Goal: Complete application form

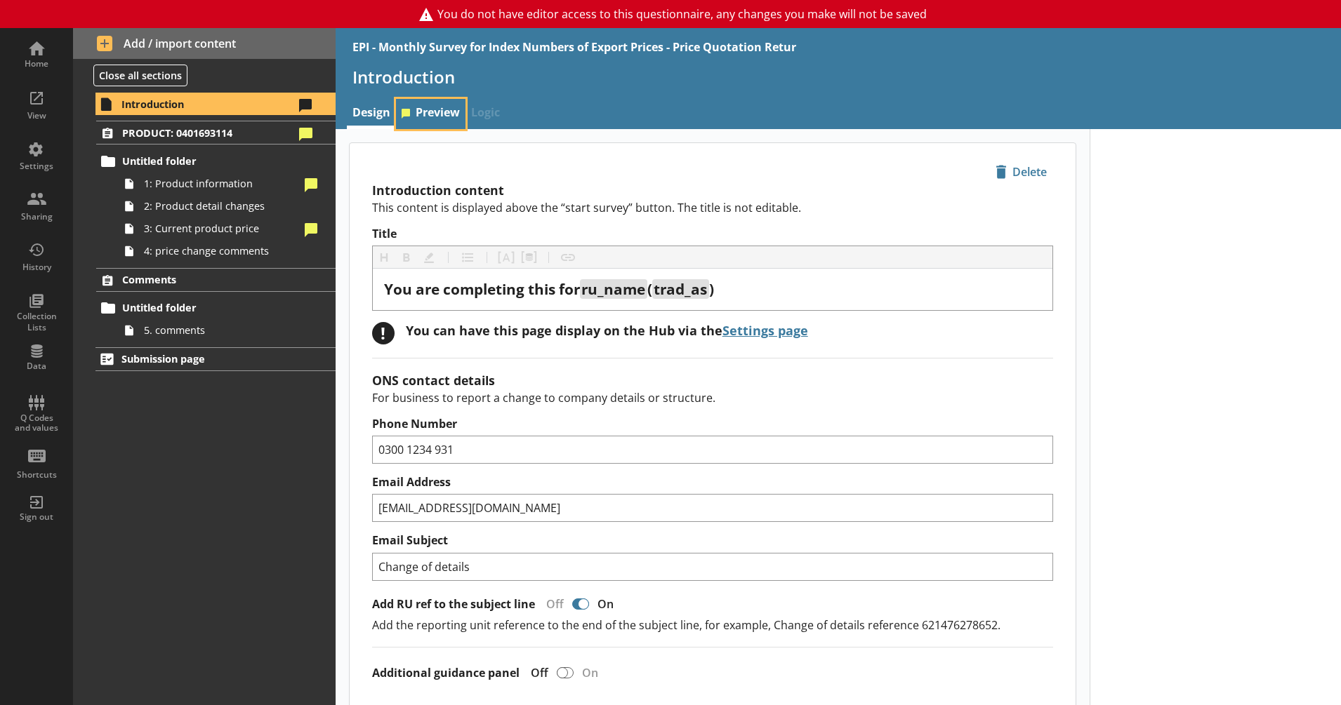
click at [427, 117] on link "Preview" at bounding box center [431, 114] width 70 height 30
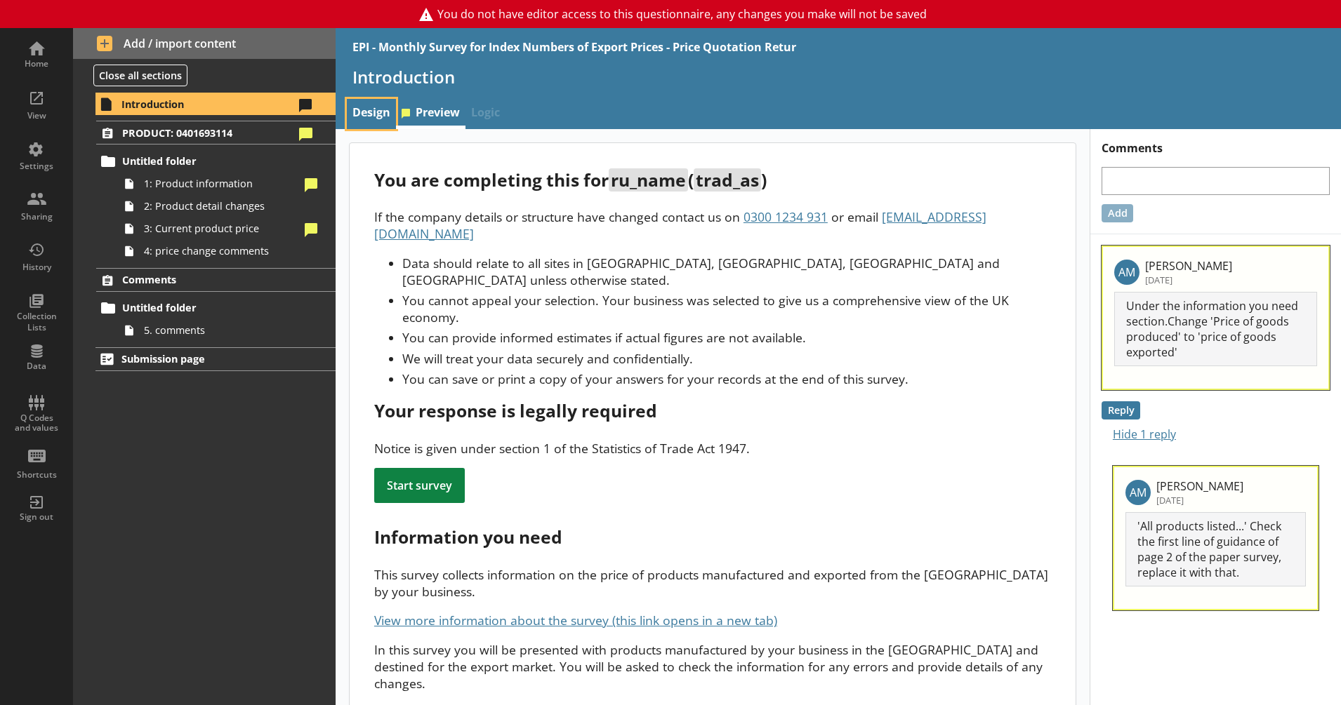
click at [382, 110] on link "Design" at bounding box center [371, 114] width 49 height 30
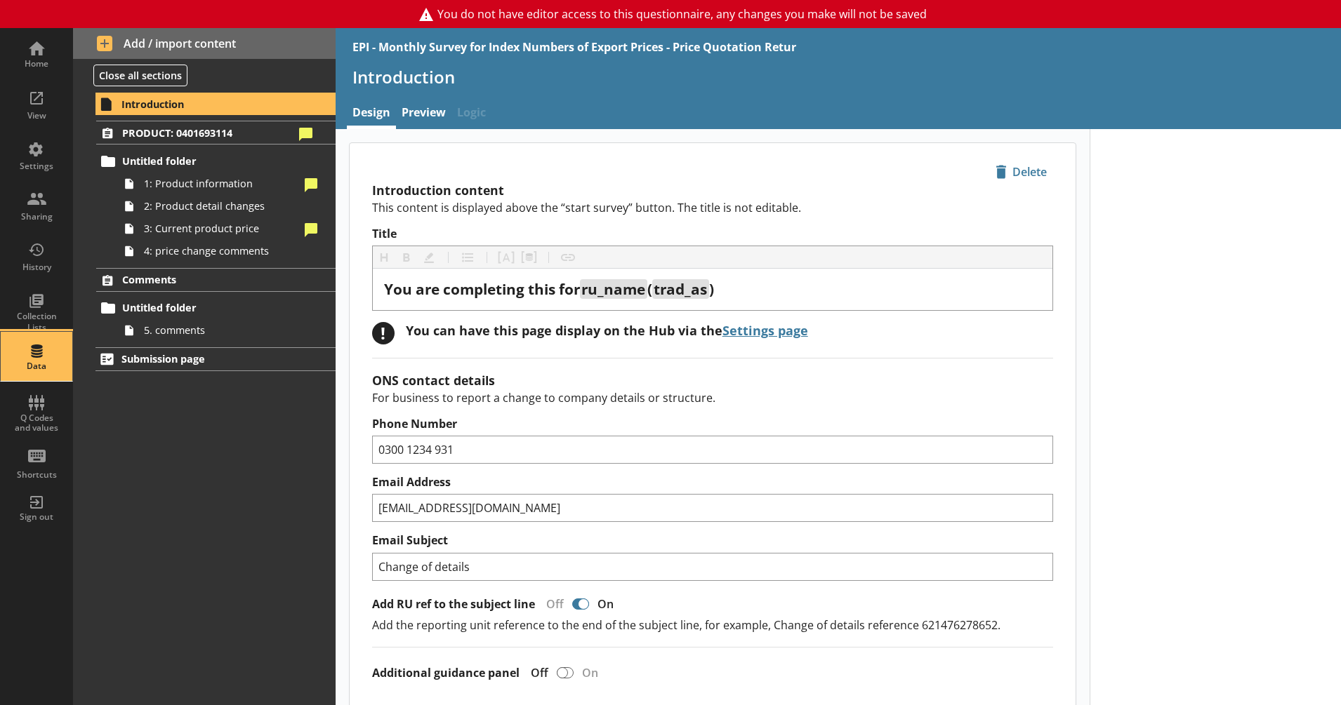
click at [53, 357] on div "Data" at bounding box center [36, 356] width 49 height 49
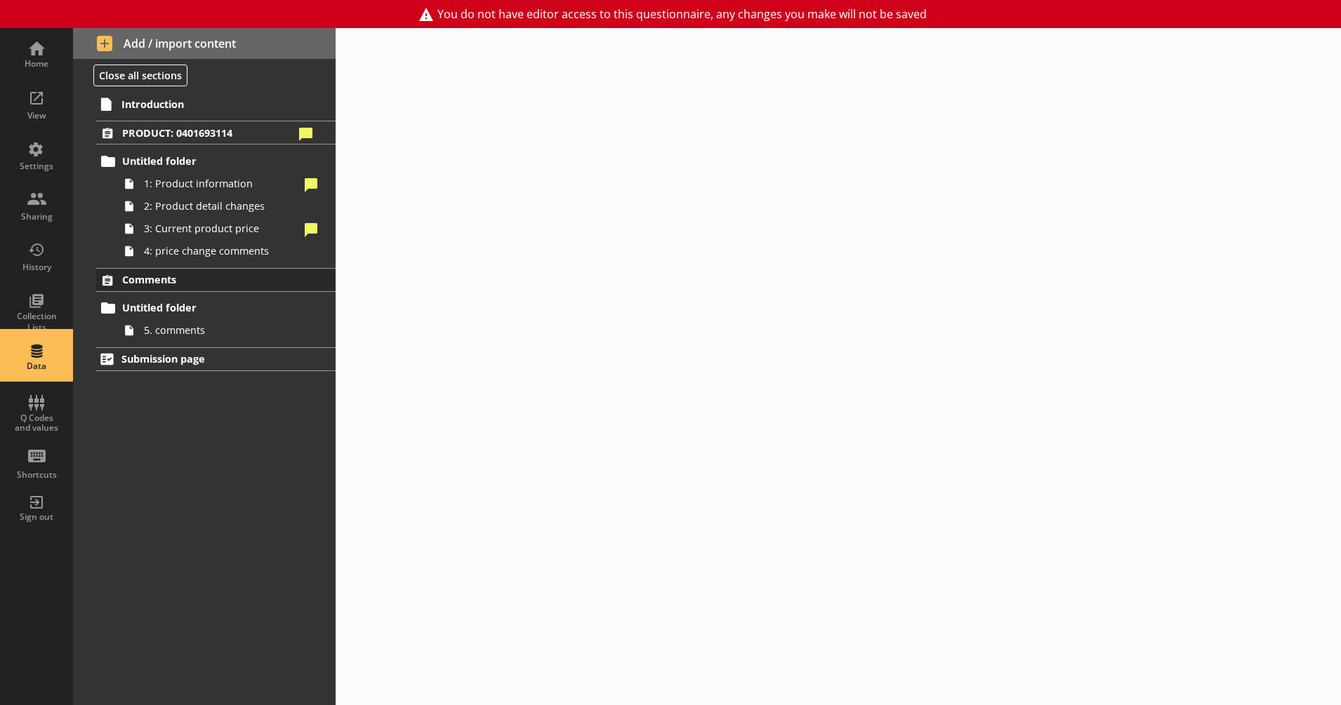
select select "Text_Optional"
select select "Date"
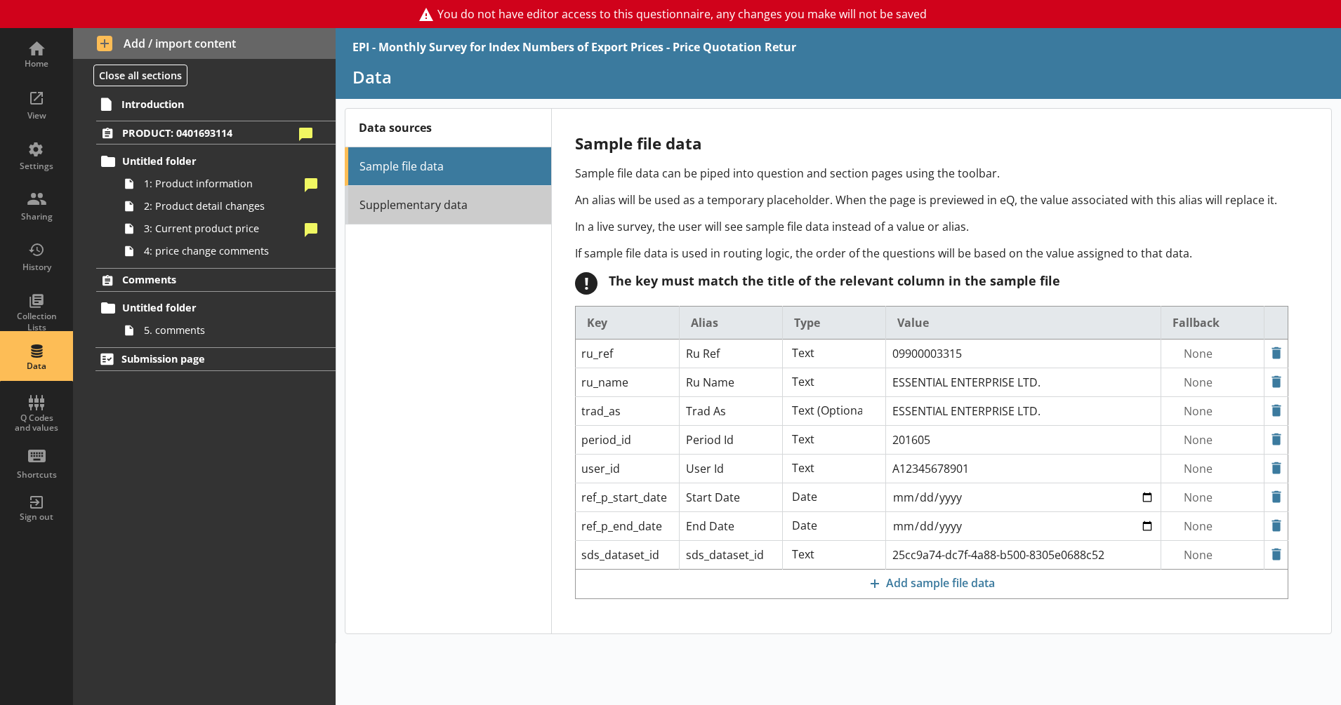
click at [458, 208] on link "Supplementary data" at bounding box center [448, 205] width 206 height 39
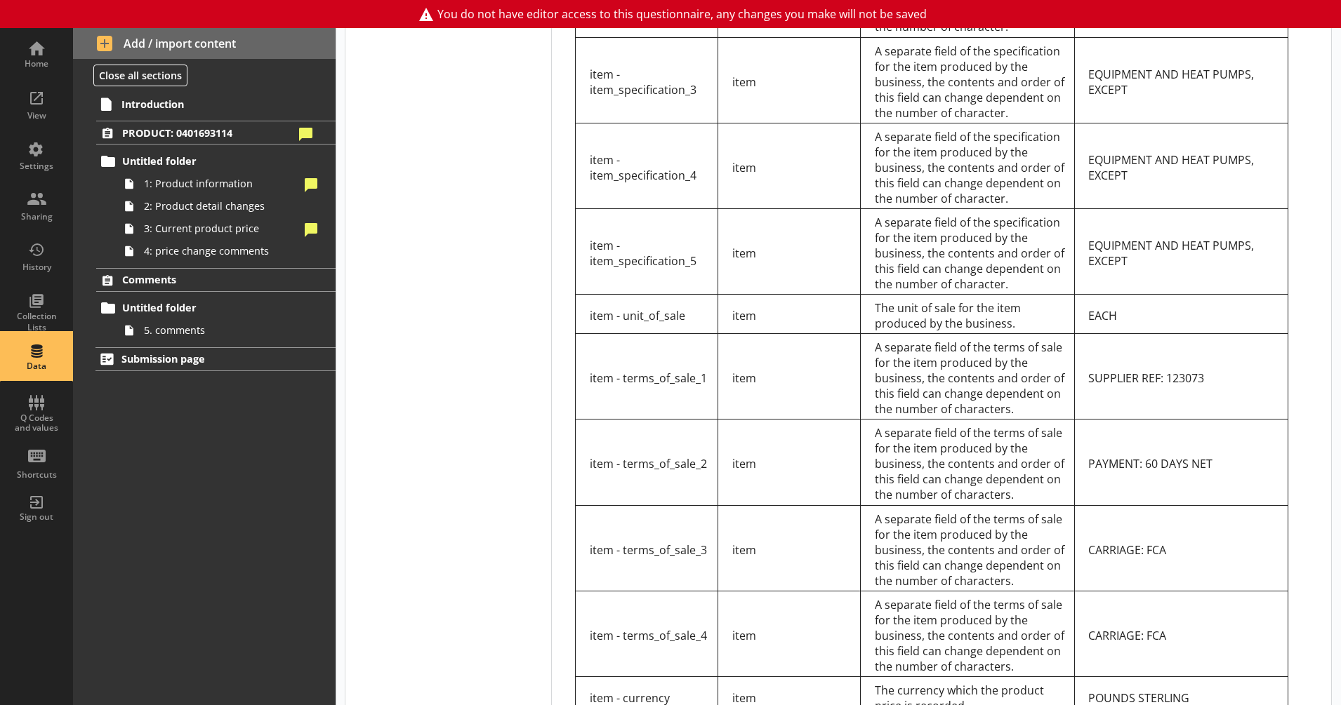
scroll to position [875, 0]
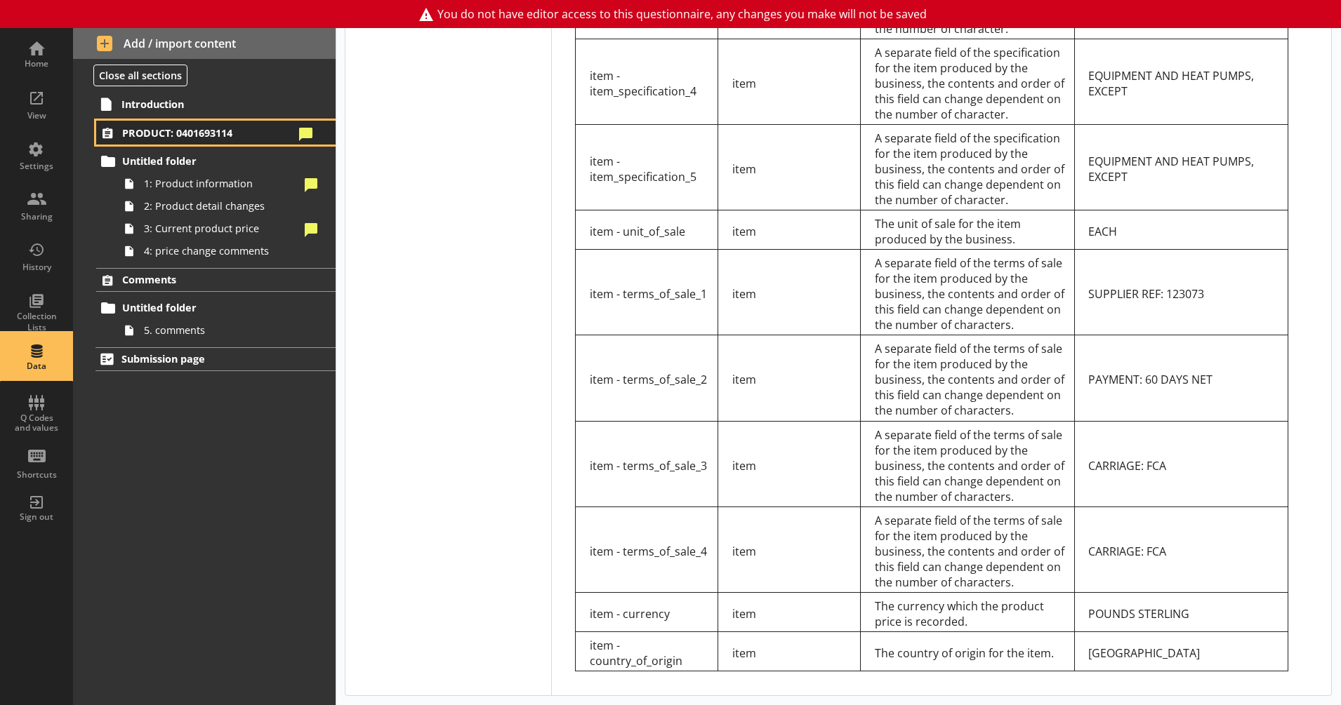
click at [219, 132] on span "PRODUCT: 0401693114" at bounding box center [207, 132] width 171 height 13
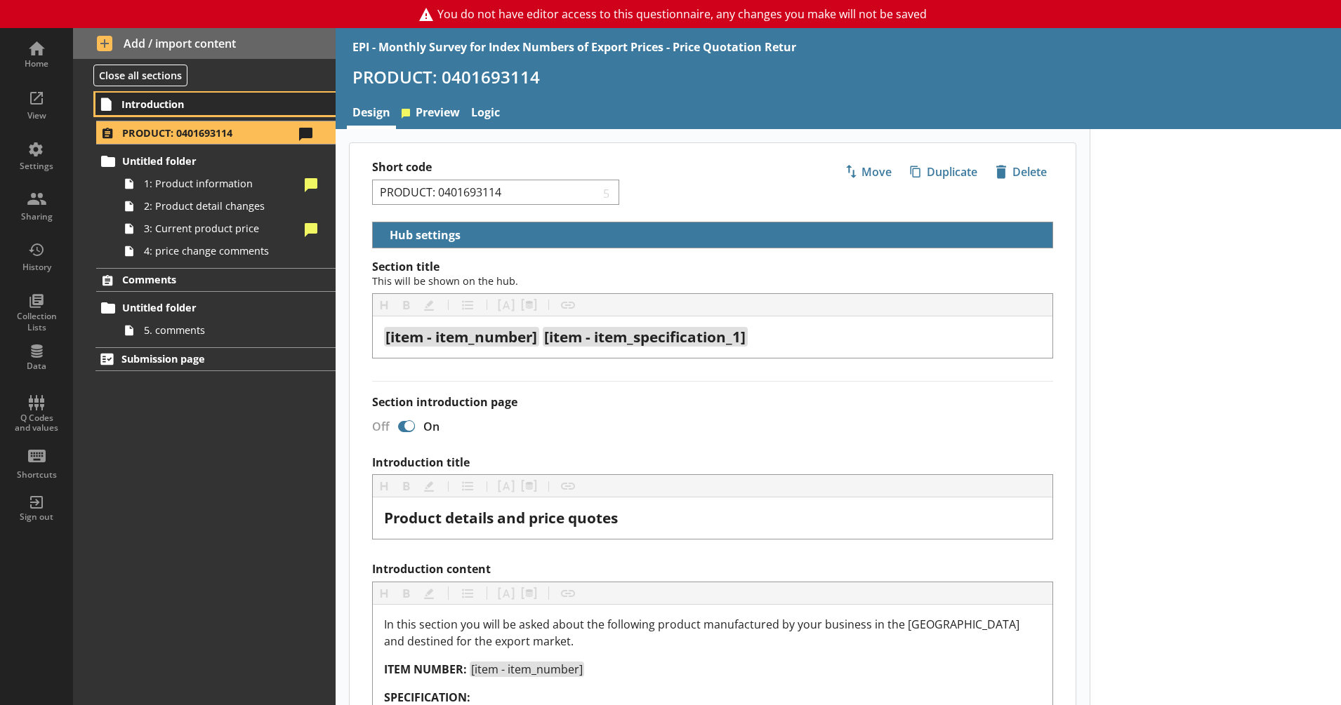
click at [241, 105] on span "Introduction" at bounding box center [207, 104] width 172 height 13
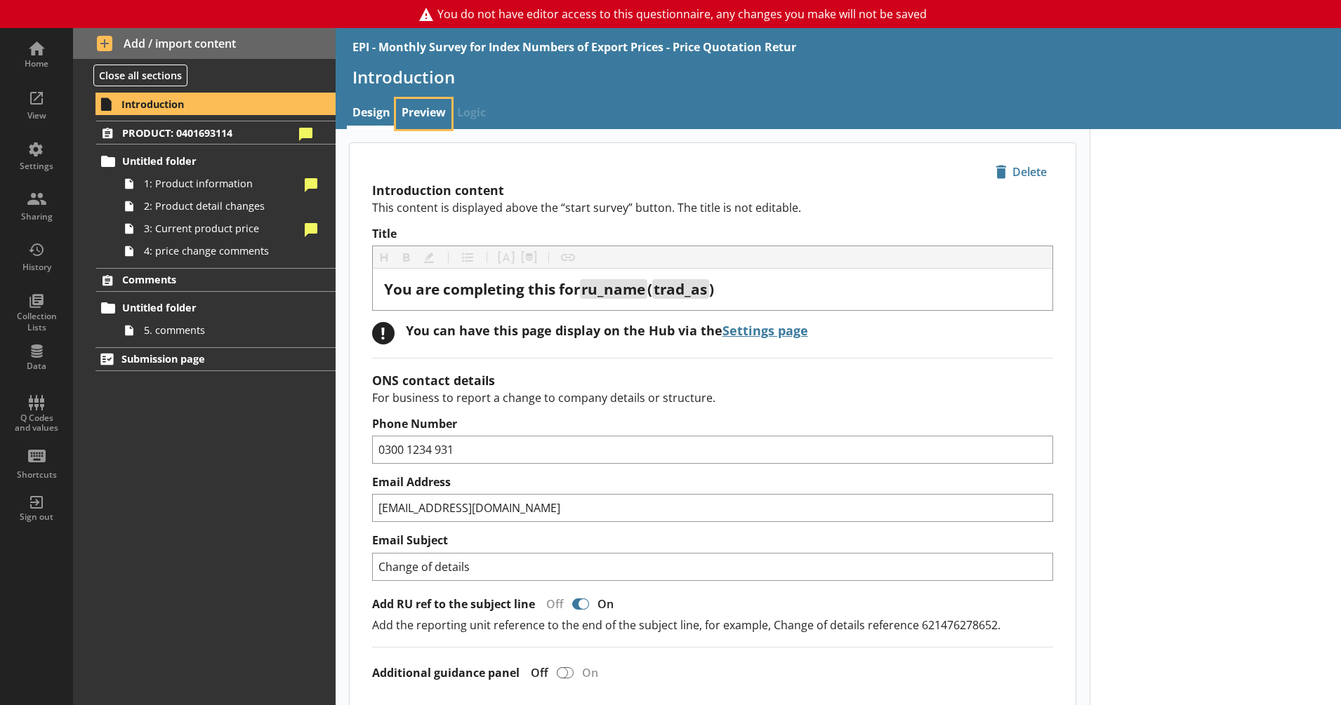
click at [424, 107] on link "Preview" at bounding box center [423, 114] width 55 height 30
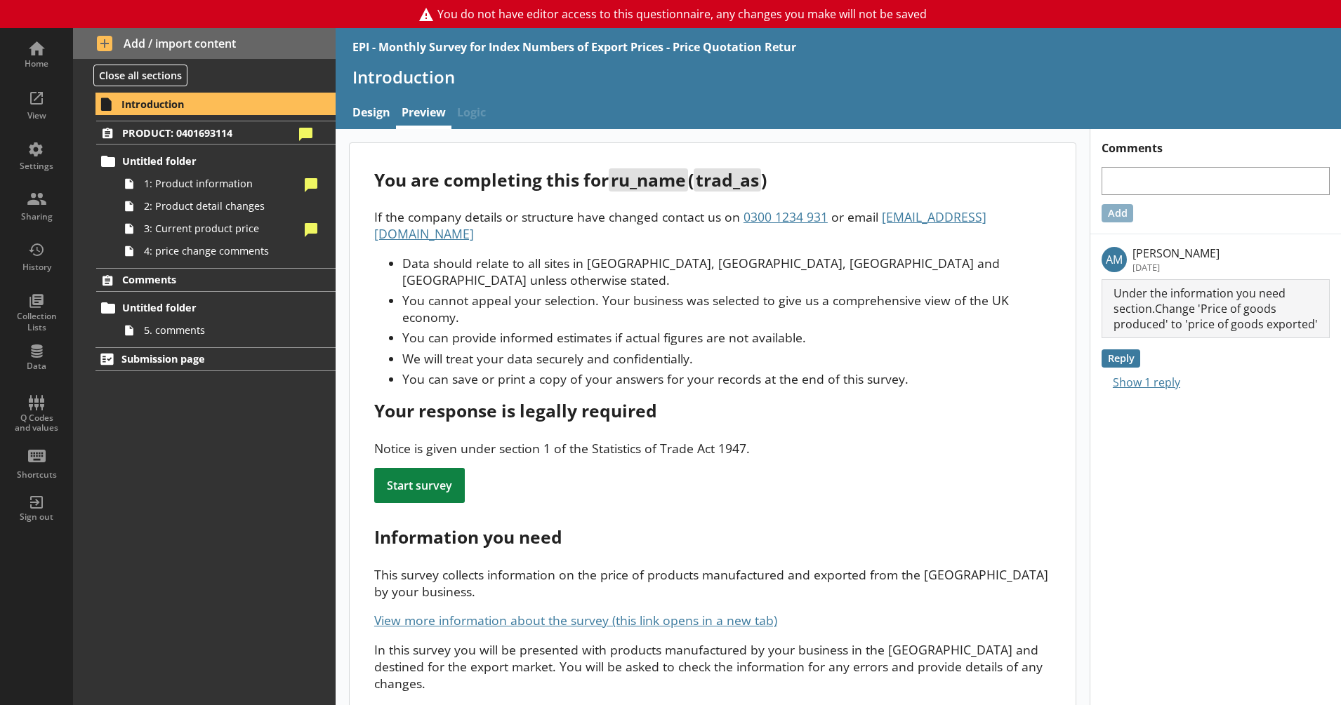
scroll to position [221, 0]
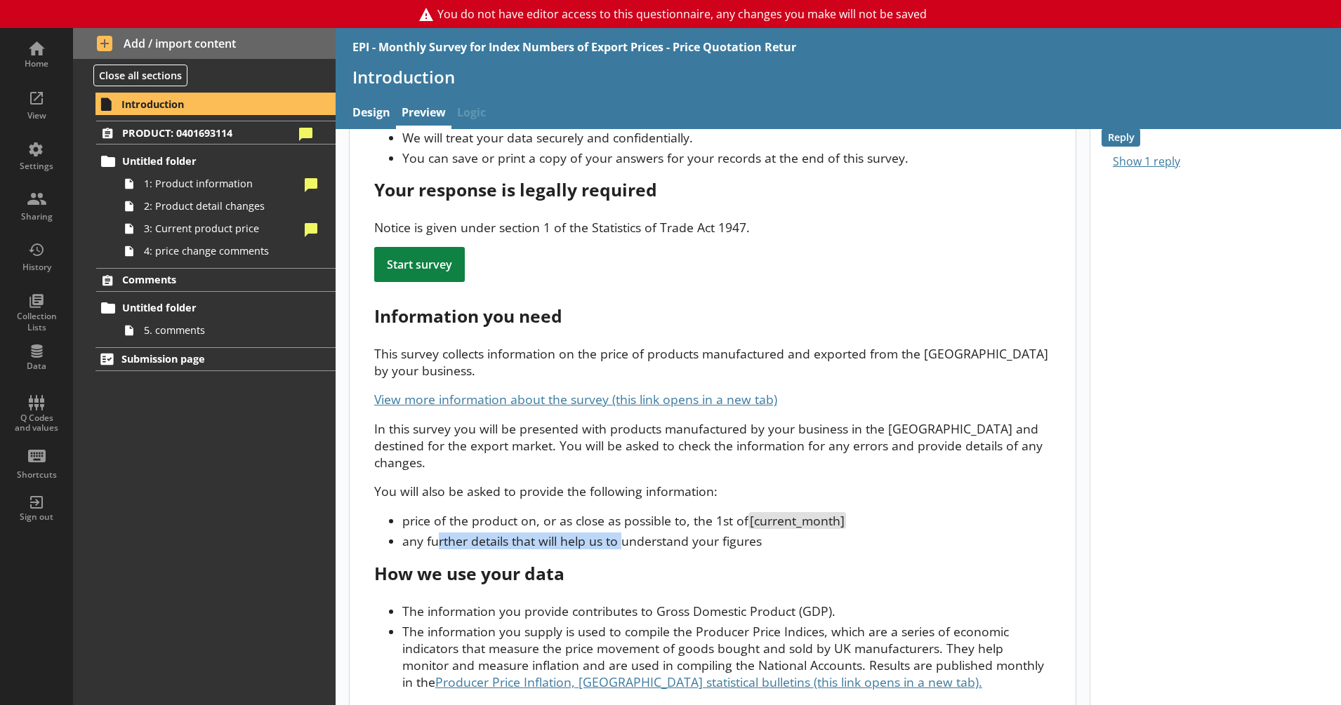
drag, startPoint x: 437, startPoint y: 504, endPoint x: 623, endPoint y: 505, distance: 186.0
click at [623, 533] on li "any further details that will help us to understand your figures" at bounding box center [726, 541] width 649 height 17
drag, startPoint x: 623, startPoint y: 505, endPoint x: 622, endPoint y: 536, distance: 31.6
click at [622, 562] on div "How we use your data" at bounding box center [712, 573] width 677 height 23
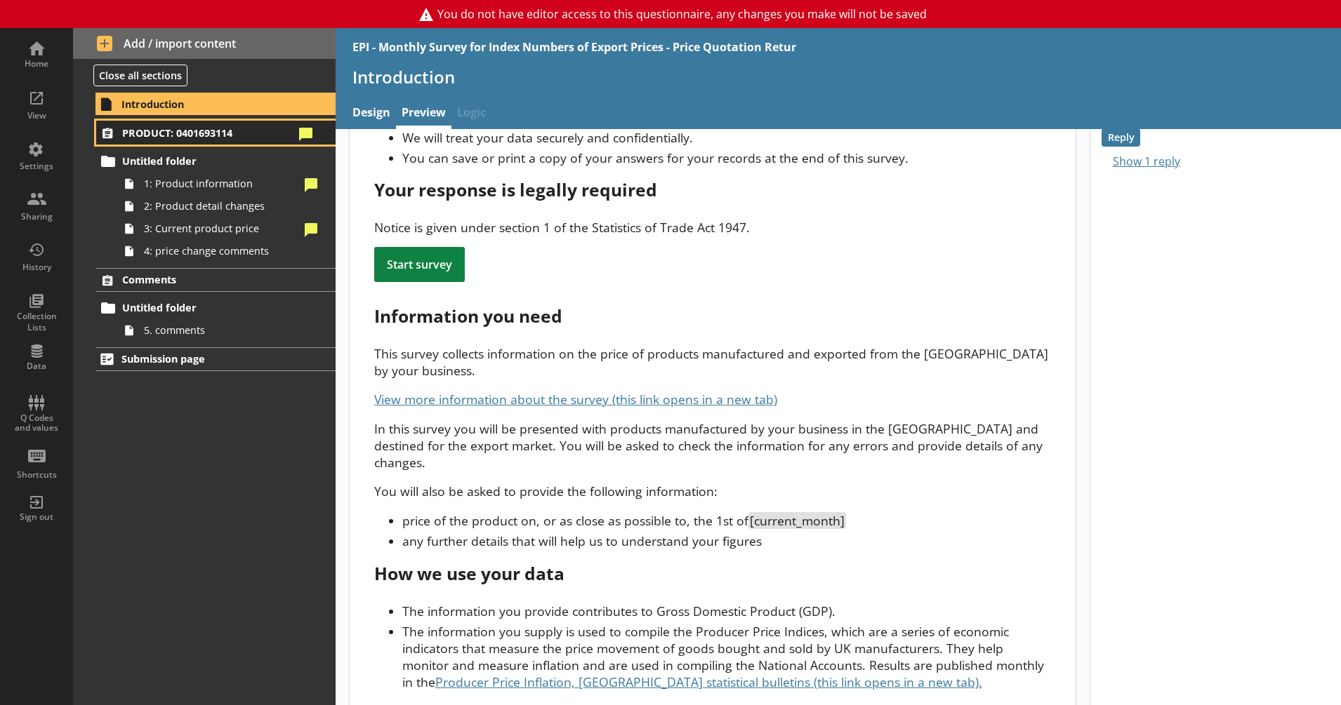
click at [221, 128] on span "PRODUCT: 0401693114" at bounding box center [207, 132] width 171 height 13
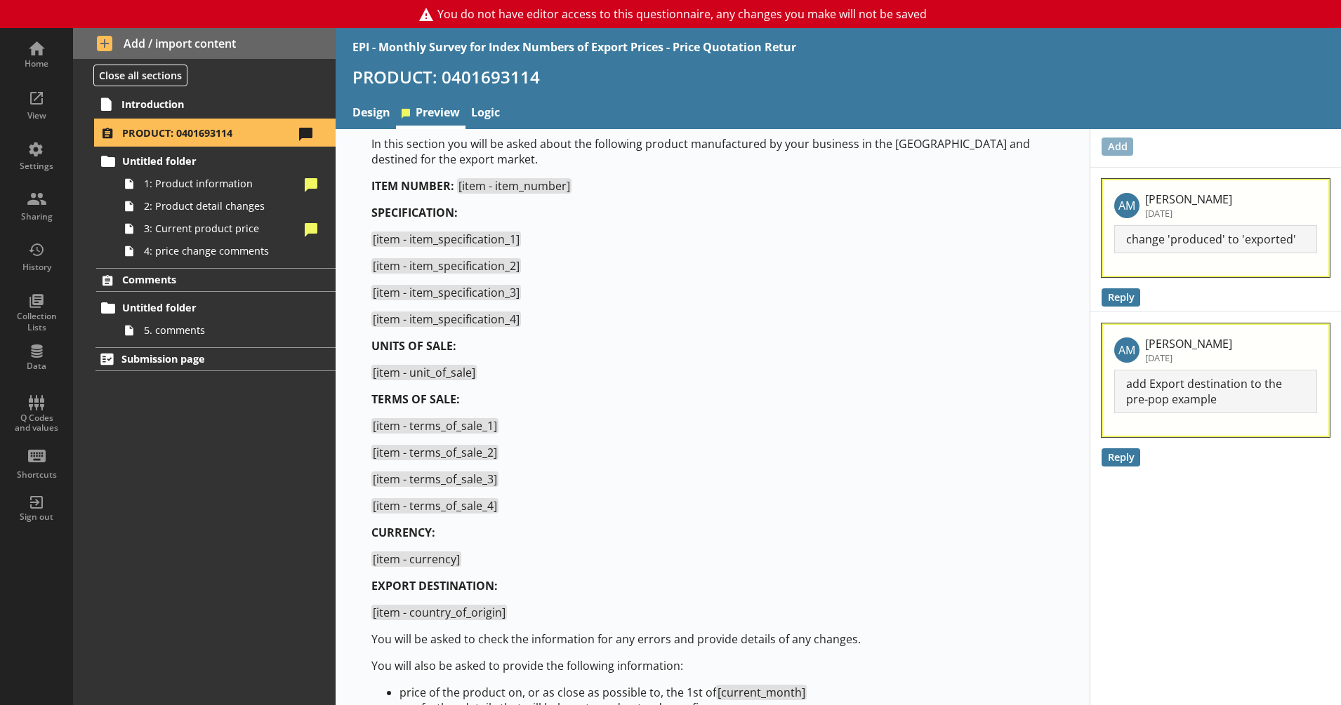
scroll to position [70, 0]
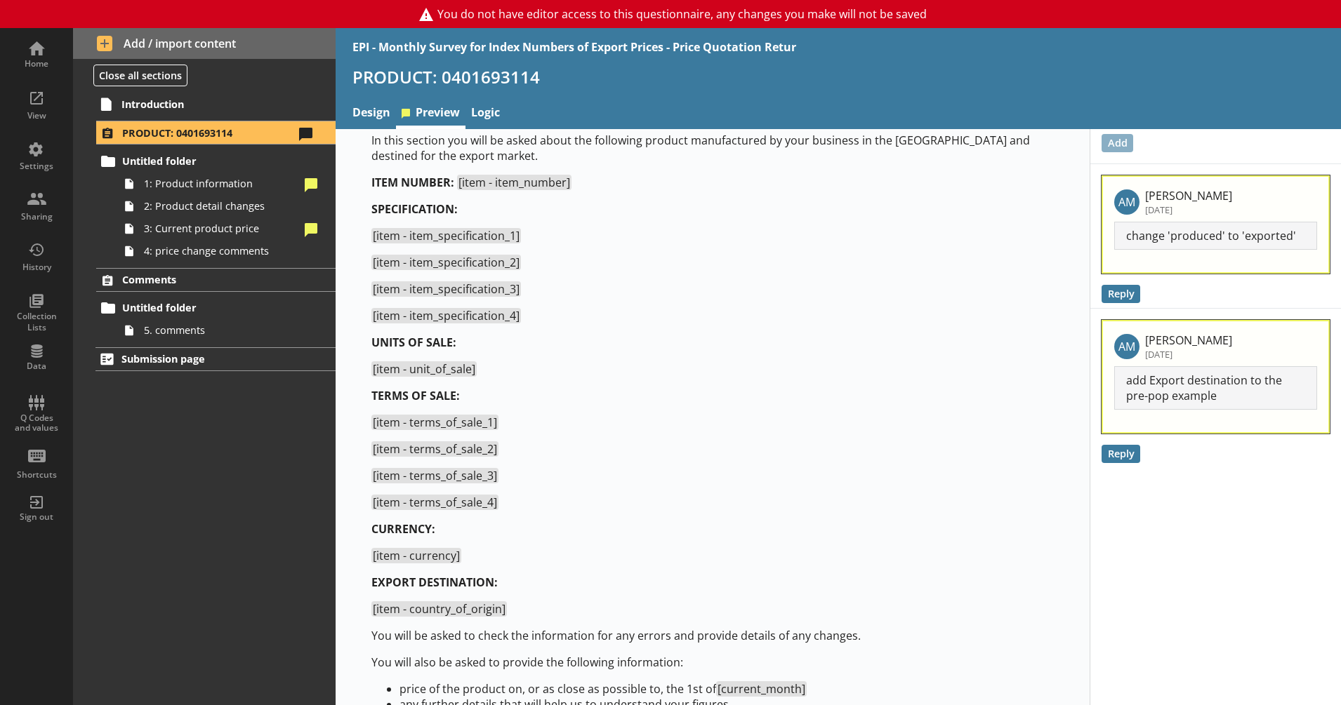
click at [559, 428] on p "[item - terms_of_sale_1]" at bounding box center [712, 422] width 682 height 15
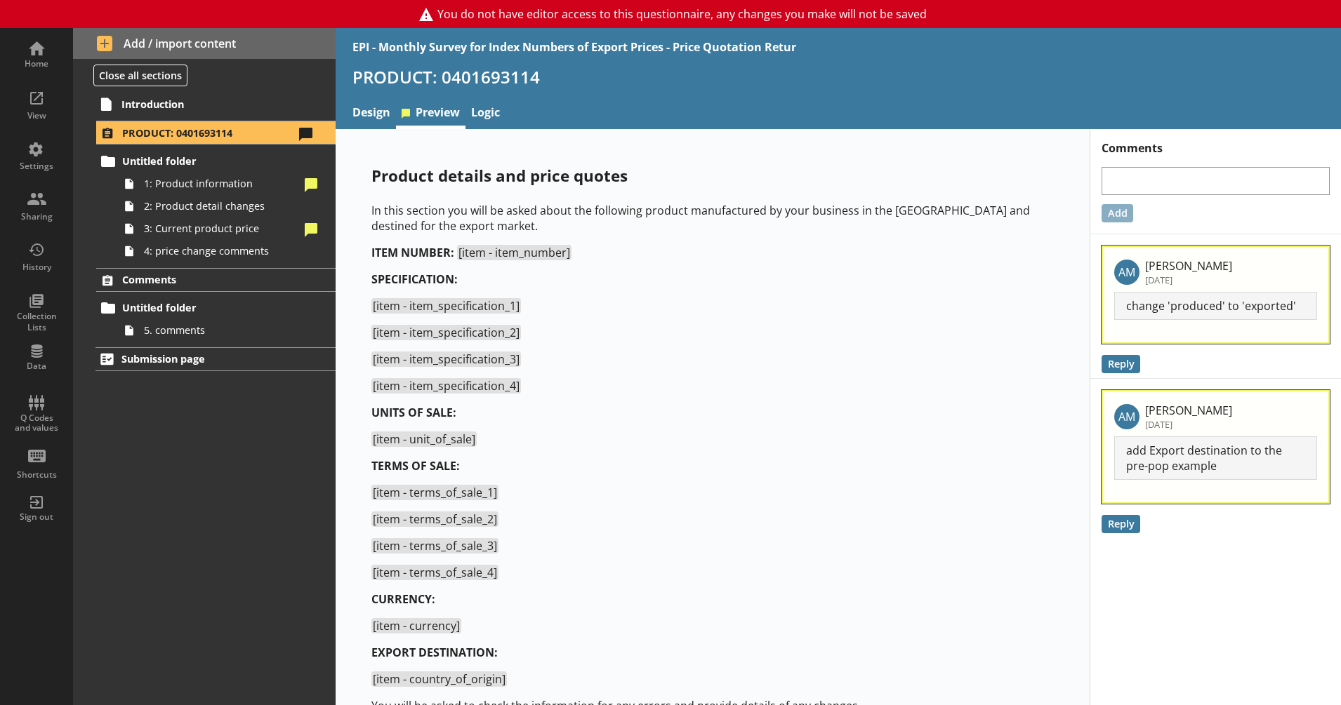
scroll to position [1, 0]
click at [48, 356] on div "Data" at bounding box center [36, 356] width 49 height 49
select select "Text_Optional"
select select "Date"
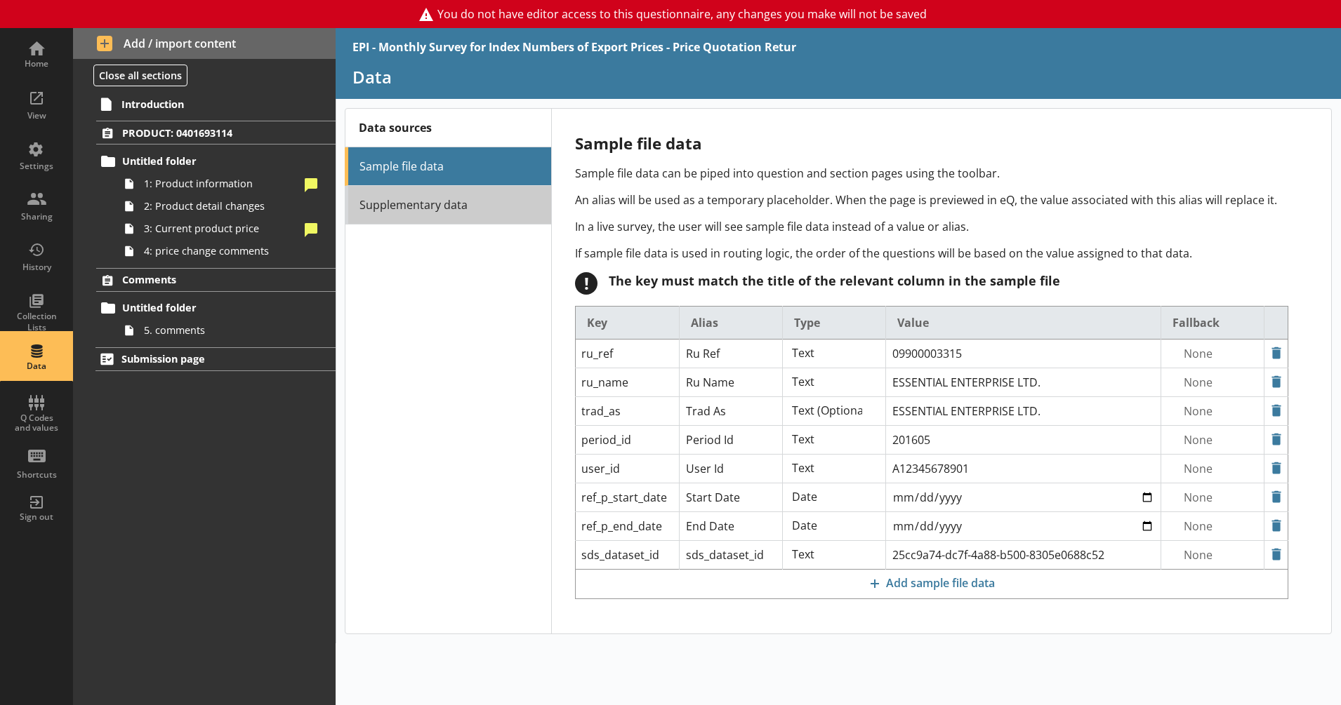
click at [404, 198] on link "Supplementary data" at bounding box center [448, 205] width 206 height 39
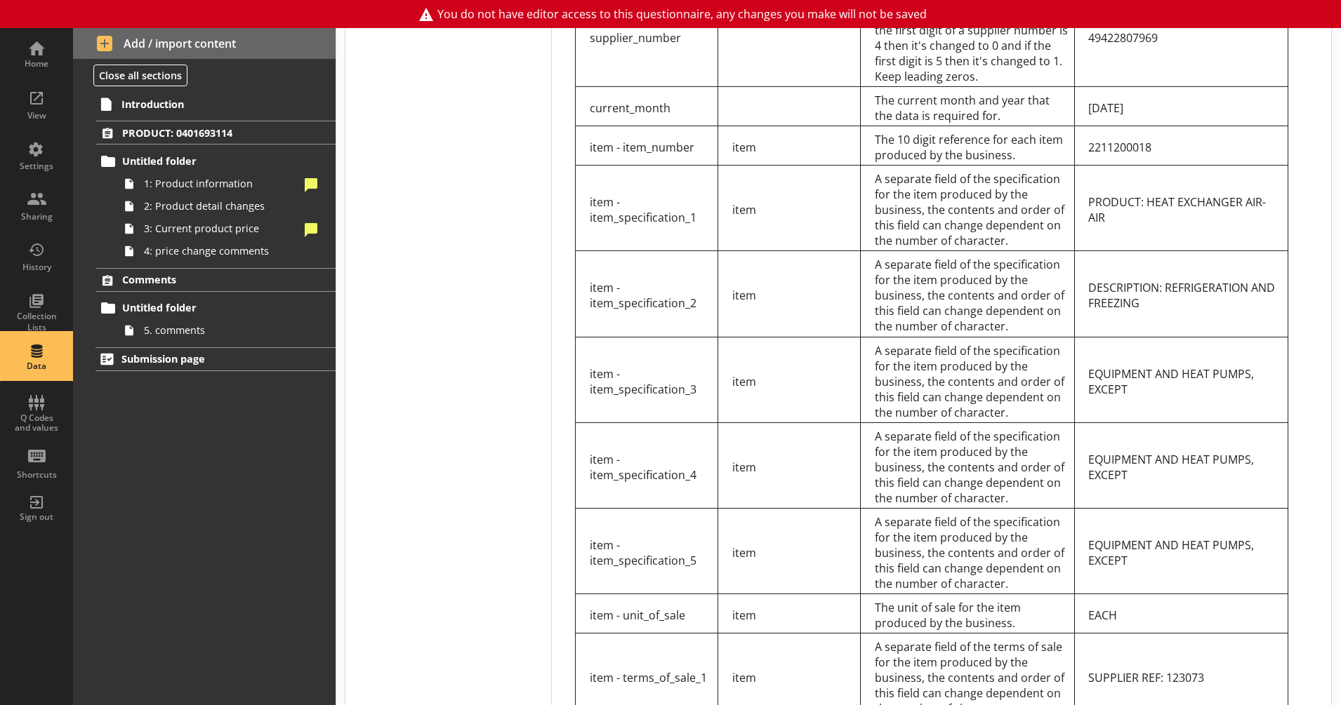
scroll to position [801, 0]
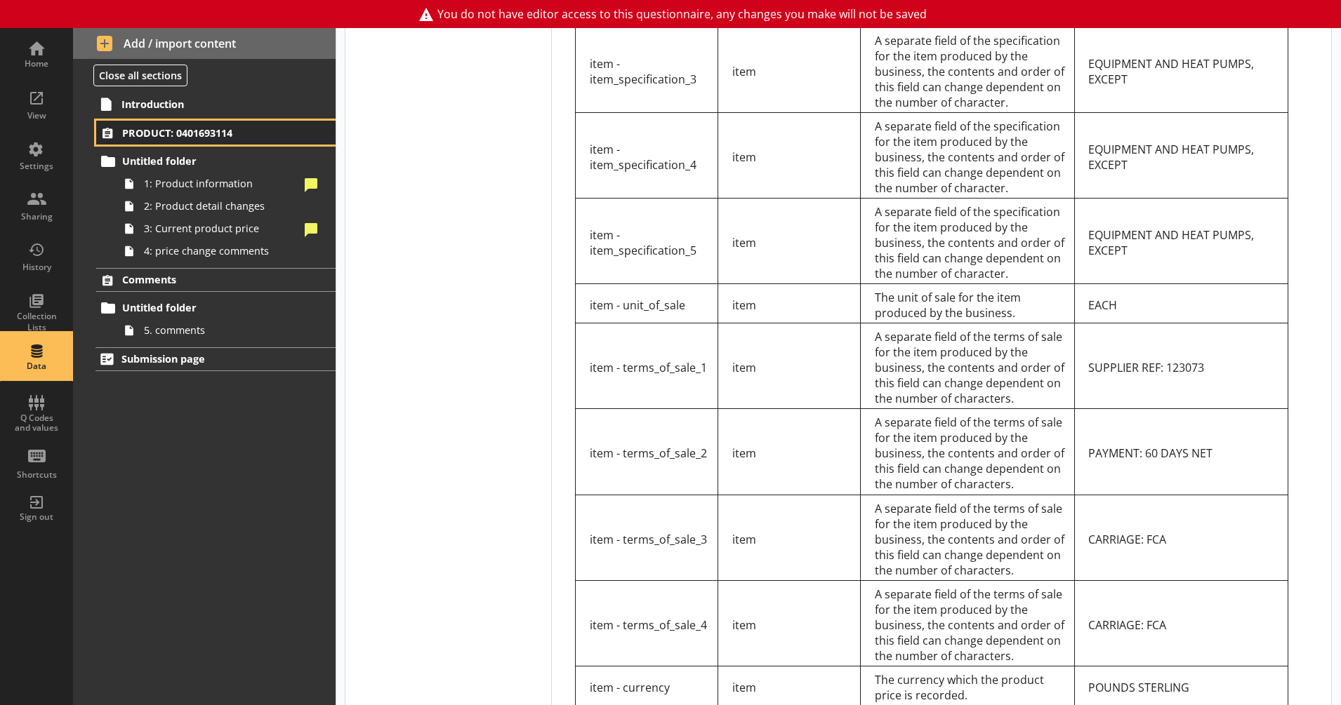
click at [180, 127] on span "PRODUCT: 0401693114" at bounding box center [207, 132] width 171 height 13
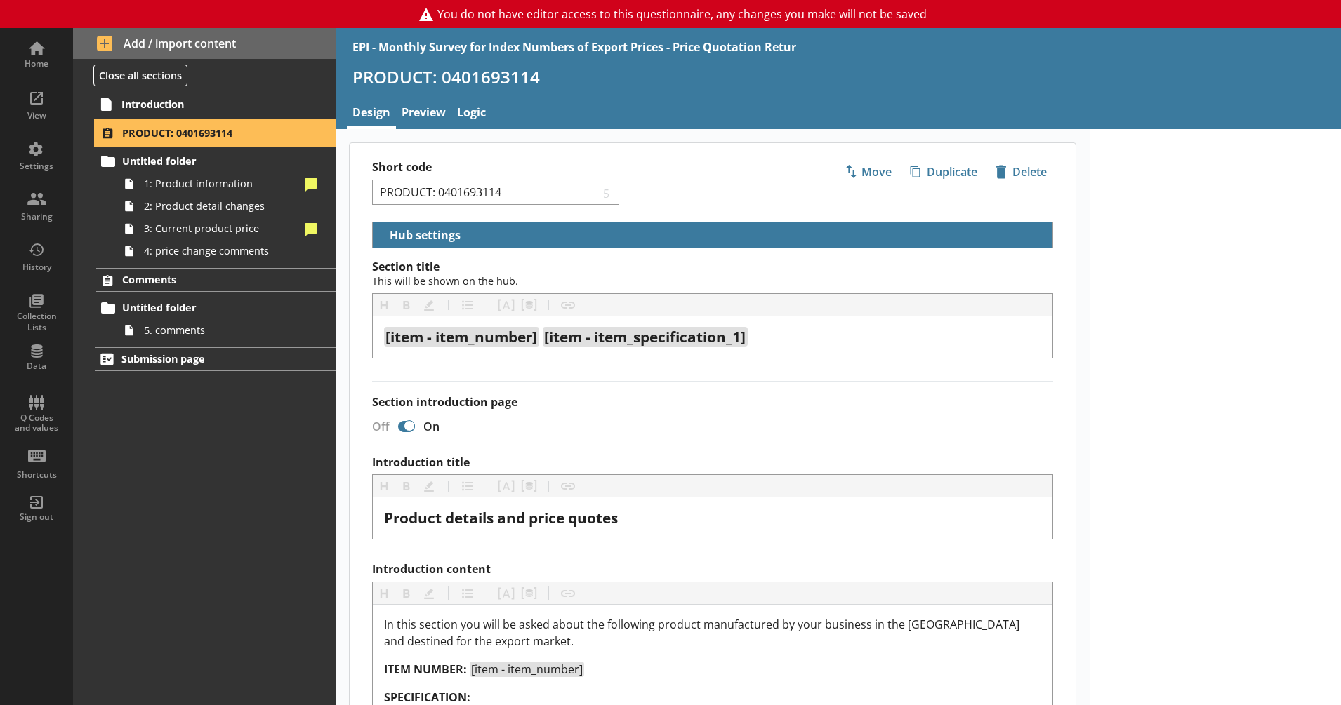
select select "5d514584-2e6d-4149-86df-4889fd375b9d"
click at [439, 110] on link "Preview" at bounding box center [423, 114] width 55 height 30
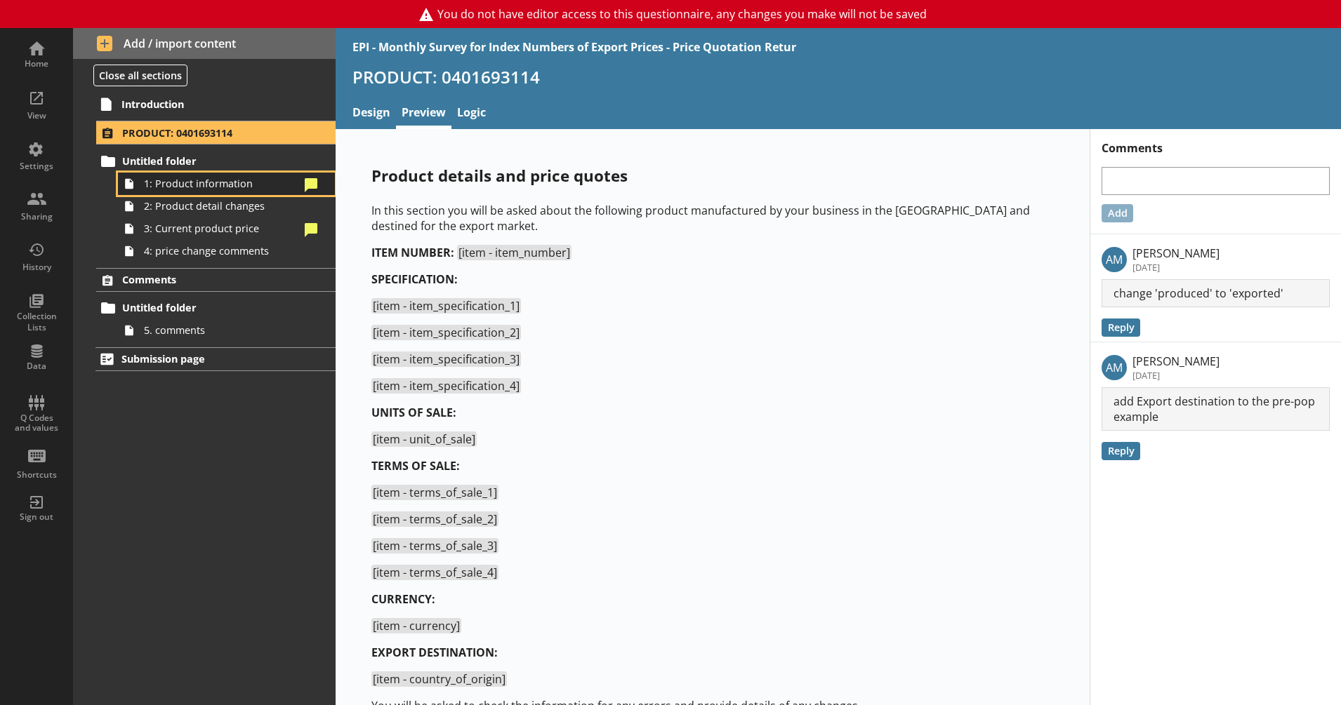
click at [273, 178] on span "1: Product information" at bounding box center [221, 183] width 155 height 13
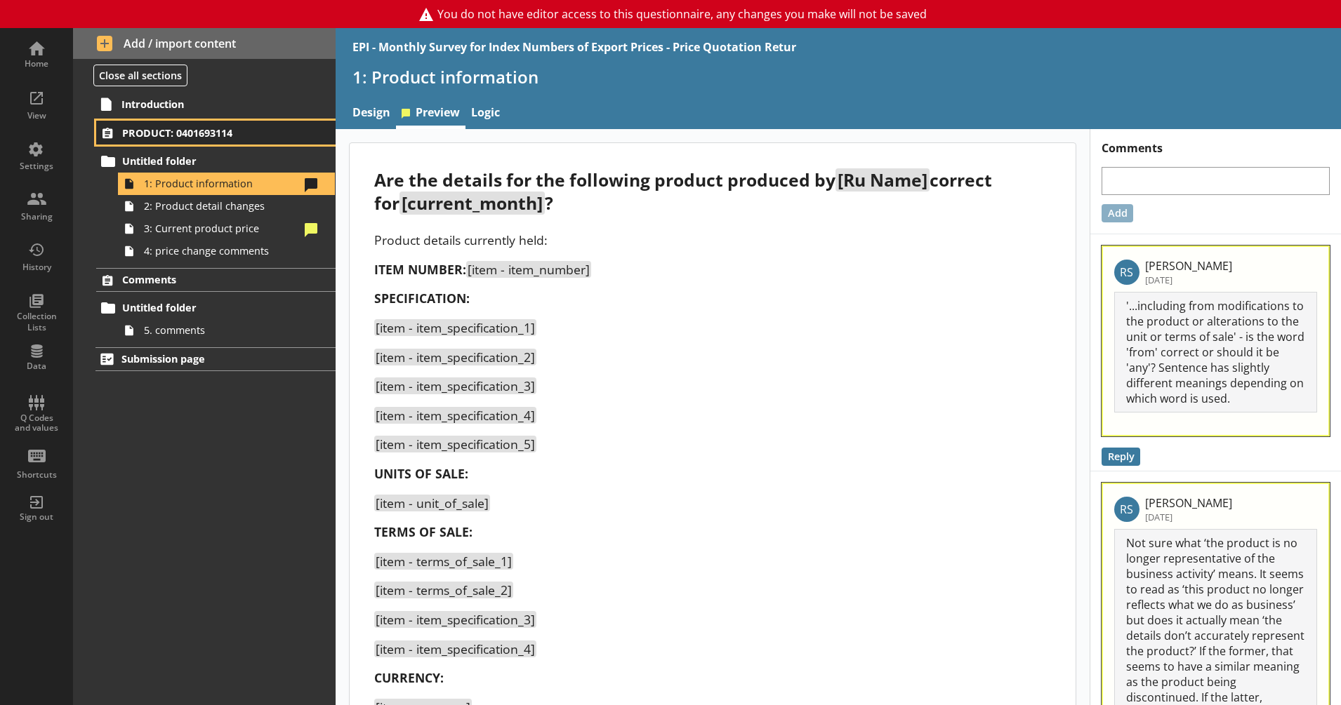
click at [225, 132] on span "PRODUCT: 0401693114" at bounding box center [207, 132] width 171 height 13
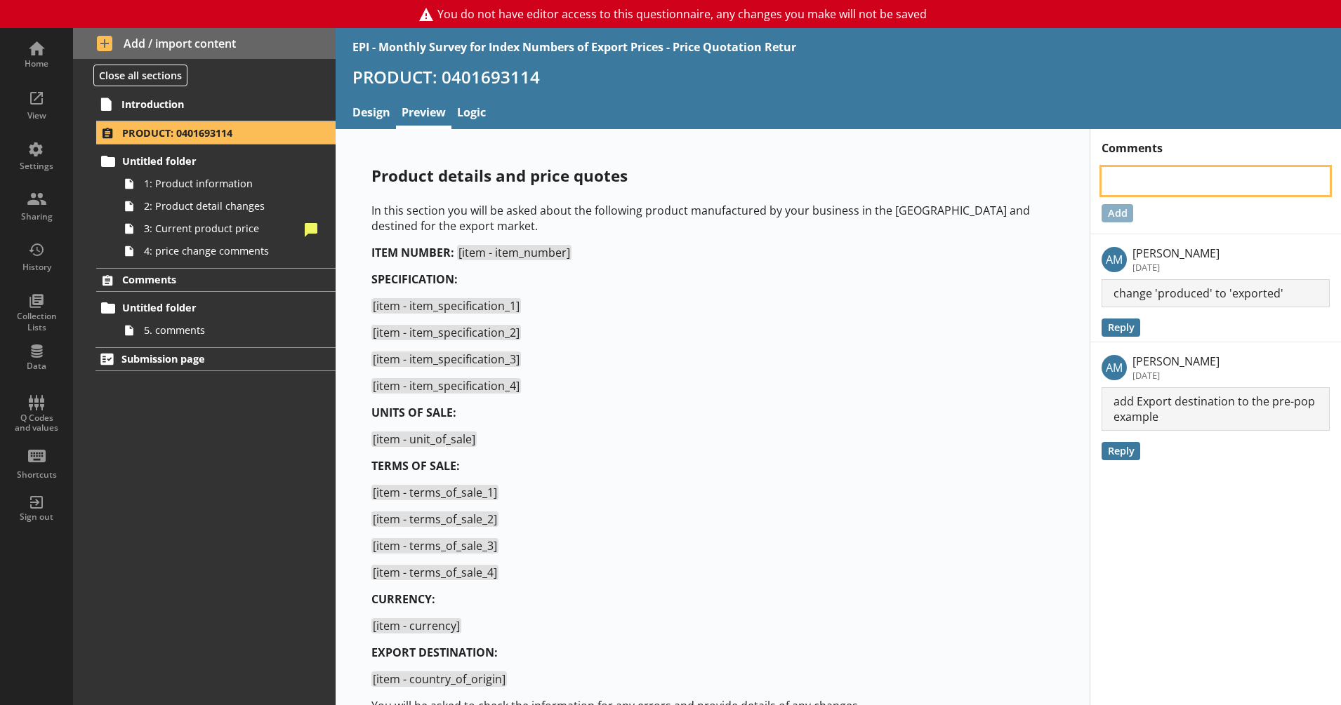
click at [1139, 187] on textarea at bounding box center [1215, 181] width 228 height 28
type textarea "x"
type textarea "M"
type textarea "x"
type textarea "Mi"
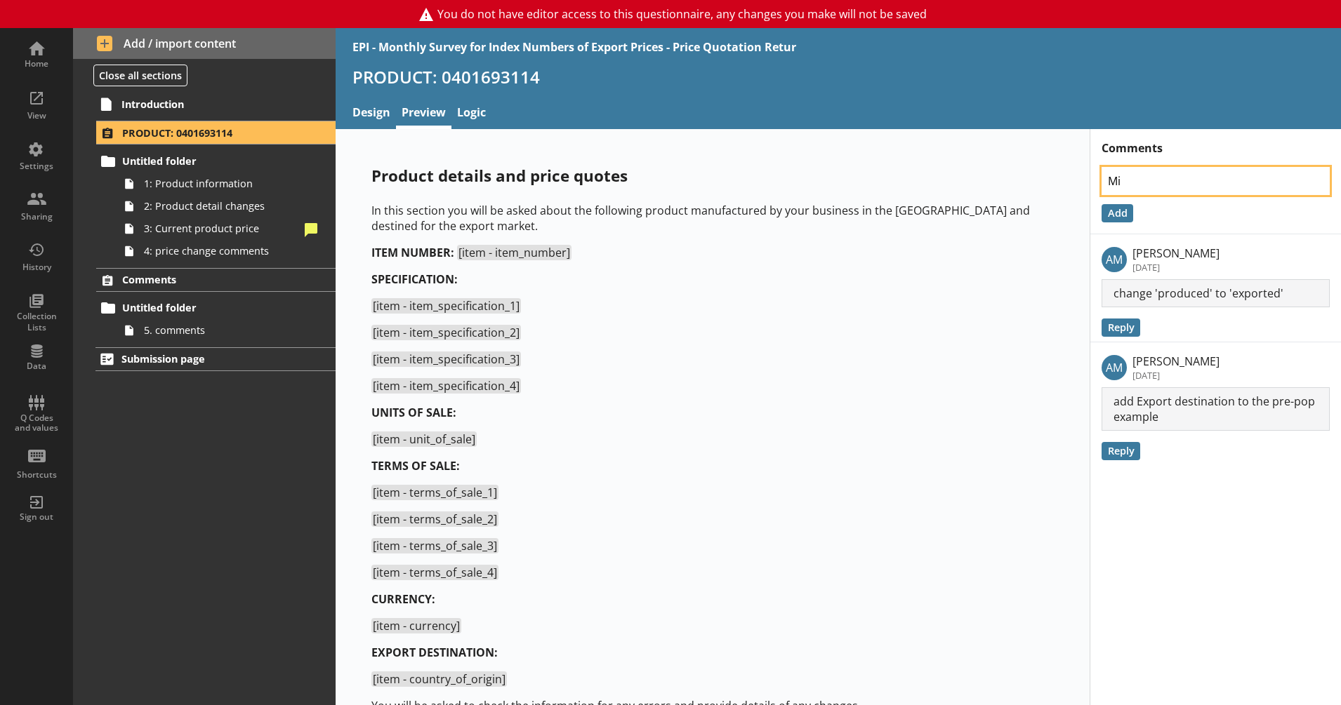
type textarea "x"
type textarea "Mis"
type textarea "x"
type textarea "Miss"
type textarea "x"
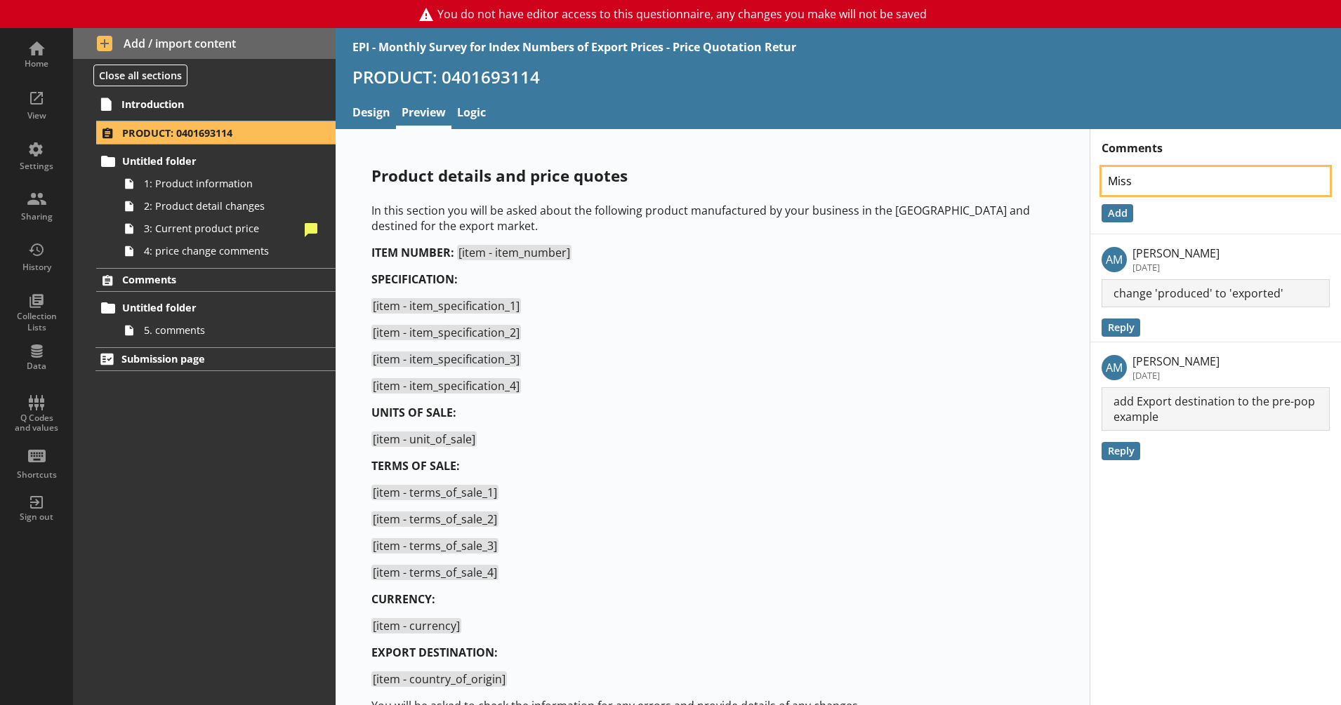
type textarea "Missi"
type textarea "x"
type textarea "Missin"
type textarea "x"
type textarea "Missing"
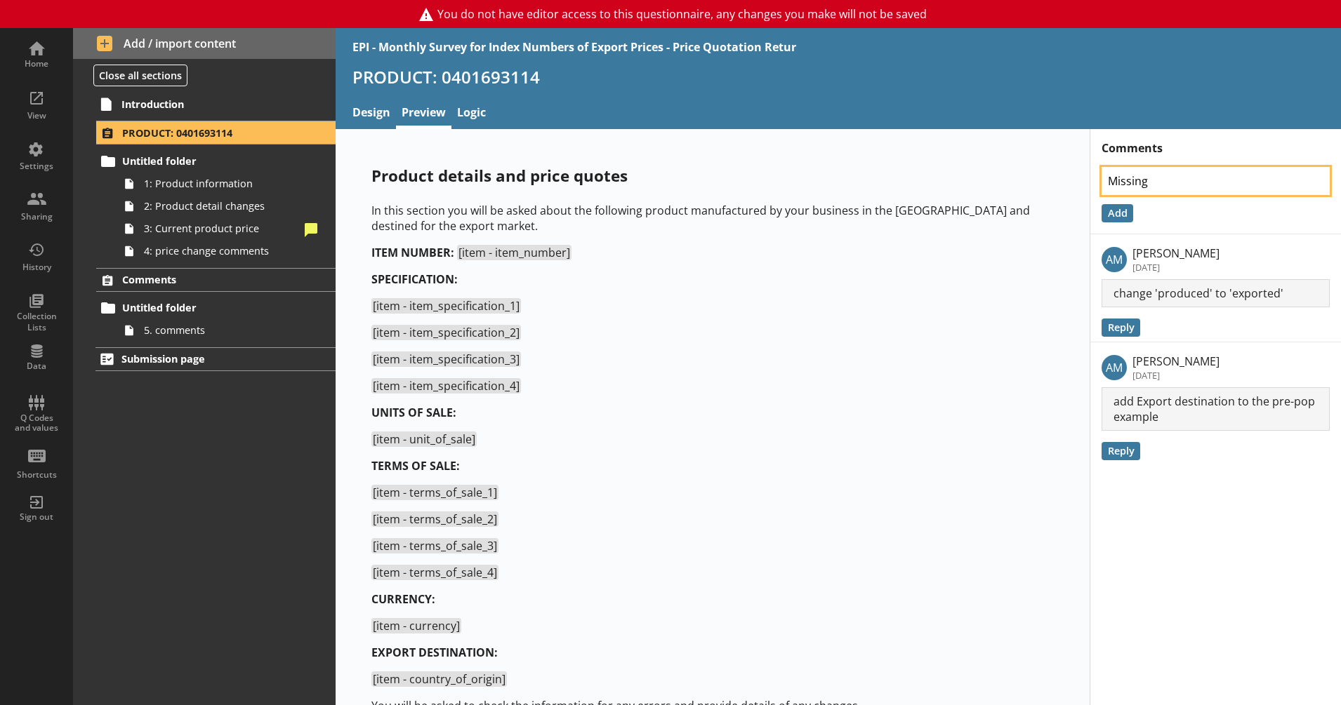
type textarea "x"
type textarea "Missing"
type textarea "x"
type textarea "Missing i"
type textarea "x"
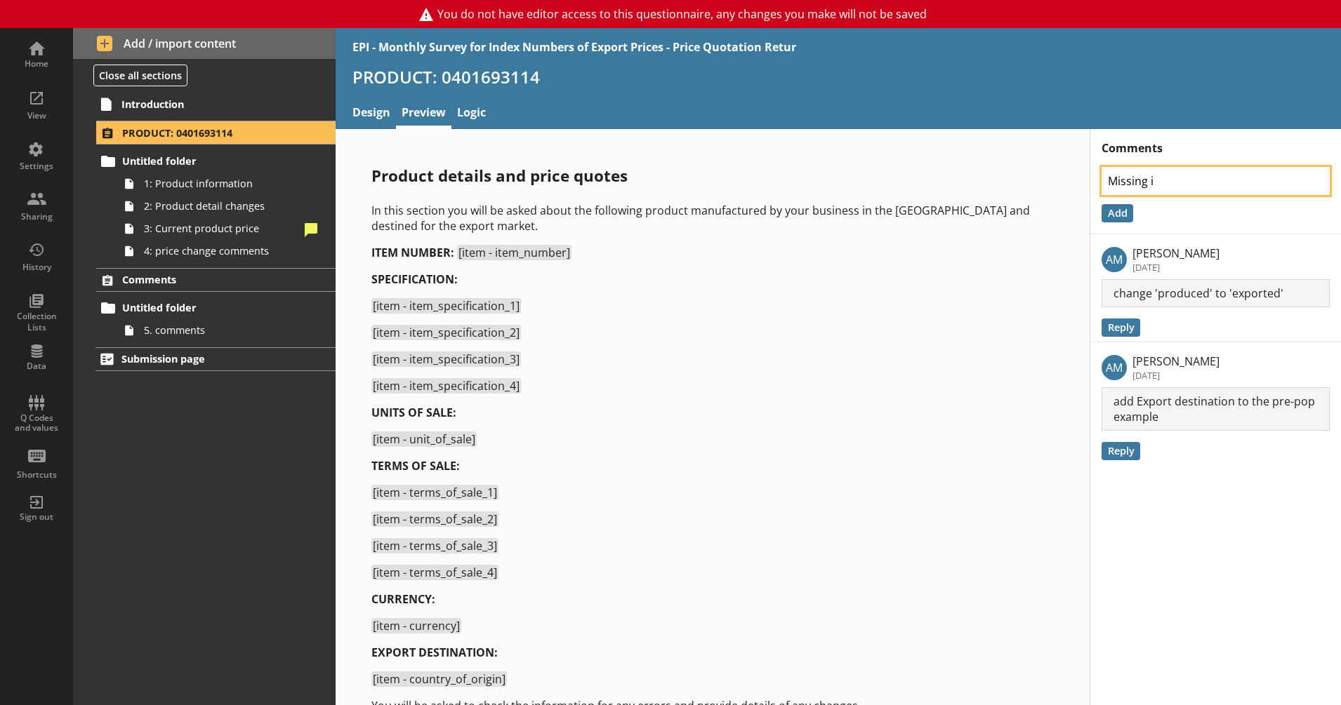
type textarea "Missing it"
type textarea "x"
type textarea "Missing ite"
type textarea "x"
type textarea "Missing item"
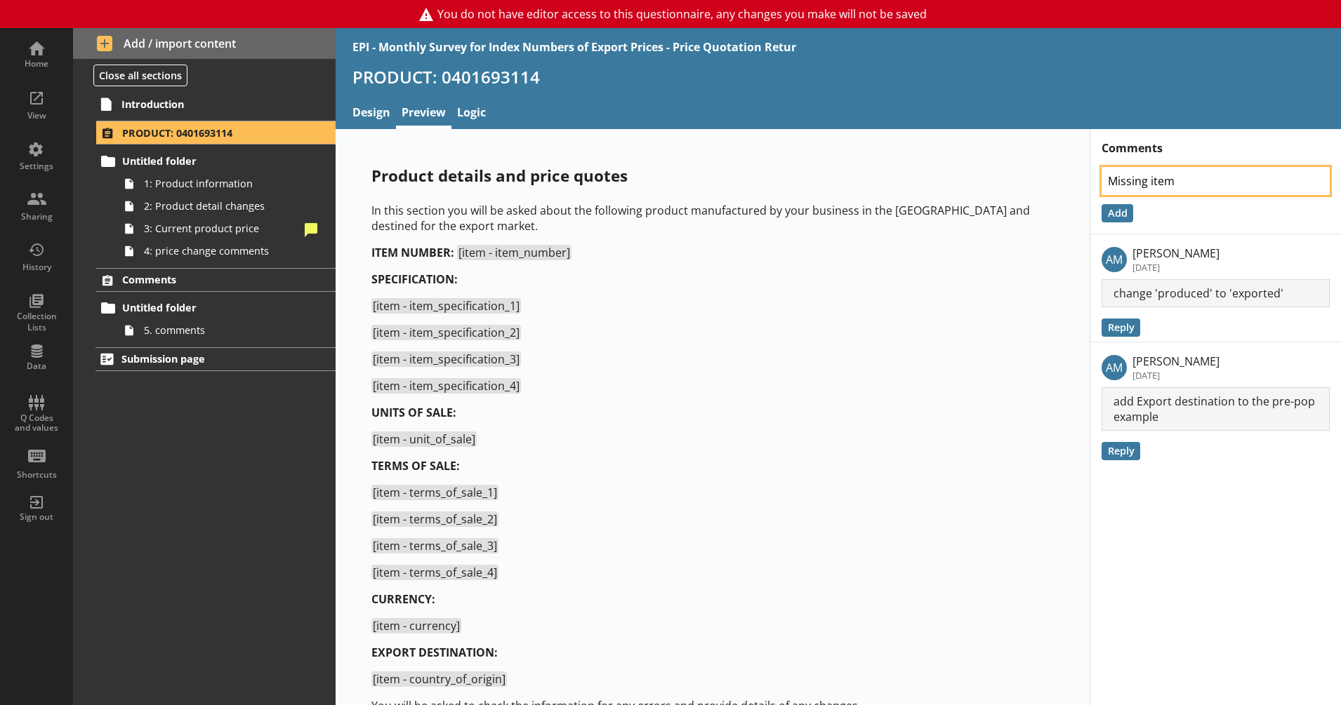
type textarea "x"
type textarea "Missing item s"
type textarea "x"
type textarea "Missing item sp"
type textarea "x"
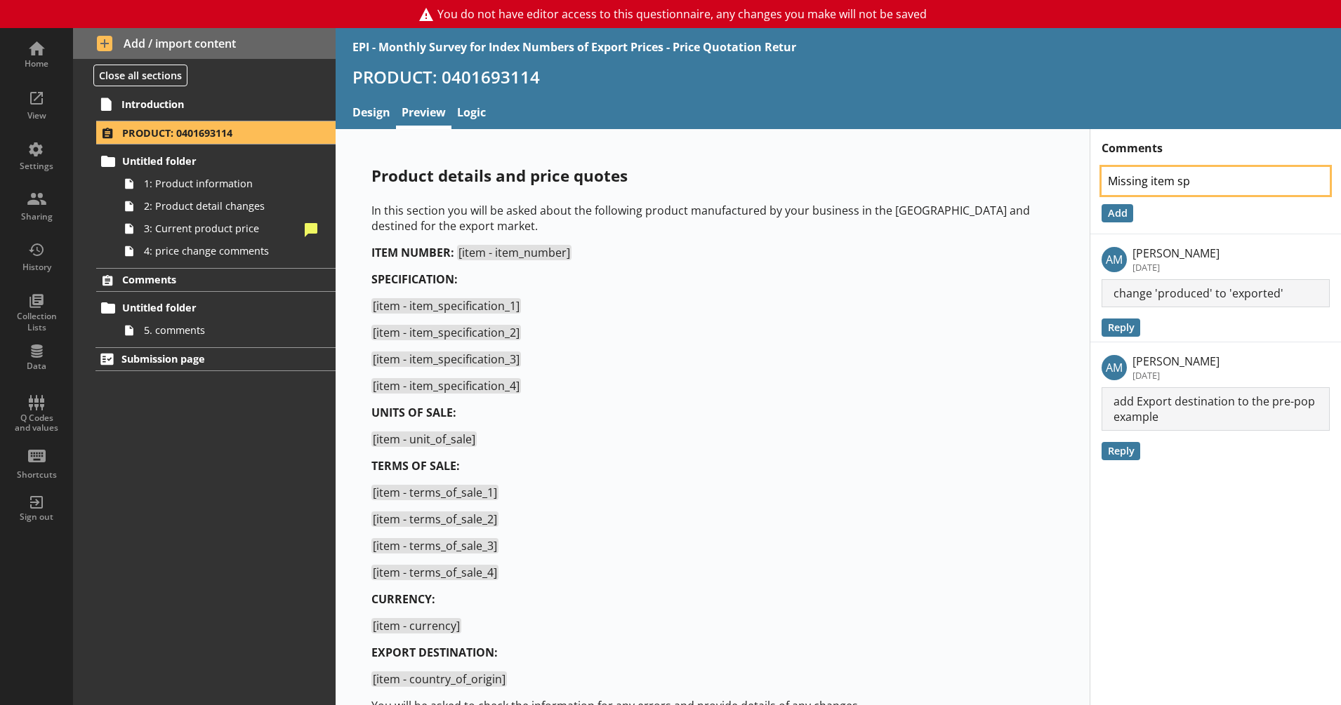
type textarea "Missing item spe"
type textarea "x"
type textarea "Missing item spec"
type textarea "x"
type textarea "Missing item spec"
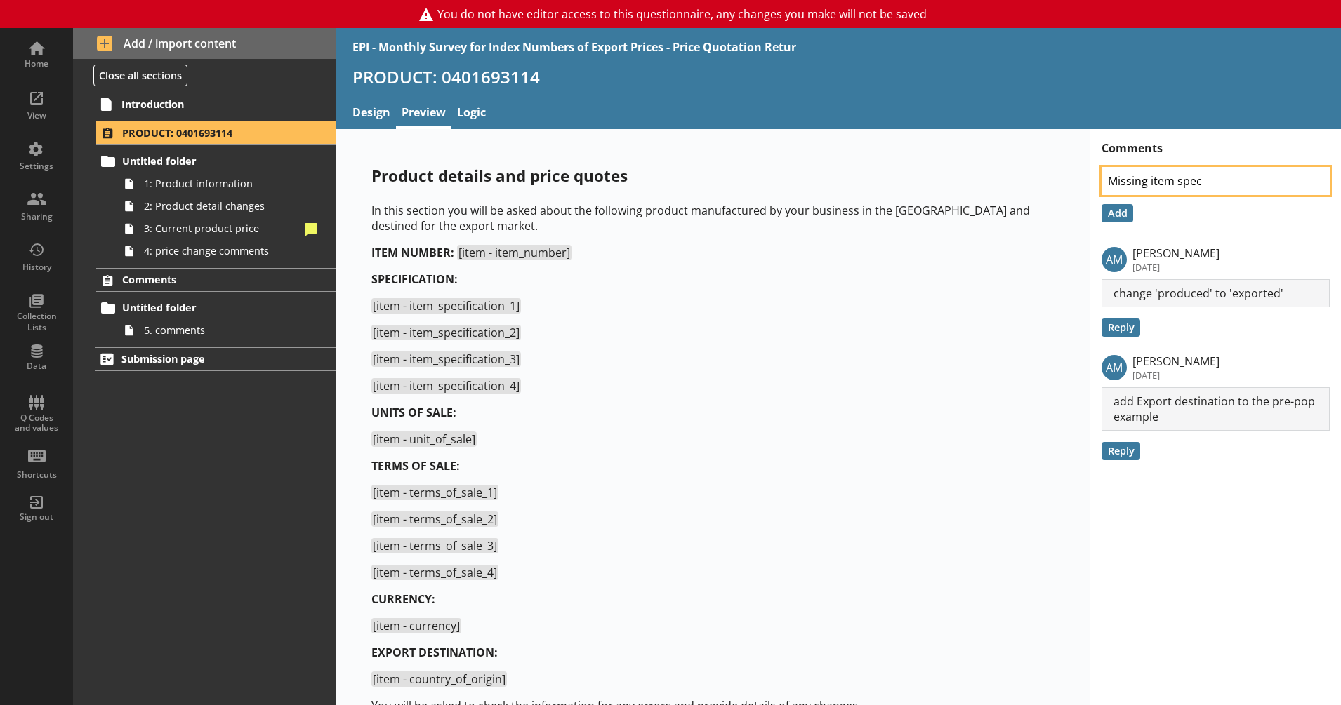
type textarea "x"
type textarea "Missing item spec n"
type textarea "x"
type textarea "Missing item spec nu"
type textarea "x"
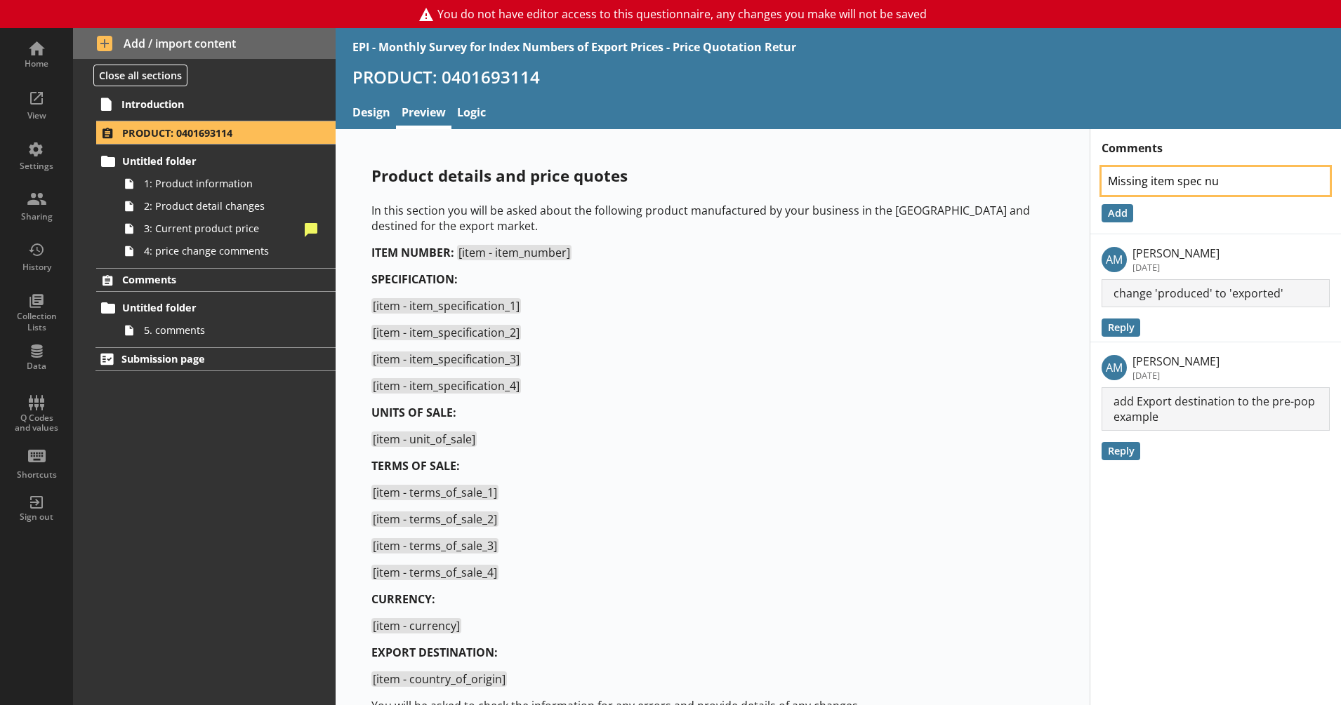
type textarea "Missing item spec num"
type textarea "x"
type textarea "Missing item spec numb"
type textarea "x"
type textarea "Missing item spec numbe"
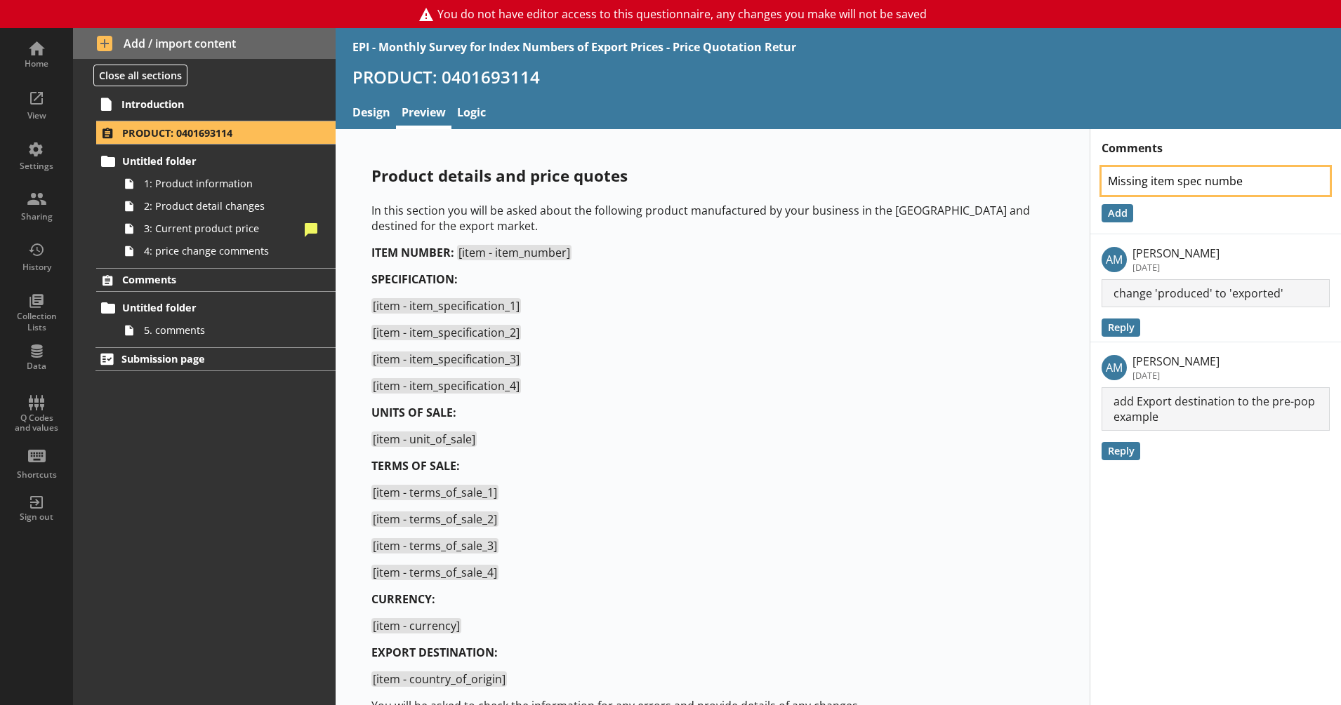
type textarea "x"
type textarea "Missing item spec number"
type textarea "x"
type textarea "Missing item spec number 5"
click at [1111, 216] on button "Add" at bounding box center [1117, 213] width 32 height 18
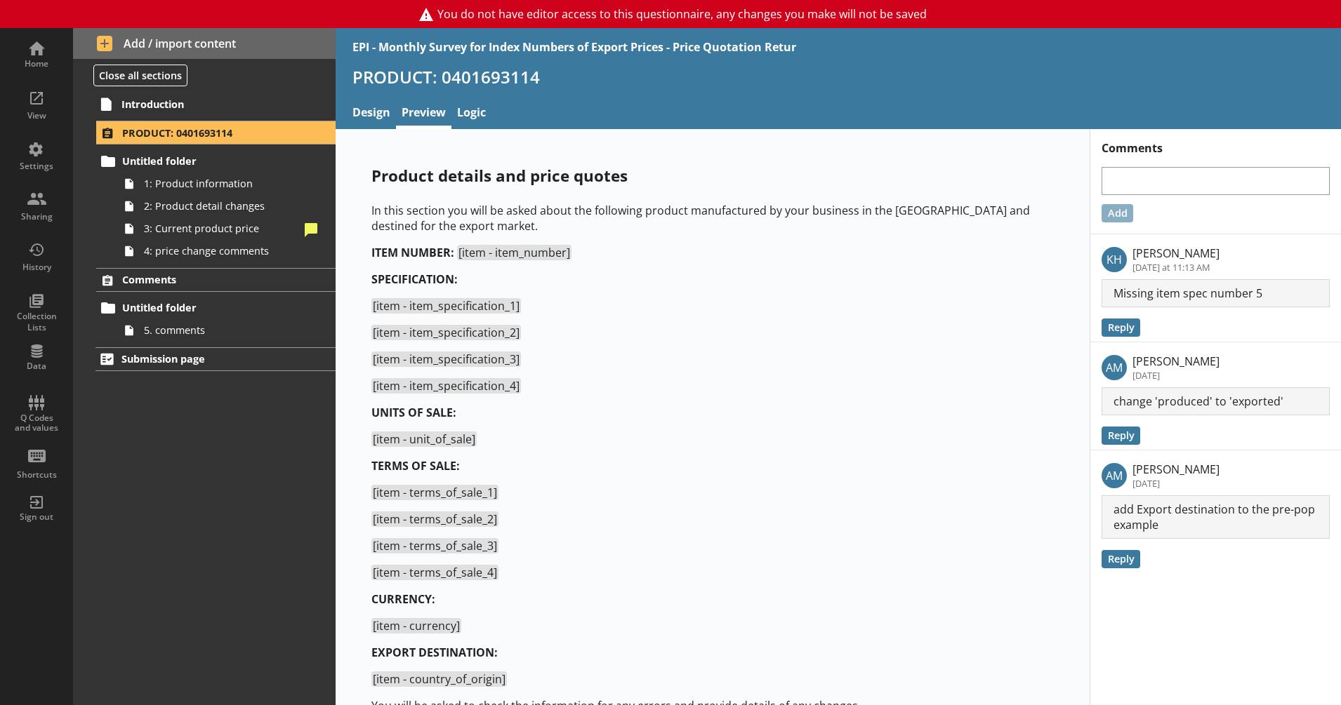
click at [590, 330] on p "[item - item_specification_2]" at bounding box center [712, 332] width 682 height 15
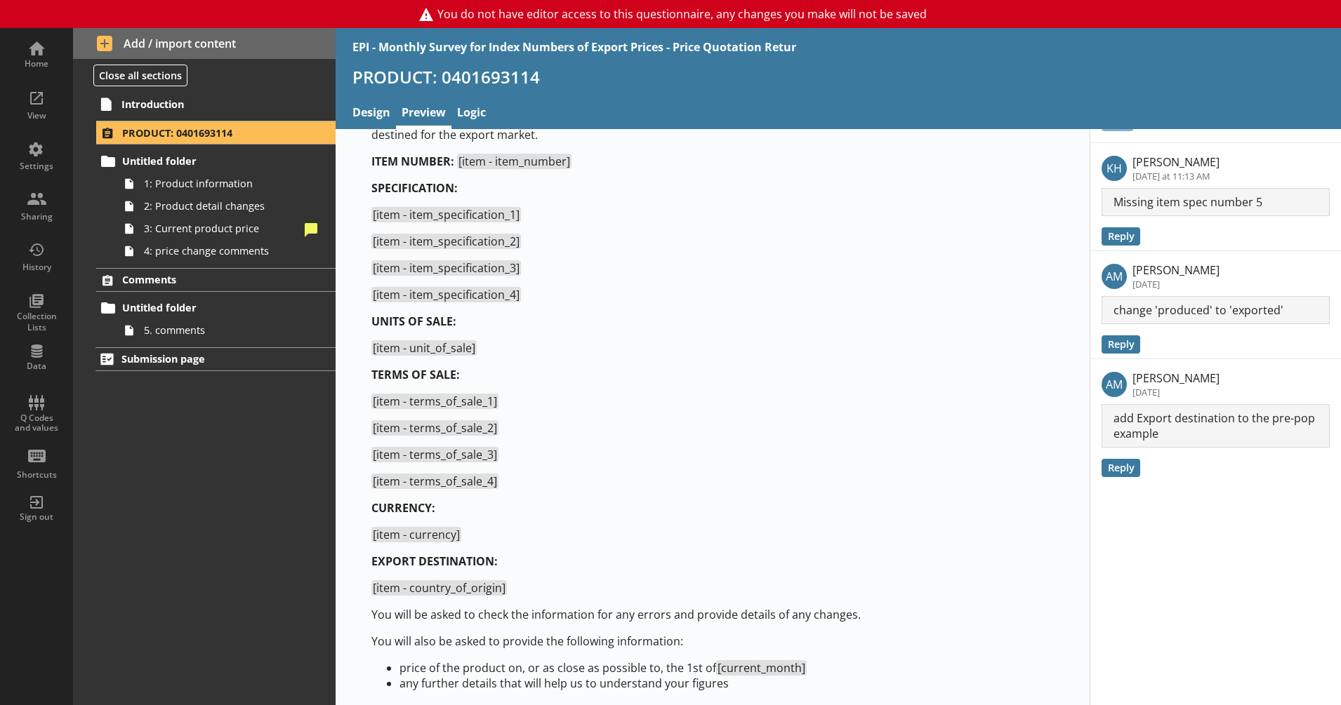
scroll to position [138, 0]
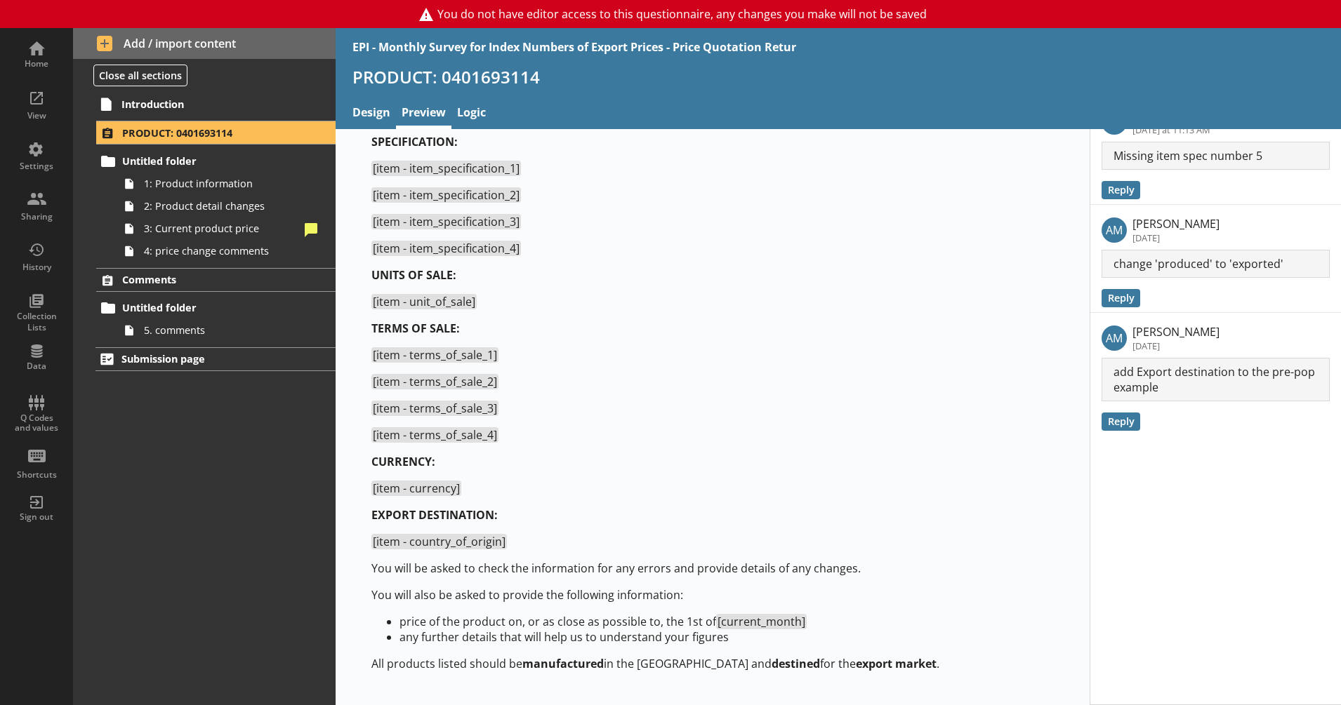
click at [590, 330] on p "TERMS OF SALE:" at bounding box center [712, 328] width 682 height 15
drag, startPoint x: 590, startPoint y: 330, endPoint x: 626, endPoint y: 545, distance: 217.9
click at [626, 545] on div "In this section you will be asked about the following product manufactured by y…" at bounding box center [712, 369] width 682 height 606
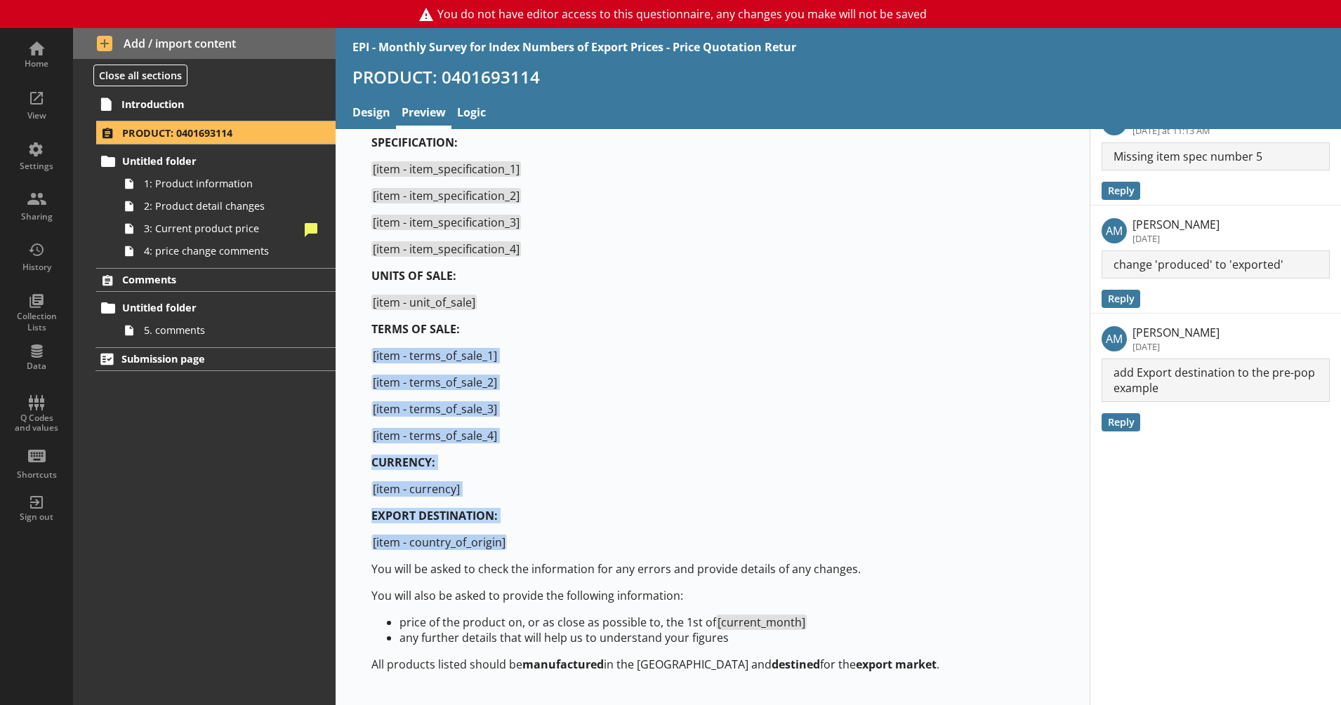
scroll to position [0, 0]
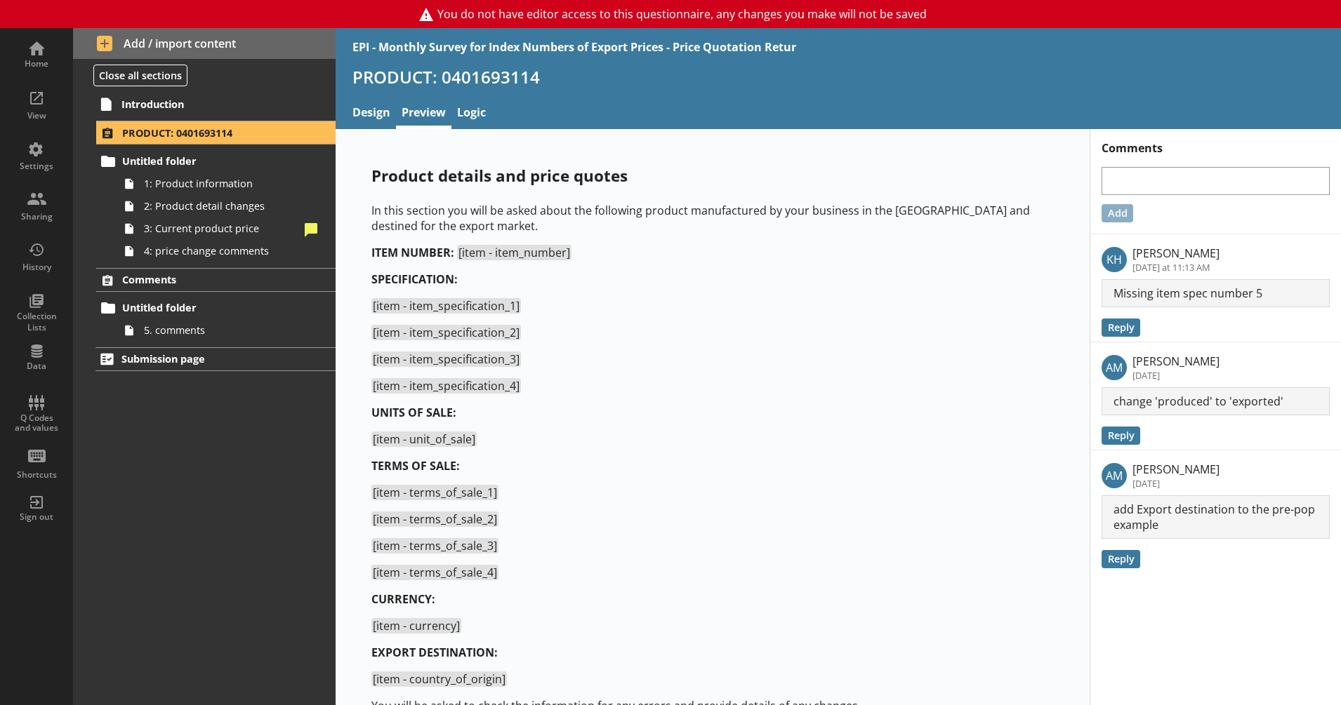
drag, startPoint x: 626, startPoint y: 545, endPoint x: 572, endPoint y: 343, distance: 209.3
click at [572, 343] on div "In this section you will be asked about the following product manufactured by y…" at bounding box center [712, 506] width 682 height 606
click at [232, 174] on link "1: Product information" at bounding box center [226, 184] width 217 height 22
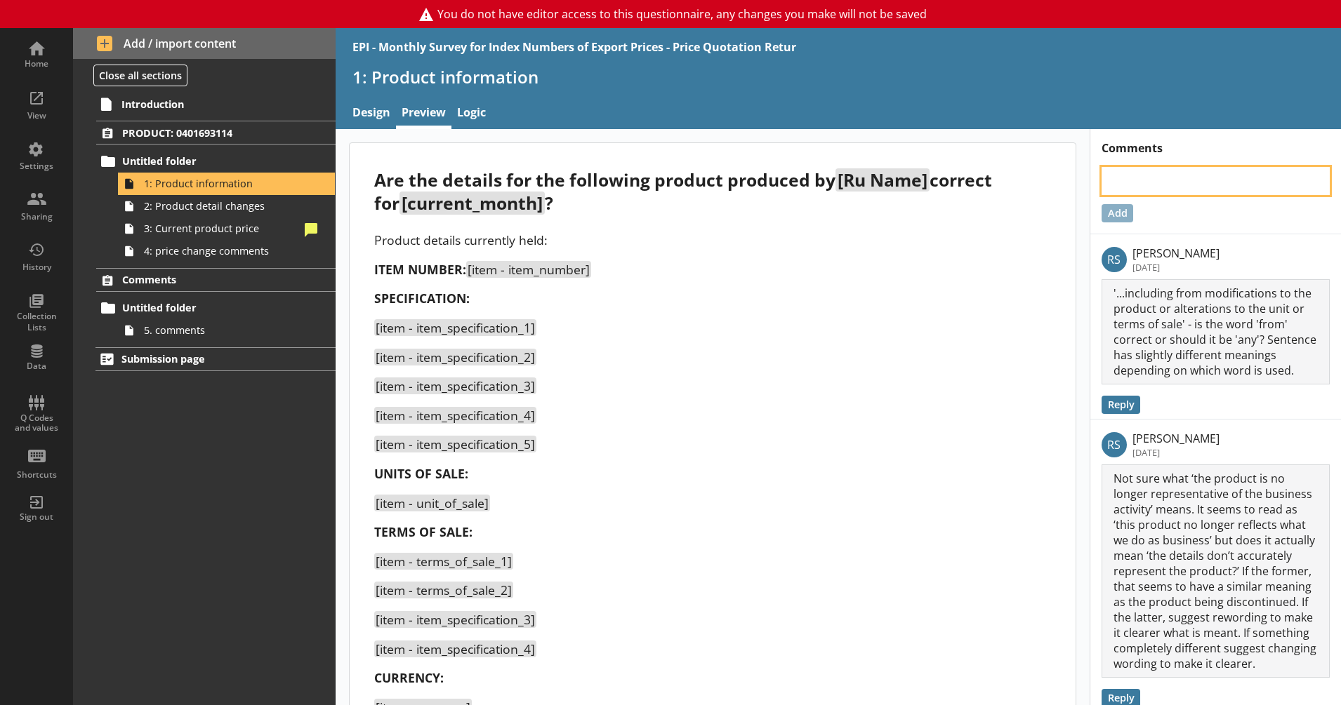
click at [1144, 179] on textarea at bounding box center [1215, 181] width 228 height 28
type textarea "x"
type textarea "T"
type textarea "x"
type textarea "Te"
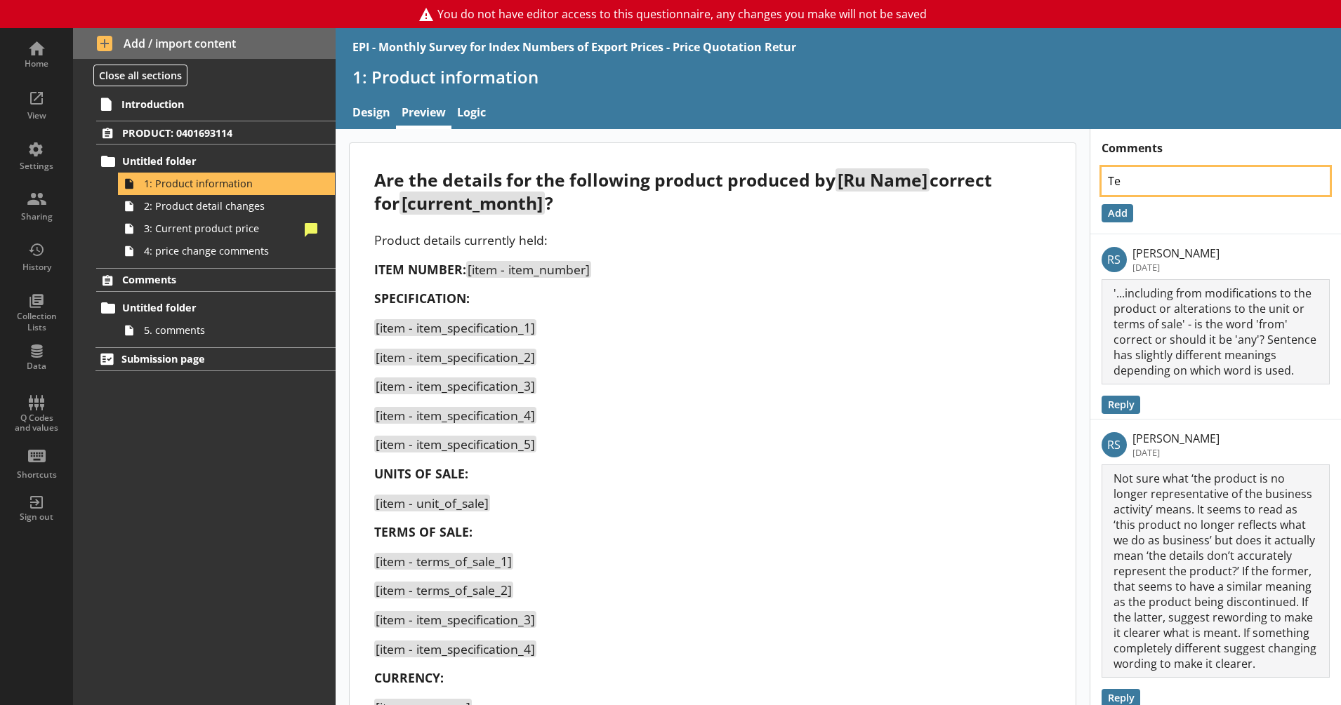
type textarea "x"
type textarea "Term"
type textarea "x"
type textarea "Terms"
type textarea "x"
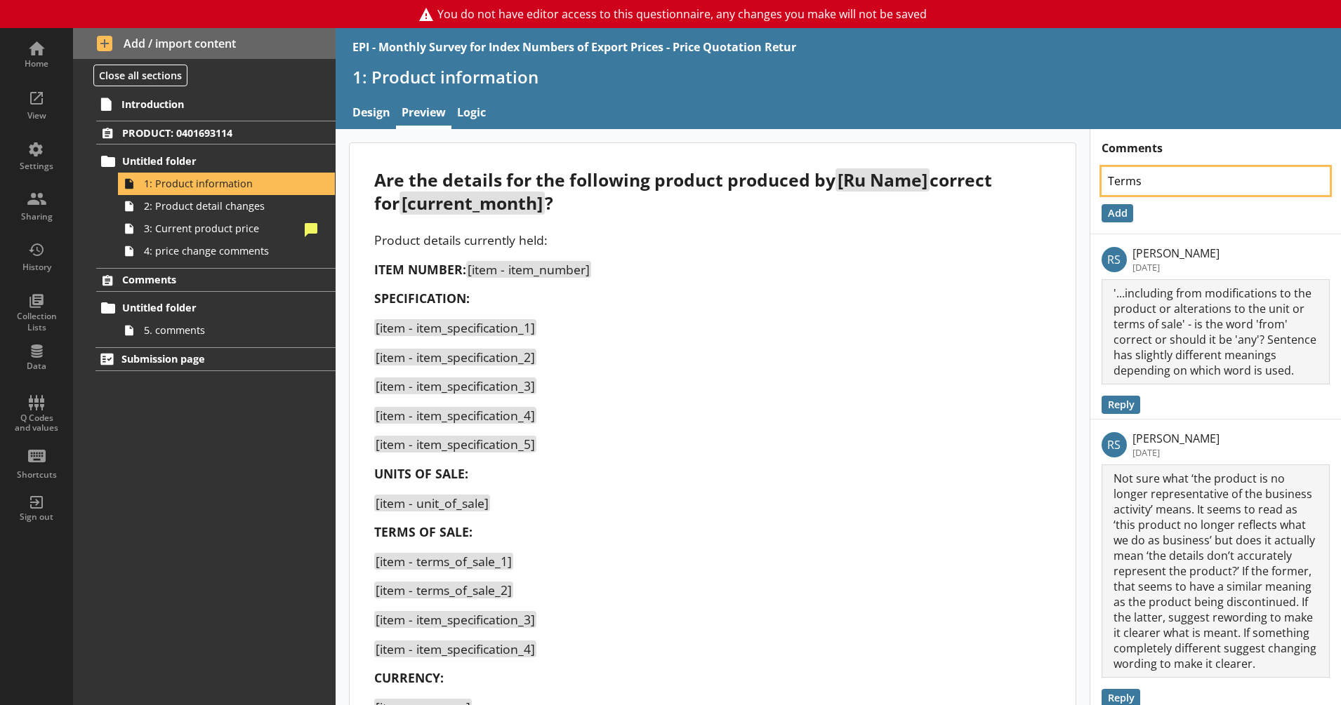
type textarea "Terms o"
type textarea "x"
type textarea "Terms of"
type textarea "x"
type textarea "Terms of s"
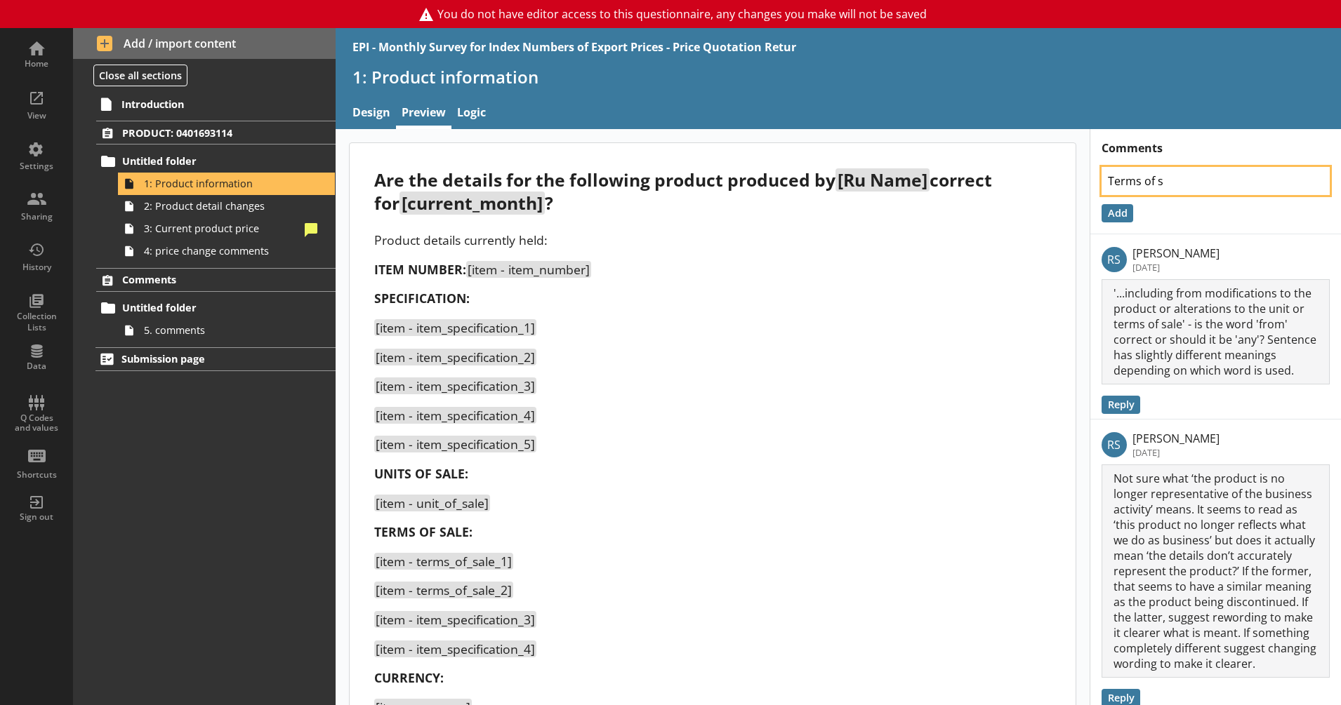
type textarea "x"
type textarea "Terms of sa"
type textarea "x"
type textarea "Terms of [PERSON_NAME]"
type textarea "x"
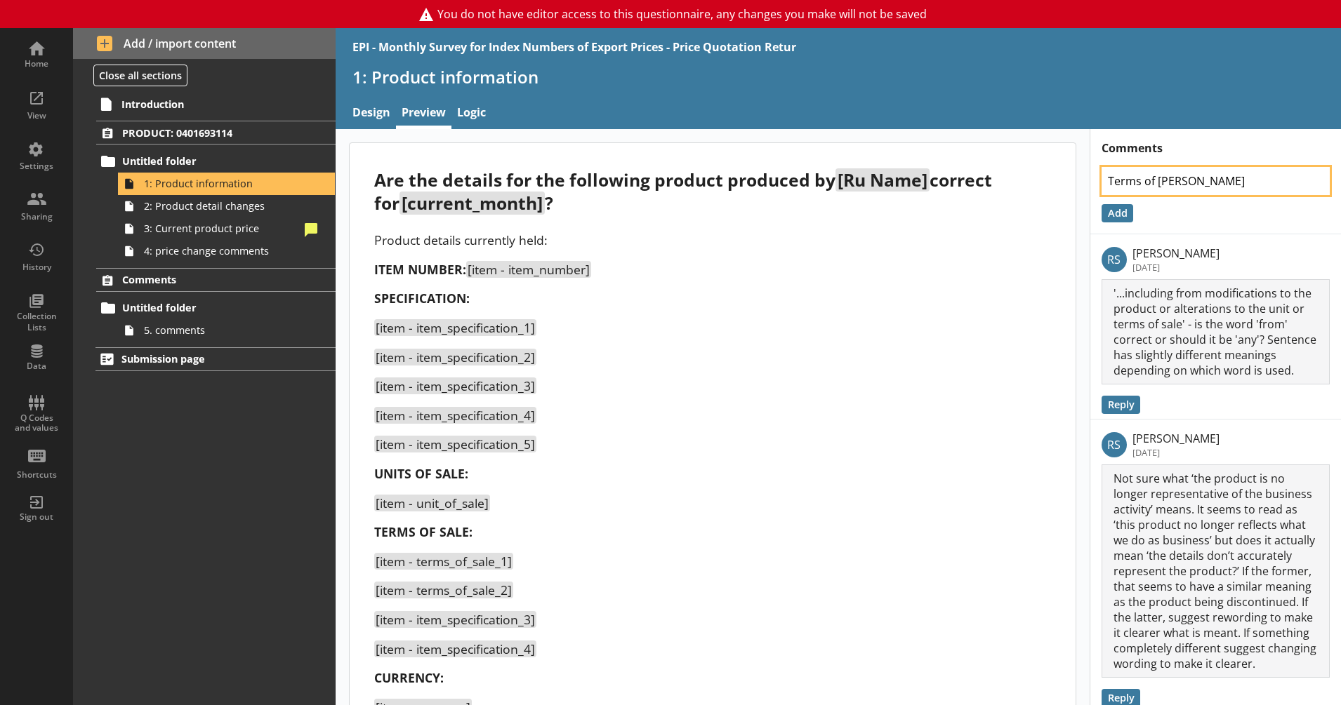
type textarea "Terms of sale"
type textarea "x"
type textarea "Terms of sale"
type textarea "x"
type textarea "Terms of sale -"
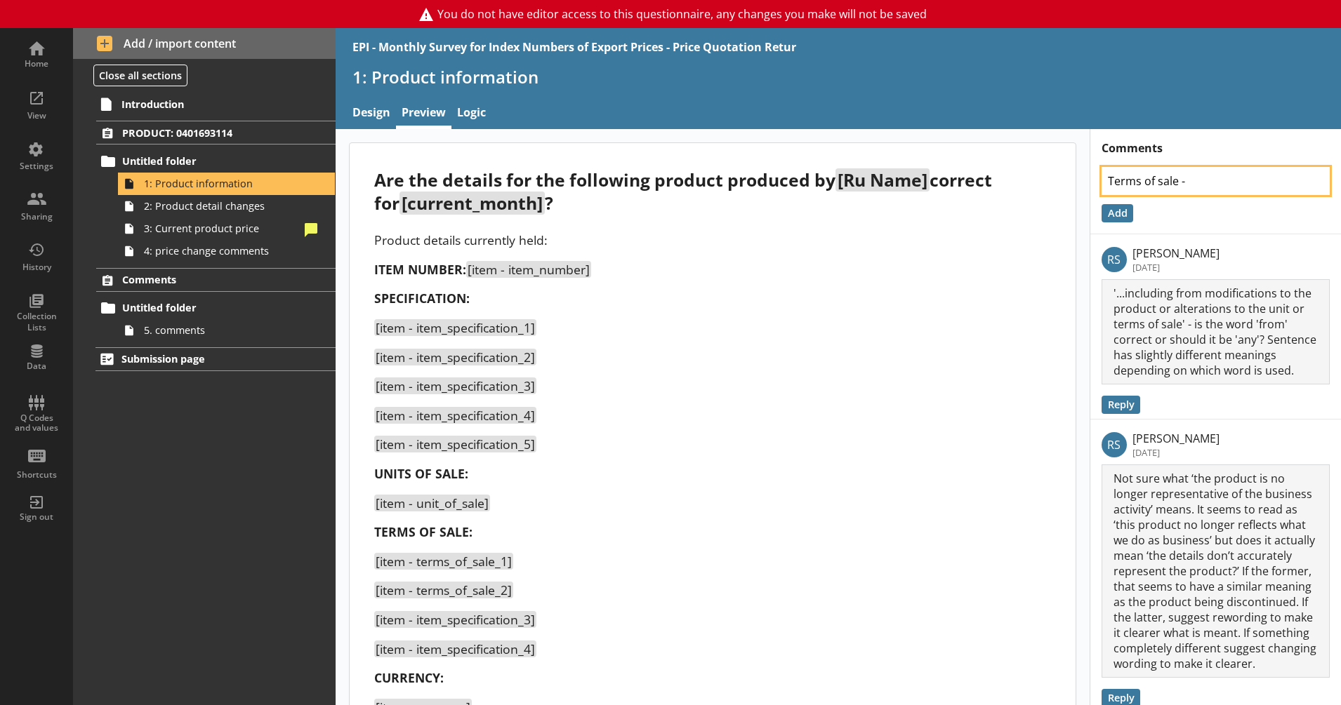
type textarea "x"
type textarea "Terms of sale - i"
type textarea "x"
type textarea "Terms of sale - it"
type textarea "x"
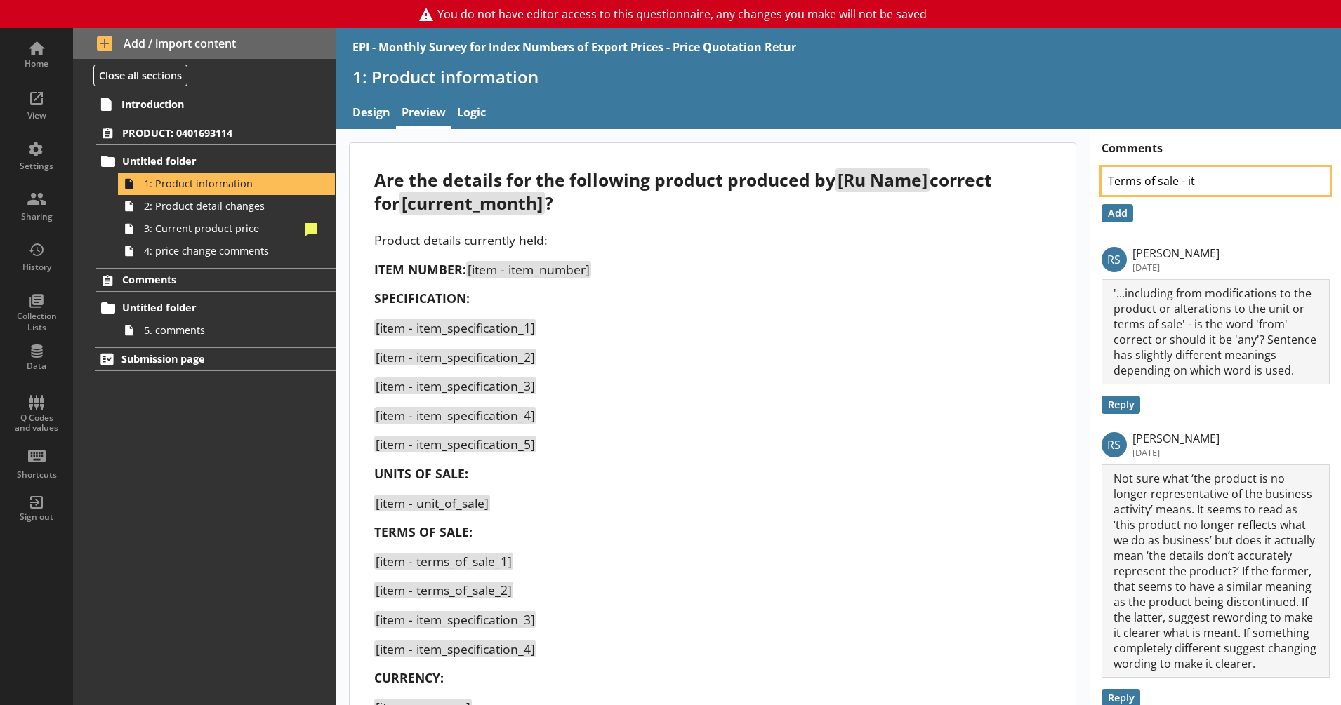
type textarea "Terms of sale - ite"
type textarea "x"
type textarea "Terms of sale - item"
type textarea "x"
type textarea "Terms of sale - items"
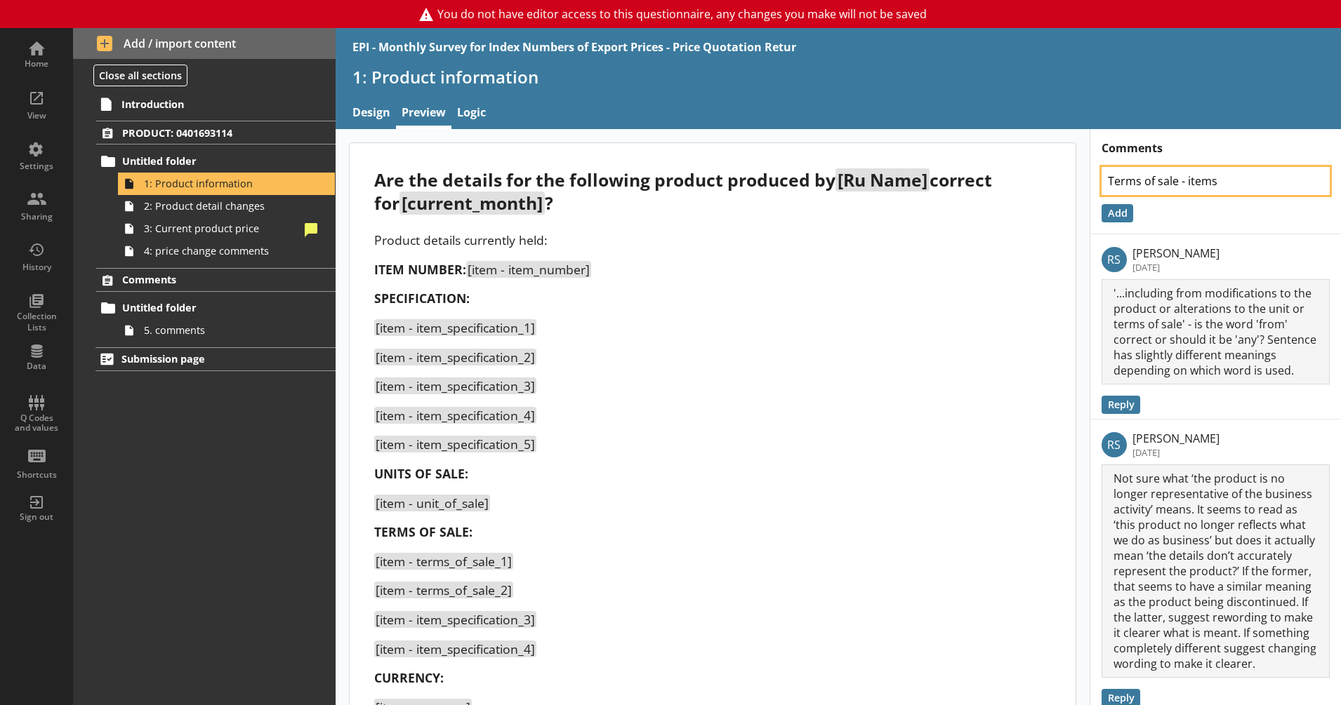
type textarea "x"
type textarea "Terms of sale - items"
type textarea "x"
type textarea "Terms of sale - items 3"
type textarea "x"
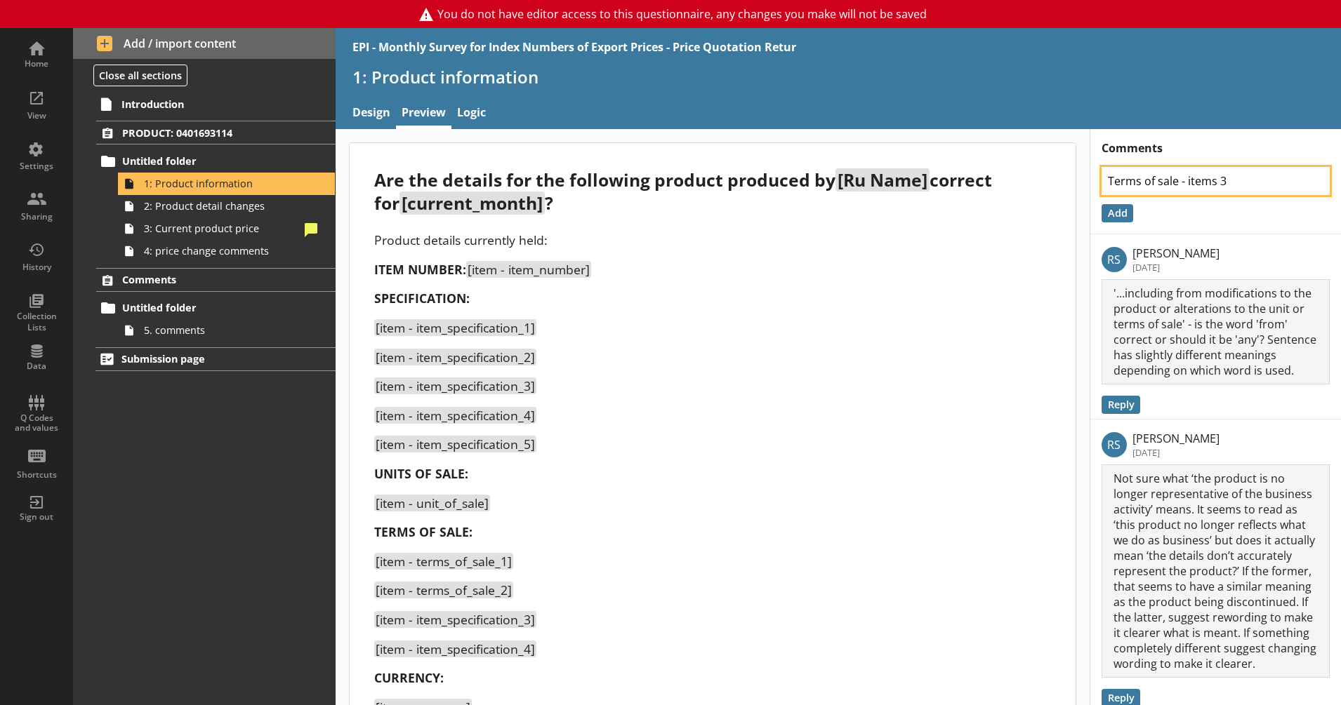
type textarea "Terms of sale - items 3"
type textarea "x"
type textarea "Terms of sale - items 3 a"
type textarea "x"
type textarea "Terms of sale - items 3 an"
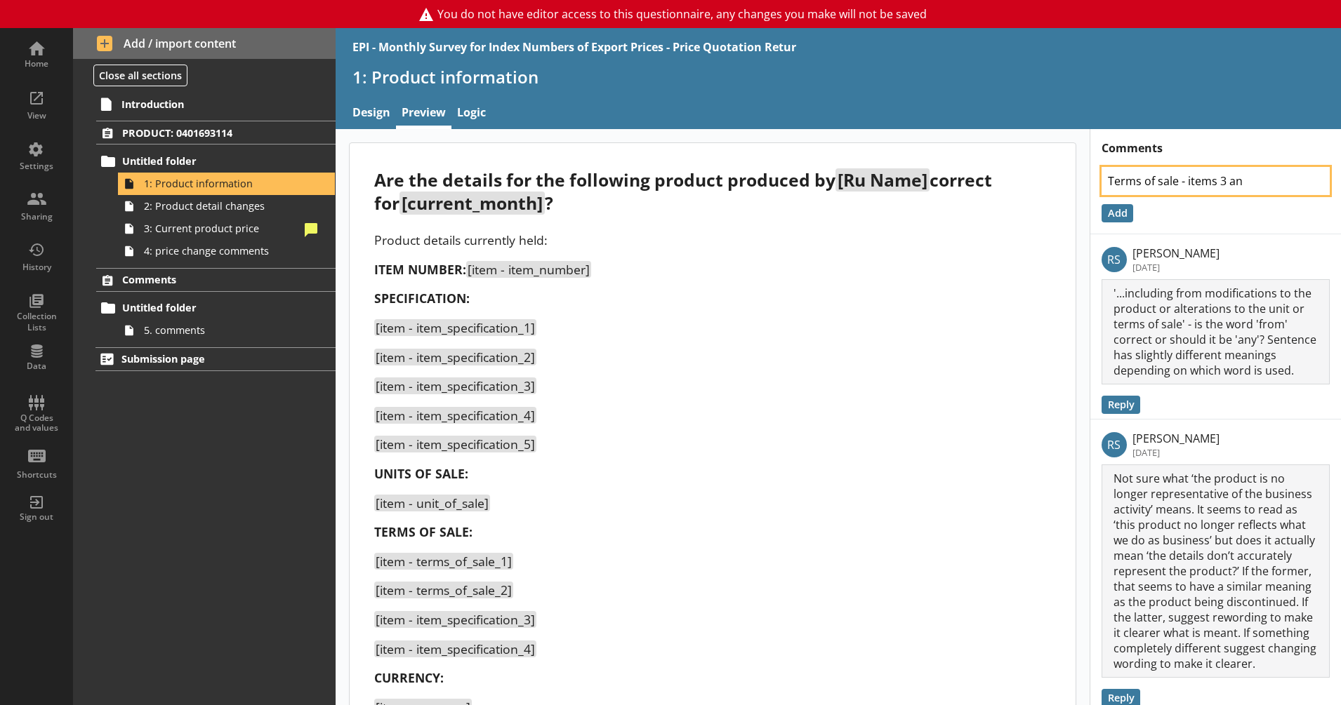
type textarea "x"
type textarea "Terms of sale - items 3 and"
type textarea "x"
type textarea "Terms of sale - items 3 and 4"
type textarea "x"
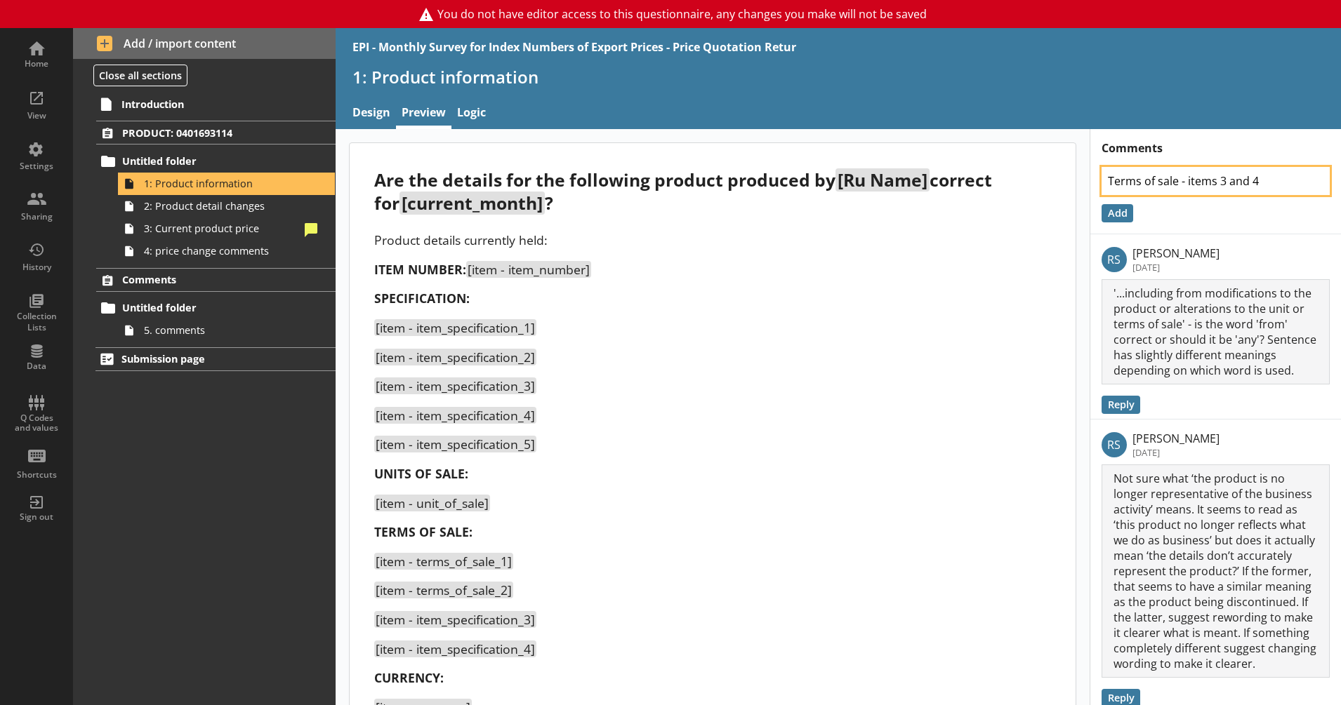
type textarea "Terms of sale - items 3 and 4"
type textarea "x"
type textarea "Terms of sale - items 3 and 4 a"
type textarea "x"
type textarea "Terms of sale - items 3 and 4 ar"
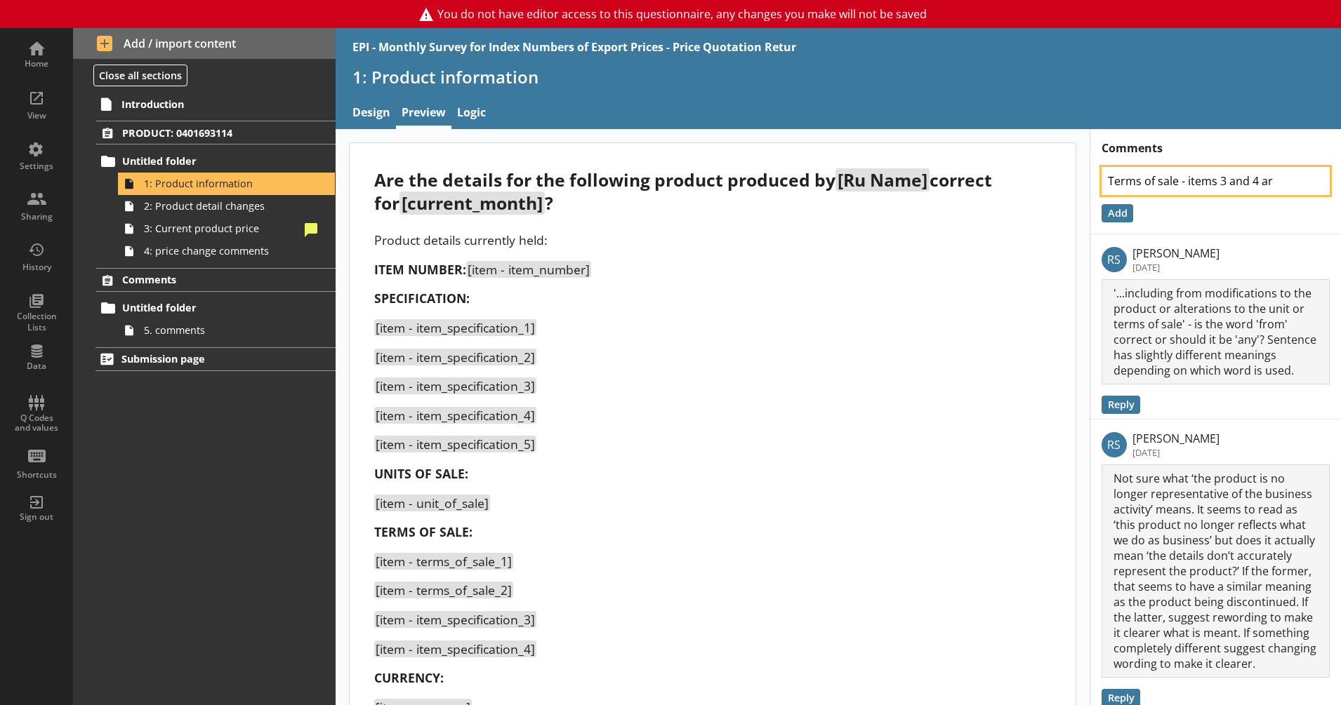
type textarea "x"
type textarea "Terms of sale - items 3 and 4 are"
type textarea "x"
type textarea "Terms of sale - items 3 and 4 are"
type textarea "x"
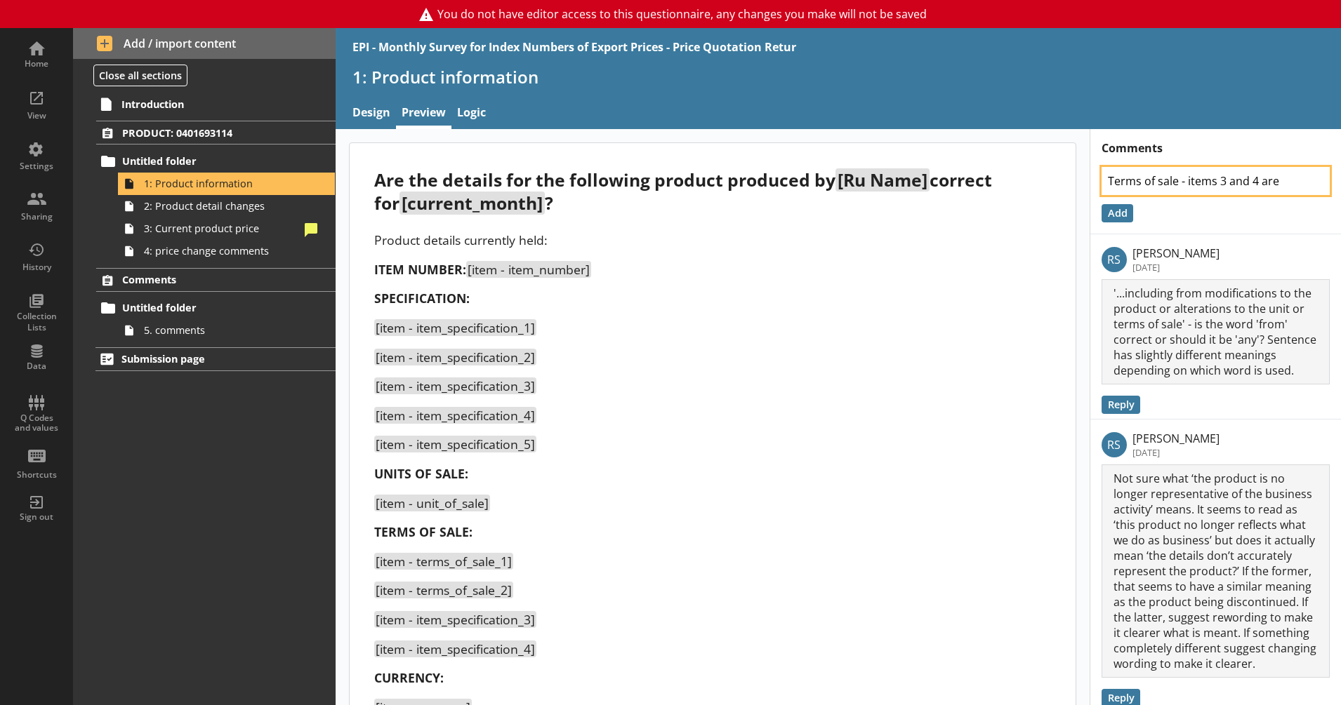
type textarea "Terms of sale - items 3 and 4 are w"
type textarea "x"
type textarea "Terms of sale - items 3 and 4 are wr"
type textarea "x"
type textarea "Terms of sale - items 3 and 4 are wro"
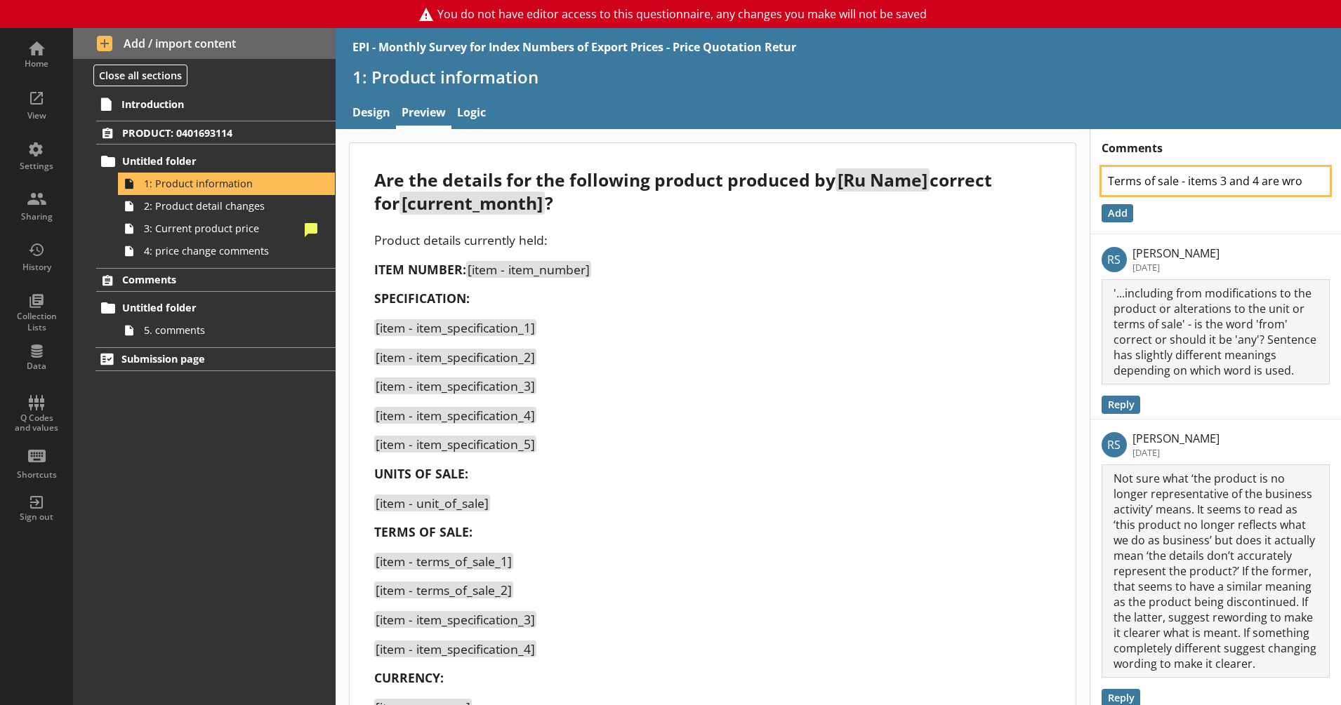
type textarea "x"
type textarea "Terms of sale - items 3 and 4 are wron"
type textarea "x"
type textarea "Terms of sale - items 3 and 4 are wrong"
type textarea "x"
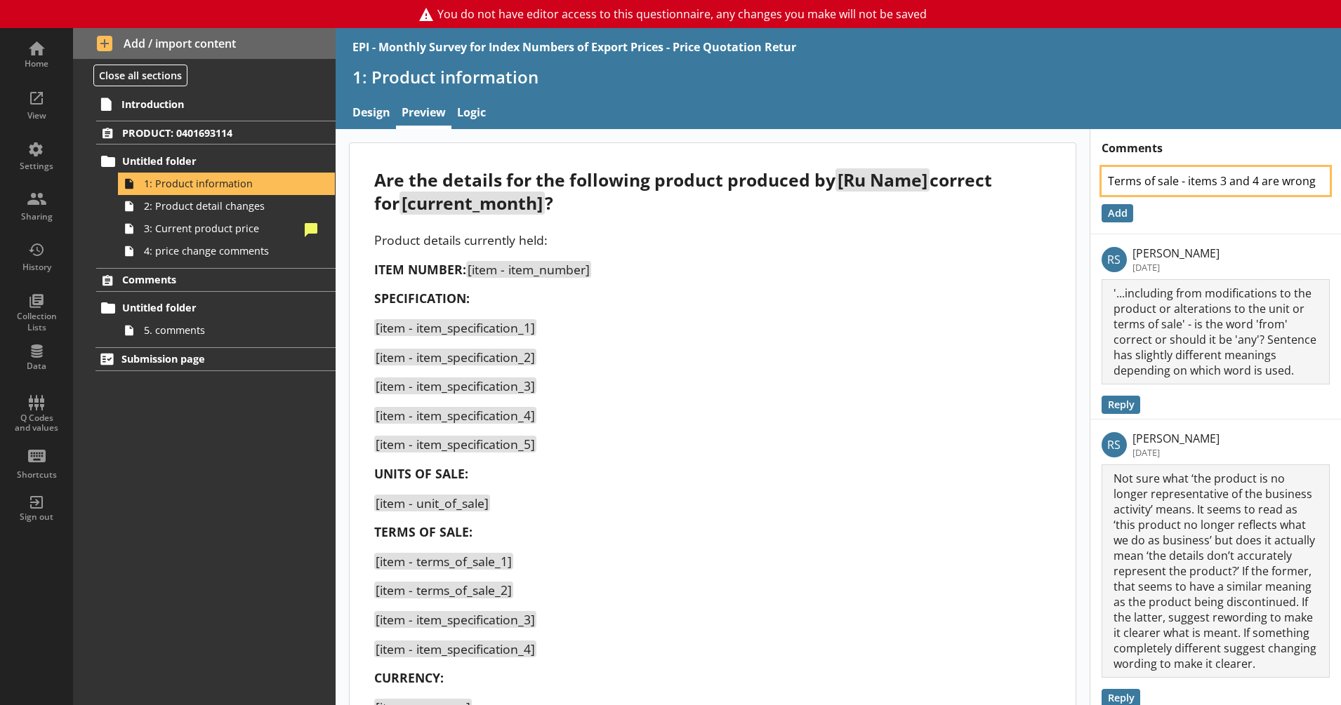
type textarea "Terms of sale - items 3 and 4 are wrong"
type textarea "x"
type textarea "Terms of sale - items 3 and 4 are wrong d"
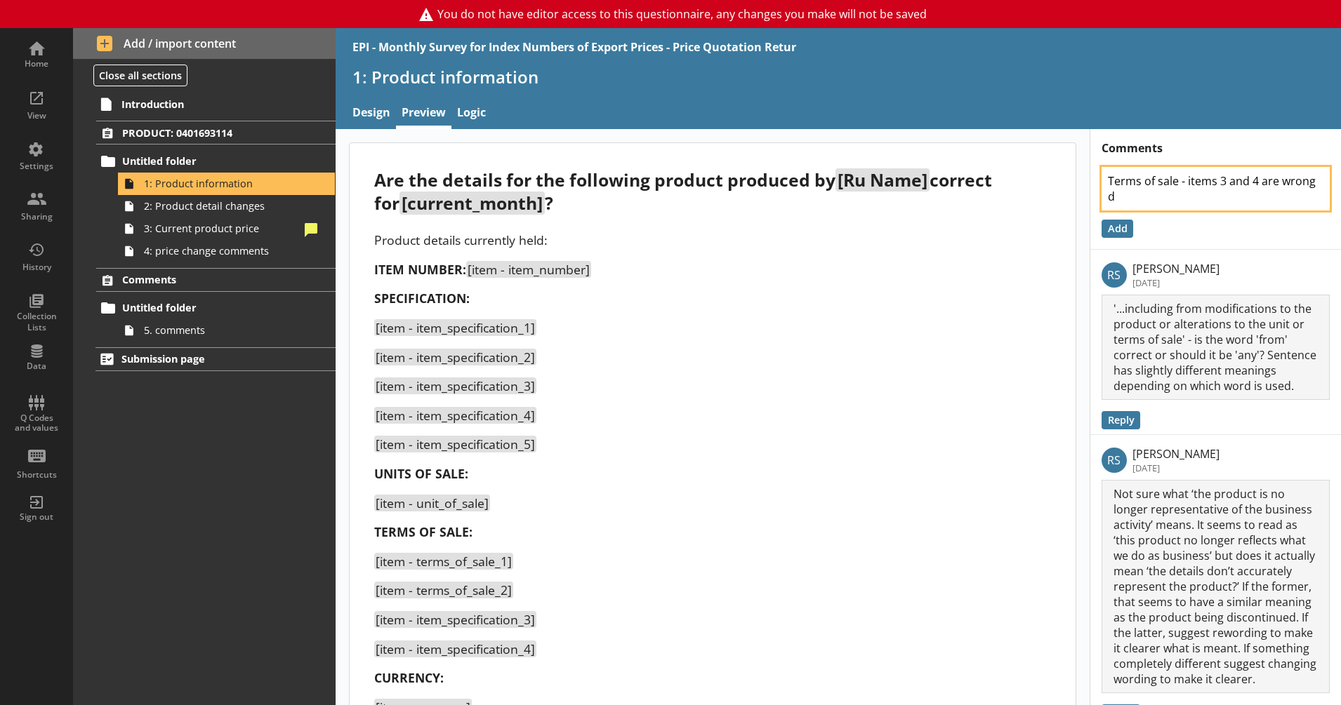
type textarea "x"
type textarea "Terms of sale - items 3 and 4 are wrong da"
type textarea "x"
type textarea "Terms of sale - items 3 and 4 are wrong dat"
type textarea "x"
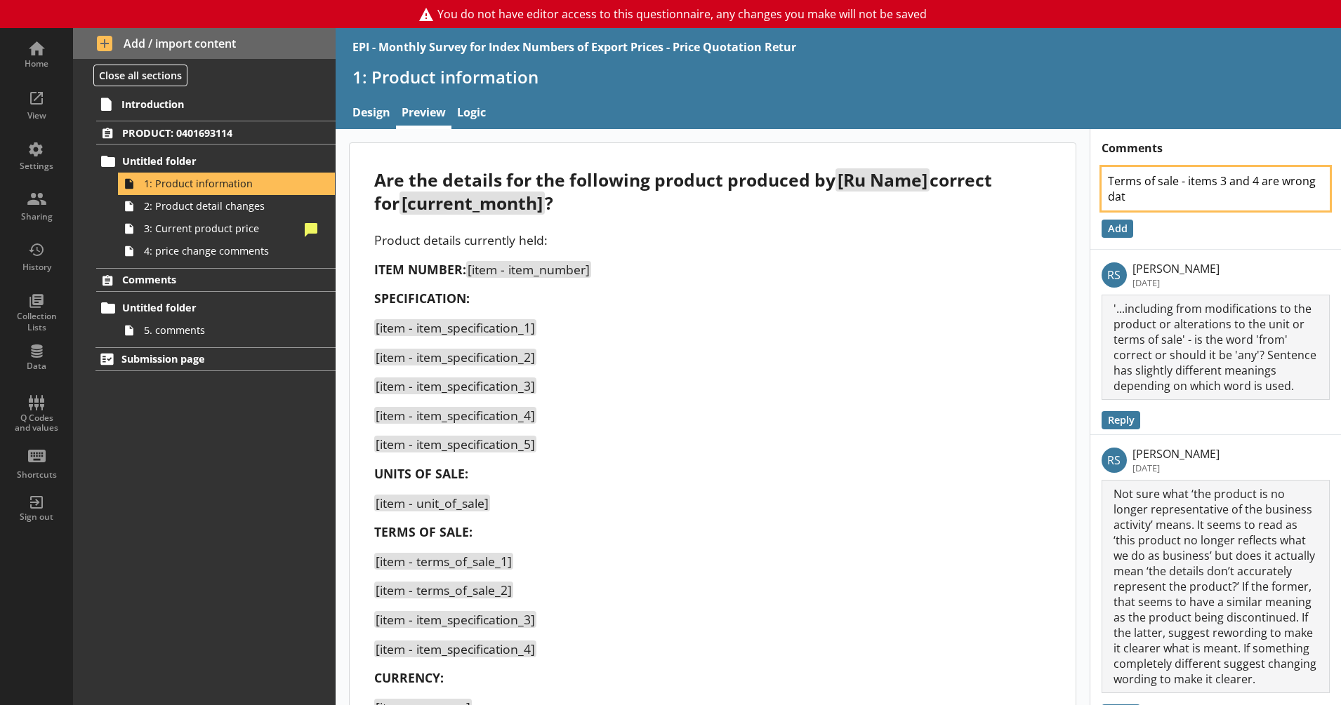
type textarea "Terms of sale - items 3 and 4 are wrong data"
click at [1101, 193] on textarea "Terms of sale - items 3 and 4 are wrong data" at bounding box center [1215, 189] width 228 height 44
drag, startPoint x: 1125, startPoint y: 199, endPoint x: 1273, endPoint y: 187, distance: 148.0
click at [1273, 187] on textarea "Terms of sale - items 3 and 4 are wrong data" at bounding box center [1215, 189] width 228 height 44
type textarea "x"
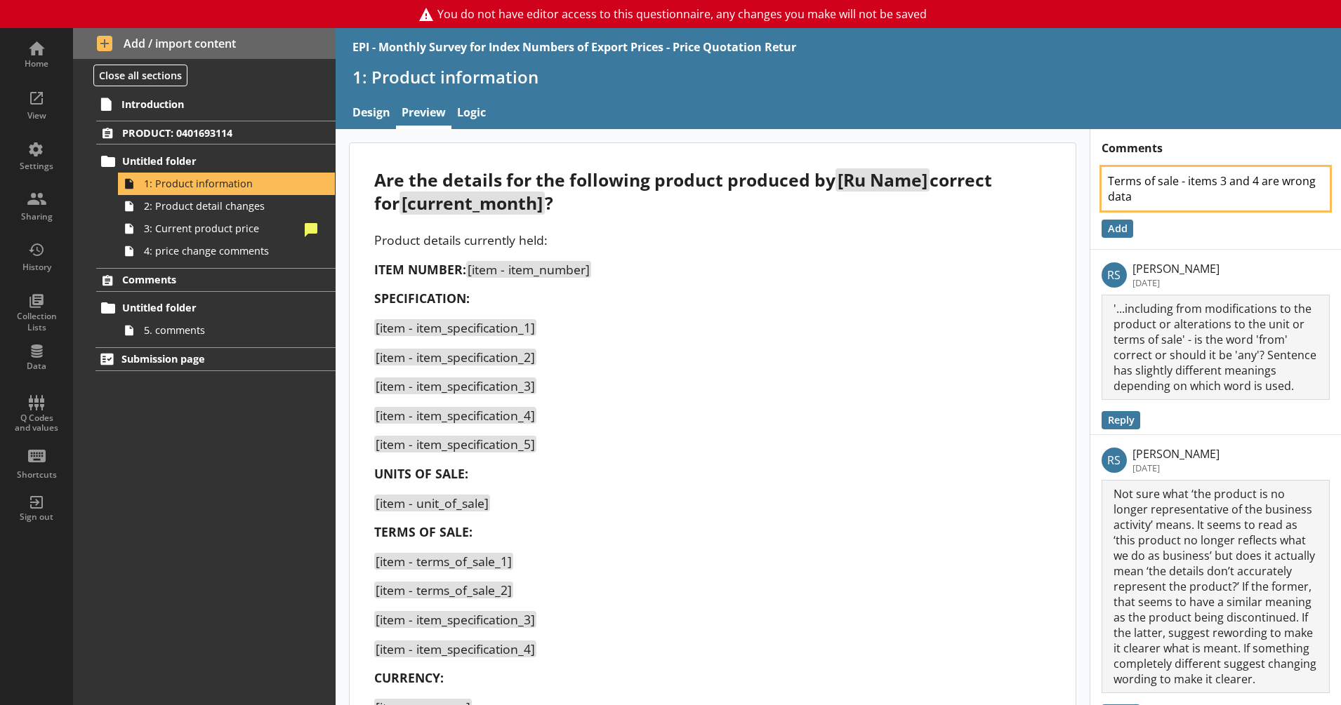
type textarea "Terms of sale - items 3 and 4 are s"
type textarea "x"
type textarea "Terms of sale - items 3 and 4 are sp"
type textarea "x"
type textarea "Terms of sale - items 3 and 4 are spe"
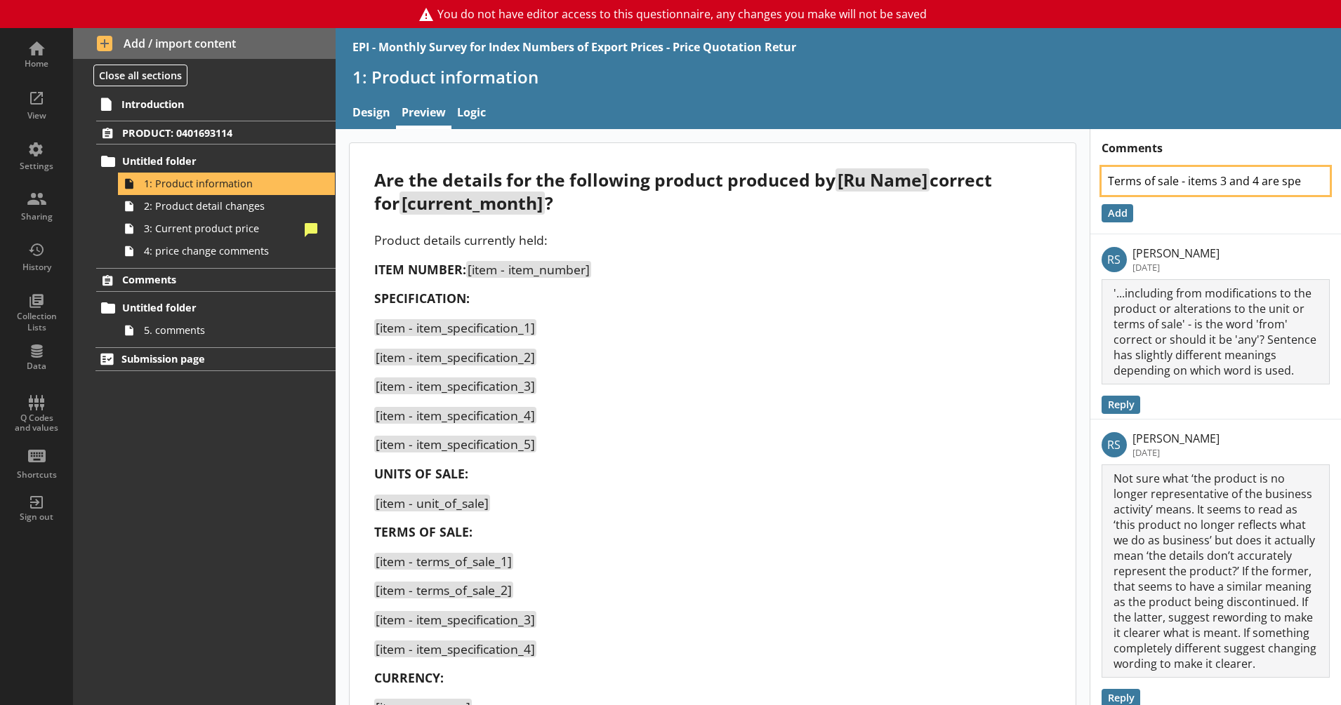
type textarea "x"
type textarea "Terms of sale - items 3 and 4 are spec"
type textarea "x"
type textarea "Terms of sale - items 3 and 4 are speci"
type textarea "x"
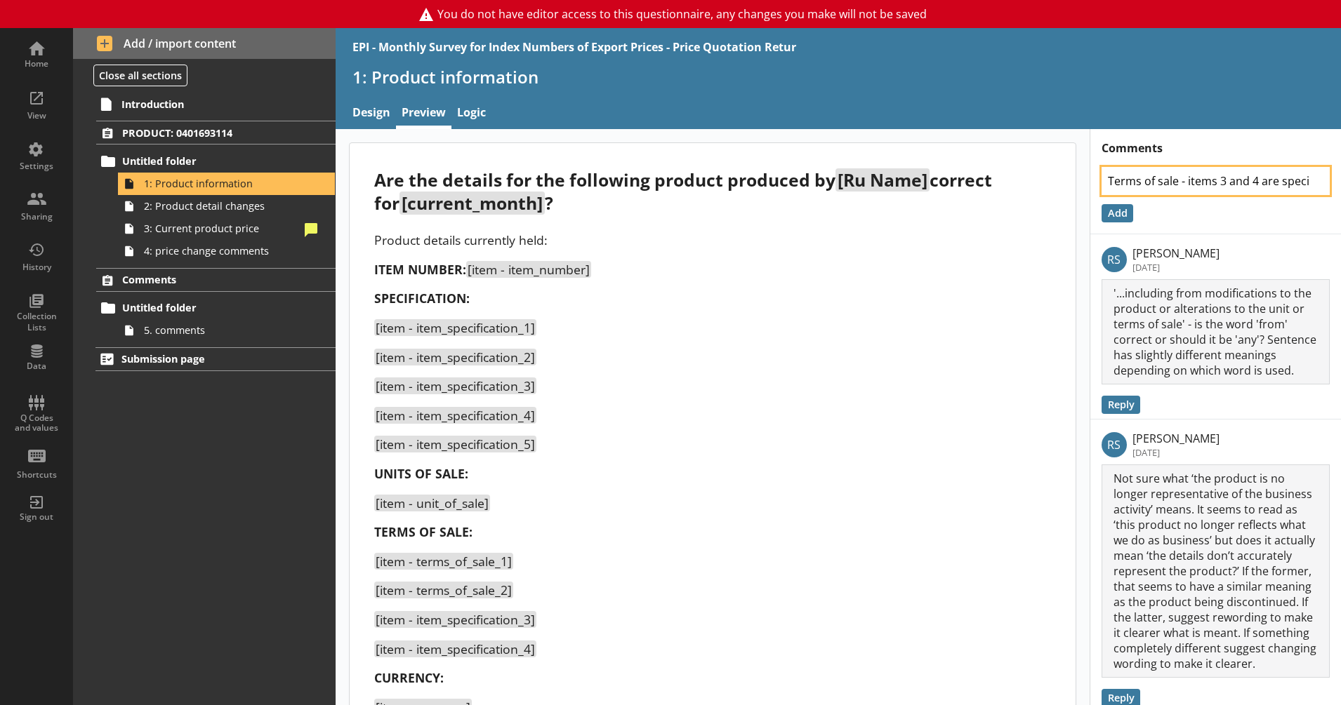
type textarea "Terms of sale - items 3 and 4 are spec"
type textarea "x"
type textarea "Terms of sale - items 3 and 4 are spec"
type textarea "x"
type textarea "Terms of sale - items 3 and 4 are spec d"
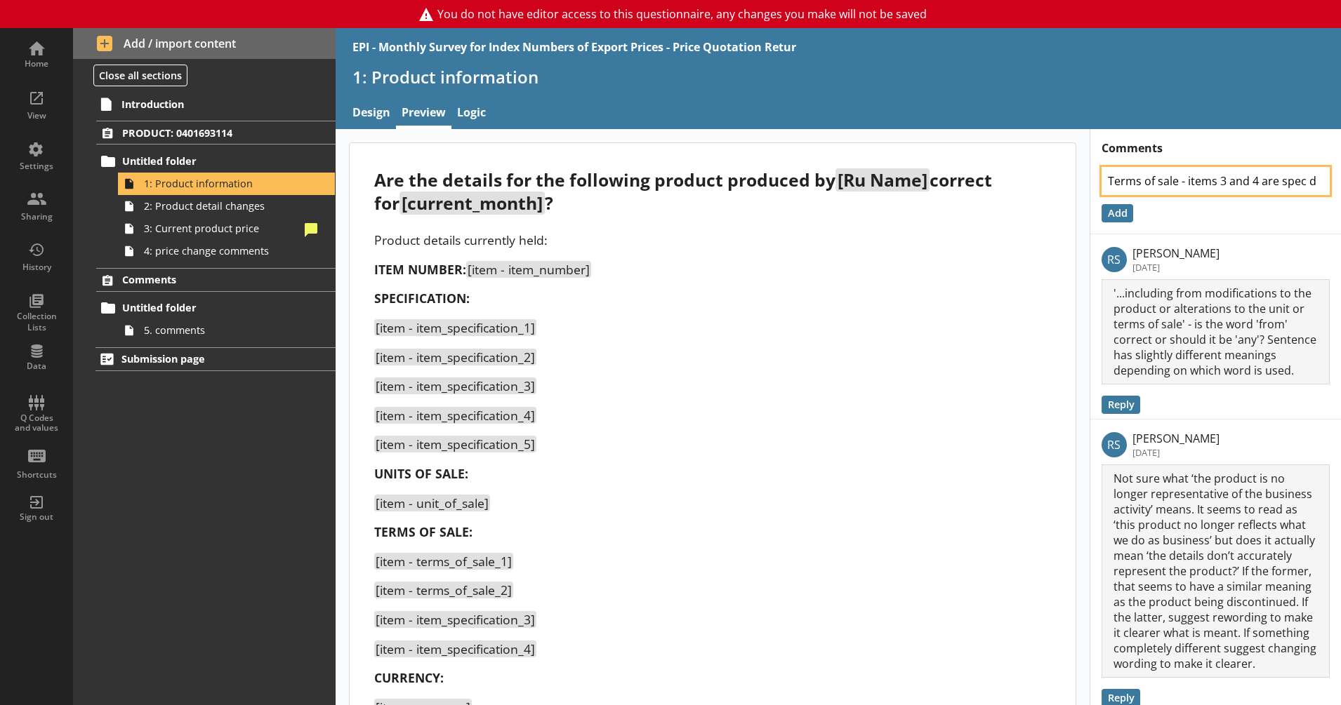
type textarea "x"
type textarea "Terms of sale - items 3 and 4 are spec de"
type textarea "x"
type textarea "Terms of sale - items 3 and 4 are spec det"
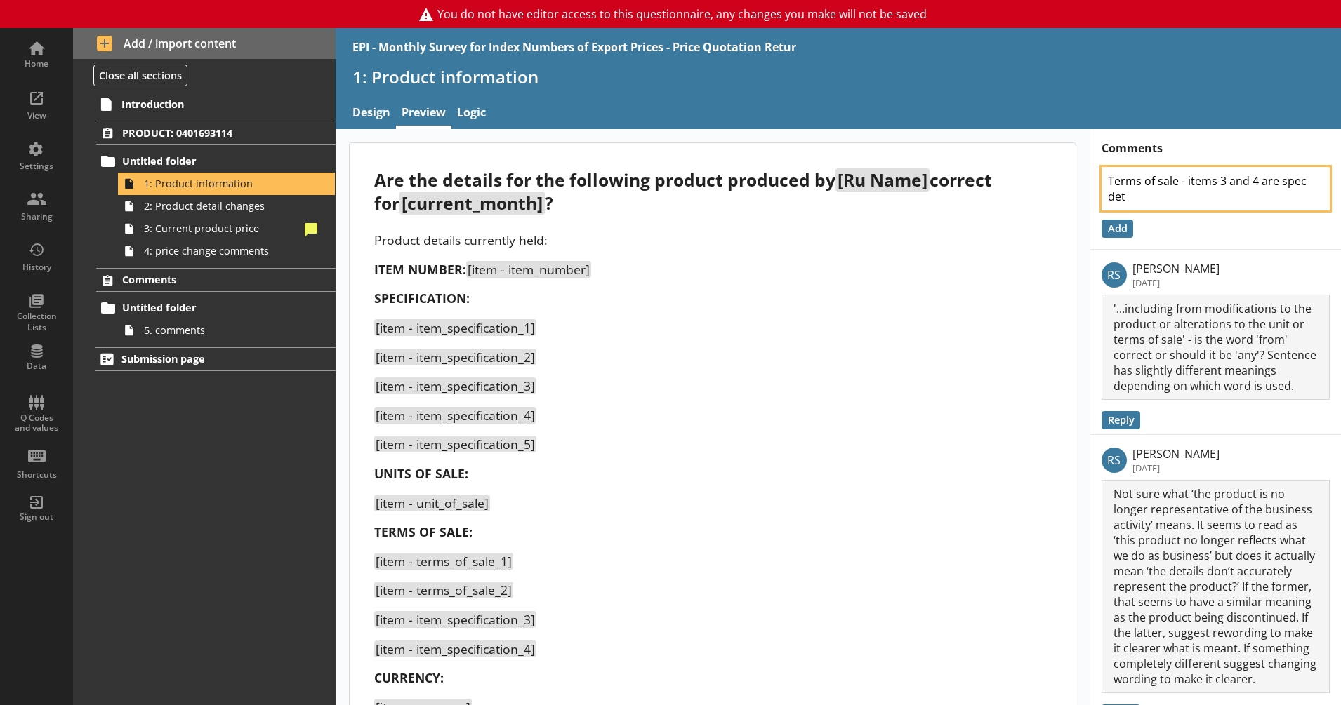
type textarea "x"
type textarea "Terms of sale - items 3 and 4 are spec detali"
type textarea "x"
type textarea "Terms of sale - items 3 and 4 are spec detalis"
type textarea "x"
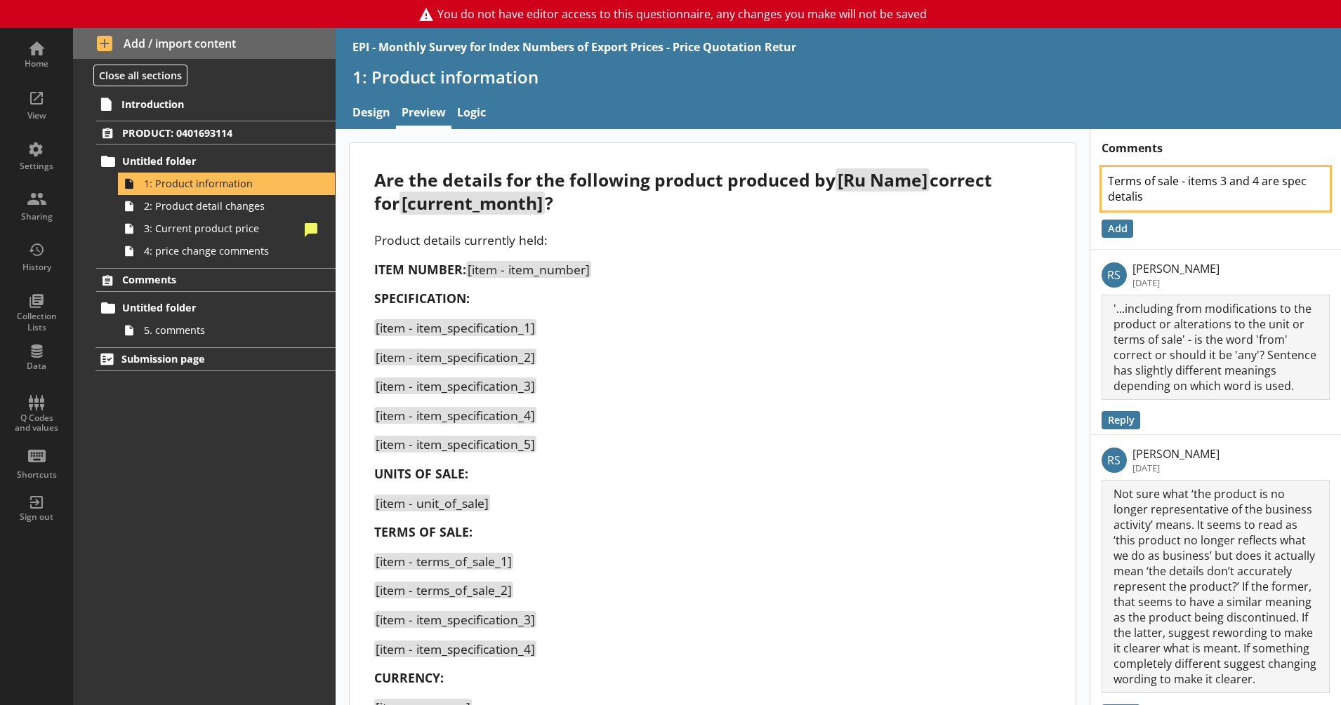
type textarea "Terms of sale - items 3 and 4 are spec detalis"
type textarea "x"
type textarea "Terms of sale - items 3 and 4 are spec detalis i"
type textarea "x"
type textarea "Terms of sale - items 3 and 4 are spec detalis in"
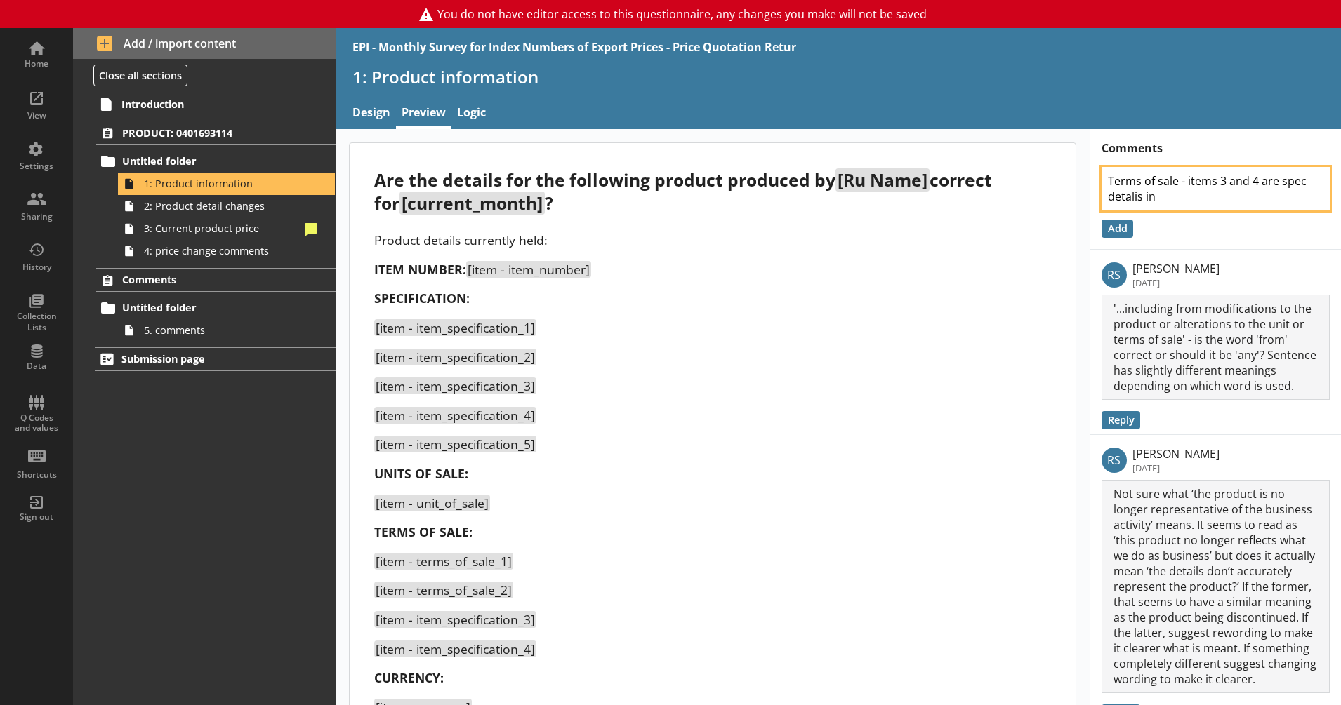
type textarea "x"
type textarea "Terms of sale - items 3 and 4 are spec detalis ins"
type textarea "x"
type textarea "Terms of sale - items 3 and 4 are spec detalis inst"
type textarea "x"
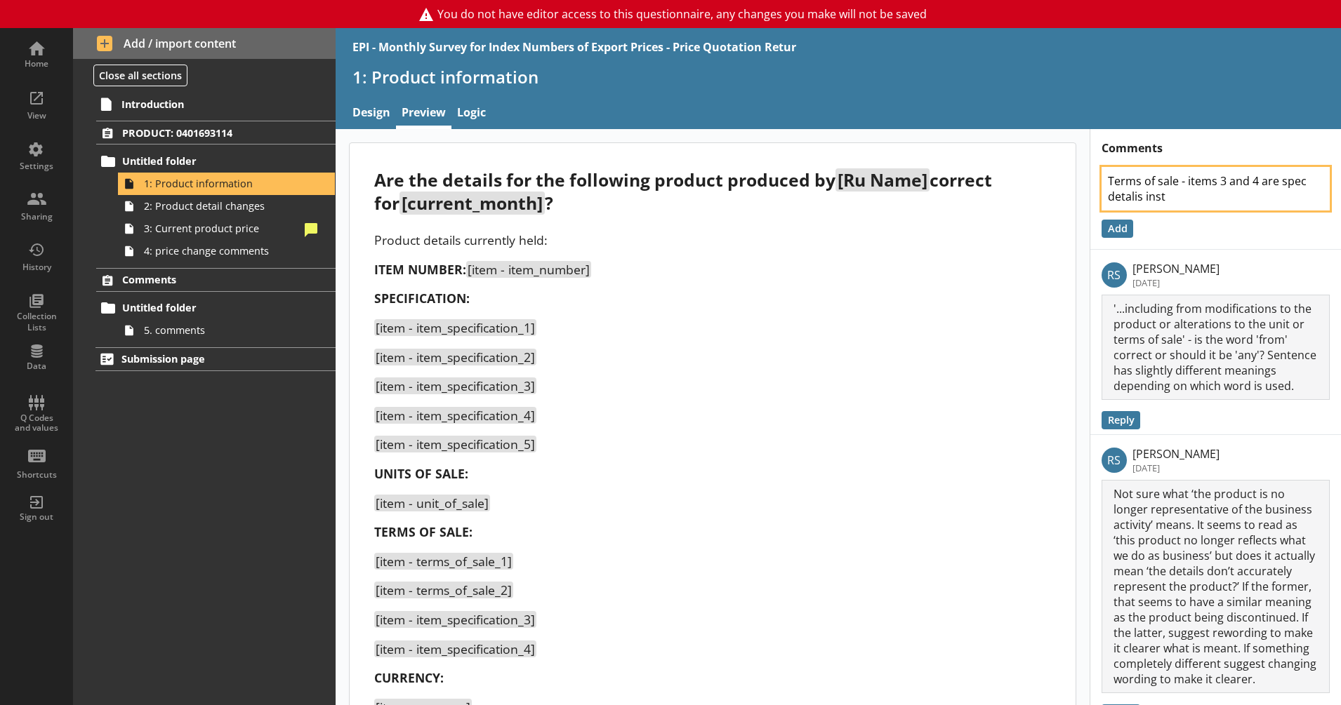
type textarea "Terms of sale - items 3 and 4 are spec detalis inste"
type textarea "x"
type textarea "Terms of sale - items 3 and 4 are spec detalis instea"
type textarea "x"
type textarea "Terms of sale - items 3 and 4 are spec detalis instead"
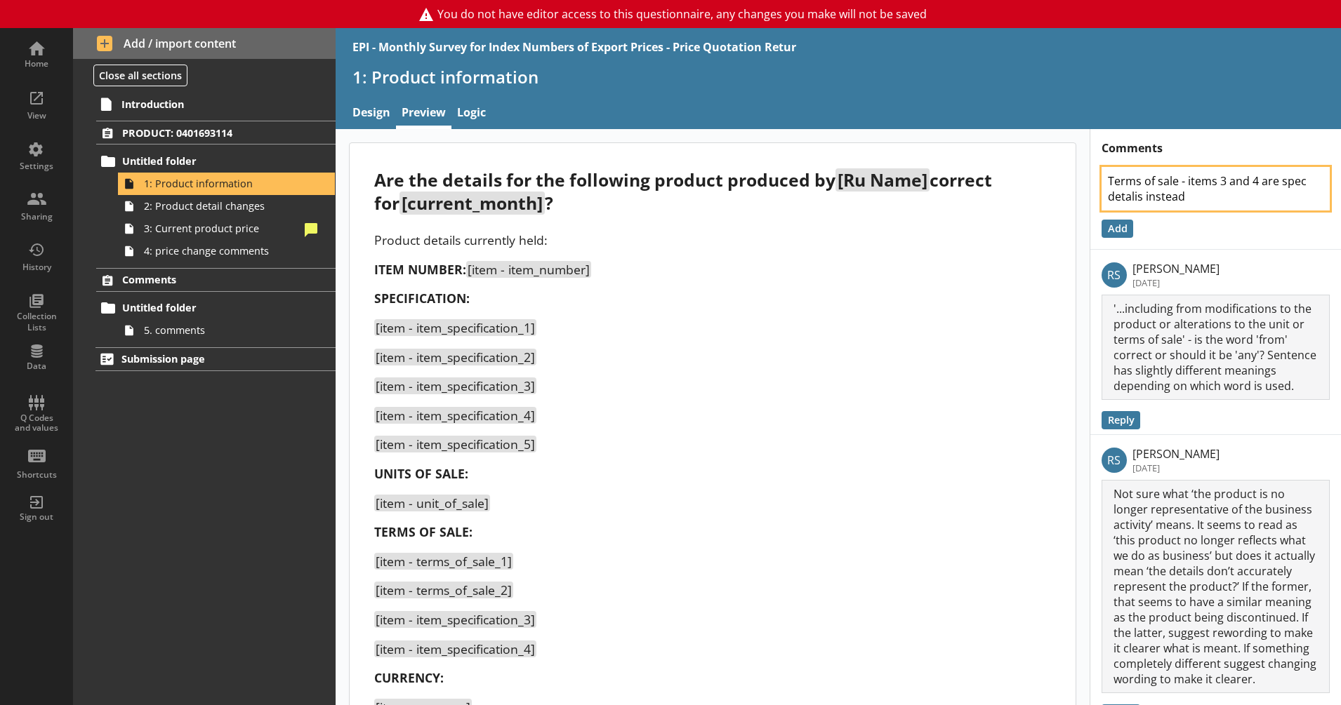
type textarea "x"
type textarea "Terms of sale - items 3 and 4 are spec detalis instead"
type textarea "x"
type textarea "Terms of sale - items 3 and 4 are spec detalis instead o"
type textarea "x"
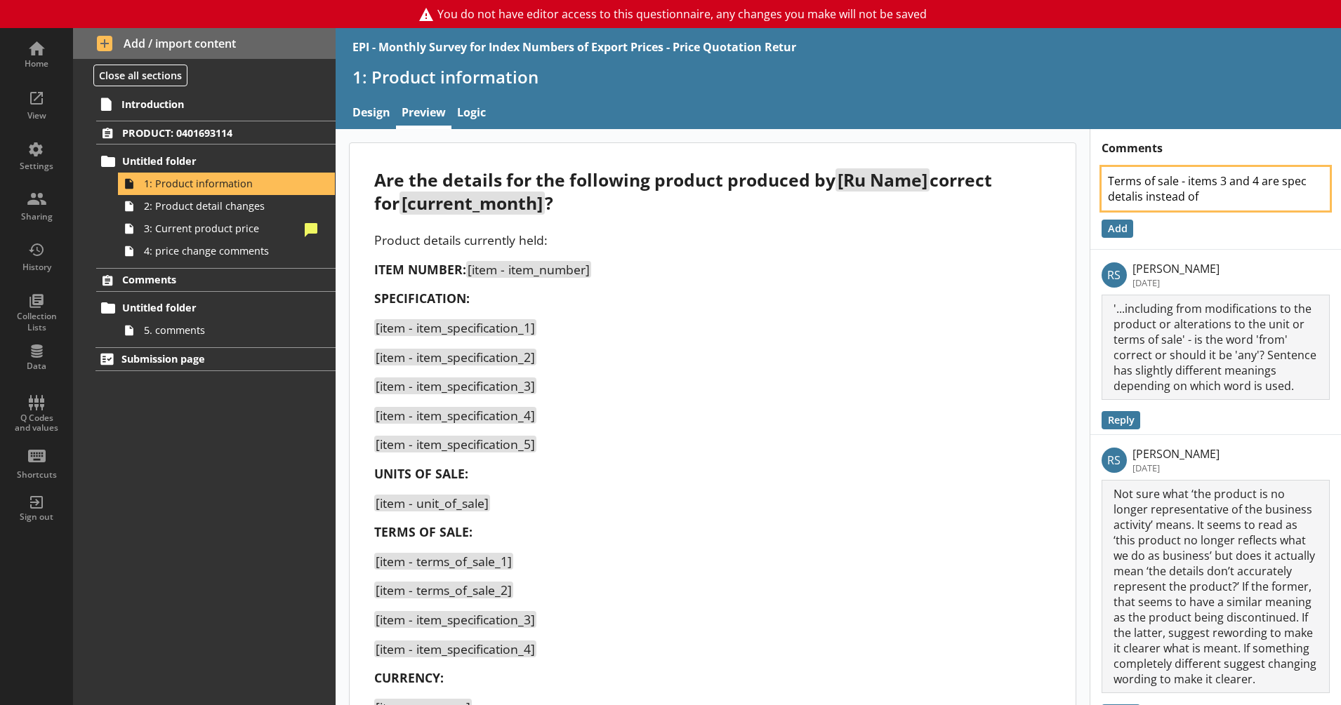
type textarea "Terms of sale - items 3 and 4 are spec detalis instead of"
type textarea "x"
type textarea "Terms of sale - items 3 and 4 are spec detalis instead of t"
type textarea "x"
type textarea "Terms of sale - items 3 and 4 are spec detalis instead of te"
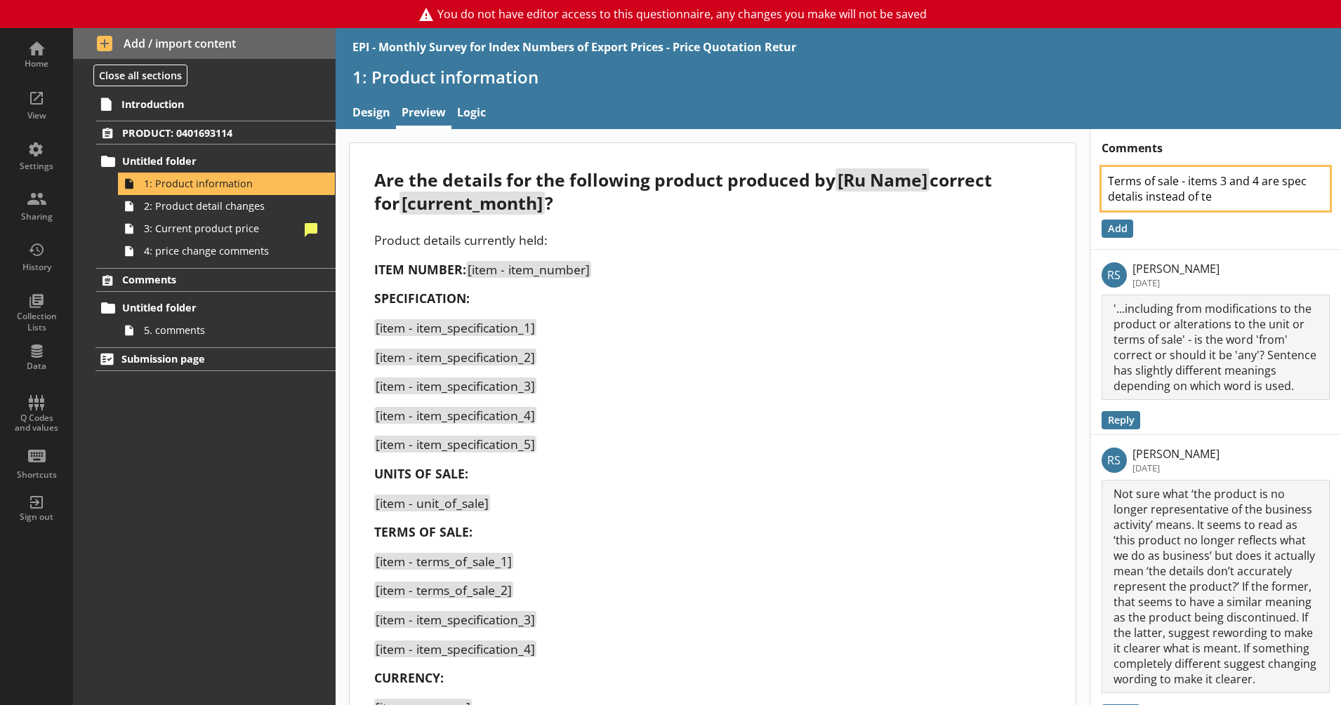
type textarea "x"
type textarea "Terms of sale - items 3 and 4 are spec detalis instead of term"
type textarea "x"
type textarea "Terms of sale - items 3 and 4 are spec detalis instead of terms"
type textarea "x"
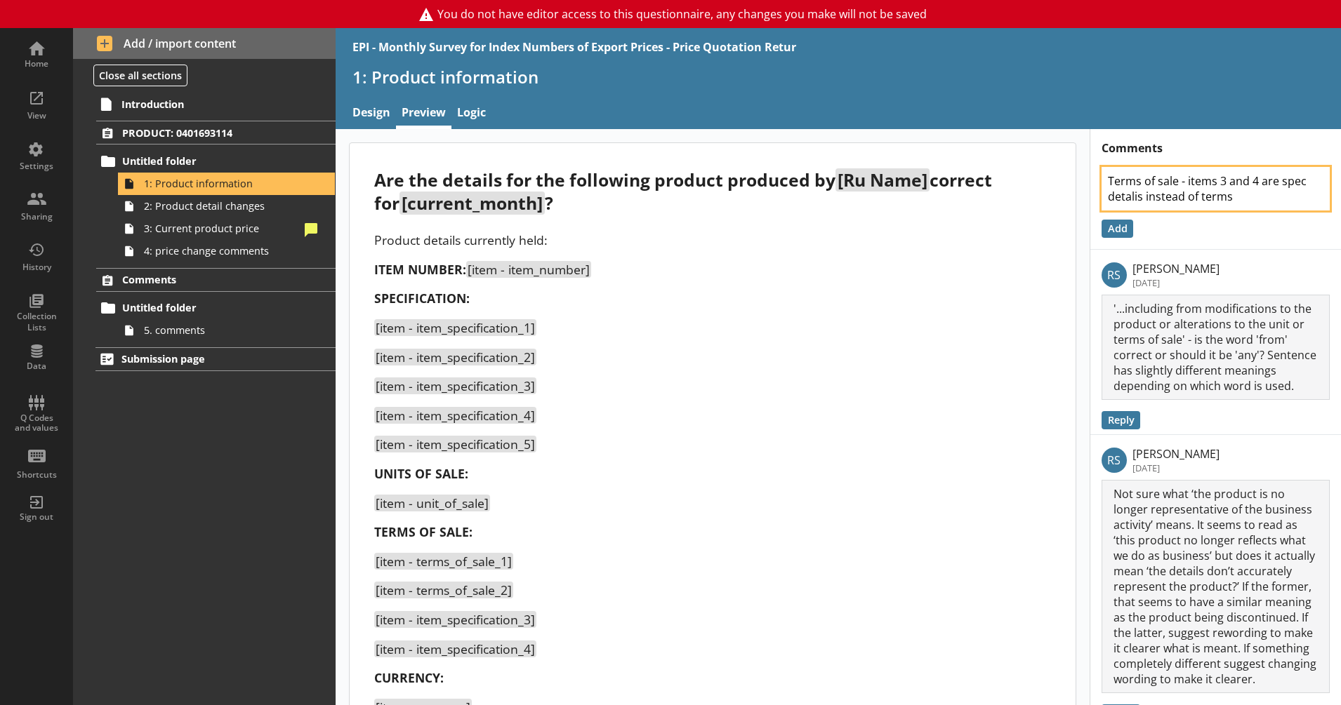
type textarea "Terms of sale - items 3 and 4 are spec detalis instead of terms"
type textarea "x"
type textarea "Terms of sale - items 3 and 4 are spec detalis instead of terms o"
type textarea "x"
type textarea "Terms of sale - items 3 and 4 are spec detalis instead of terms of"
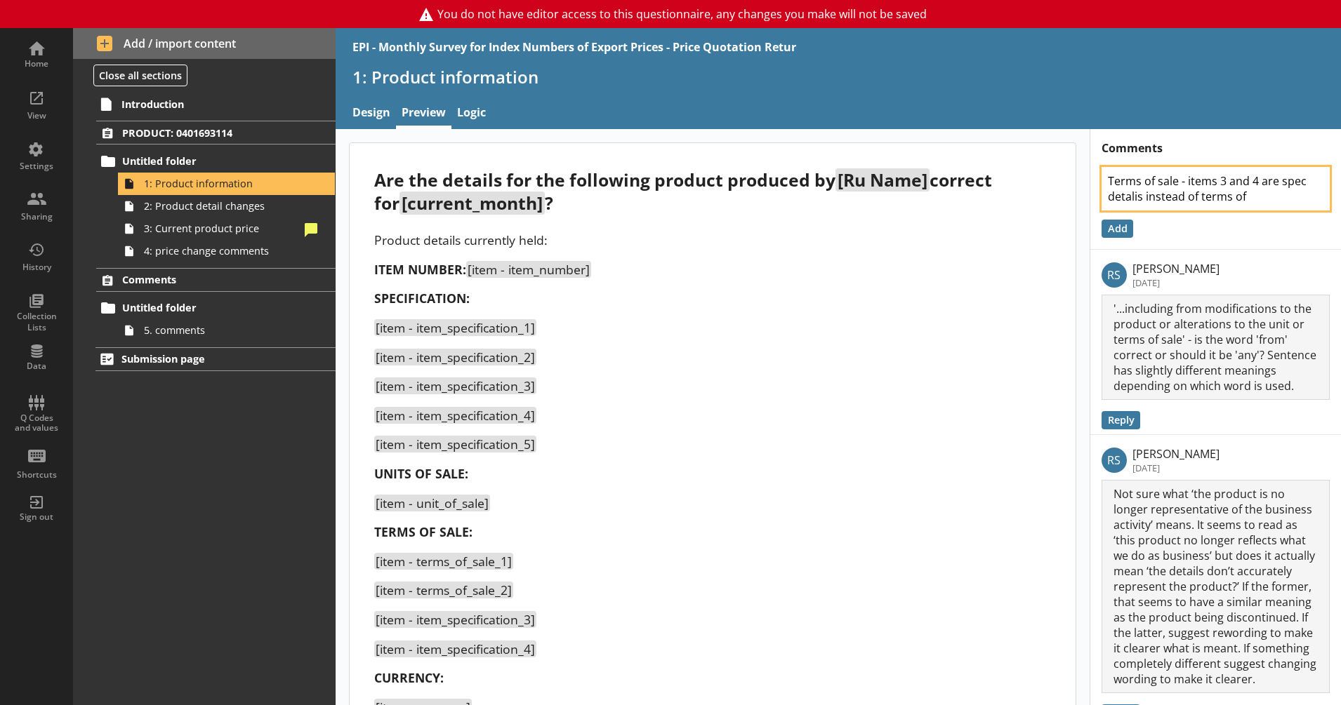
type textarea "x"
type textarea "Terms of sale - items 3 and 4 are spec detalis instead of terms of"
type textarea "x"
type textarea "Terms of sale - items 3 and 4 are spec detalis instead of terms of s"
type textarea "x"
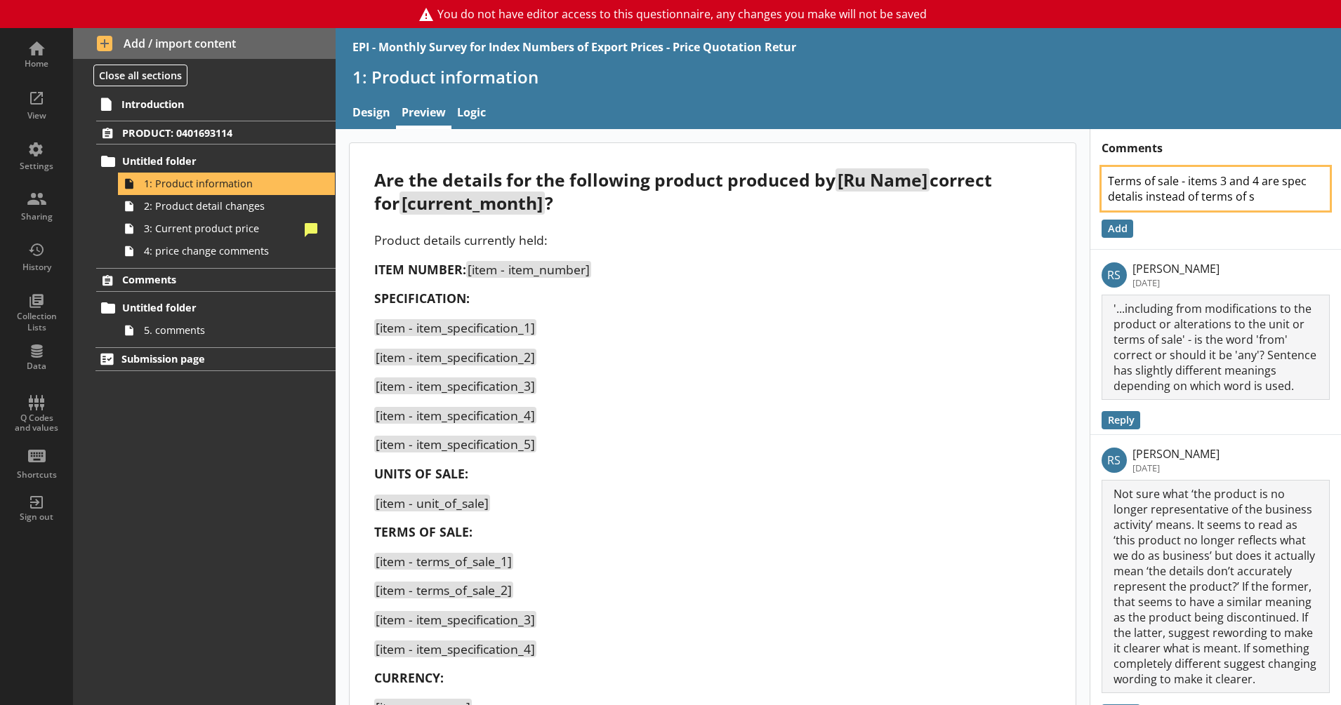
type textarea "Terms of sale - items 3 and 4 are spec detalis instead of terms of sa"
click at [1106, 200] on textarea "Terms of sale - items 3 and 4 are spec detalis instead of terms of sale" at bounding box center [1215, 189] width 228 height 44
click at [1108, 229] on button "Add" at bounding box center [1117, 229] width 32 height 18
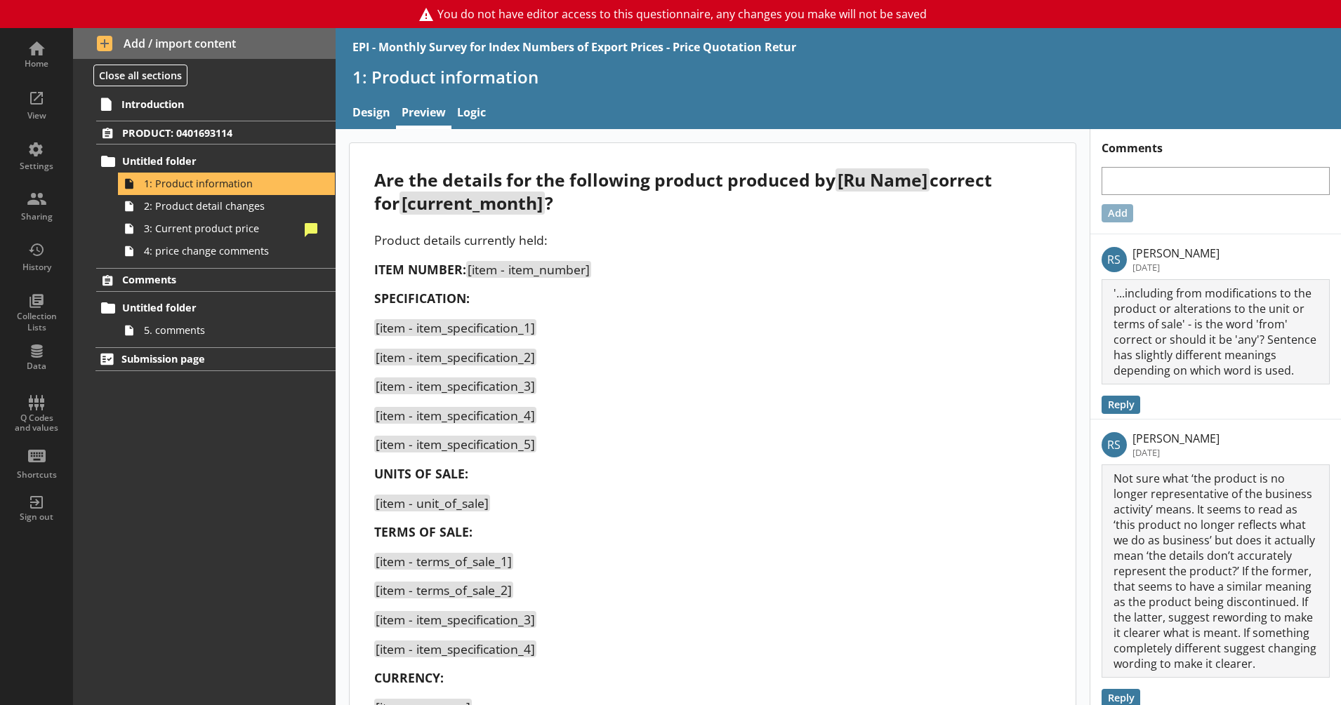
click at [780, 285] on div "Product details currently held: ITEM NUMBER: [item - item_number] SPECIFICATION…" at bounding box center [712, 503] width 677 height 543
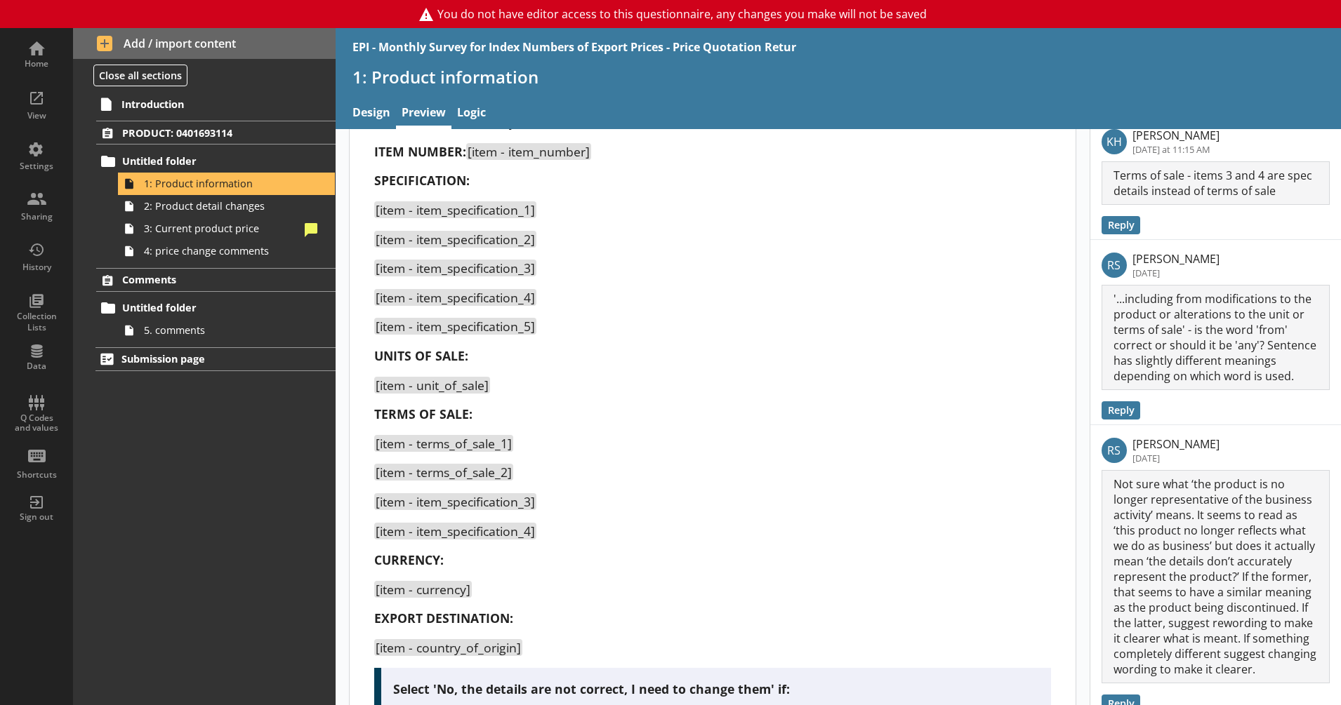
scroll to position [119, 0]
click at [225, 127] on span "PRODUCT: 0401693114" at bounding box center [207, 132] width 171 height 13
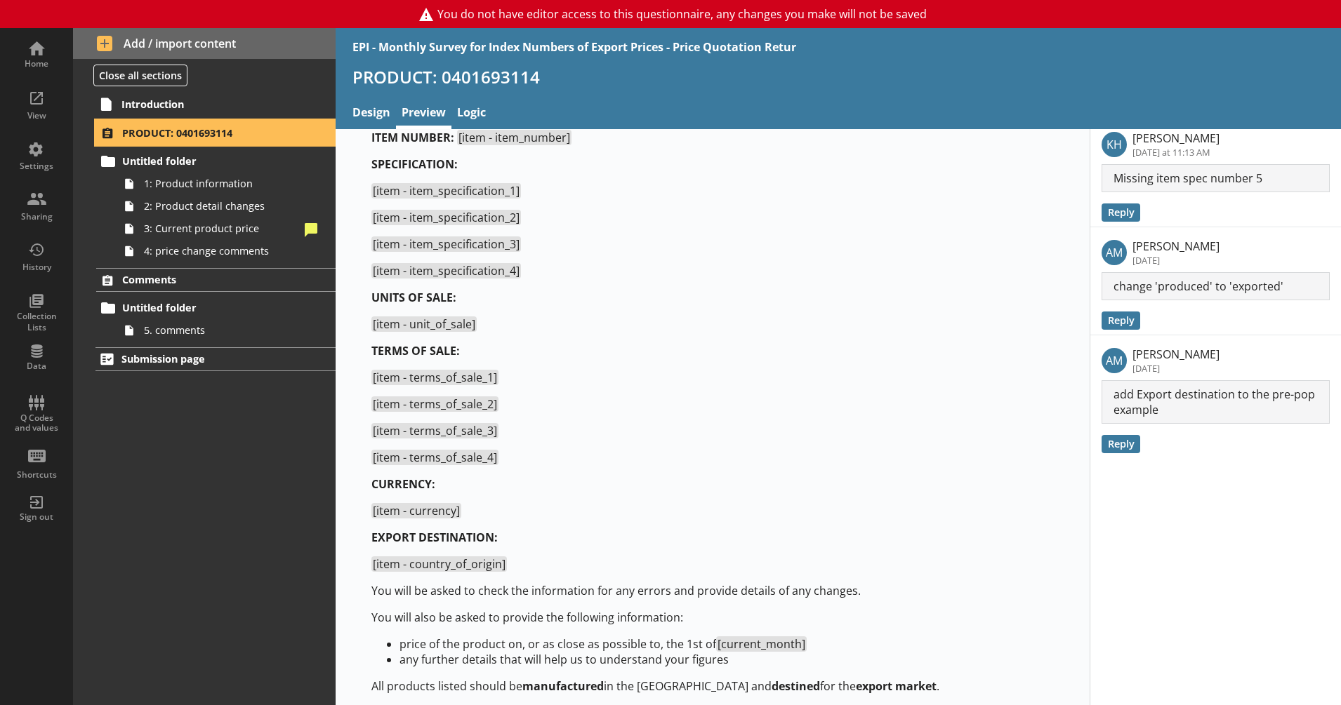
scroll to position [138, 0]
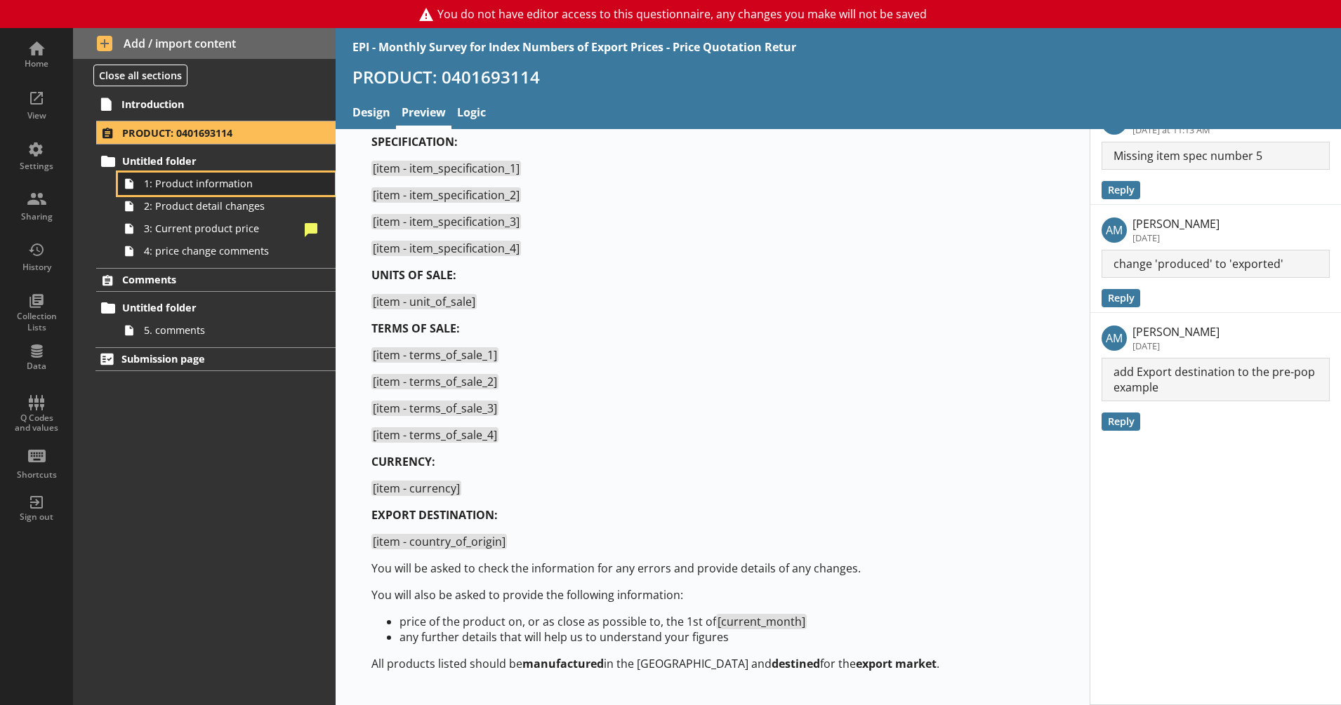
click at [201, 180] on span "1: Product information" at bounding box center [221, 183] width 155 height 13
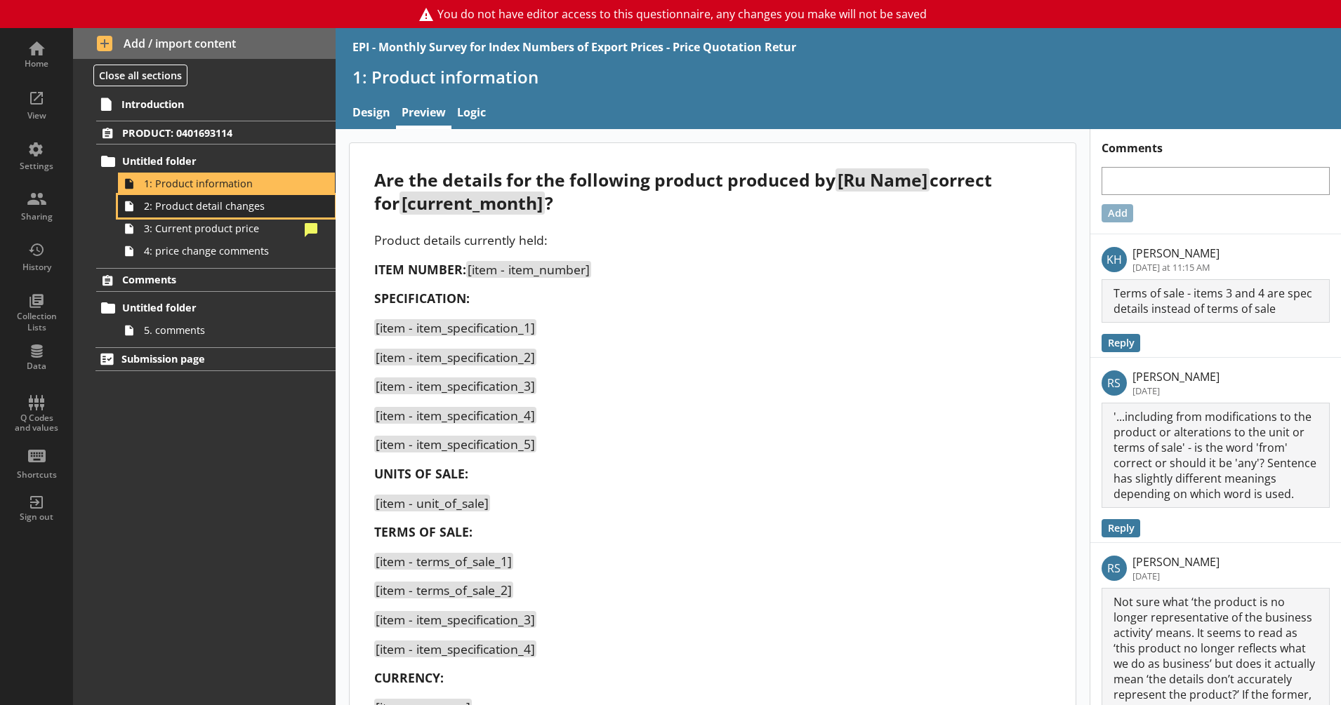
click at [201, 204] on span "2: Product detail changes" at bounding box center [221, 205] width 155 height 13
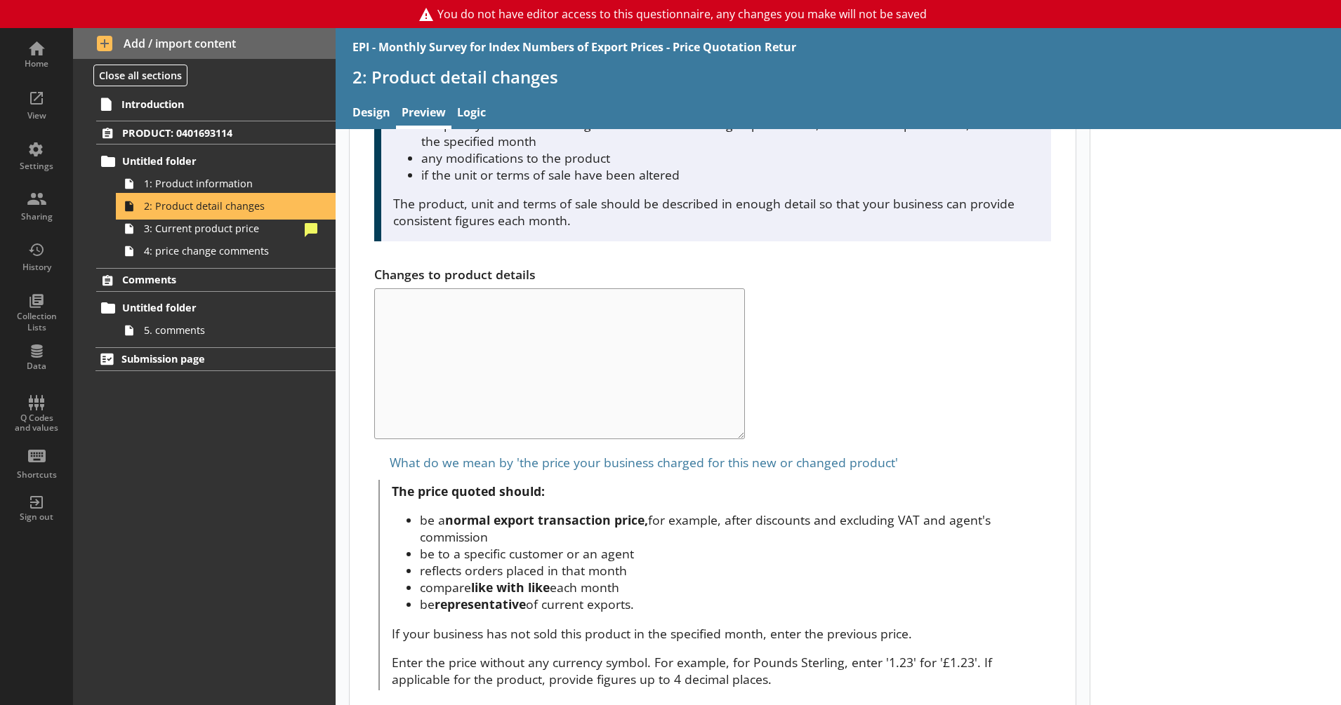
scroll to position [741, 0]
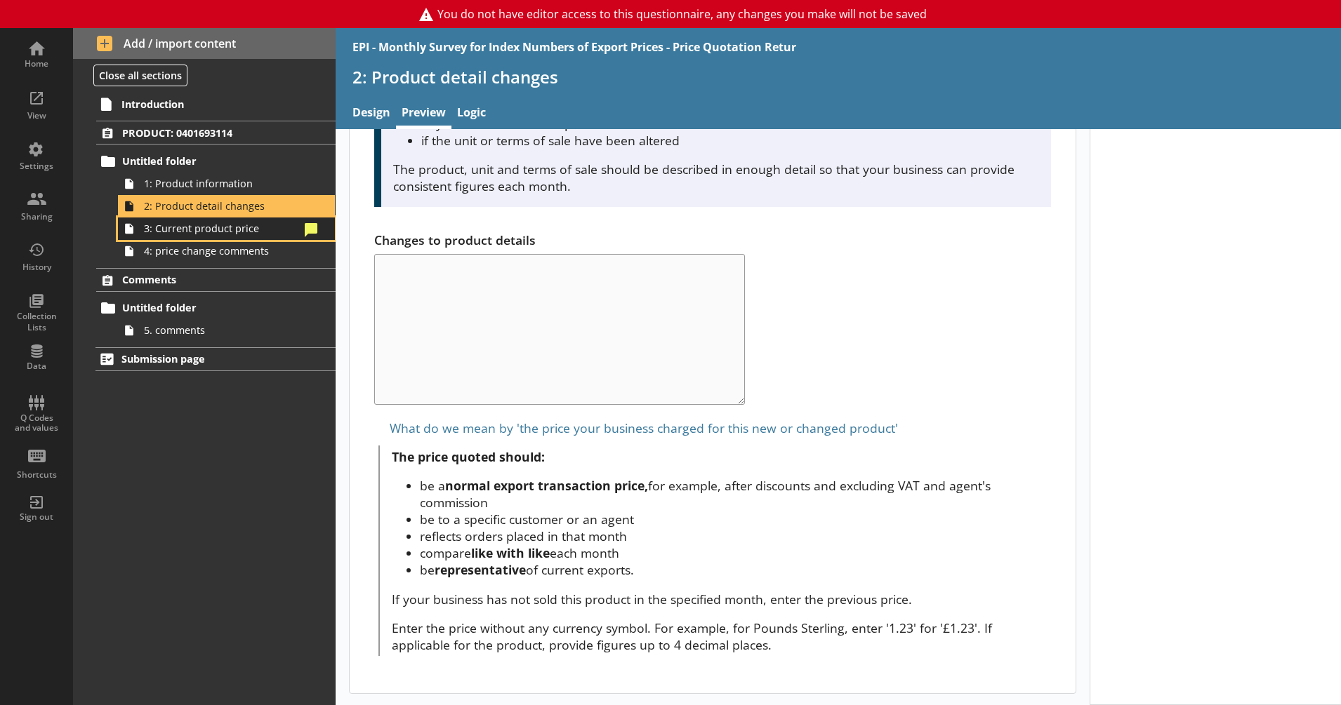
click at [256, 230] on span "3: Current product price" at bounding box center [221, 228] width 155 height 13
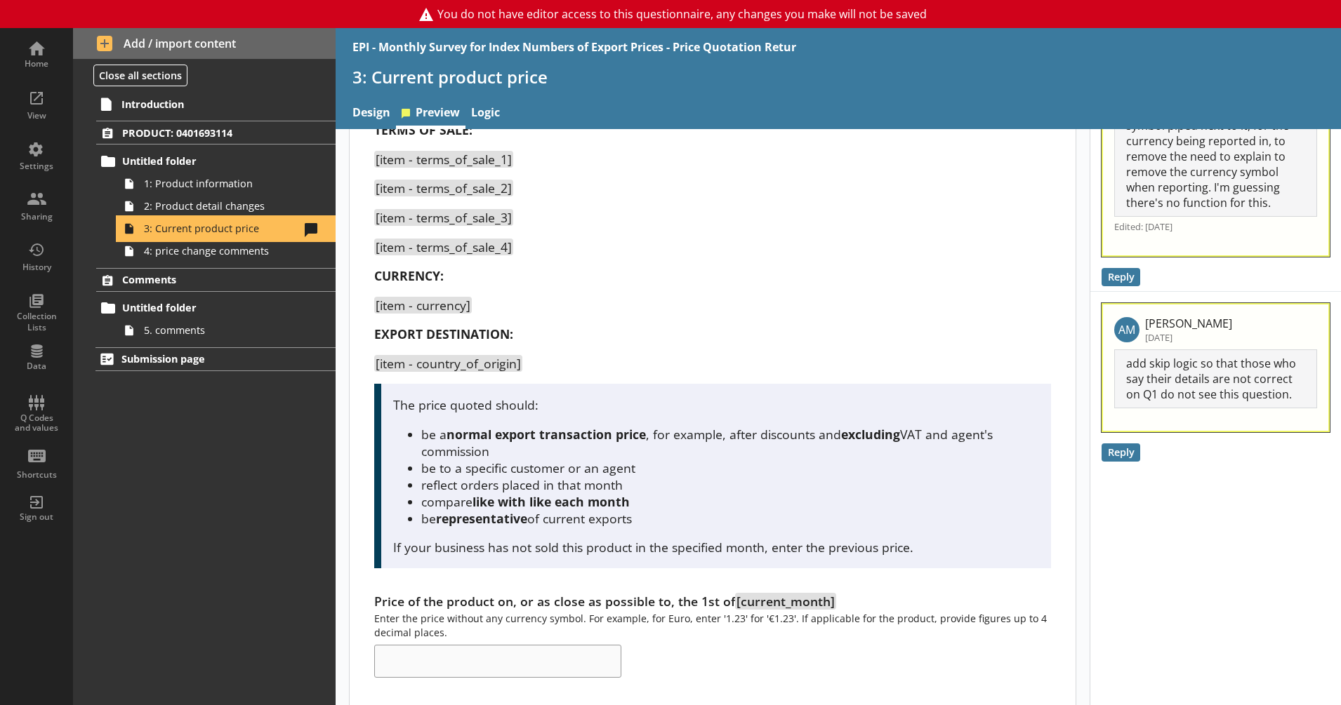
scroll to position [421, 0]
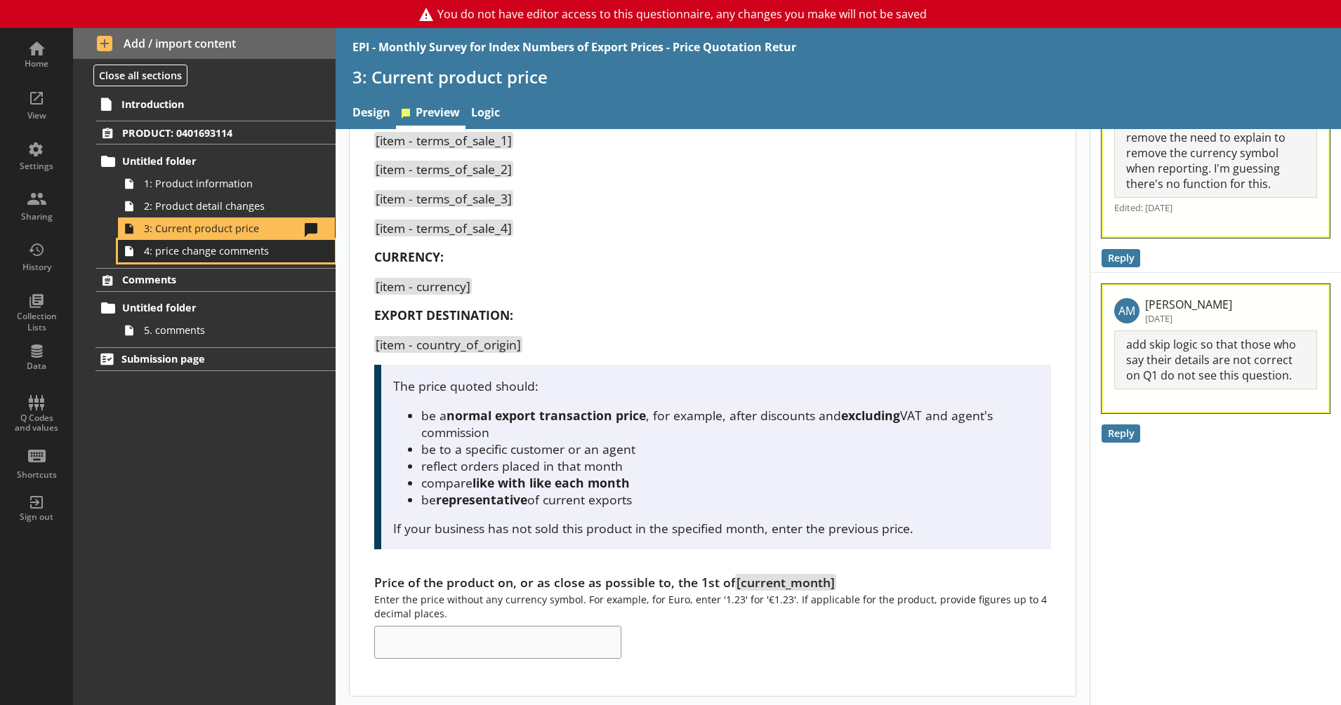
click at [186, 254] on span "4: price change comments" at bounding box center [221, 250] width 155 height 13
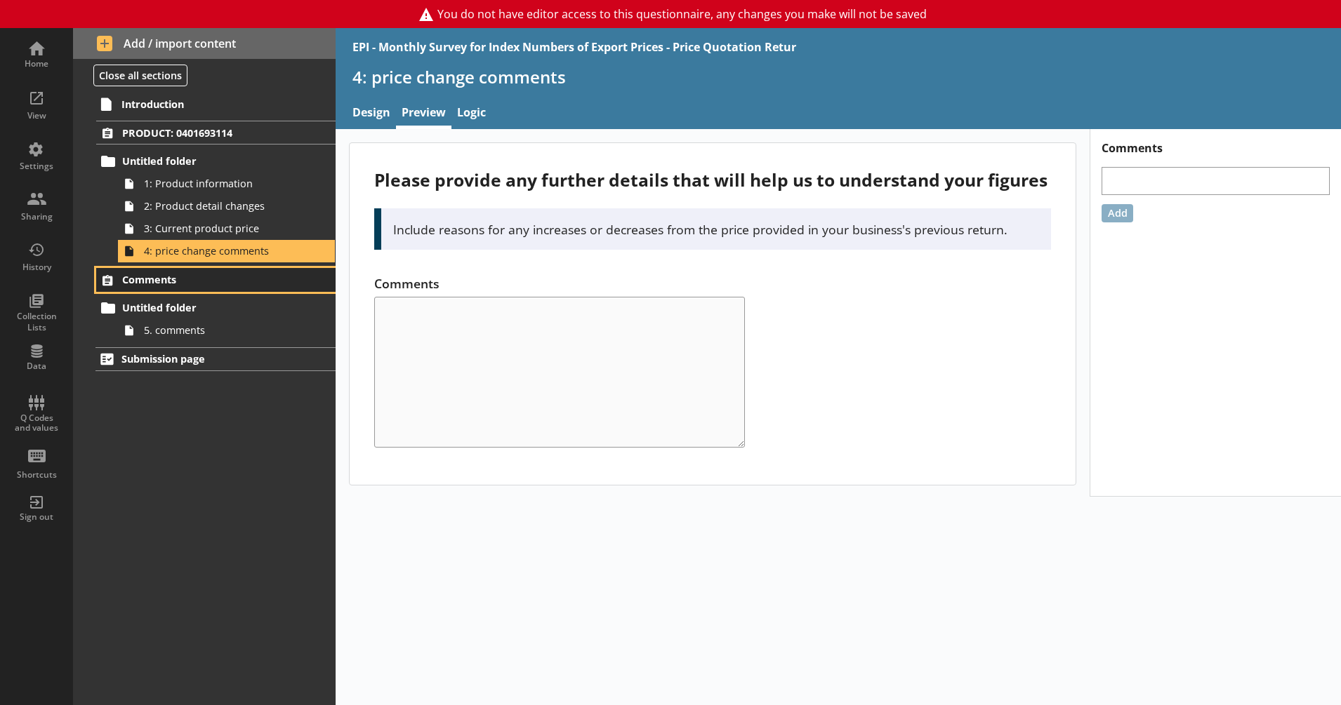
click at [193, 279] on span "Comments" at bounding box center [207, 279] width 171 height 13
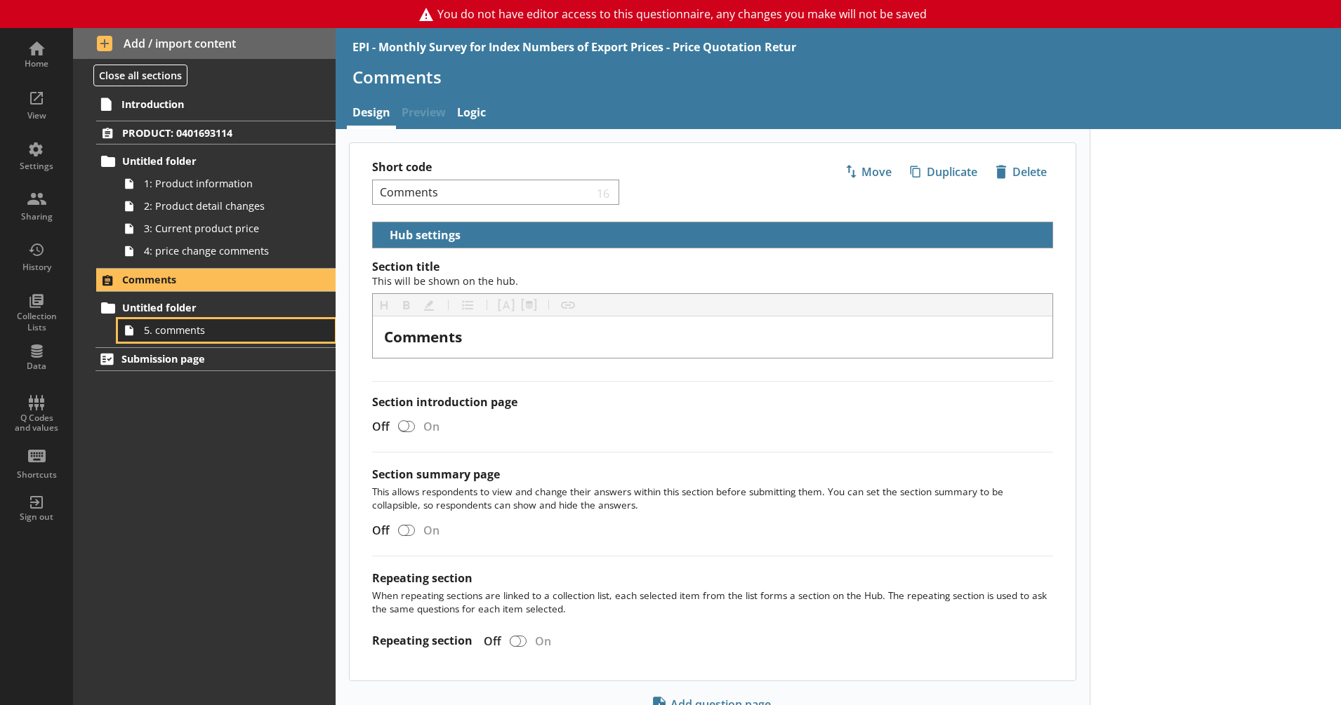
click at [214, 323] on link "5. comments" at bounding box center [226, 330] width 217 height 22
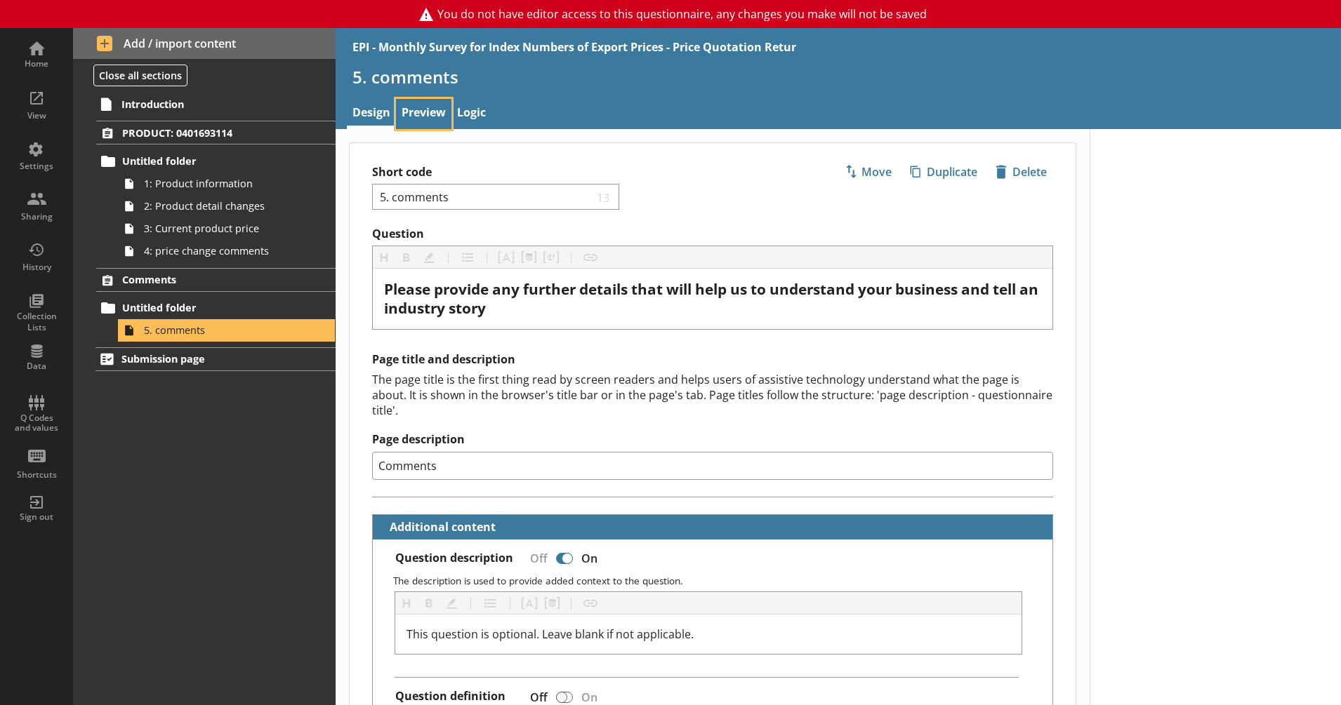
click at [428, 112] on link "Preview" at bounding box center [423, 114] width 55 height 30
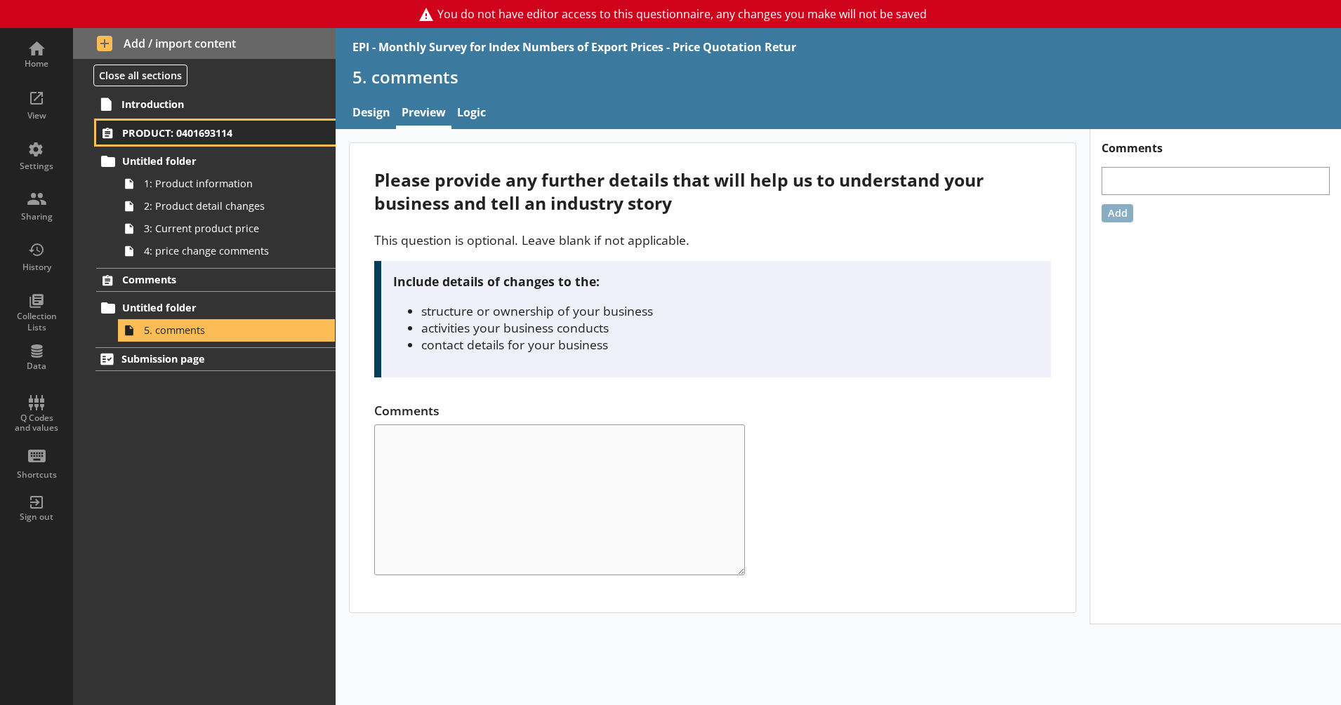
click at [191, 139] on span "PRODUCT: 0401693114" at bounding box center [207, 132] width 171 height 13
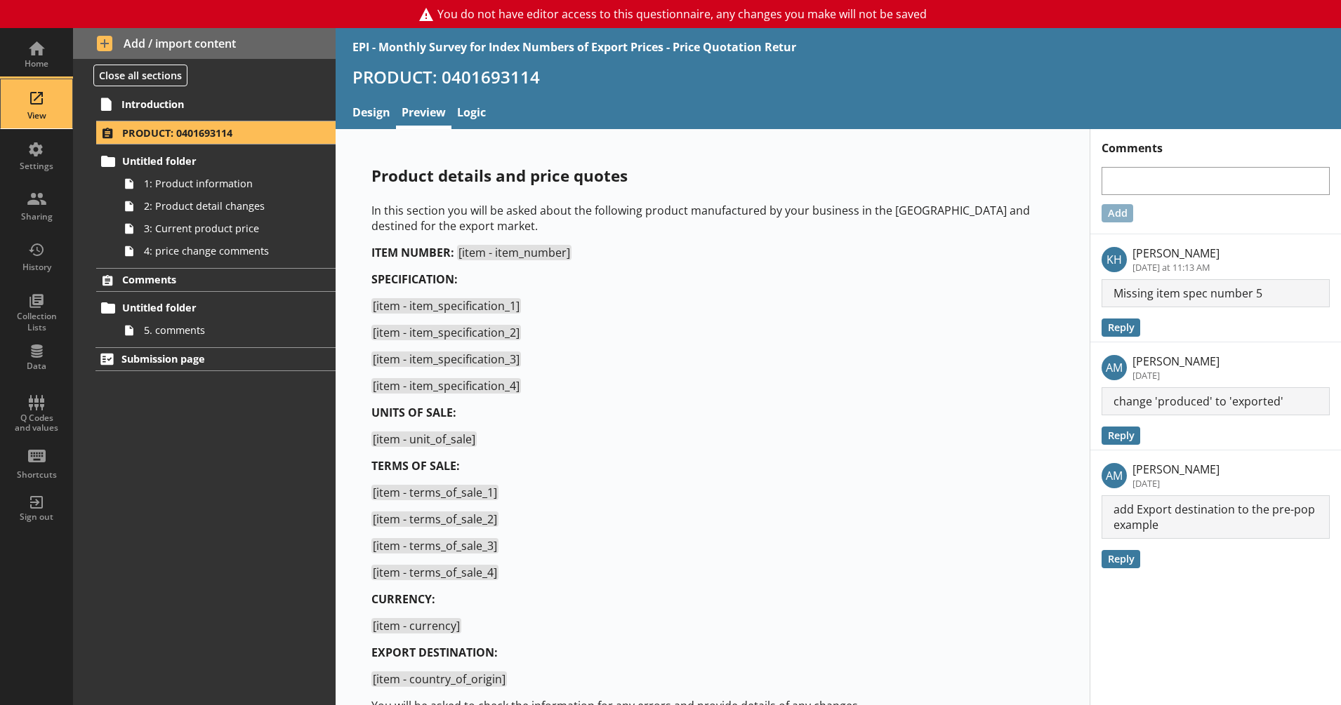
click at [38, 98] on div "View" at bounding box center [36, 103] width 49 height 49
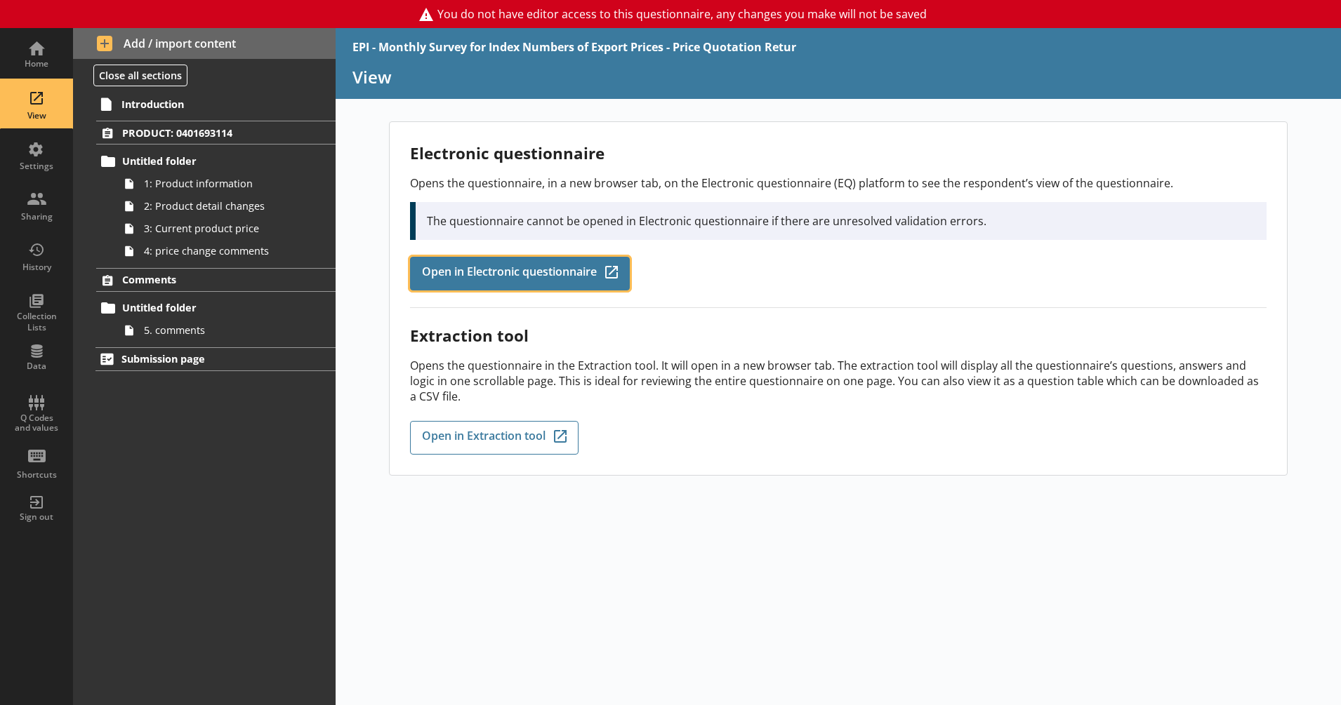
click at [515, 279] on span "Open in Electronic questionnaire" at bounding box center [509, 273] width 175 height 15
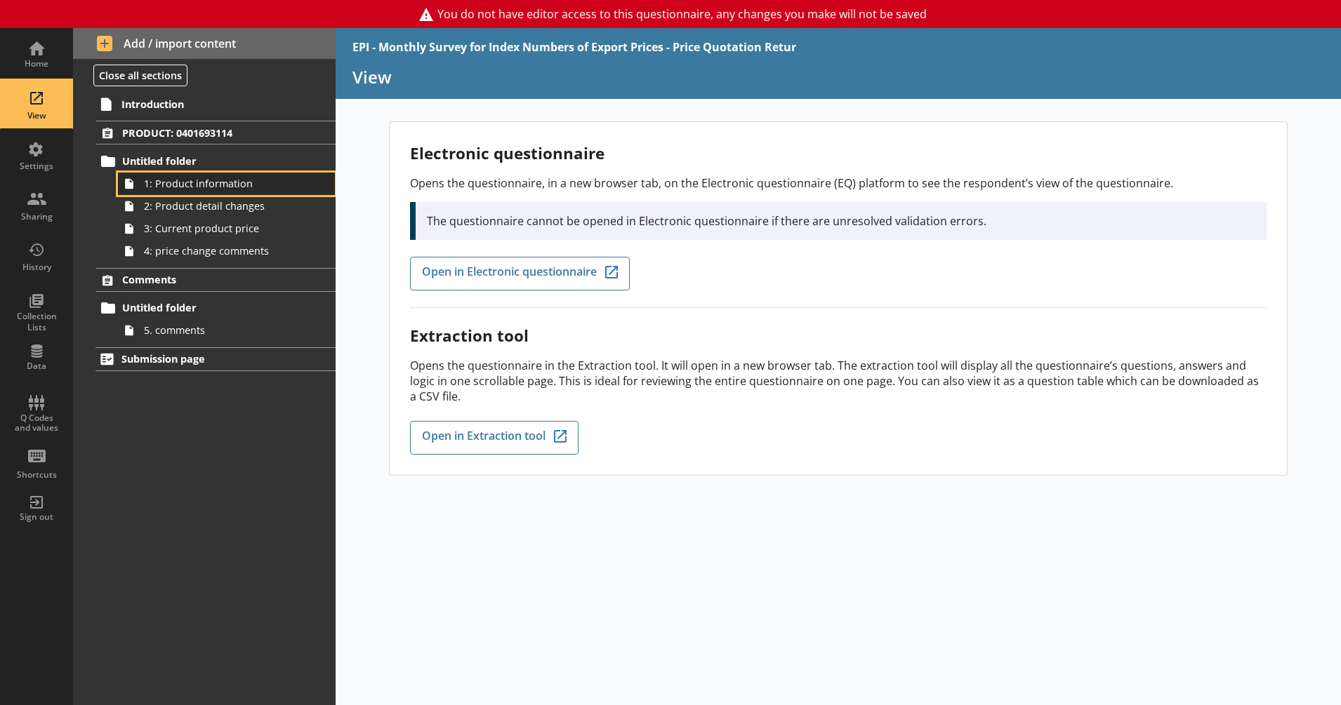
click at [271, 187] on span "1: Product information" at bounding box center [221, 183] width 155 height 13
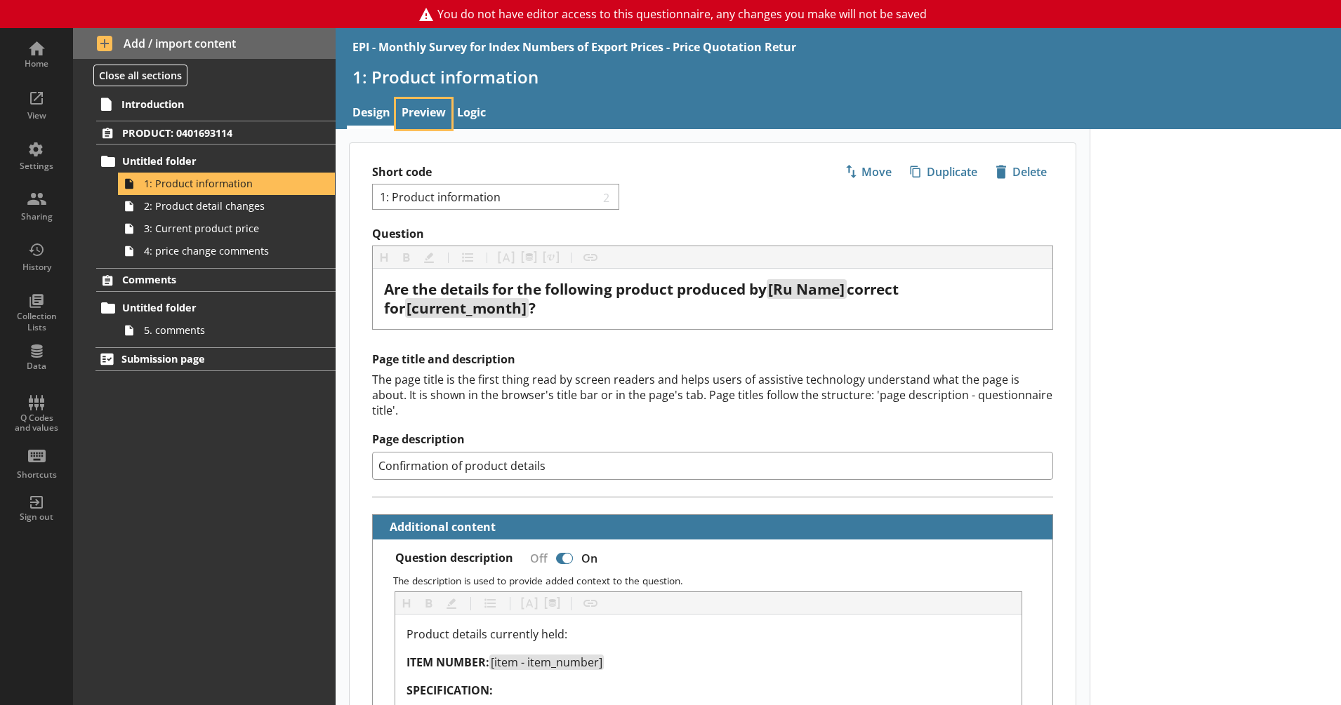
click at [413, 110] on link "Preview" at bounding box center [423, 114] width 55 height 30
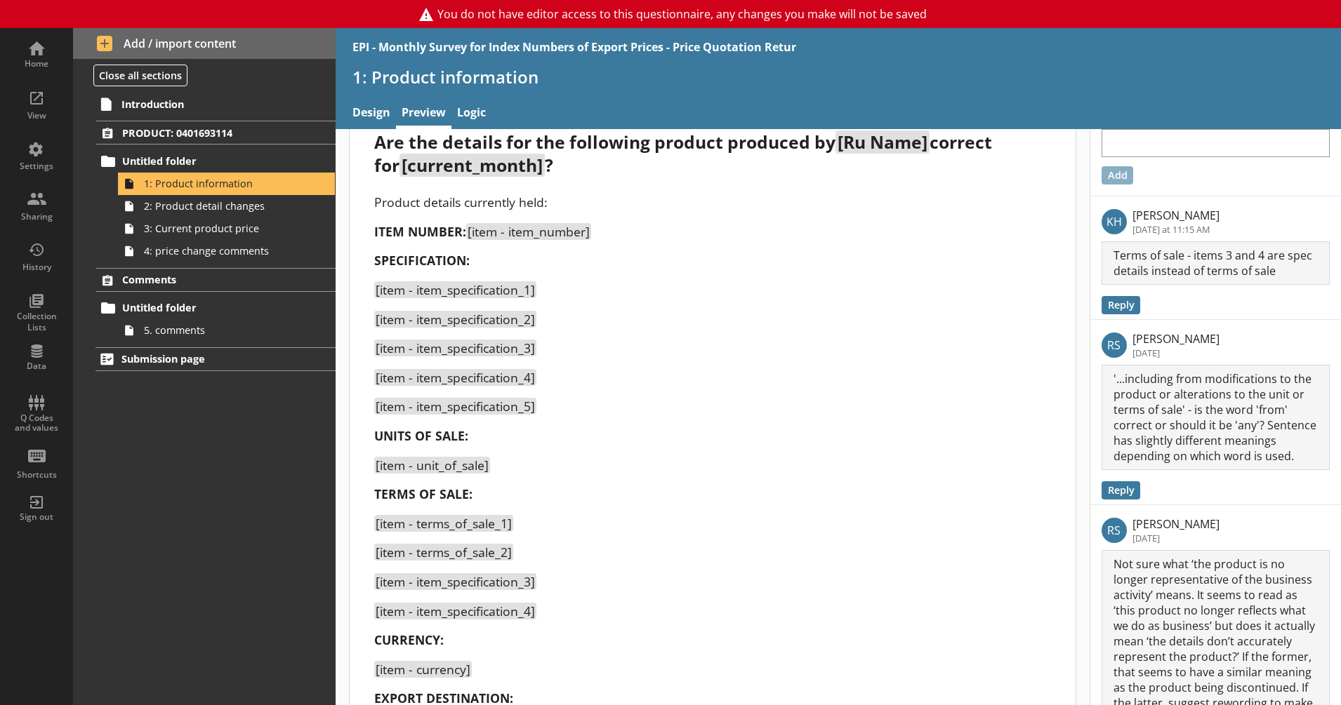
scroll to position [39, 0]
click at [241, 138] on span "PRODUCT: 0401693114" at bounding box center [207, 132] width 171 height 13
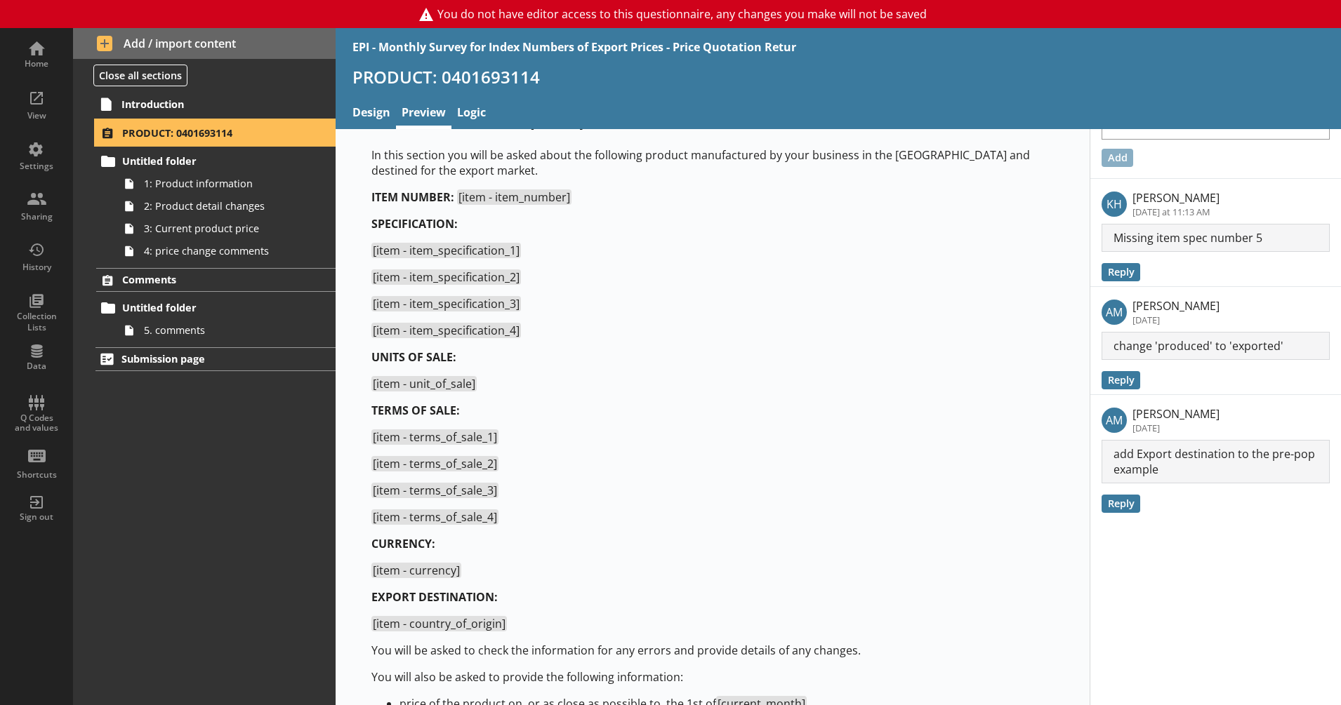
scroll to position [65, 0]
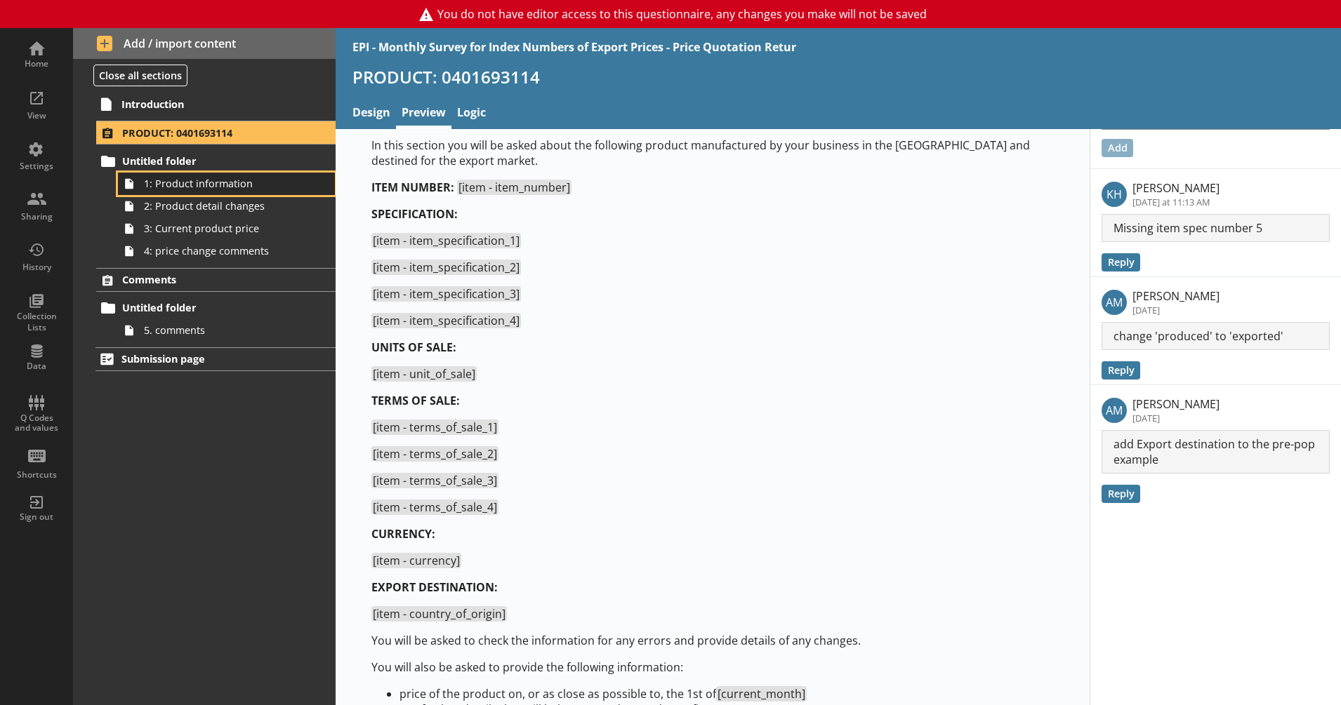
click at [200, 189] on span "1: Product information" at bounding box center [221, 183] width 155 height 13
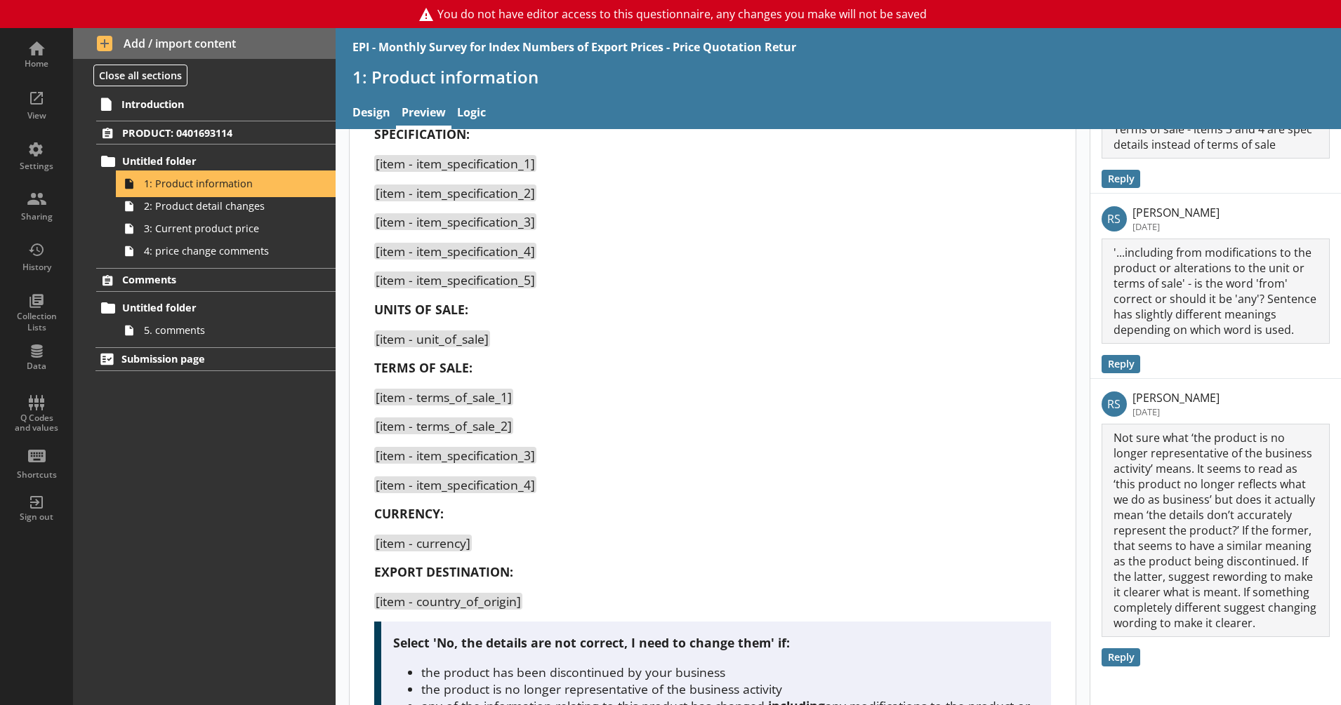
scroll to position [165, 0]
click at [227, 213] on link "2: Product detail changes" at bounding box center [226, 206] width 217 height 22
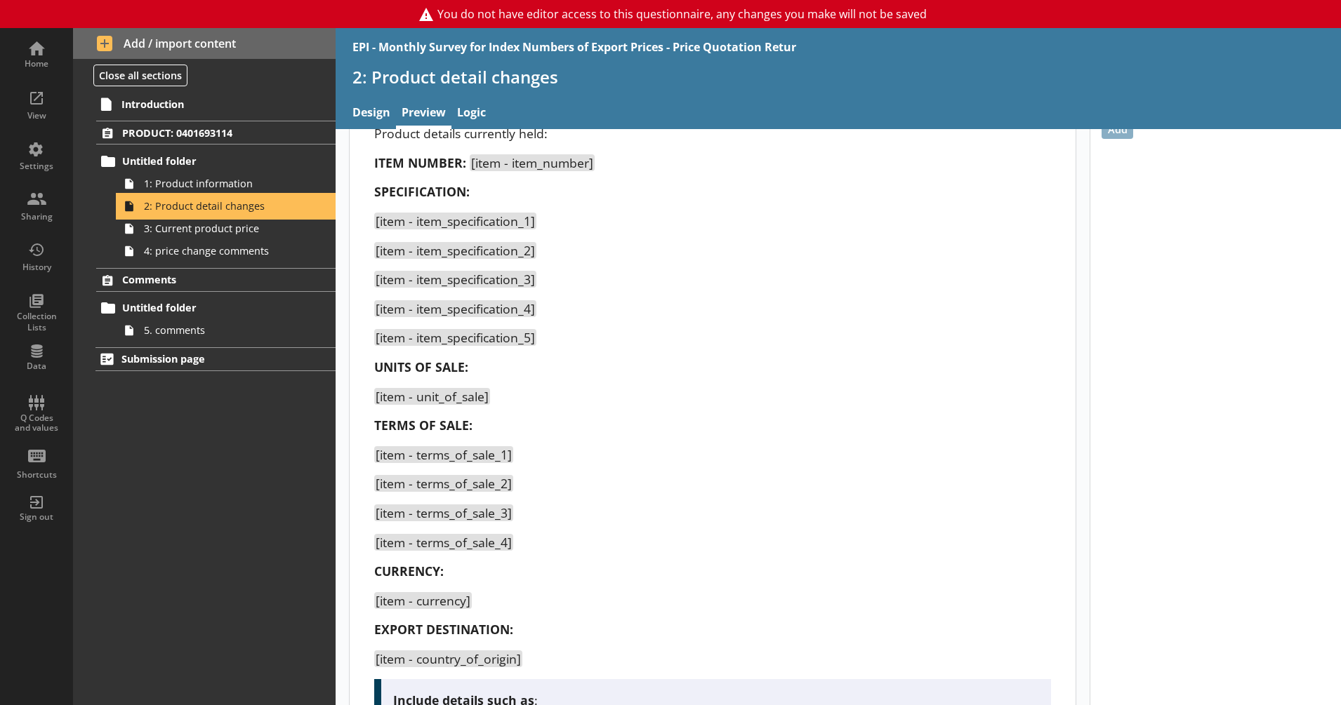
scroll to position [95, 0]
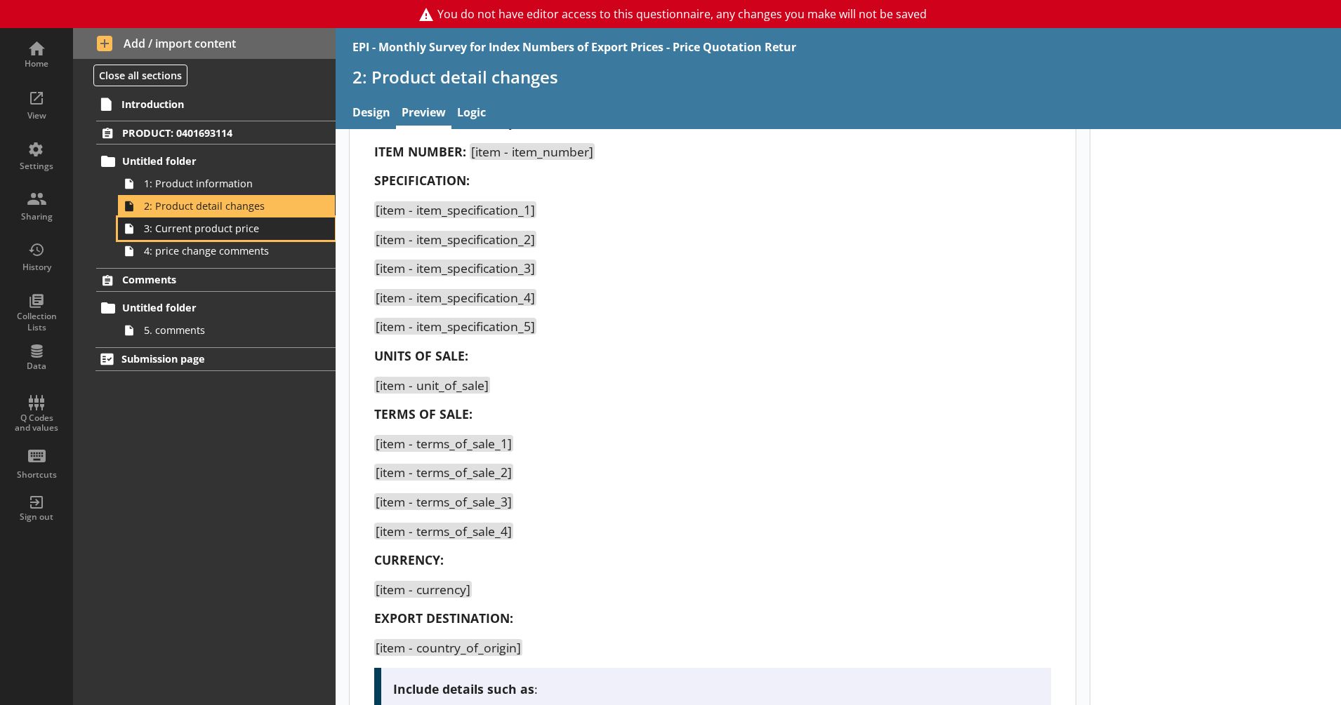
click at [242, 227] on span "3: Current product price" at bounding box center [221, 228] width 155 height 13
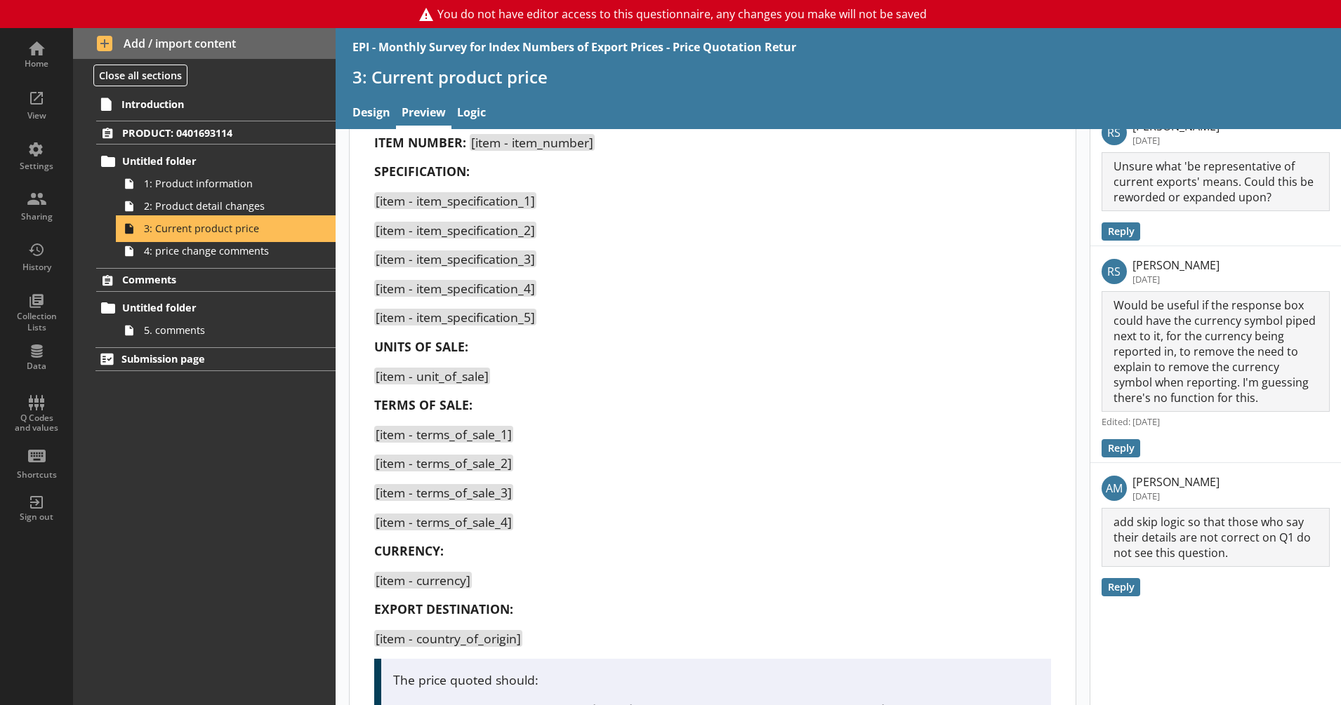
scroll to position [128, 0]
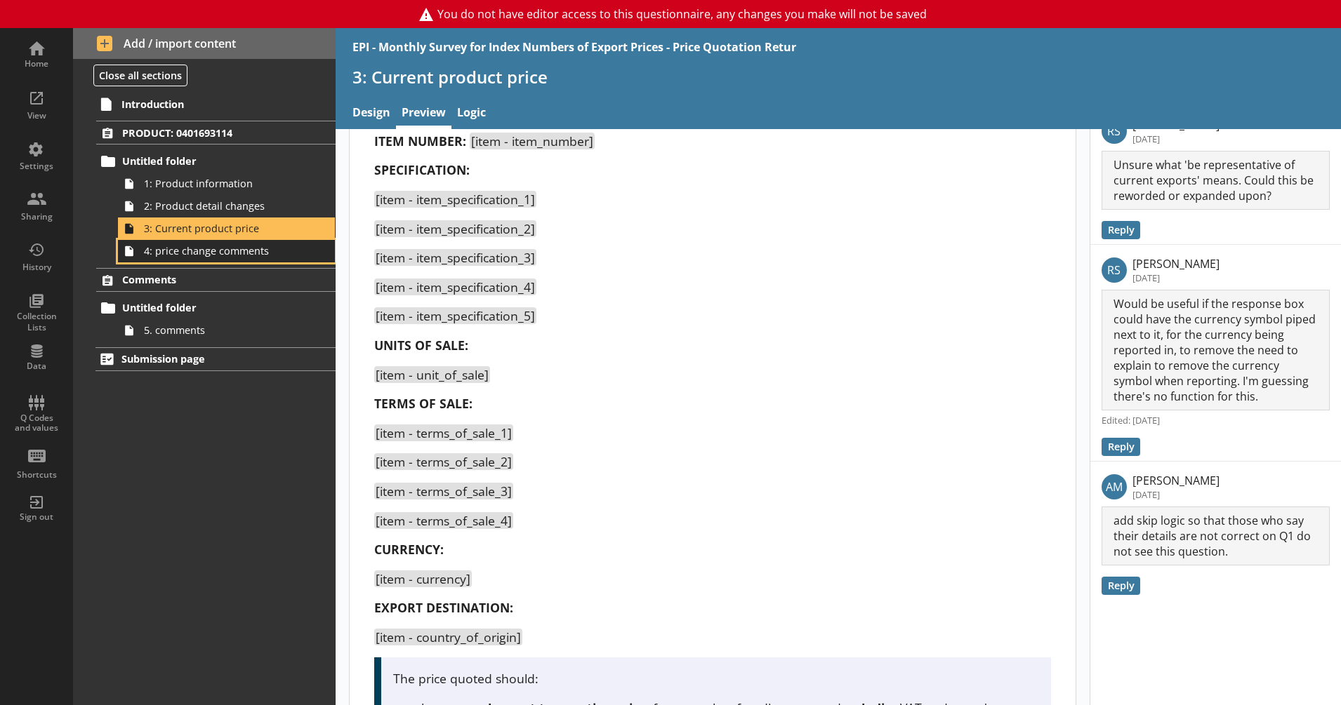
click at [220, 252] on span "4: price change comments" at bounding box center [221, 250] width 155 height 13
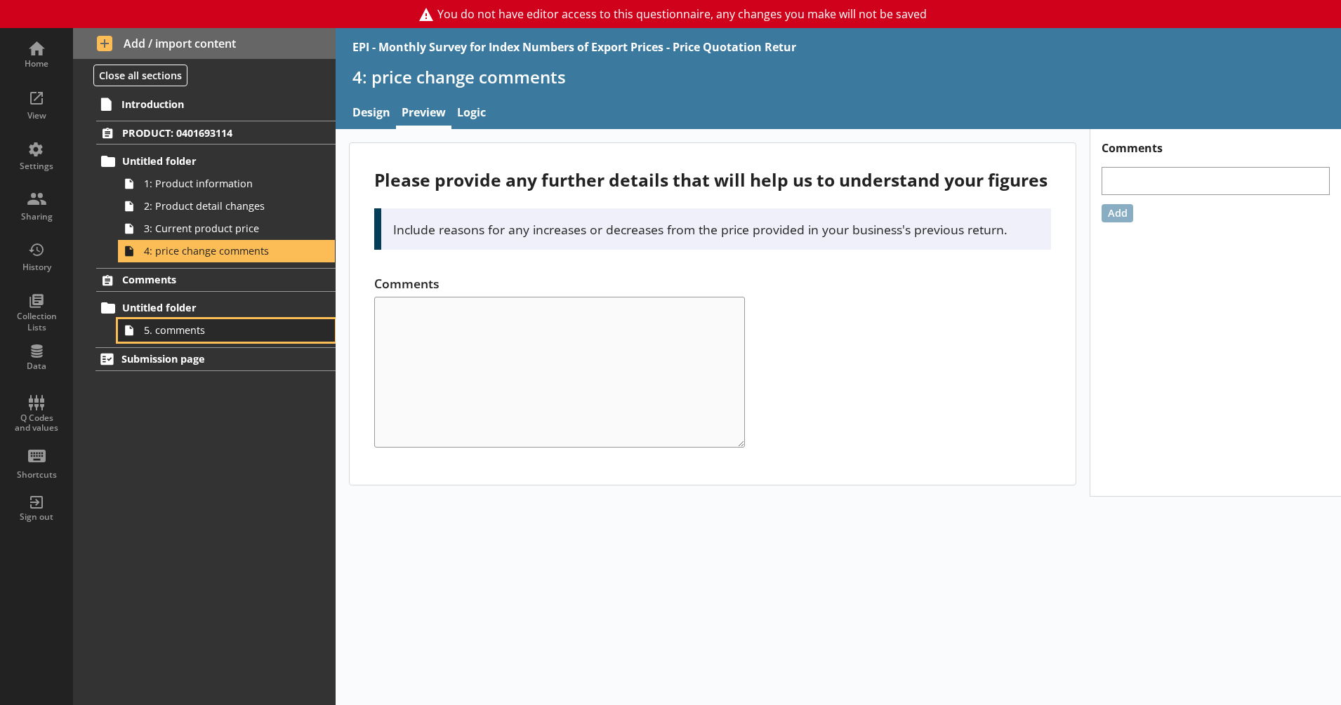
click at [220, 326] on span "5. comments" at bounding box center [221, 330] width 155 height 13
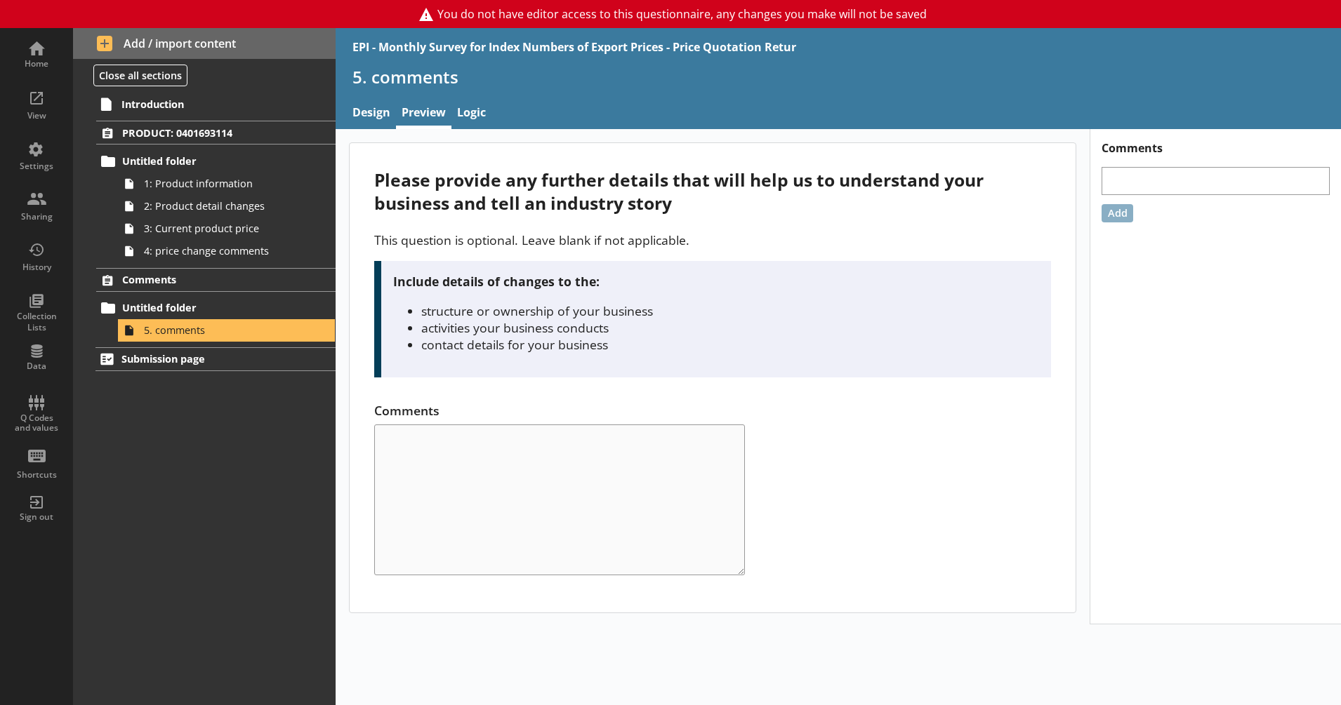
click at [473, 212] on div "Please provide any further details that will help us to understand your busines…" at bounding box center [712, 191] width 677 height 46
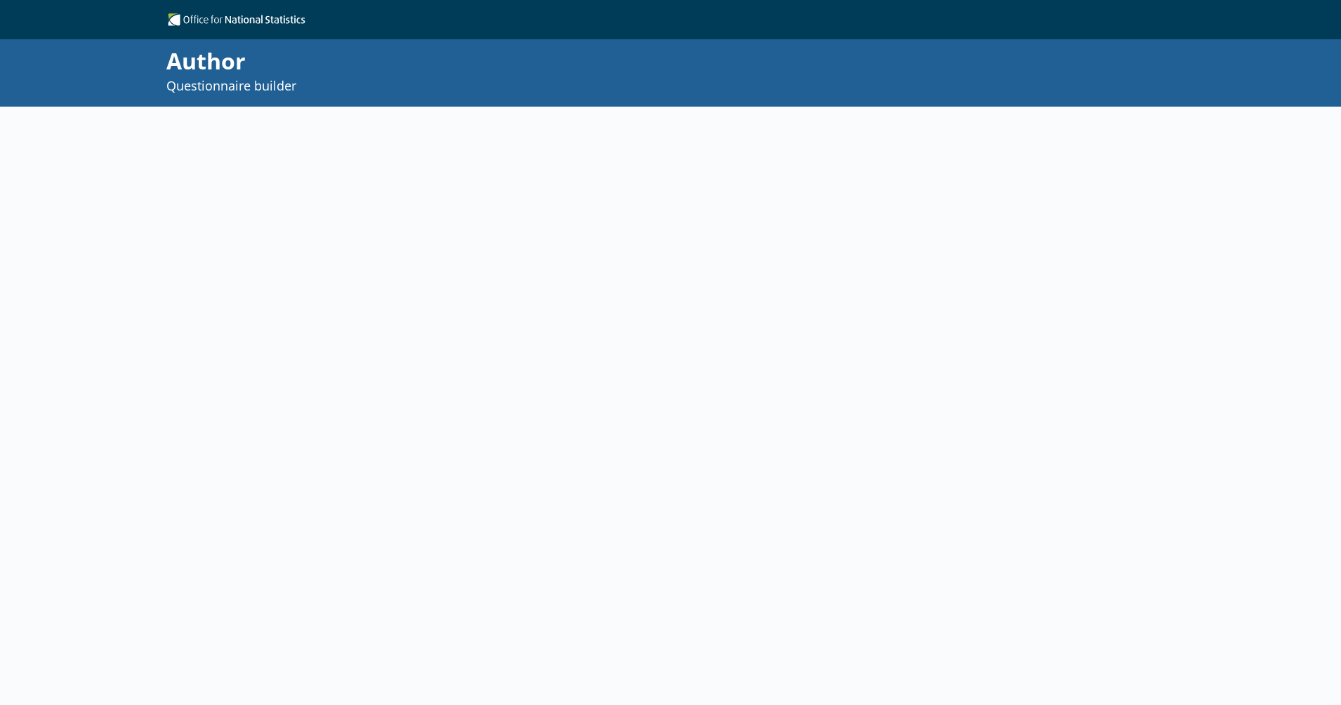
select select "18c8d37d-0af8-4842-925b-360f30585748"
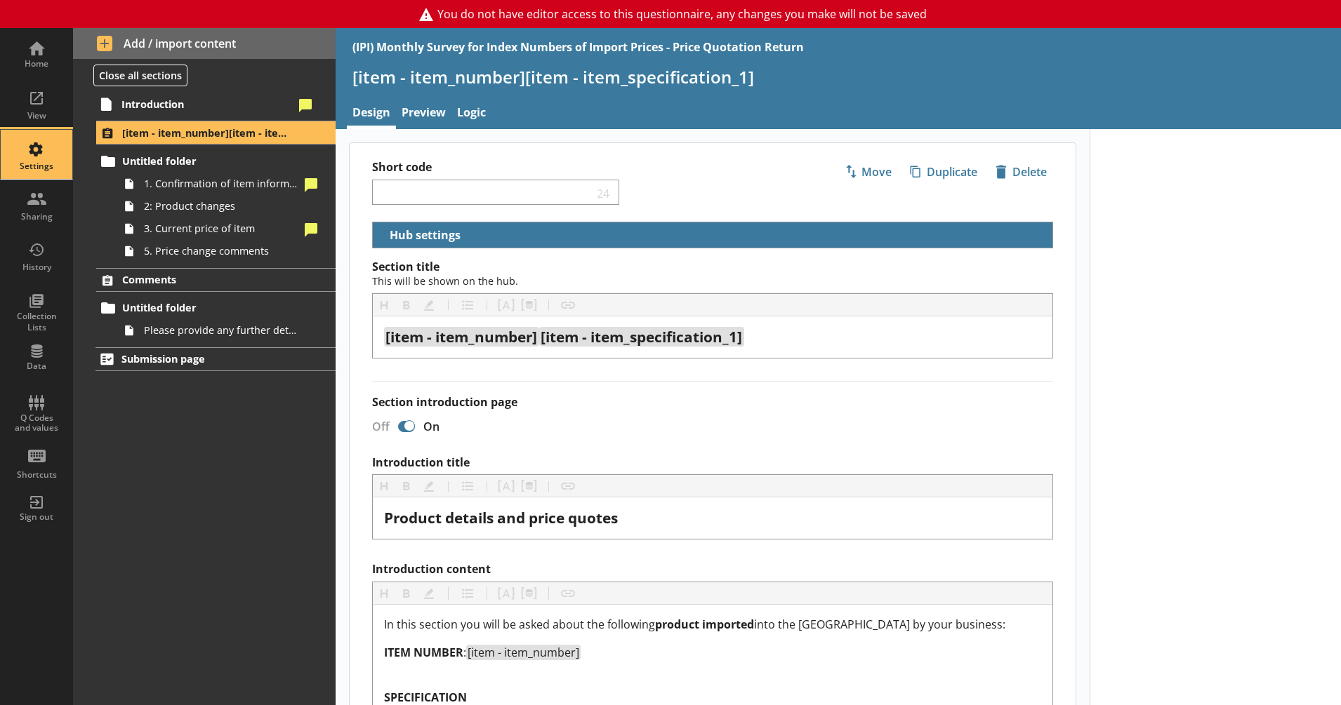
click at [44, 147] on div "Settings" at bounding box center [36, 154] width 49 height 49
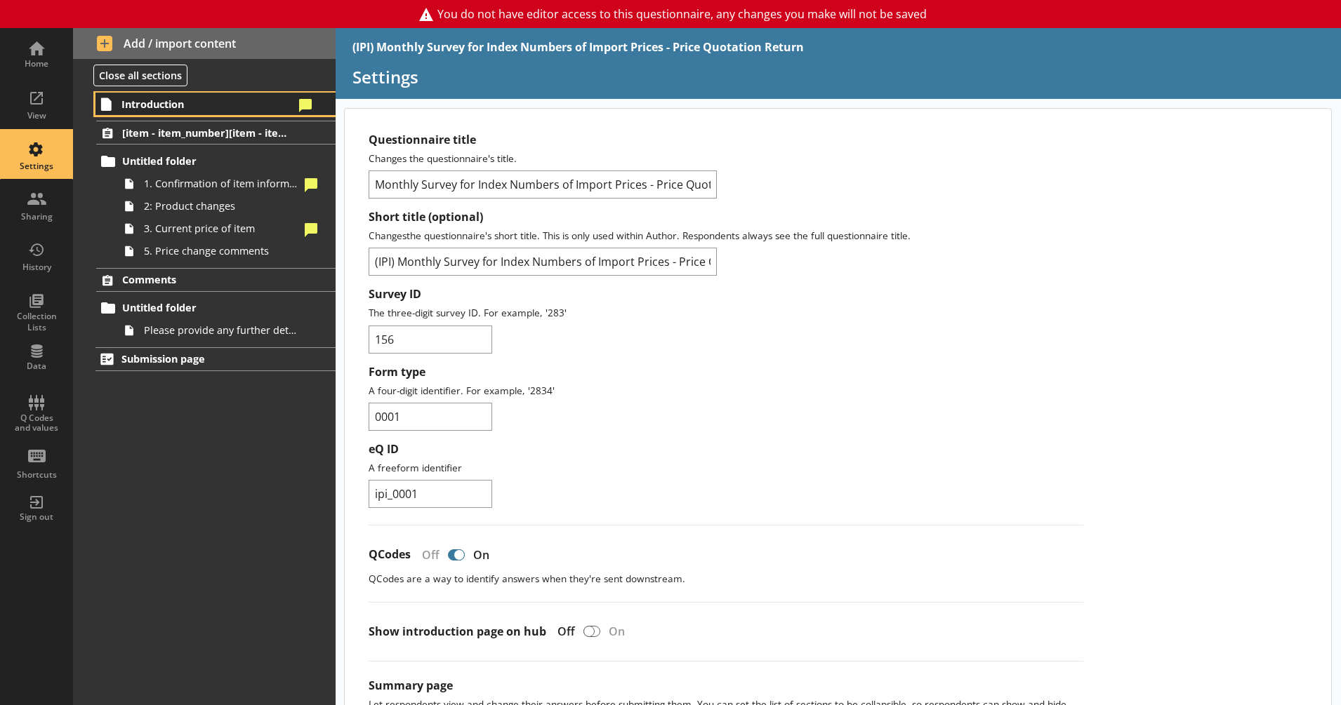
click at [159, 109] on span "Introduction" at bounding box center [207, 104] width 172 height 13
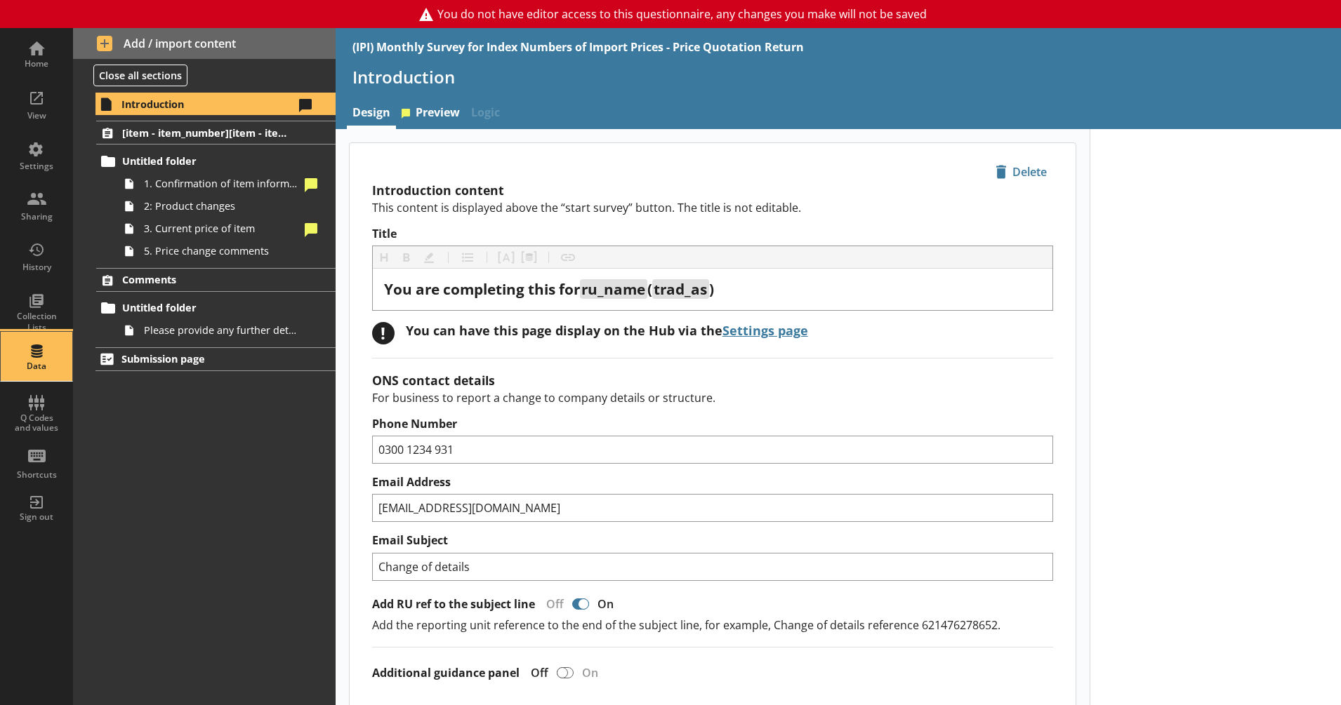
click at [39, 359] on div "Data" at bounding box center [36, 356] width 49 height 49
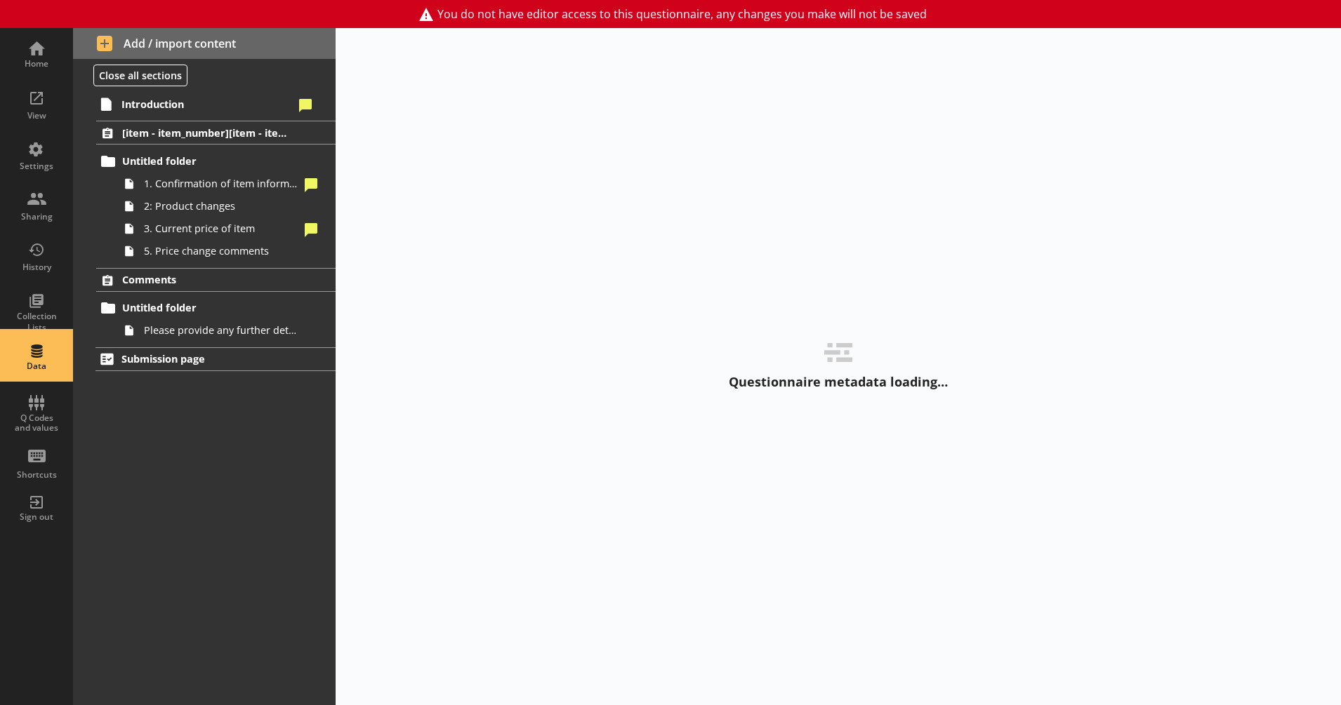
select select "Text_Optional"
select select "Date"
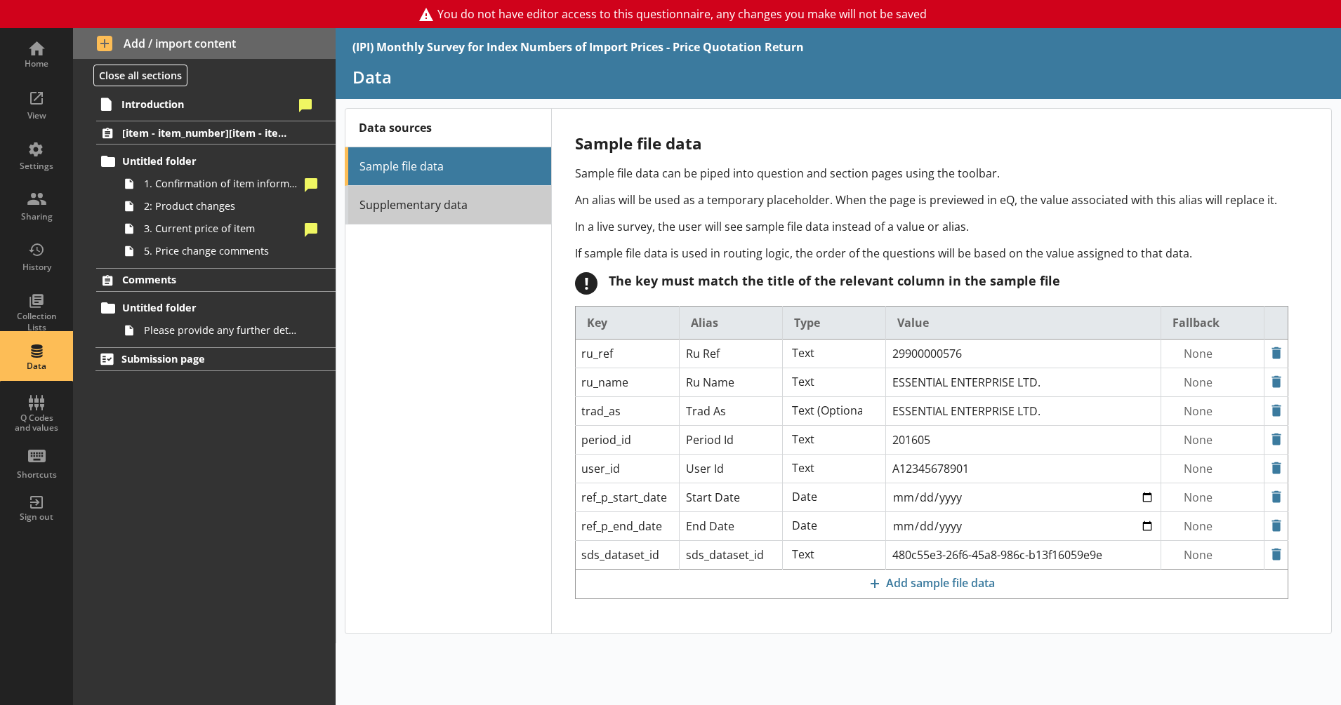
click at [498, 204] on link "Supplementary data" at bounding box center [448, 205] width 206 height 39
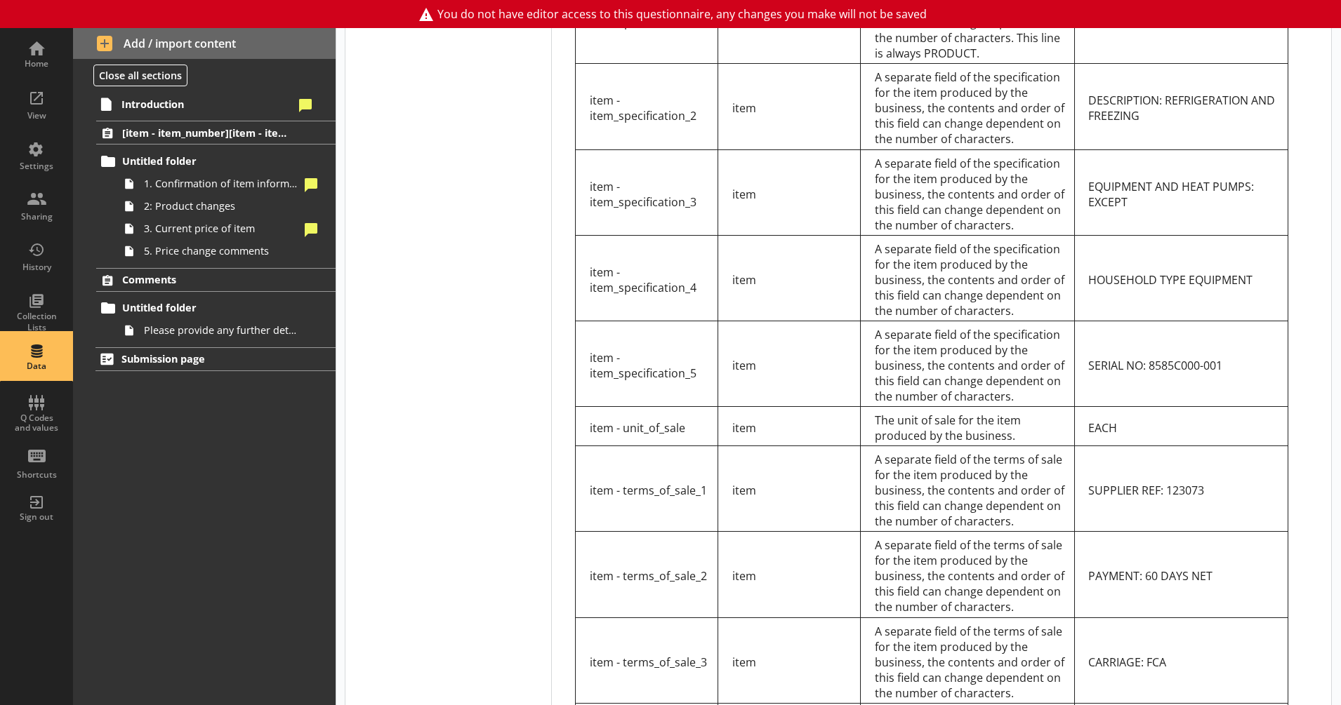
scroll to position [939, 0]
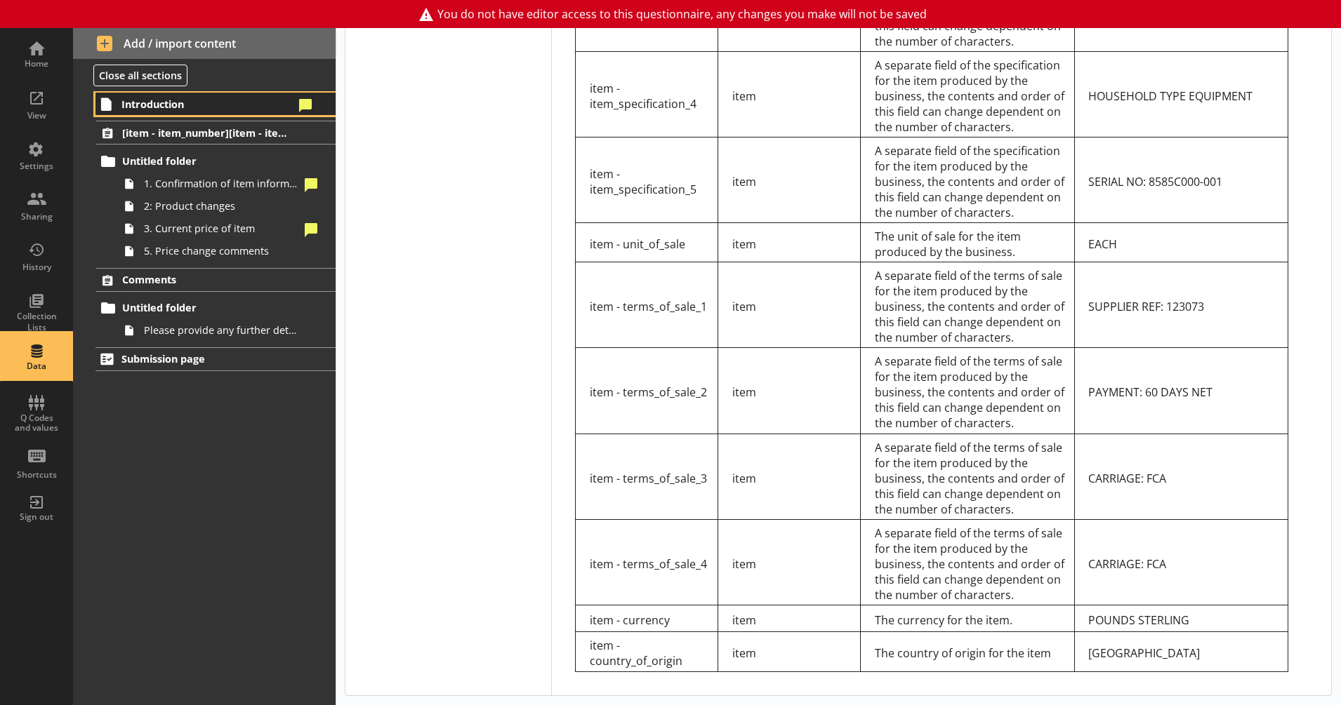
click at [244, 106] on span "Introduction" at bounding box center [207, 104] width 172 height 13
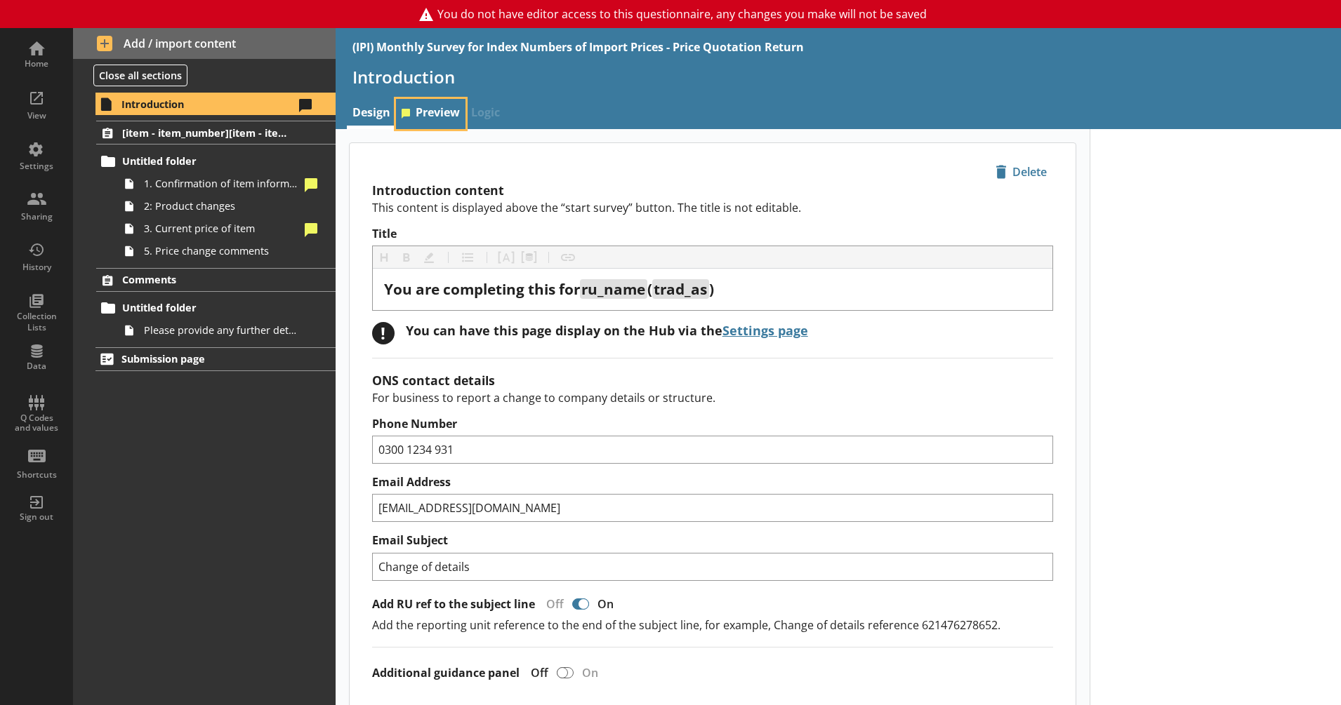
click at [424, 113] on link "Preview" at bounding box center [431, 114] width 70 height 30
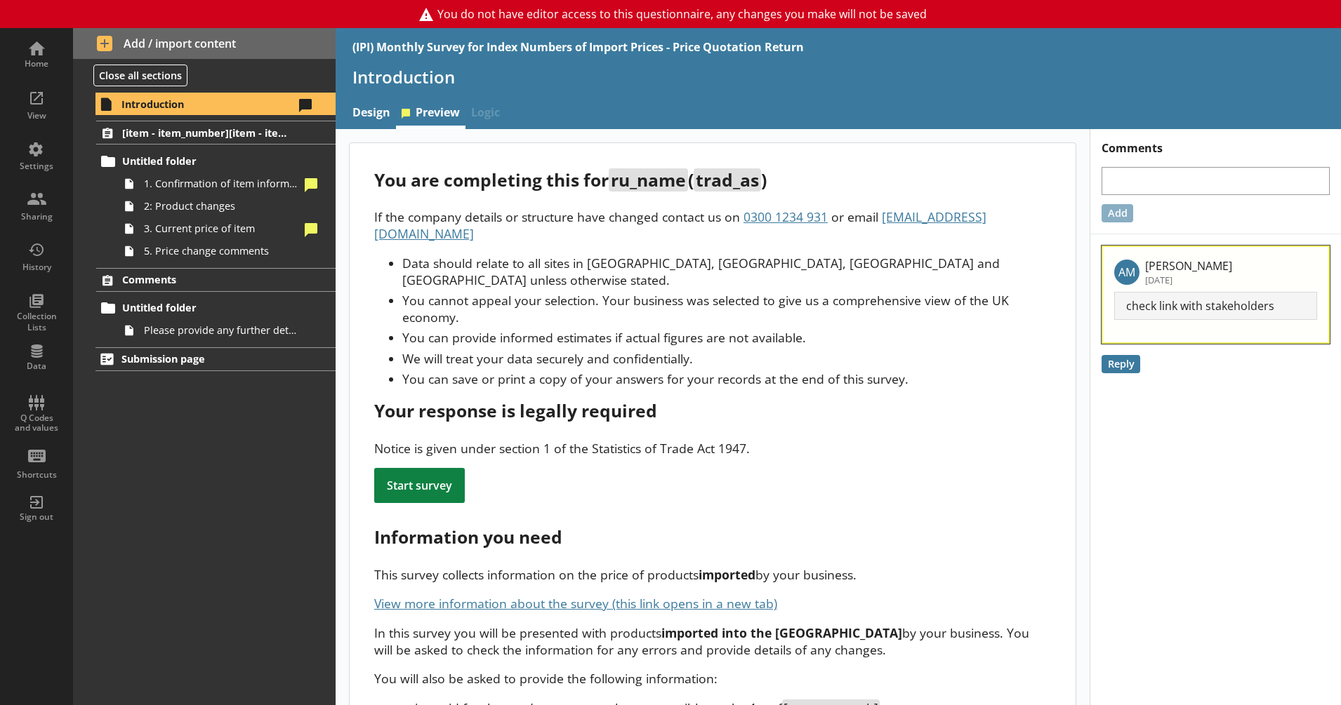
scroll to position [1, 0]
click at [239, 128] on span "[item - item_number][item - item_specification_1]" at bounding box center [207, 132] width 171 height 13
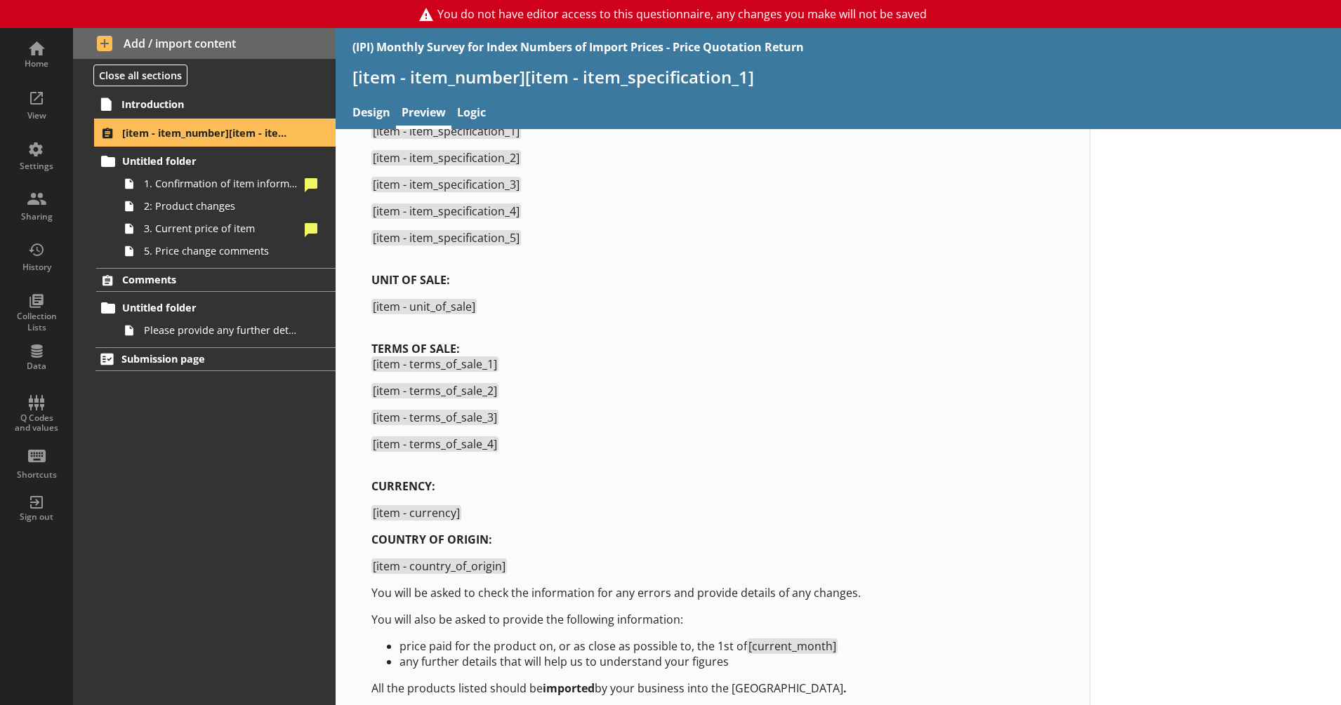
scroll to position [144, 0]
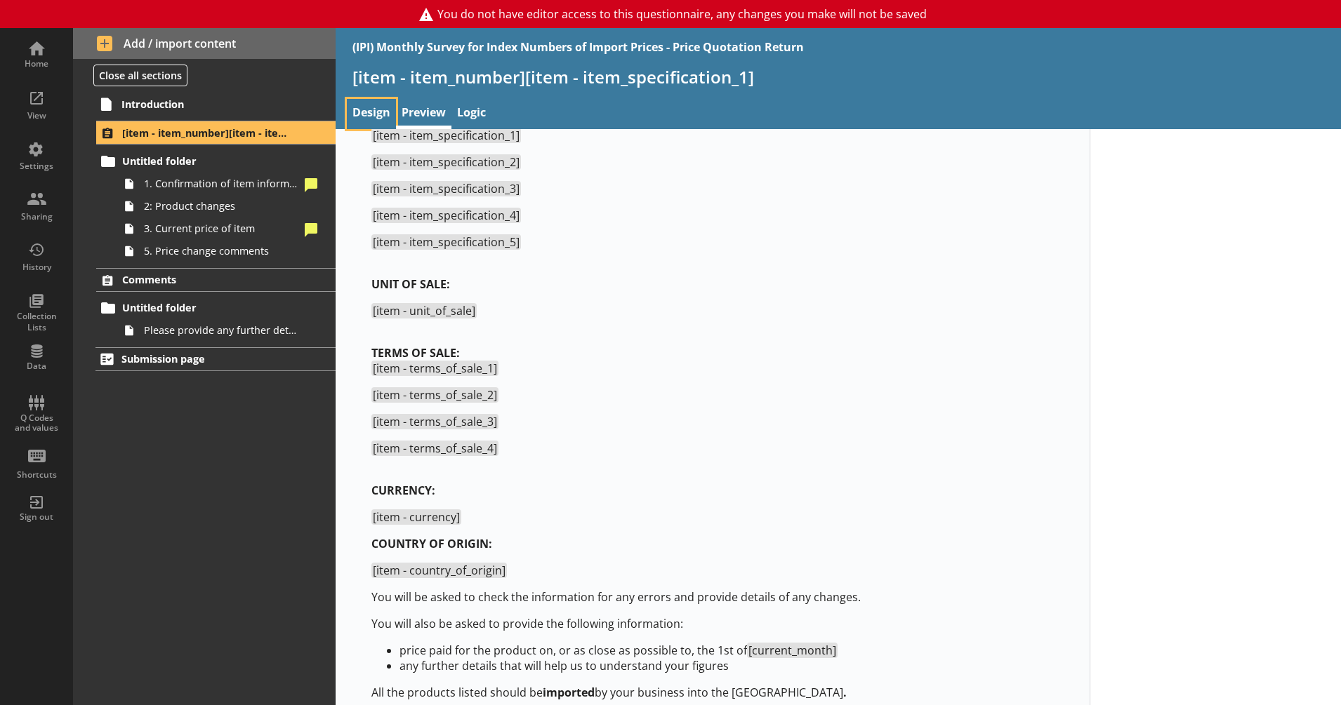
click at [380, 111] on link "Design" at bounding box center [371, 114] width 49 height 30
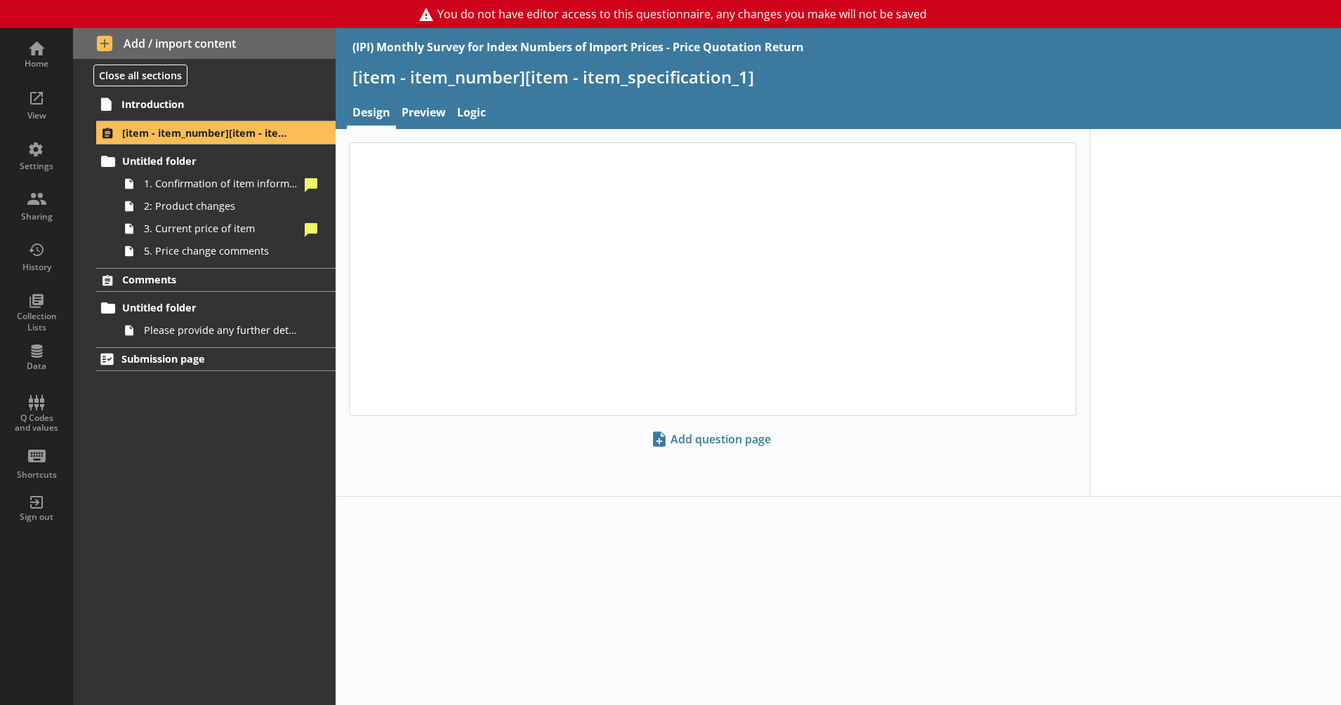
select select "18c8d37d-0af8-4842-925b-360f30585748"
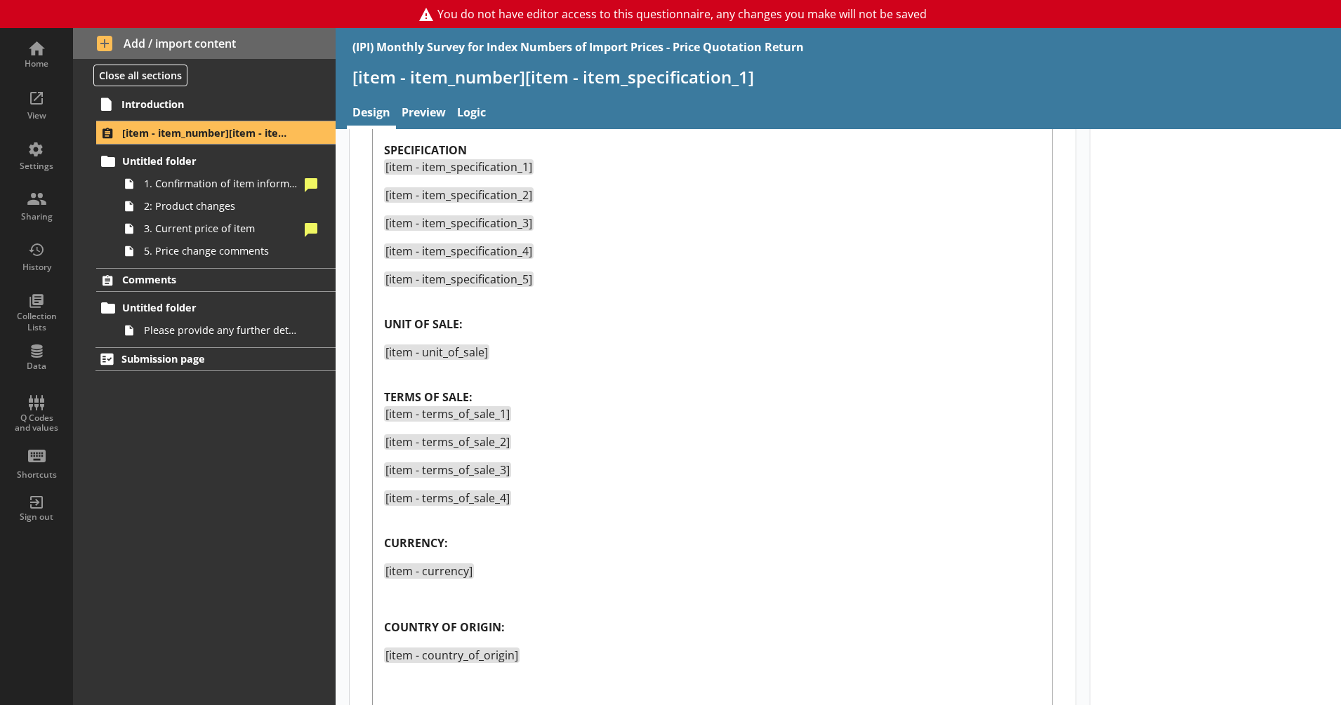
scroll to position [548, 0]
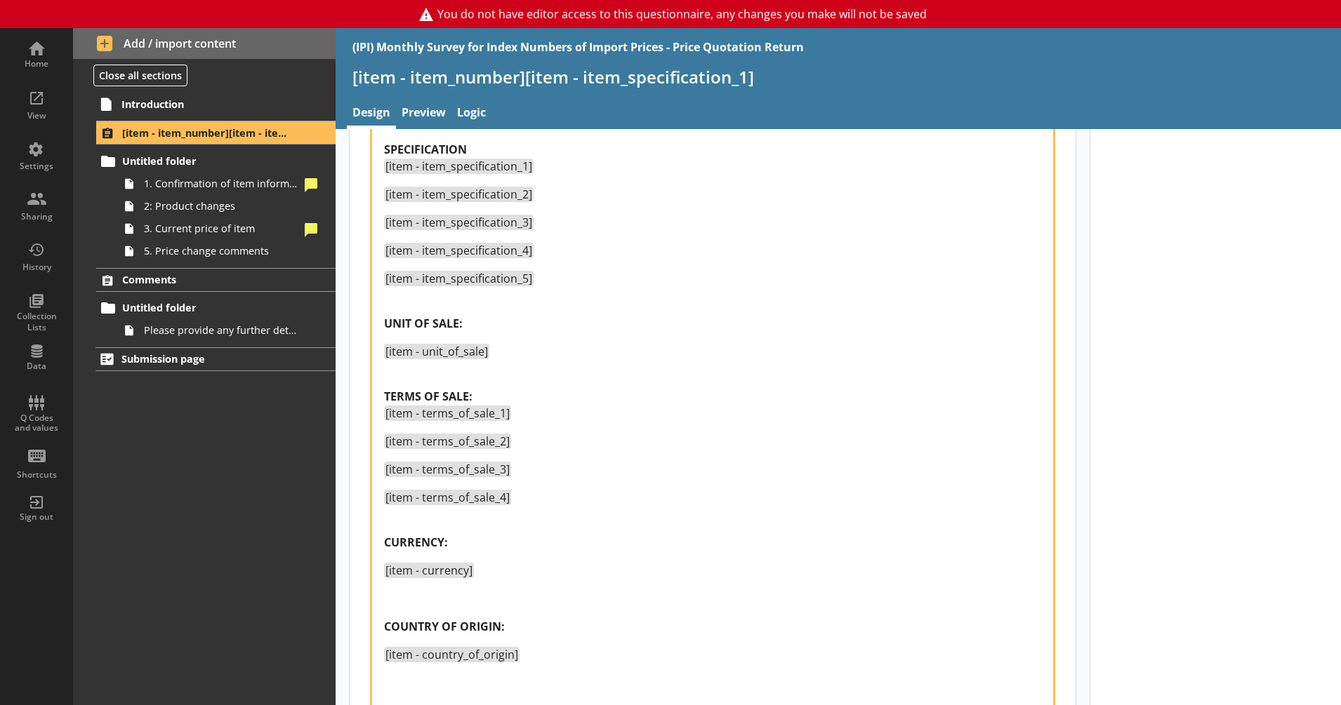
click at [446, 306] on div "UNIT OF SALE:" at bounding box center [712, 315] width 657 height 34
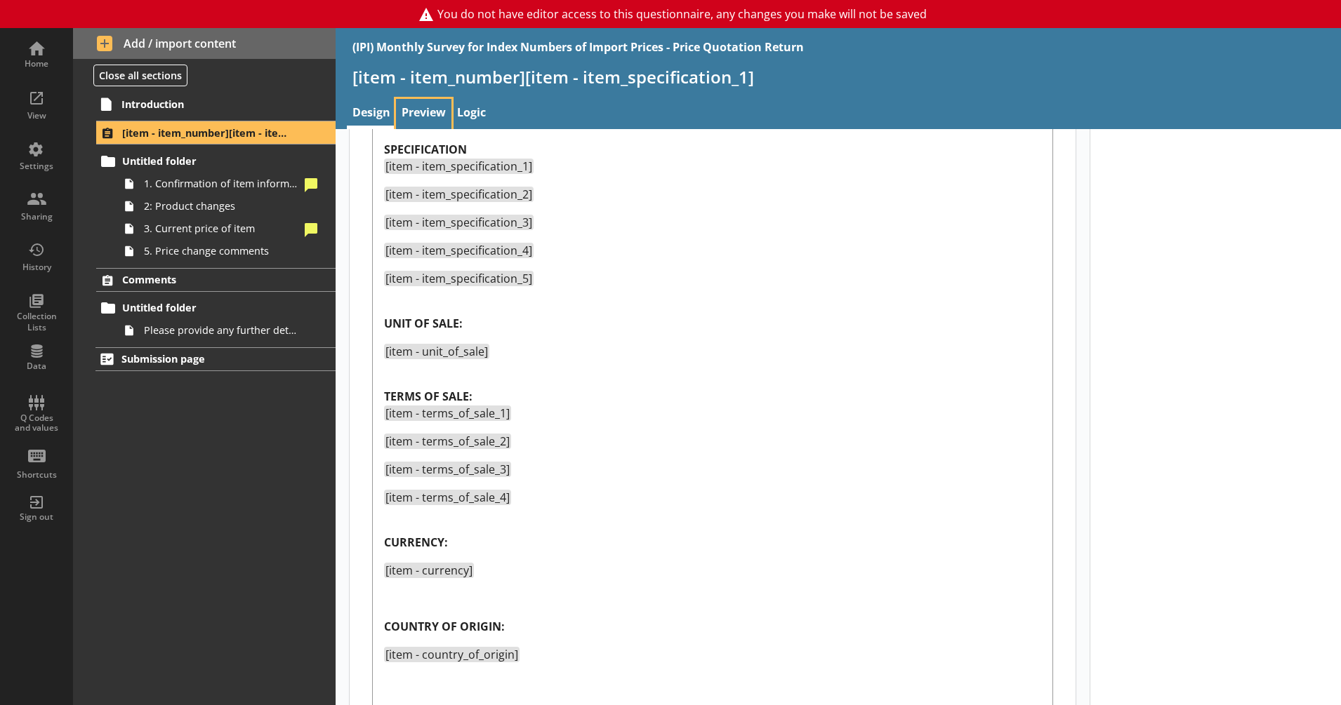
click at [420, 106] on link "Preview" at bounding box center [423, 114] width 55 height 30
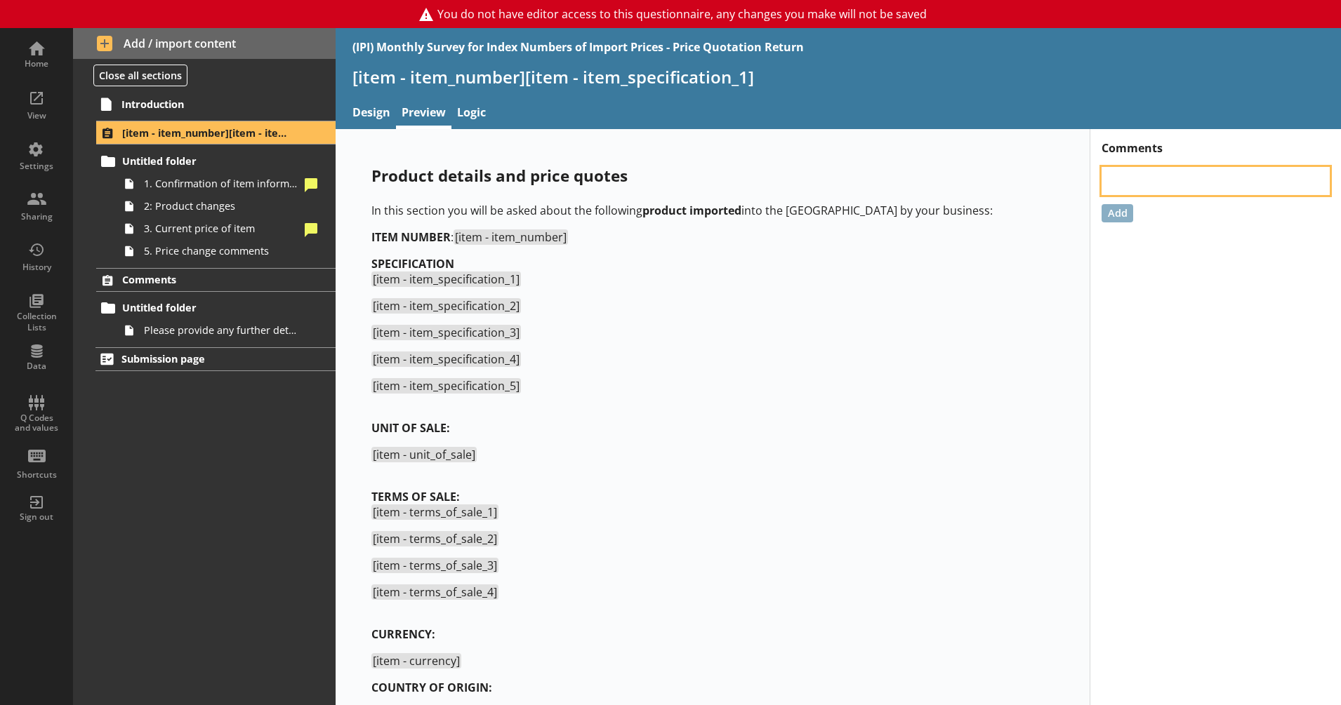
click at [1164, 192] on textarea at bounding box center [1215, 181] width 228 height 28
type textarea "x"
type textarea "T"
type textarea "x"
type textarea "Th"
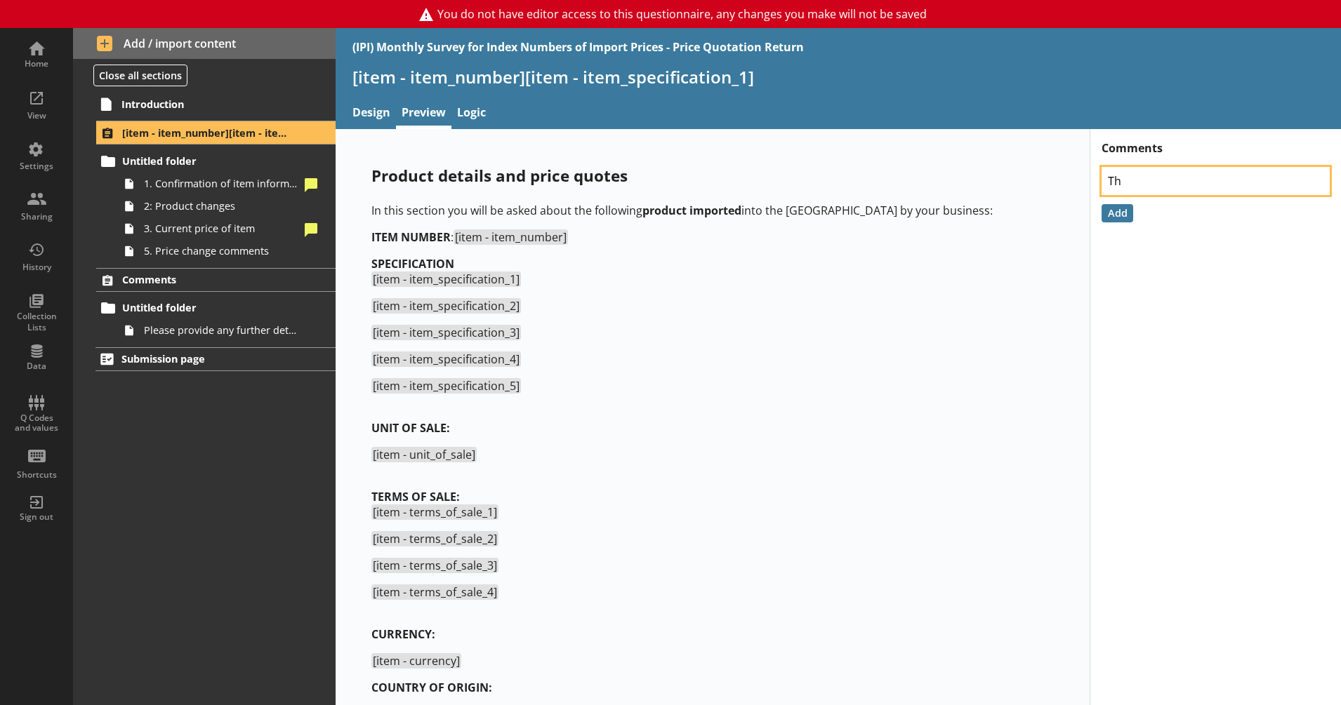
type textarea "x"
type textarea "The"
type textarea "x"
type textarea "Ther"
type textarea "x"
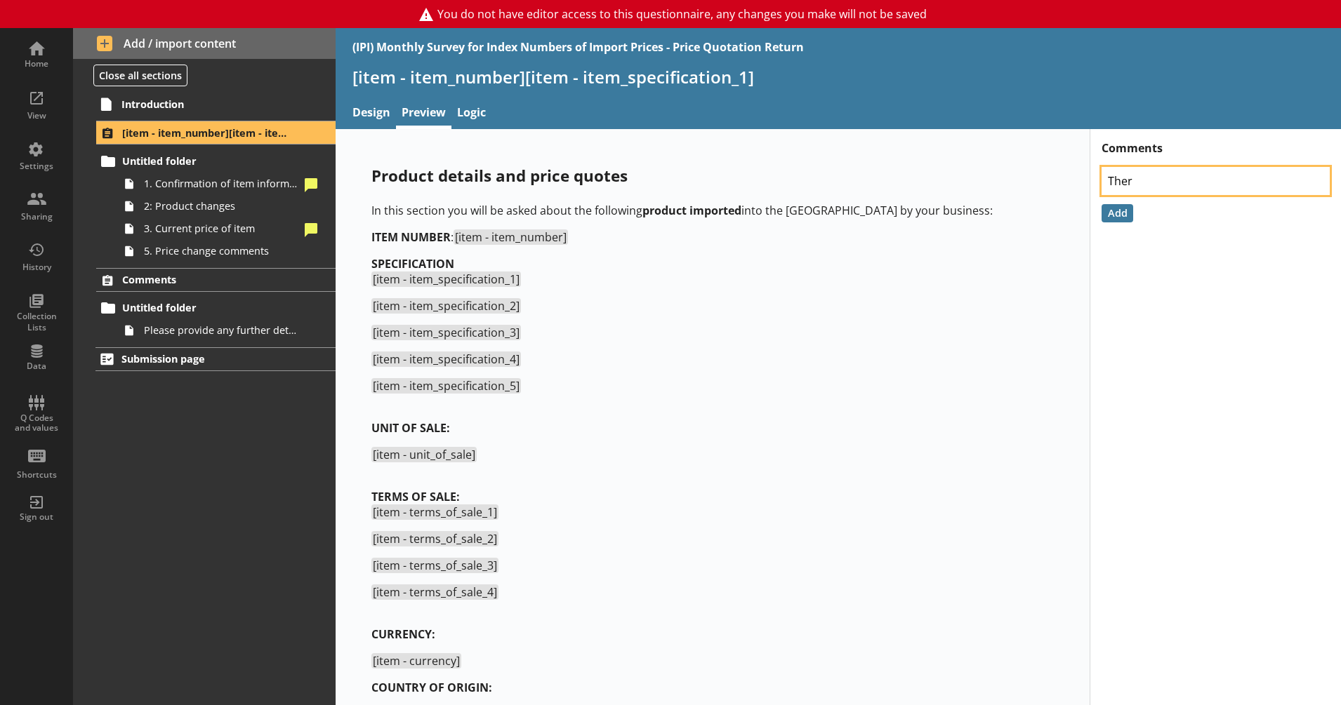
type textarea "There"
type textarea "x"
type textarea "There"
type textarea "x"
type textarea "There a"
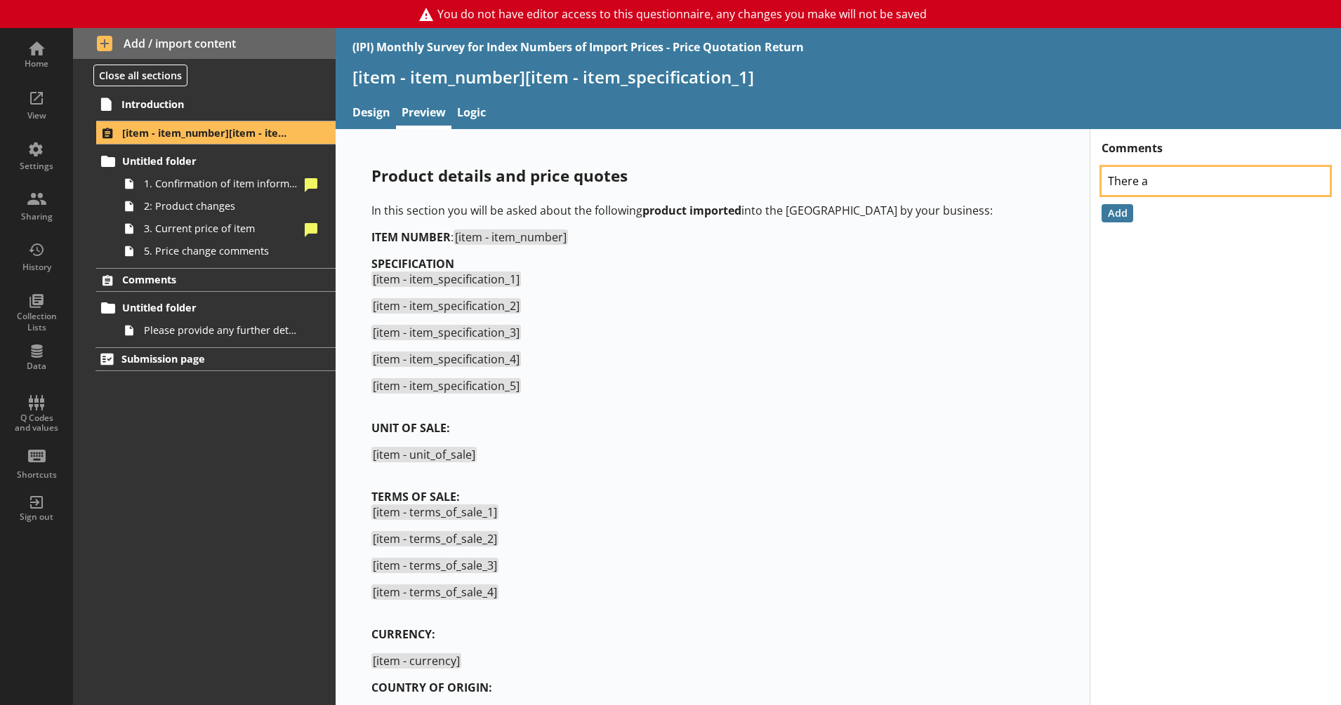
type textarea "x"
type textarea "There ar"
type textarea "x"
type textarea "There are"
type textarea "x"
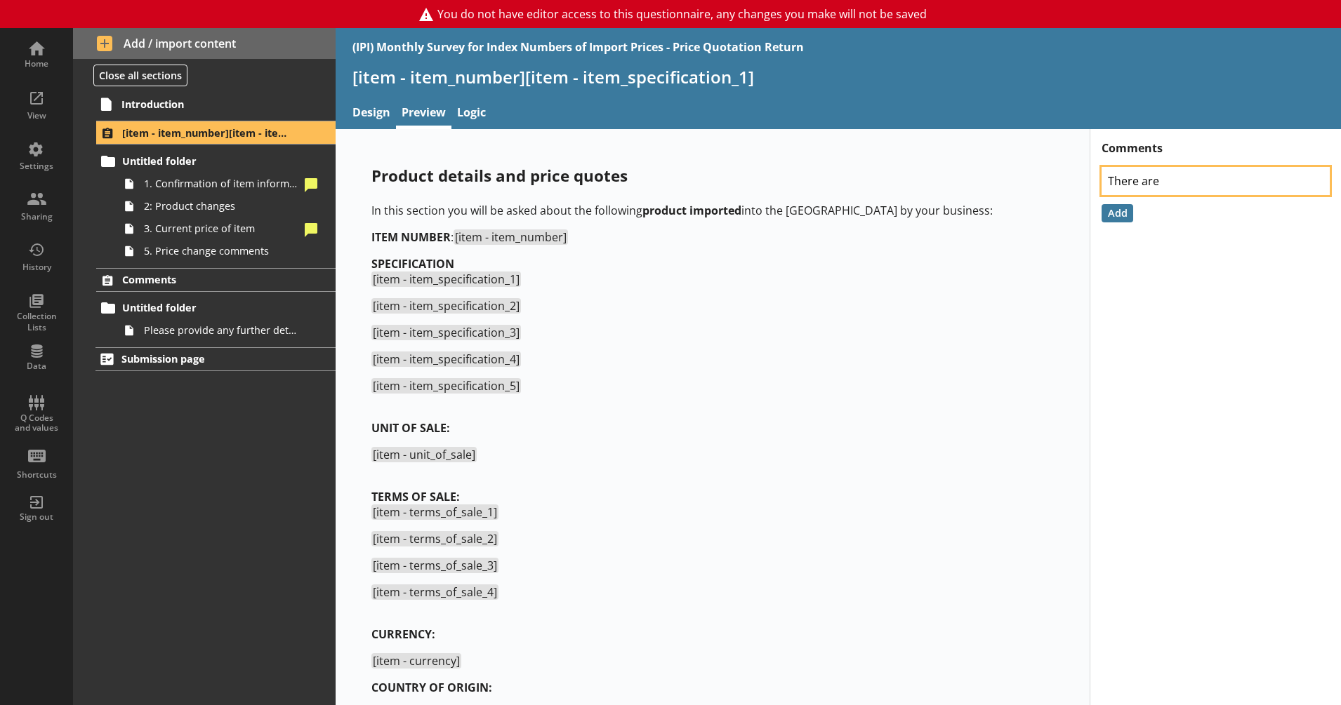
type textarea "There are g"
type textarea "x"
type textarea "There are ga"
type textarea "x"
type textarea "There are gap"
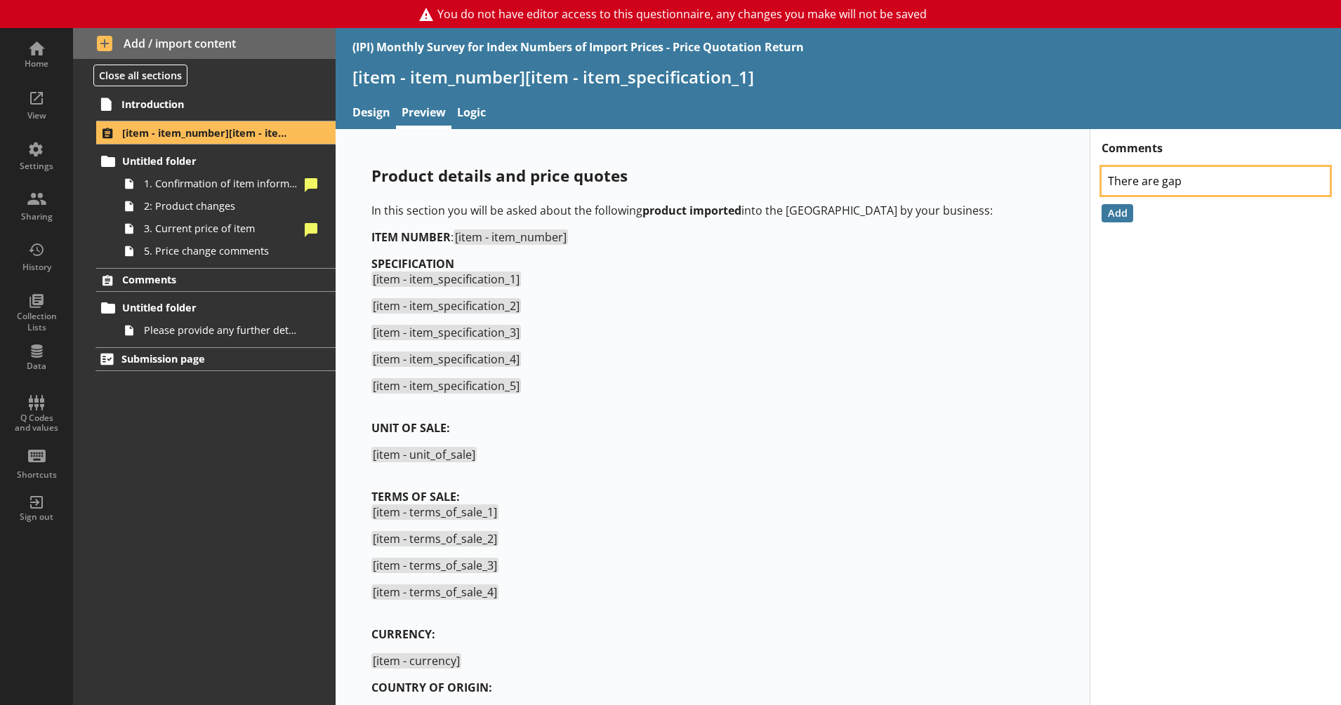
type textarea "x"
type textarea "There are gaps"
type textarea "x"
type textarea "There are gaps"
type textarea "x"
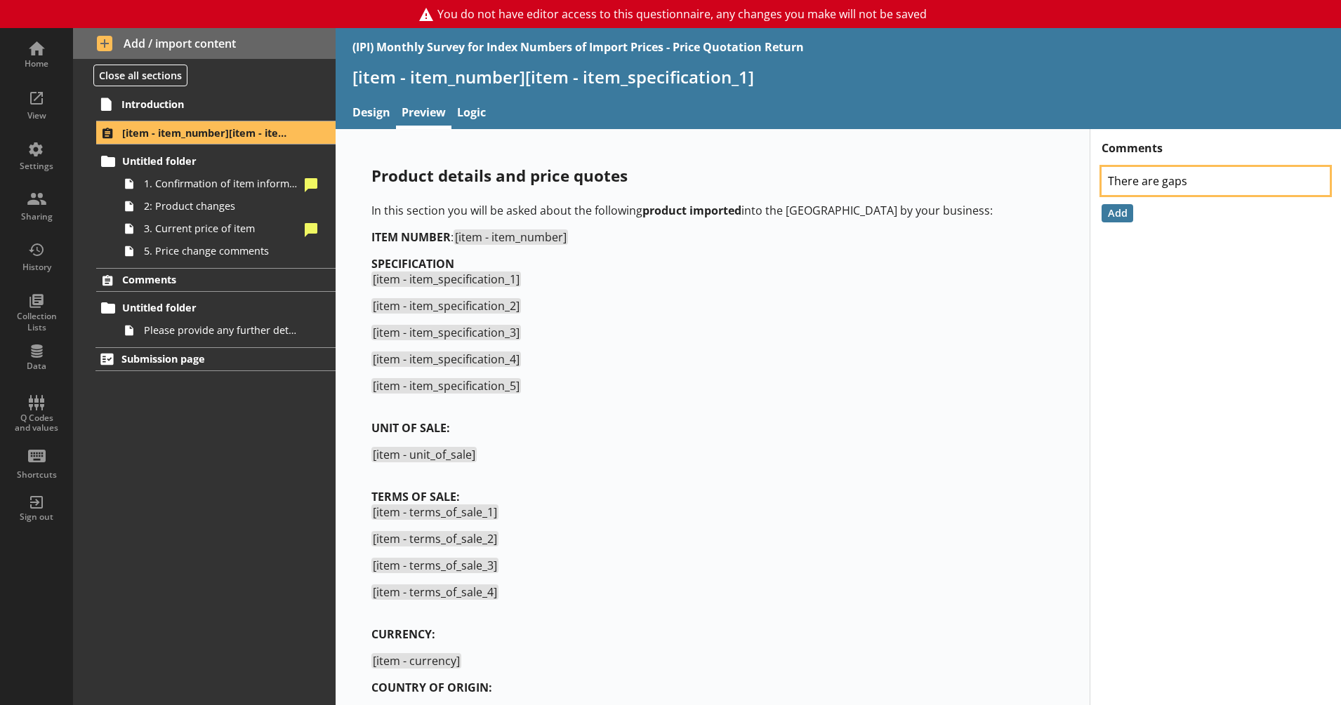
type textarea "There are gaps b"
type textarea "x"
type textarea "There are gaps be"
type textarea "x"
type textarea "There are gaps bet"
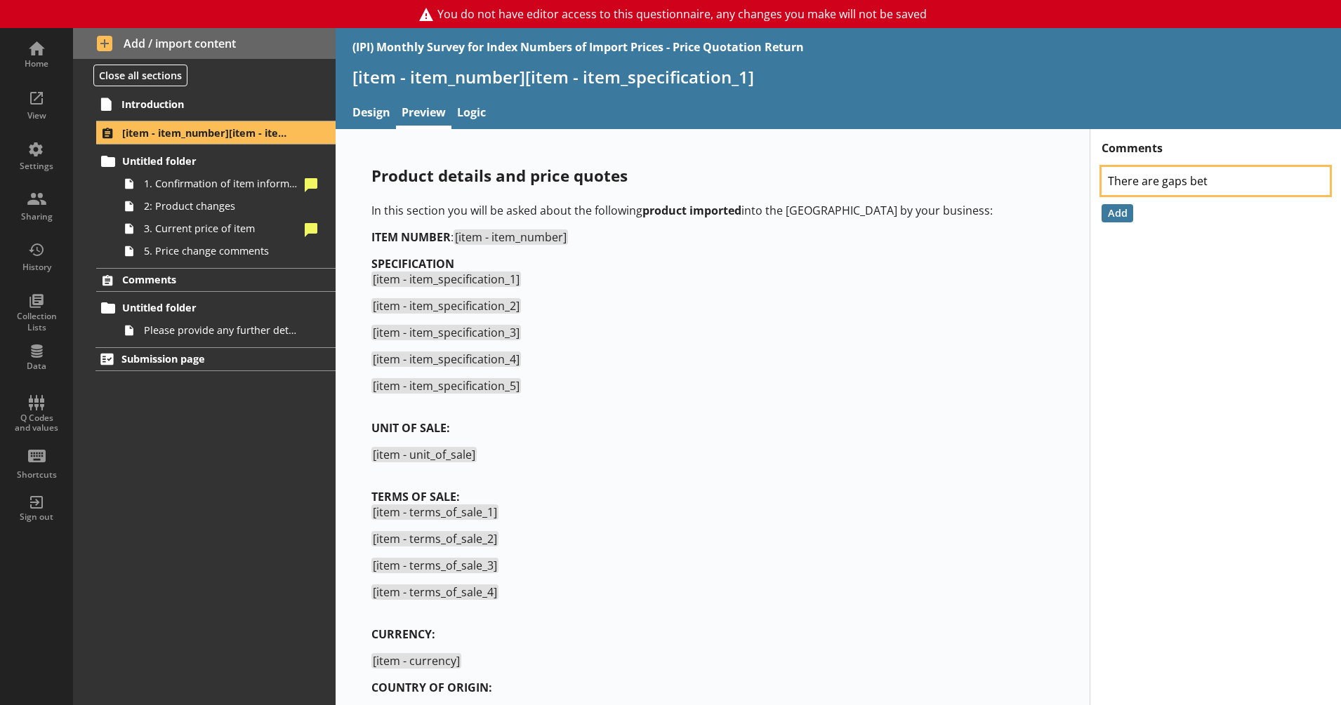
type textarea "x"
type textarea "There are gaps betw"
type textarea "x"
type textarea "There are gaps betwe"
type textarea "x"
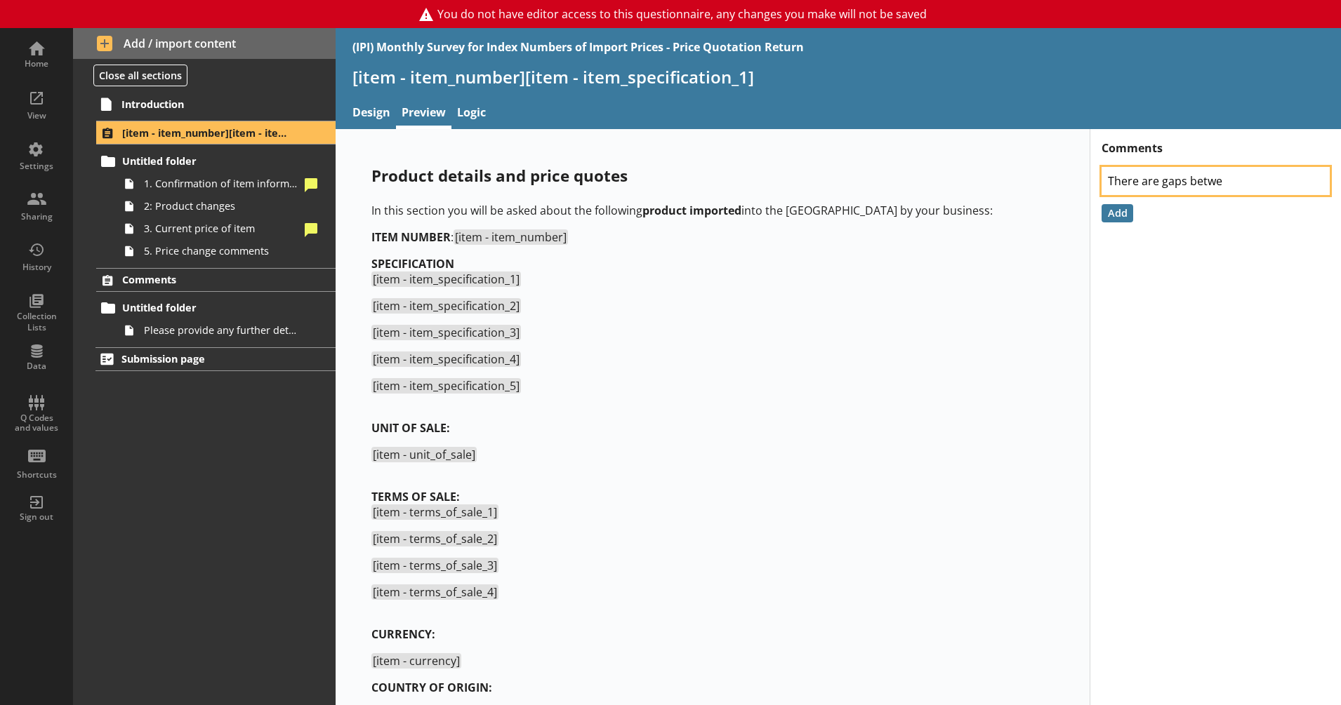
type textarea "There are gaps betwee"
type textarea "x"
type textarea "There are gaps between"
type textarea "x"
type textarea "There are gaps between t"
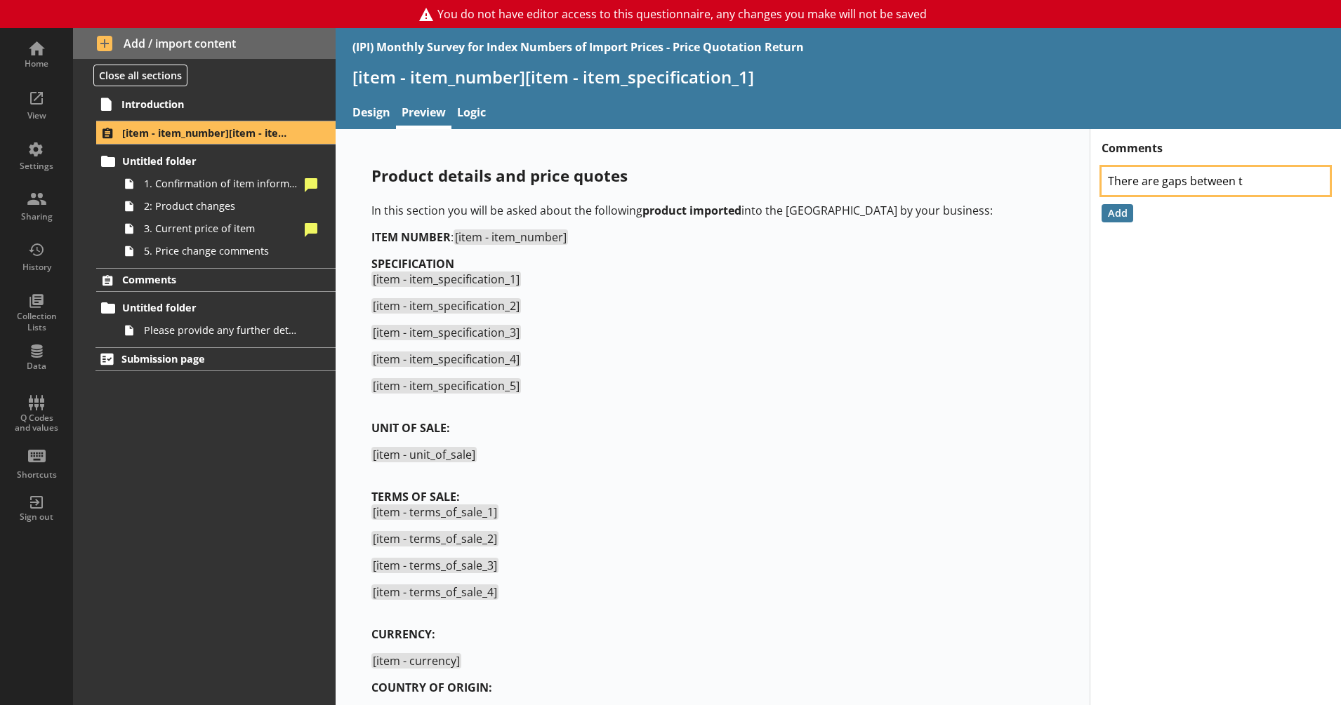
type textarea "x"
type textarea "There are gaps between th"
type textarea "x"
type textarea "There are gaps between the"
type textarea "x"
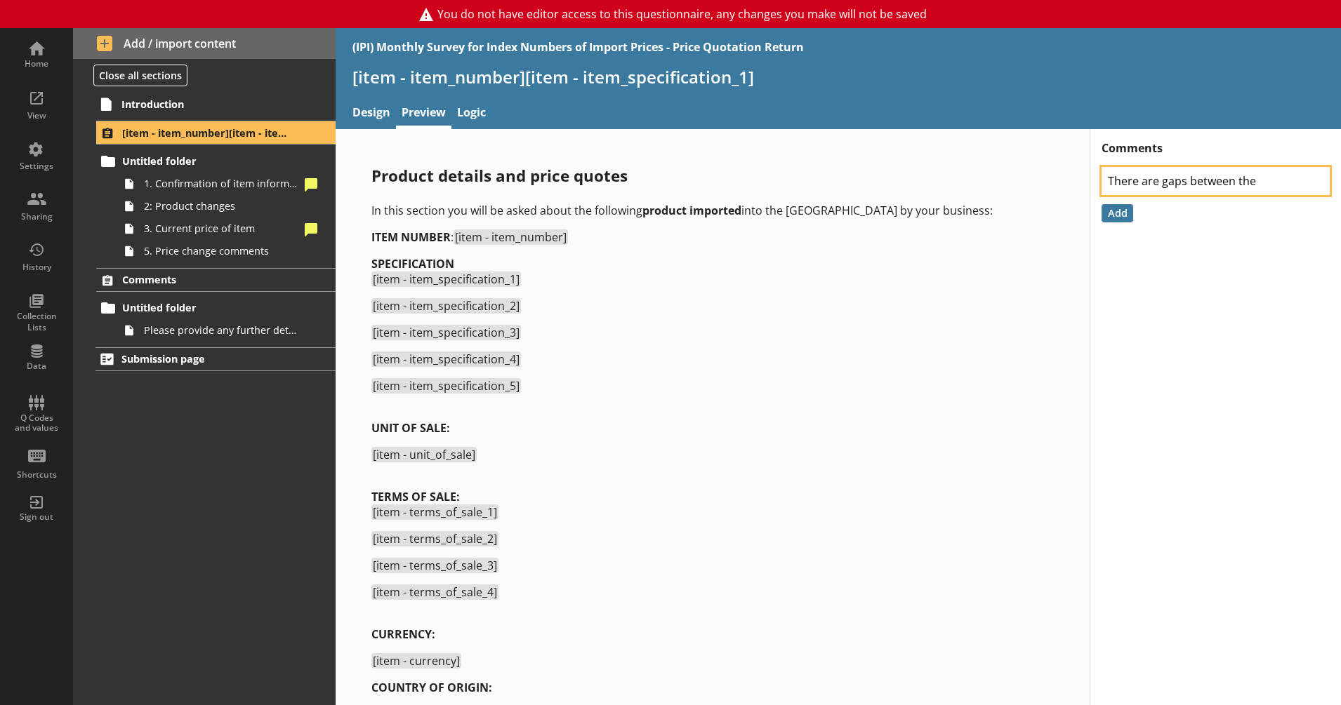
type textarea "There are gaps between the"
type textarea "x"
type textarea "There are gaps between the d"
type textarea "x"
type textarea "There are gaps between the di"
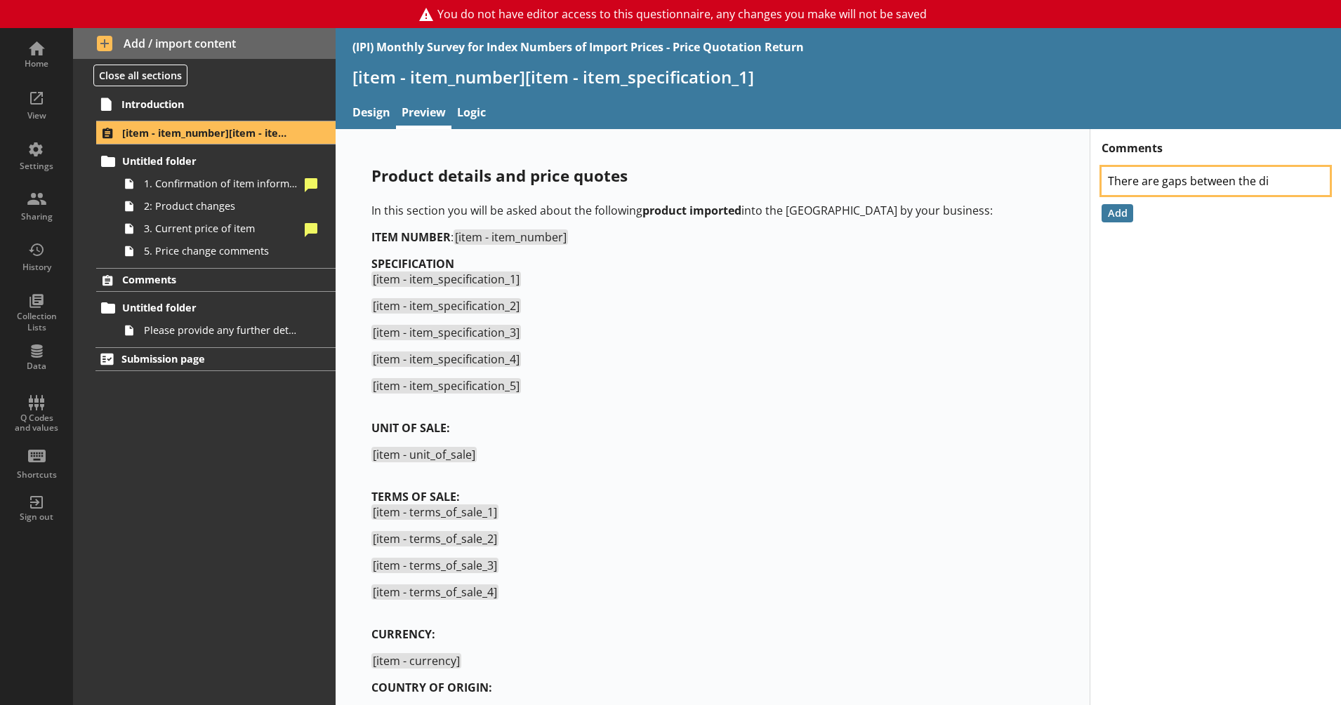
type textarea "x"
type textarea "There are gaps between the dif"
type textarea "x"
type textarea "There are gaps between the diff"
type textarea "x"
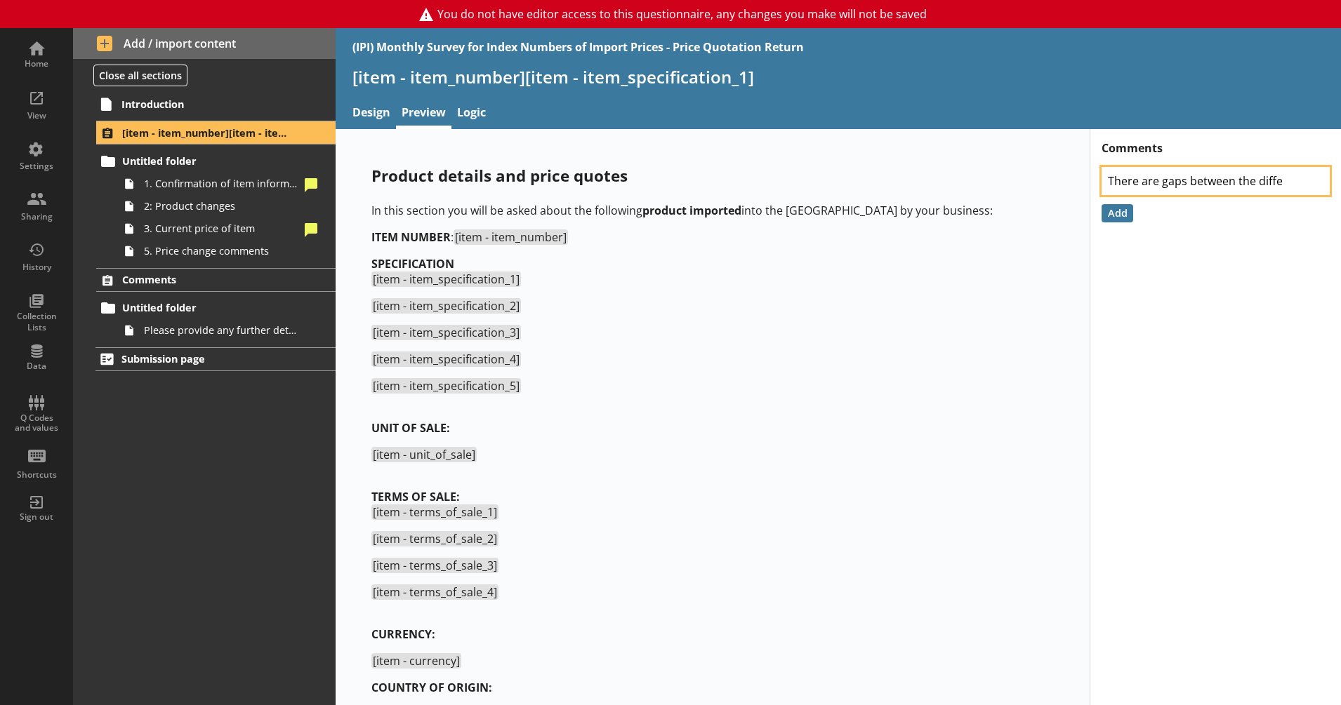
type textarea "There are gaps between the differ"
type textarea "x"
type textarea "There are gaps between the differe"
type textarea "x"
type textarea "There are gaps between the differen"
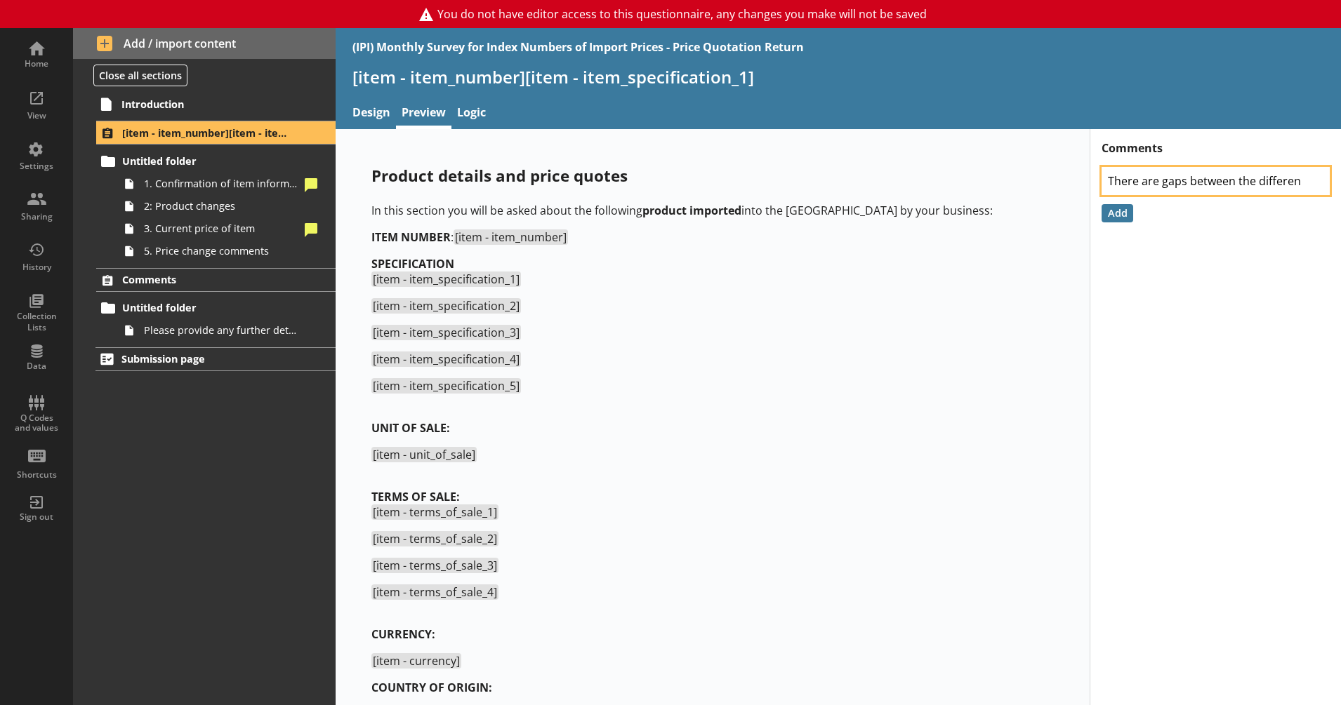
type textarea "x"
type textarea "There are gaps between the different"
type textarea "x"
type textarea "There are gaps between the different"
type textarea "x"
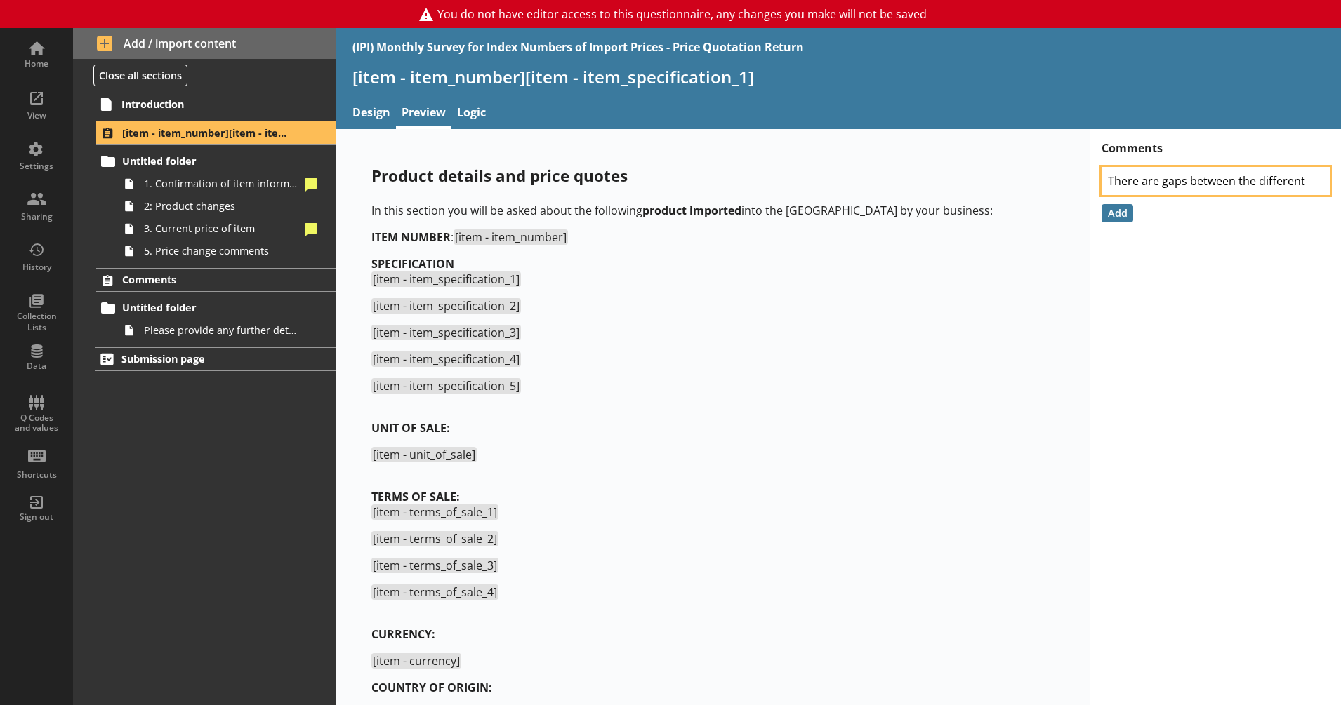
type textarea "There are gaps between the different h"
type textarea "x"
type textarea "There are gaps between the different he"
type textarea "x"
type textarea "There are gaps between the different hea"
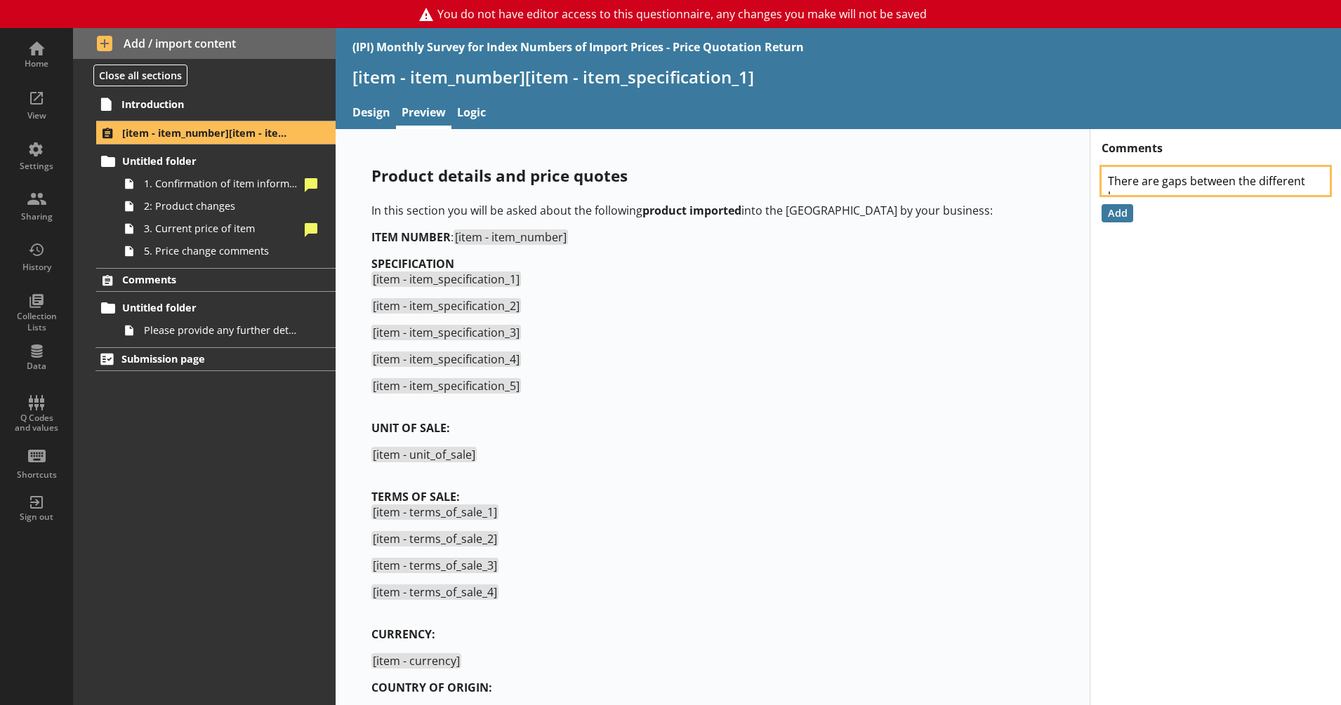
type textarea "x"
type textarea "There are gaps between the different headi"
type textarea "x"
type textarea "There are gaps between the different headin"
type textarea "x"
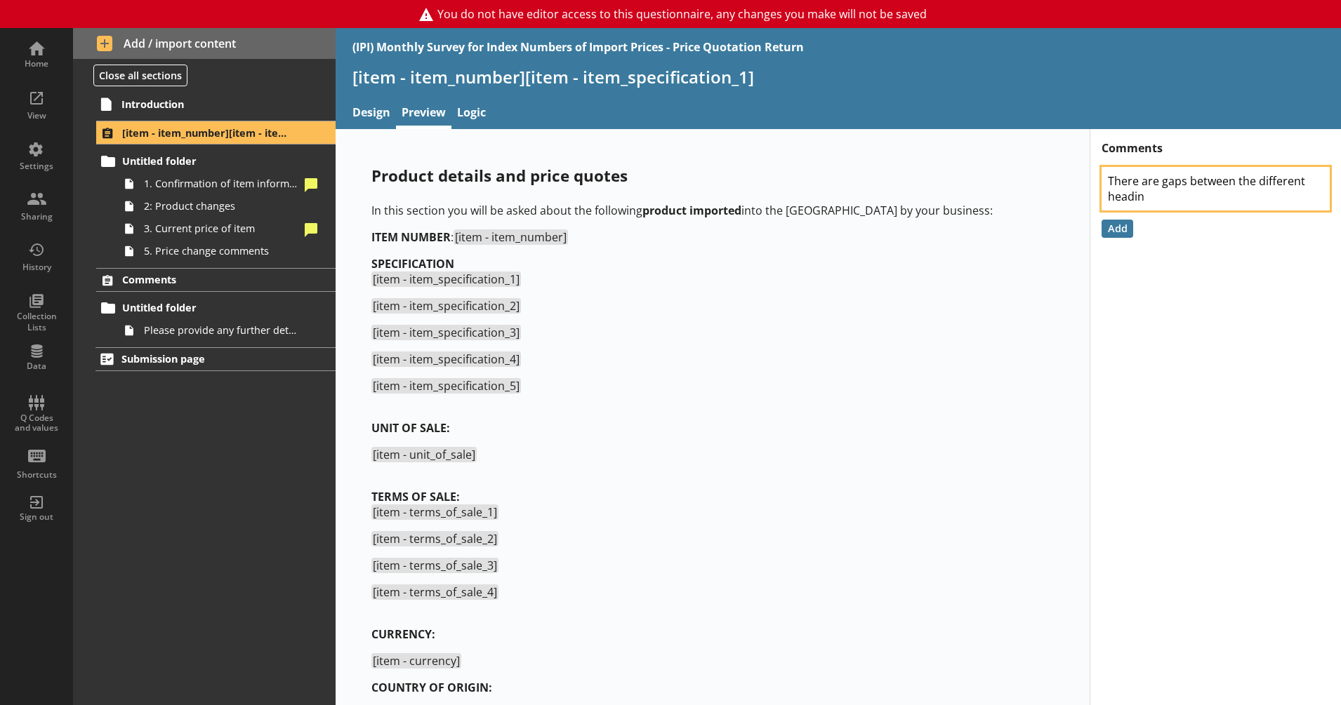
type textarea "There are gaps between the different heading"
type textarea "x"
type textarea "There are gaps between the different headings"
type textarea "x"
type textarea "There are gaps between the different headings"
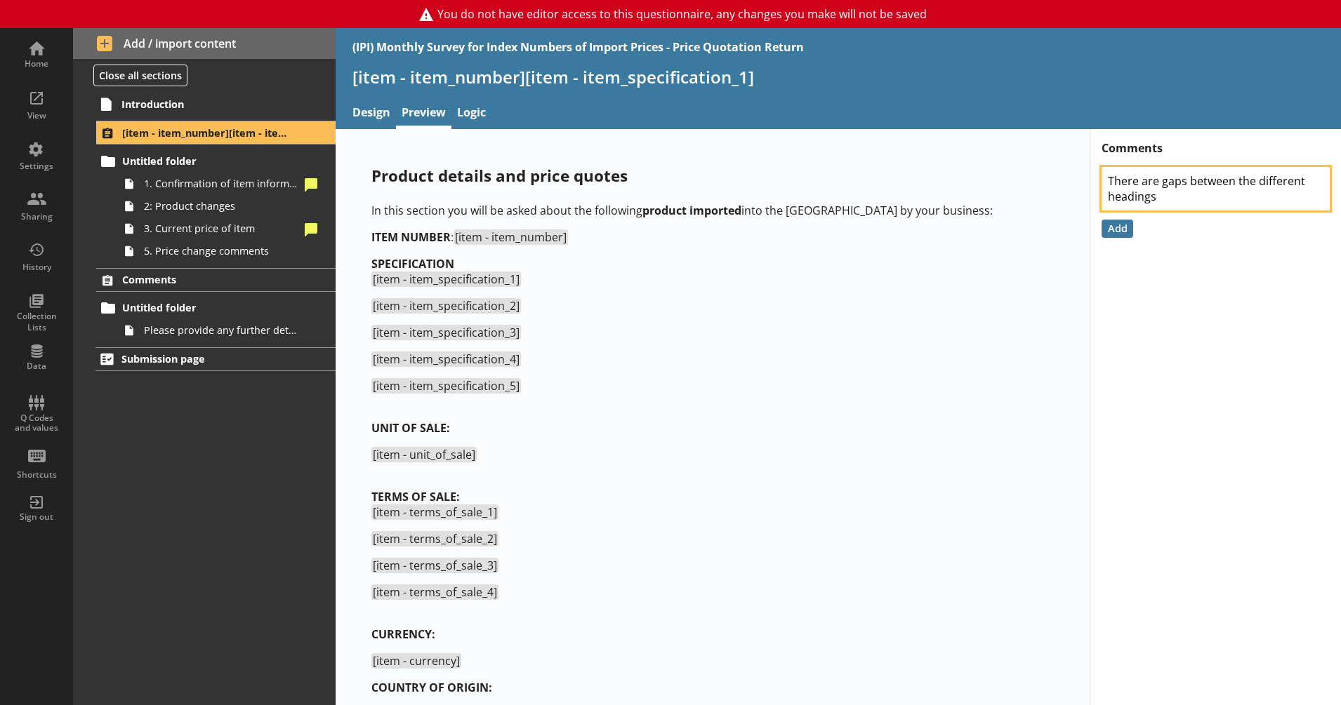
type textarea "x"
type textarea "There are gaps between the different headings b"
type textarea "x"
type textarea "There are gaps between the different headings bu"
type textarea "x"
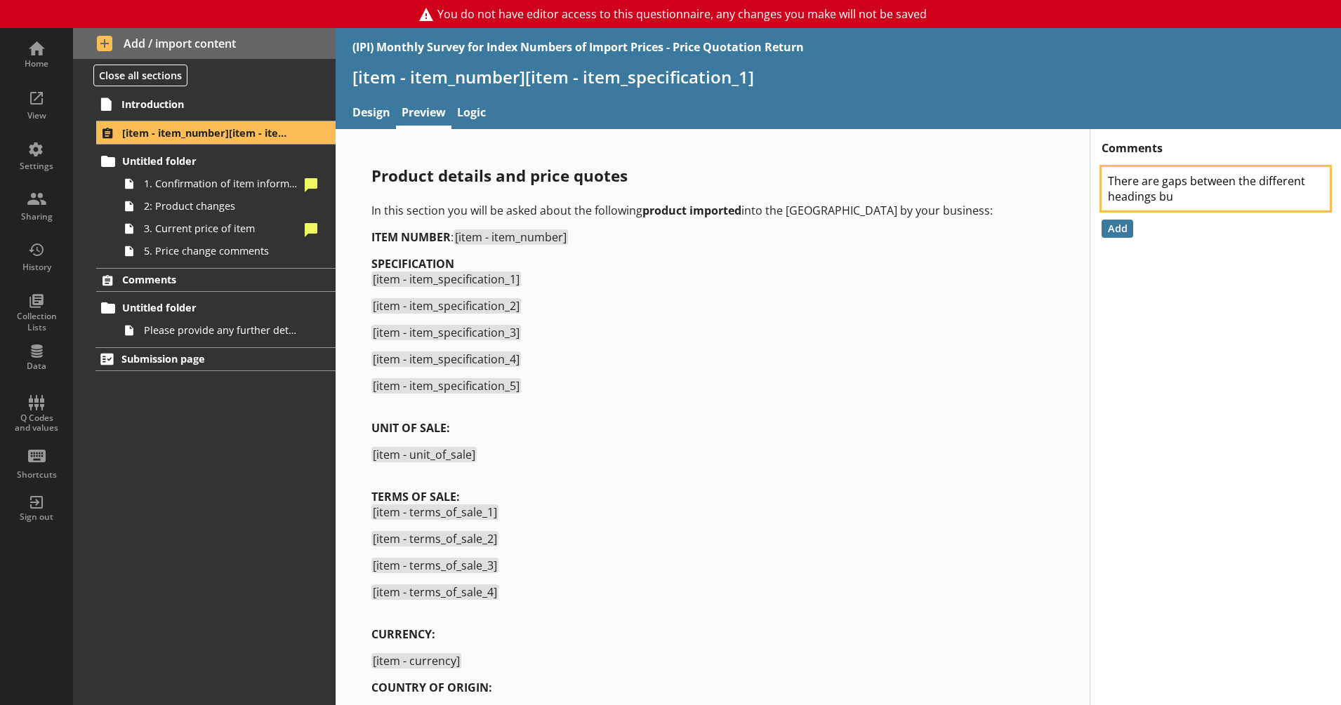
type textarea "There are gaps between the different headings but"
type textarea "x"
type textarea "There are gaps between the different headings but"
type textarea "x"
type textarea "There are gaps between the different headings but n"
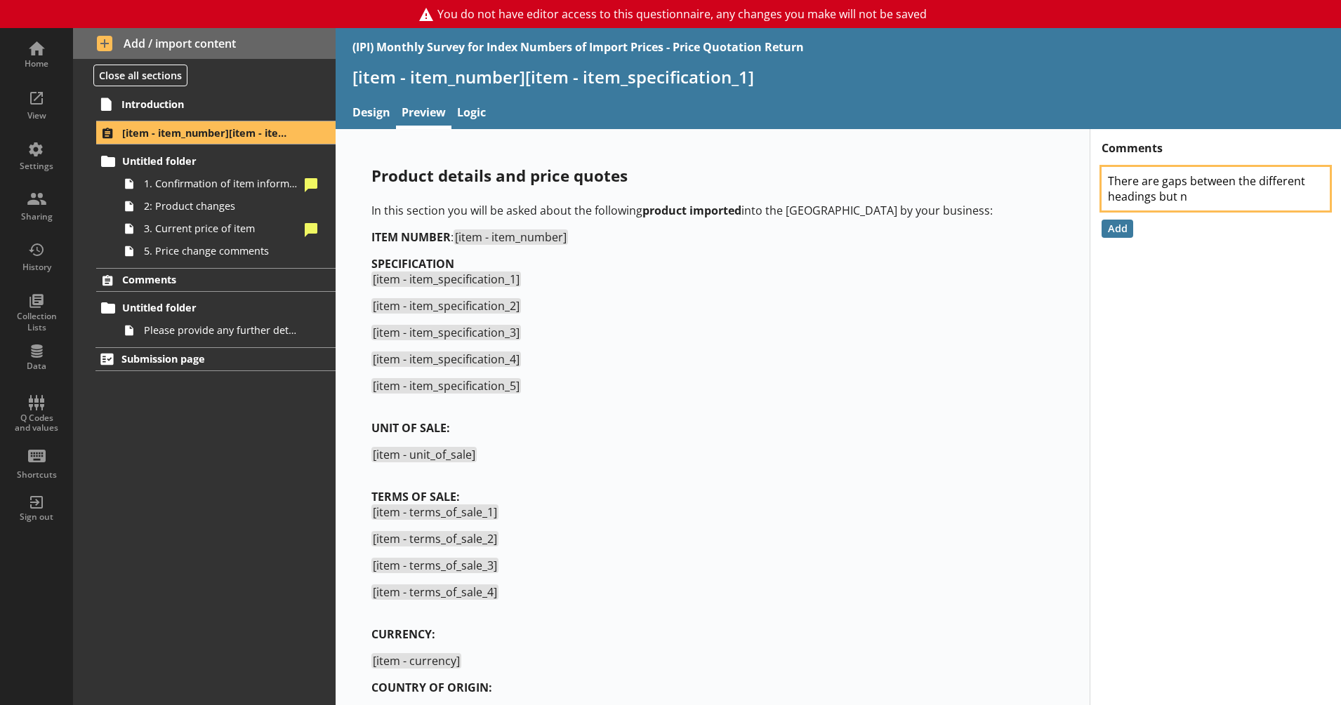
type textarea "x"
type textarea "There are gaps between the different headings but no"
type textarea "x"
type textarea "There are gaps between the different headings but not"
type textarea "x"
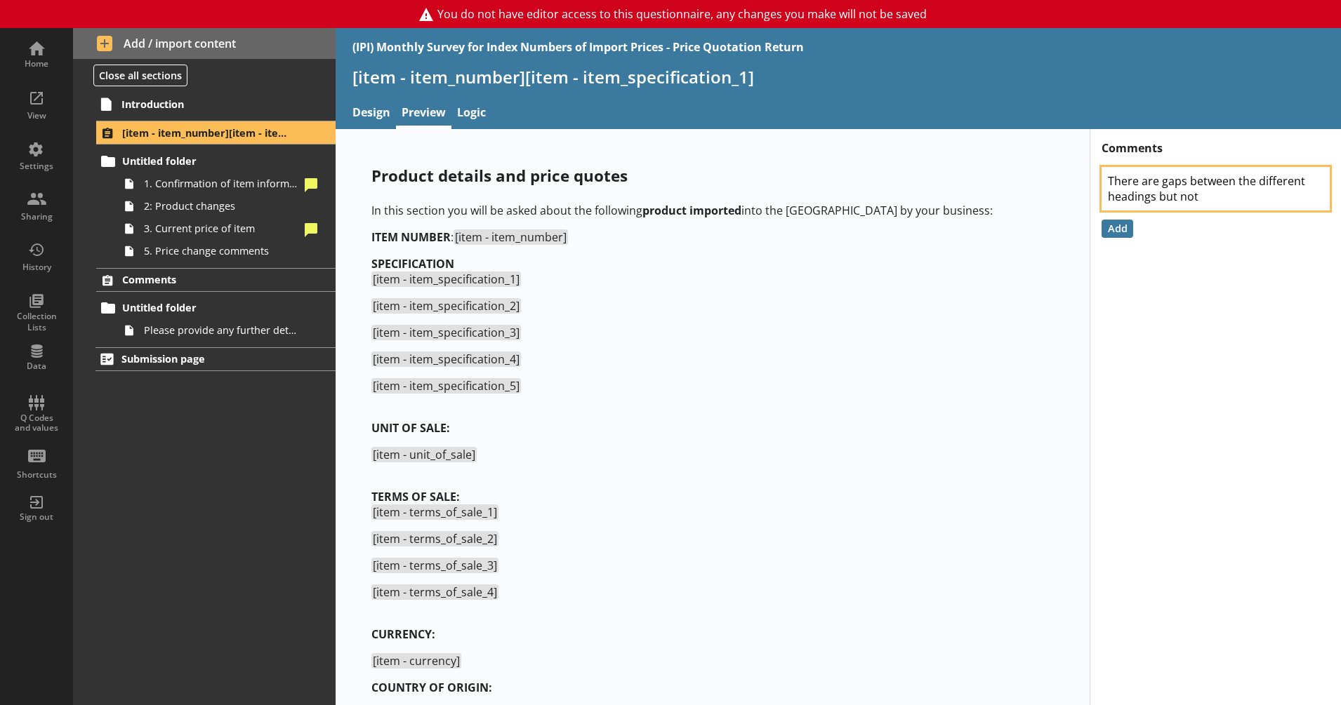
type textarea "There are gaps between the different headings but not"
type textarea "x"
type textarea "There are gaps between the different headings but not o"
type textarea "x"
type textarea "There are gaps between the different headings but not on"
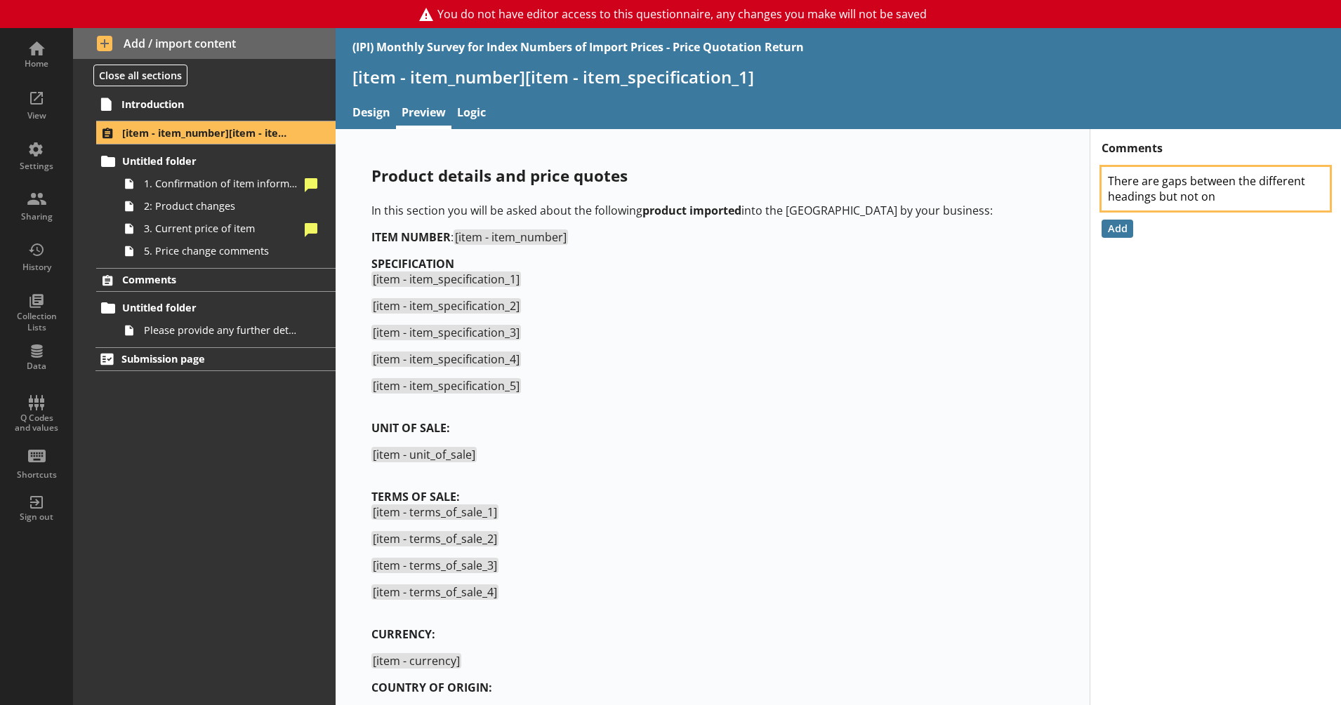
type textarea "x"
type textarea "There are gaps between the different headings but not on"
type textarea "x"
type textarea "There are gaps between the different headings but not on e"
type textarea "x"
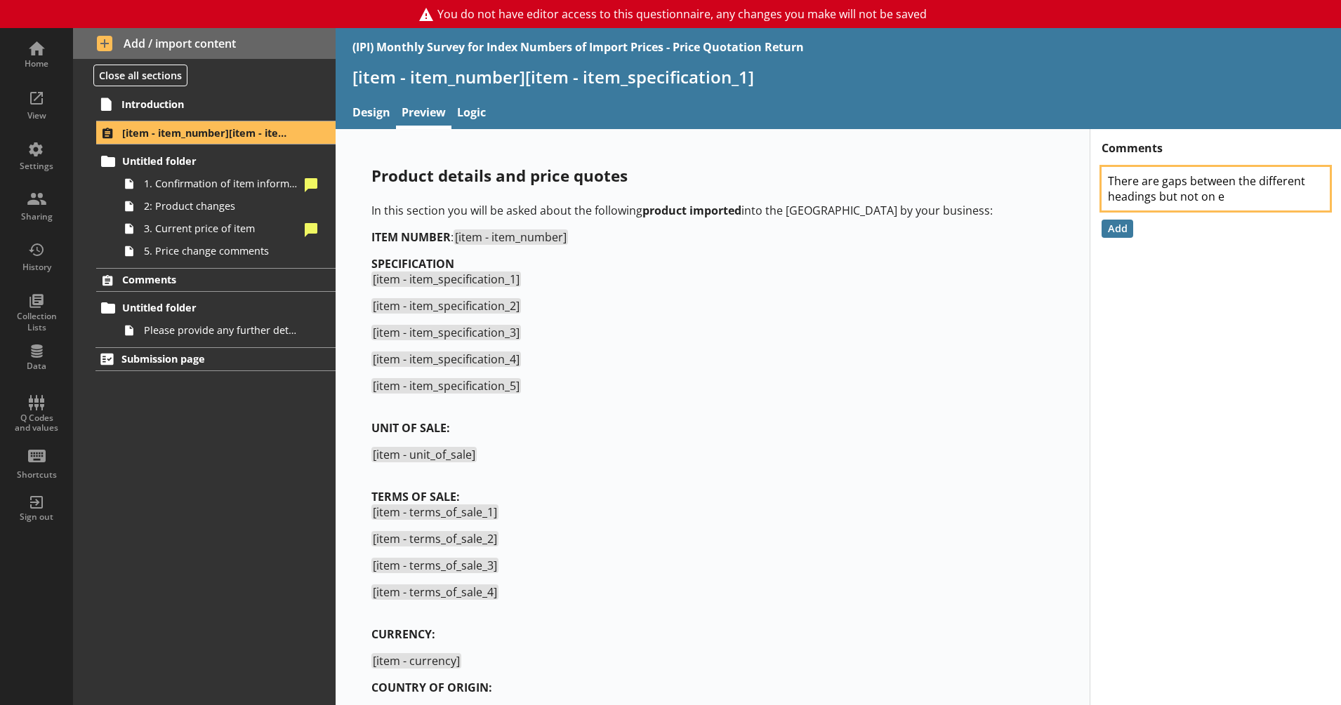
type textarea "There are gaps between the different headings but not on eP"
type textarea "x"
type textarea "There are gaps between the different headings but not on e"
type textarea "x"
type textarea "There are gaps between the different headings but not on"
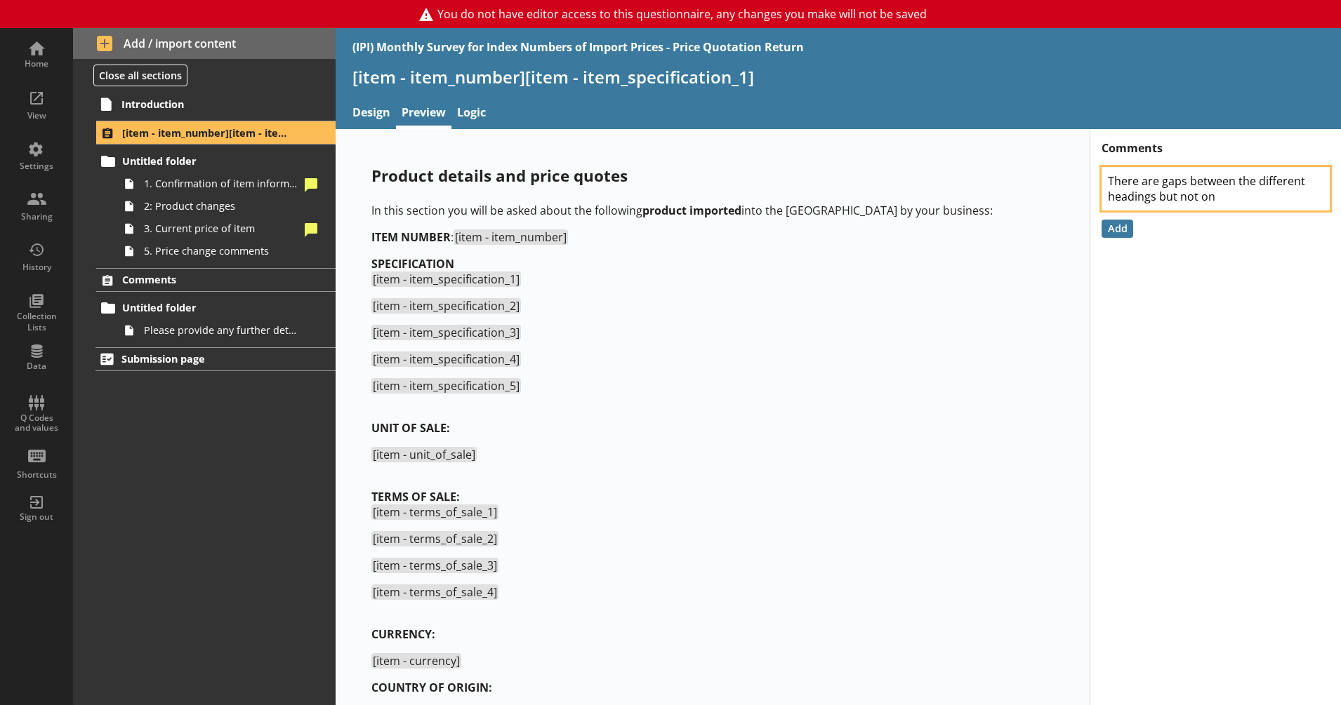
type textarea "x"
type textarea "There are gaps between the different headings but not on e"
type textarea "x"
type textarea "There are gaps between the different headings but not on ep"
type textarea "x"
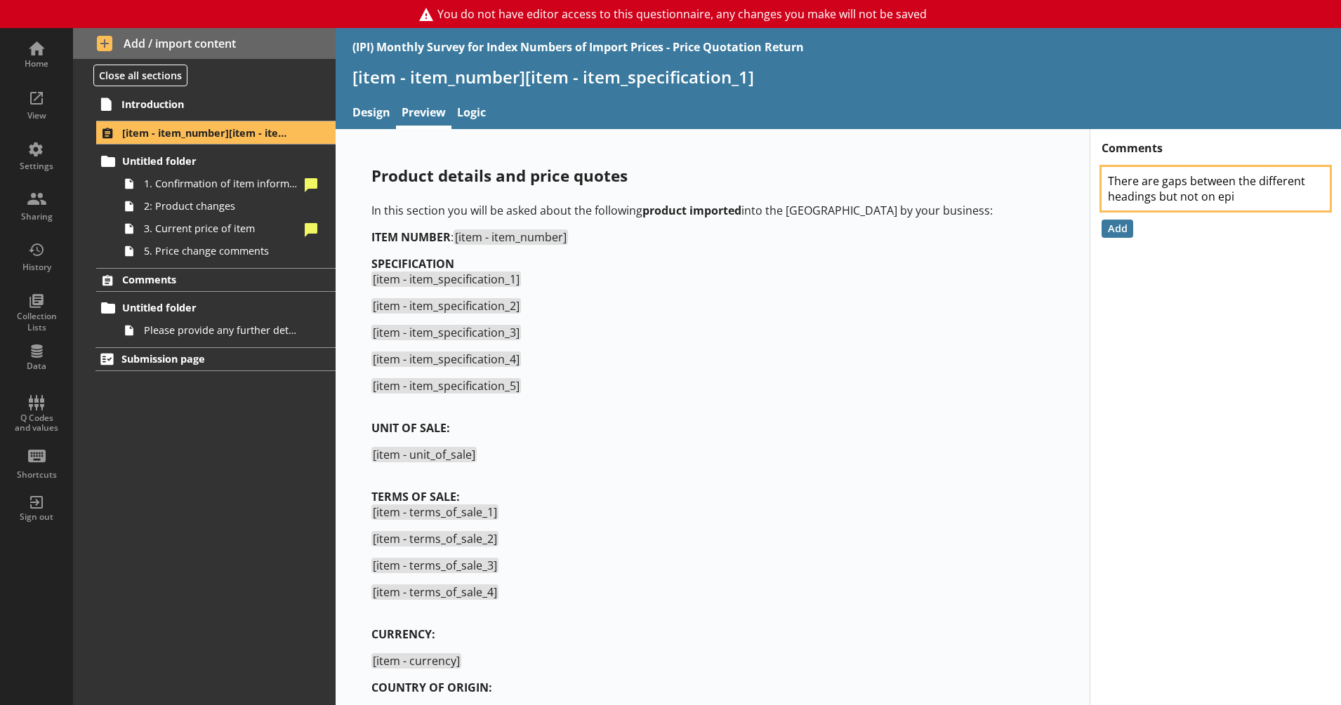
type textarea "There are gaps between the different headings but not on epi"
click at [1108, 233] on button "Add" at bounding box center [1117, 229] width 32 height 18
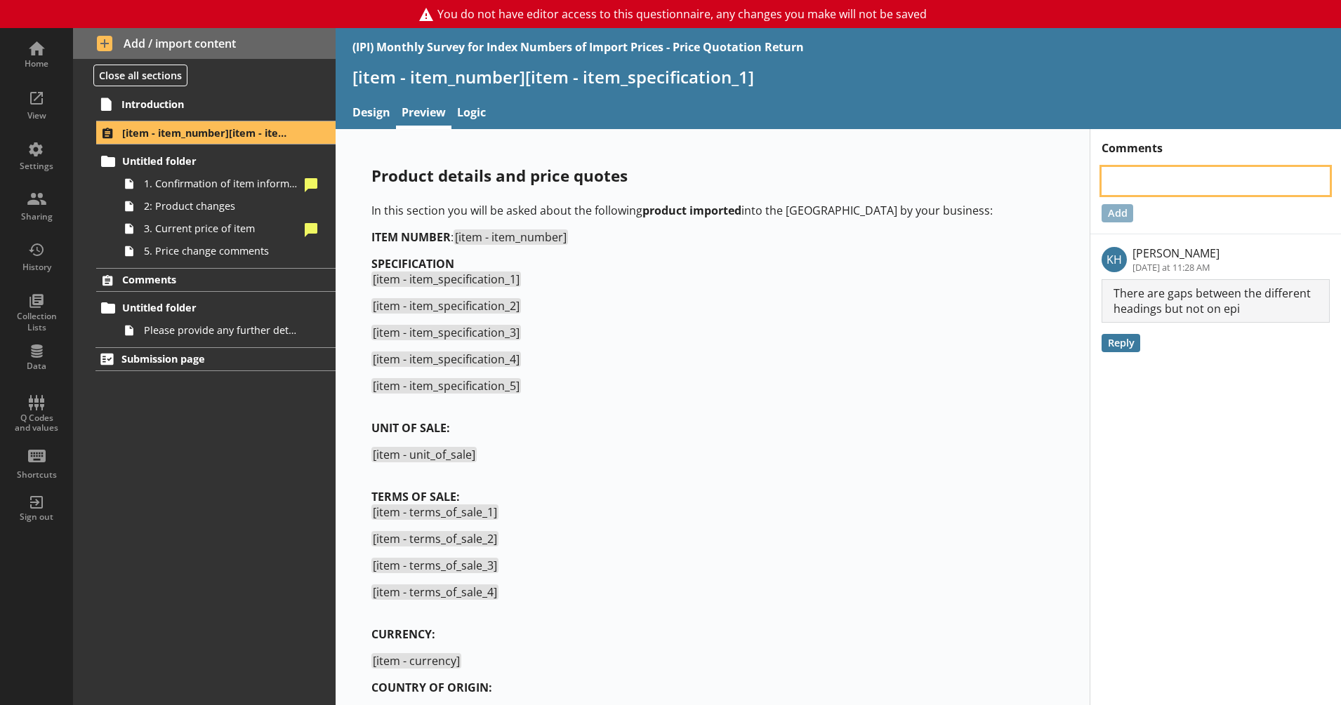
click at [1124, 169] on textarea at bounding box center [1215, 181] width 228 height 28
type textarea "x"
type textarea "S"
type textarea "x"
type textarea "Se"
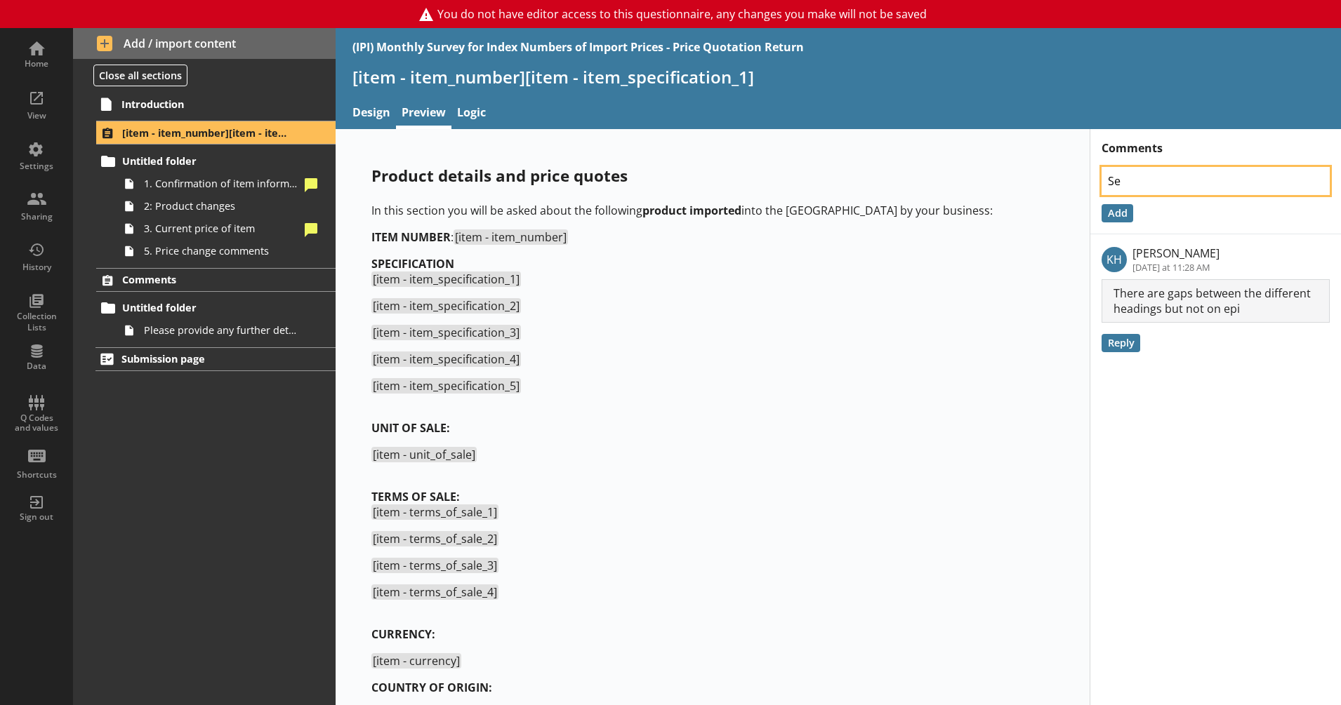
type textarea "x"
type textarea "Sep"
type textarea "x"
type textarea "Sepc"
type textarea "x"
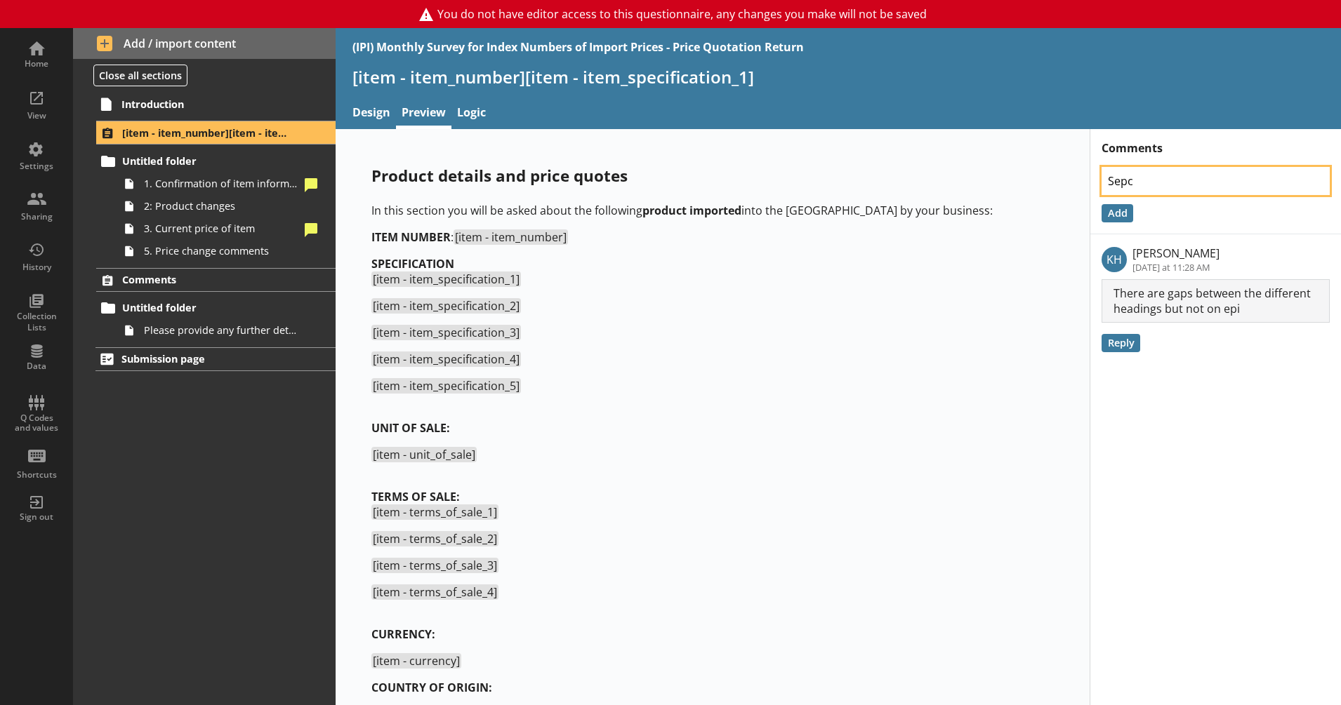
type textarea "Sep"
type textarea "x"
type textarea "Se"
type textarea "x"
type textarea "S"
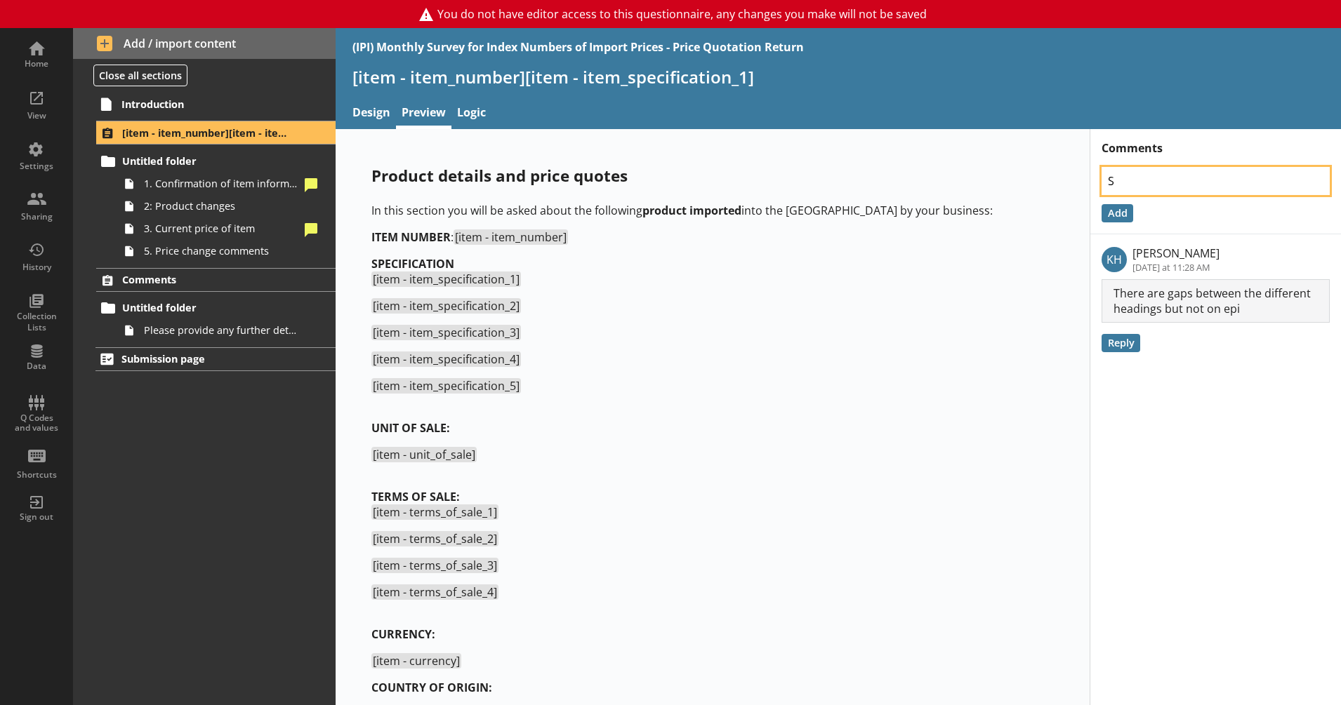
type textarea "x"
type textarea "Sp"
type textarea "x"
type textarea "Spe"
type textarea "x"
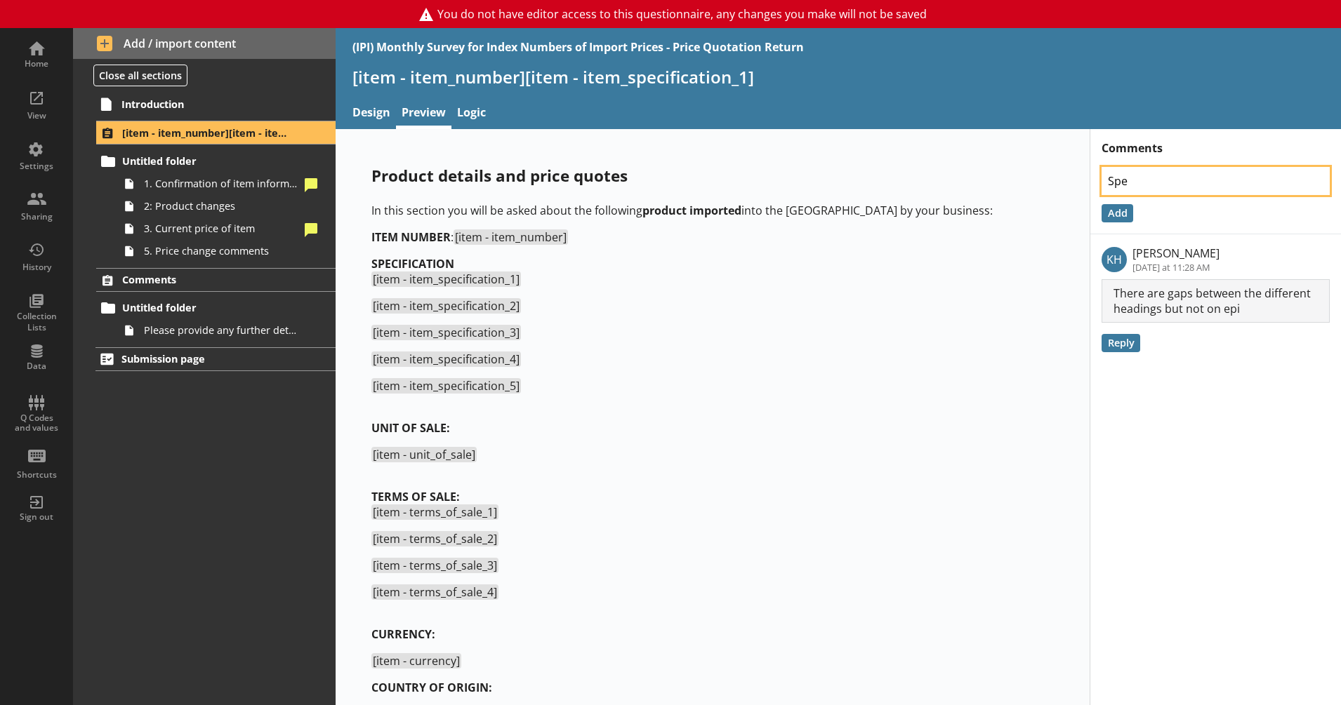
type textarea "Spec"
type textarea "x"
type textarea "Spec"
type textarea "x"
type textarea "Spec m"
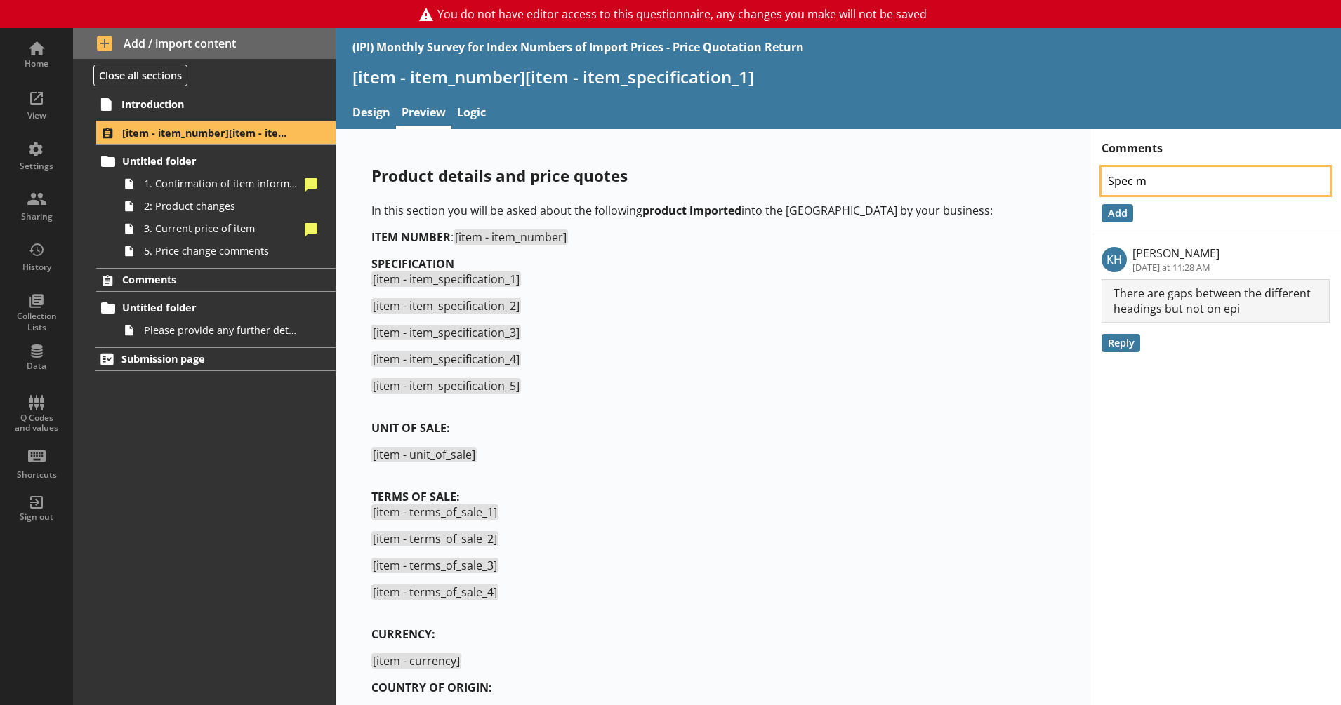
type textarea "x"
type textarea "Spec mi"
type textarea "x"
type textarea "Spec mis"
type textarea "x"
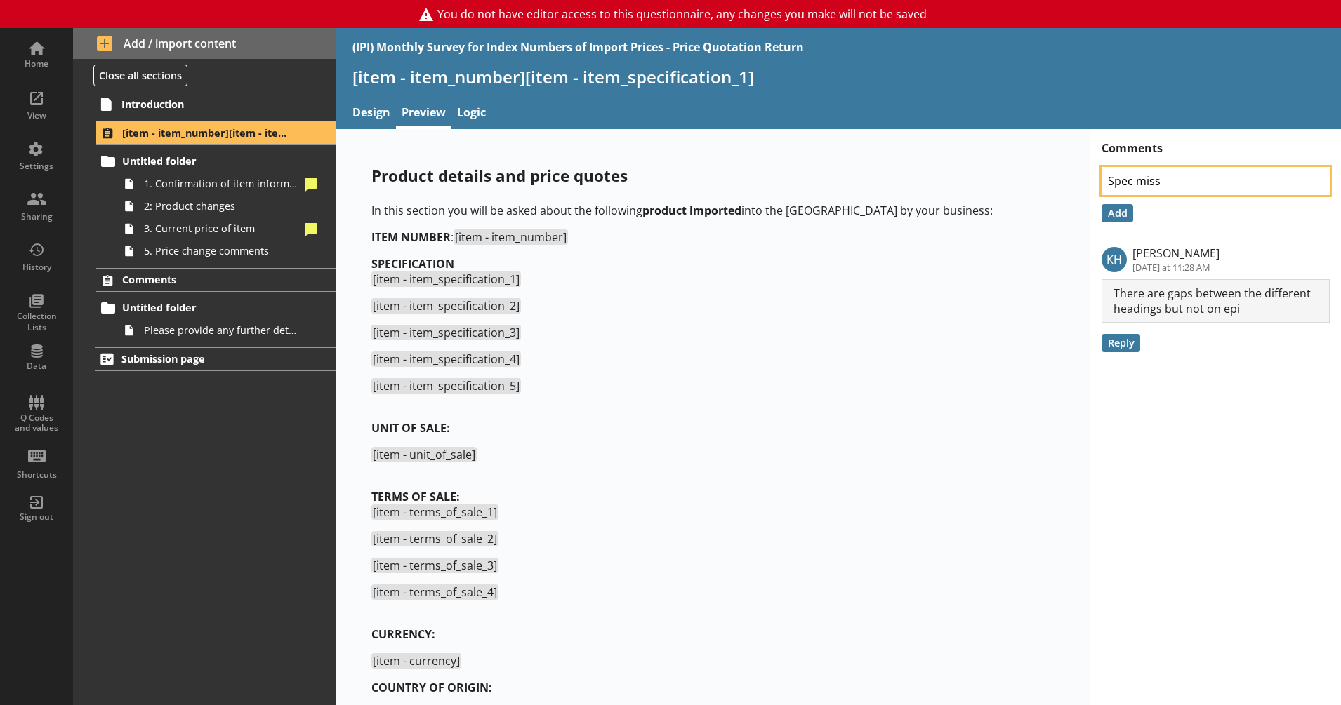
type textarea "Spec missi"
type textarea "x"
type textarea "Spec missin"
type textarea "x"
type textarea "Spec missing"
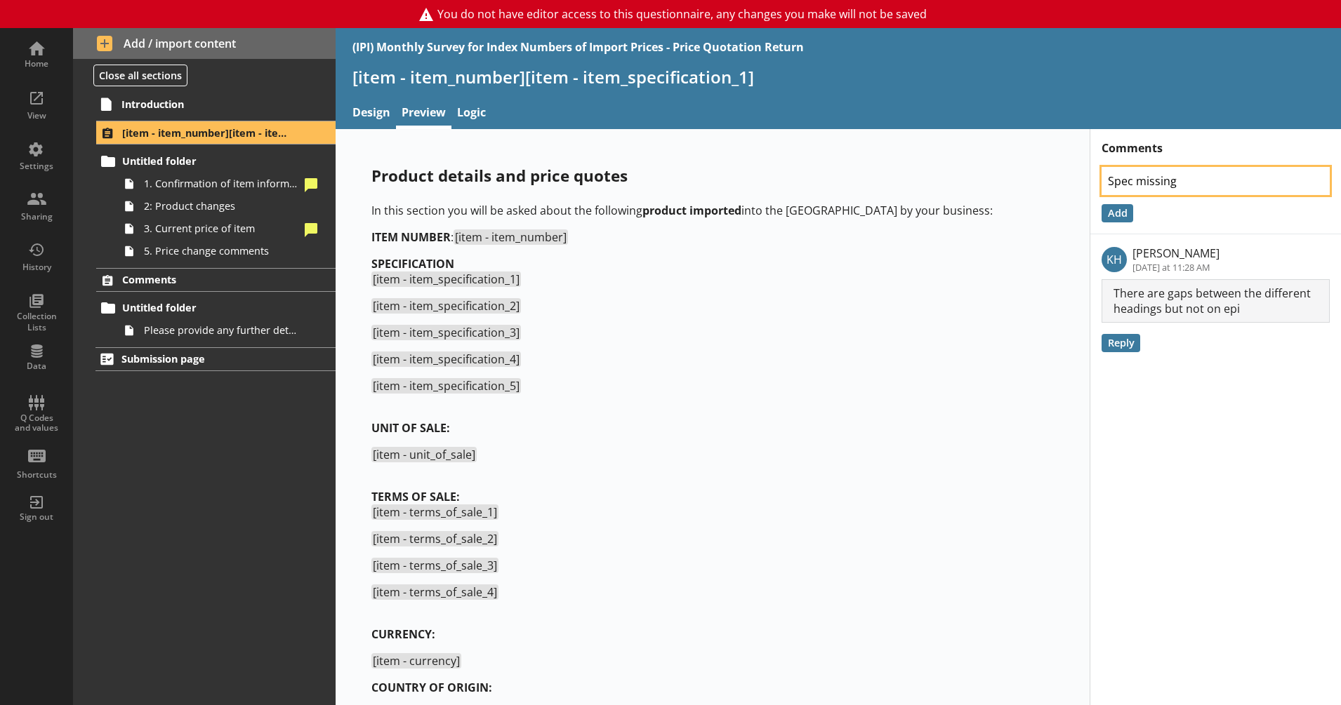
type textarea "x"
type textarea "Spec missing"
type textarea "x"
type textarea "Spec missing c"
type textarea "x"
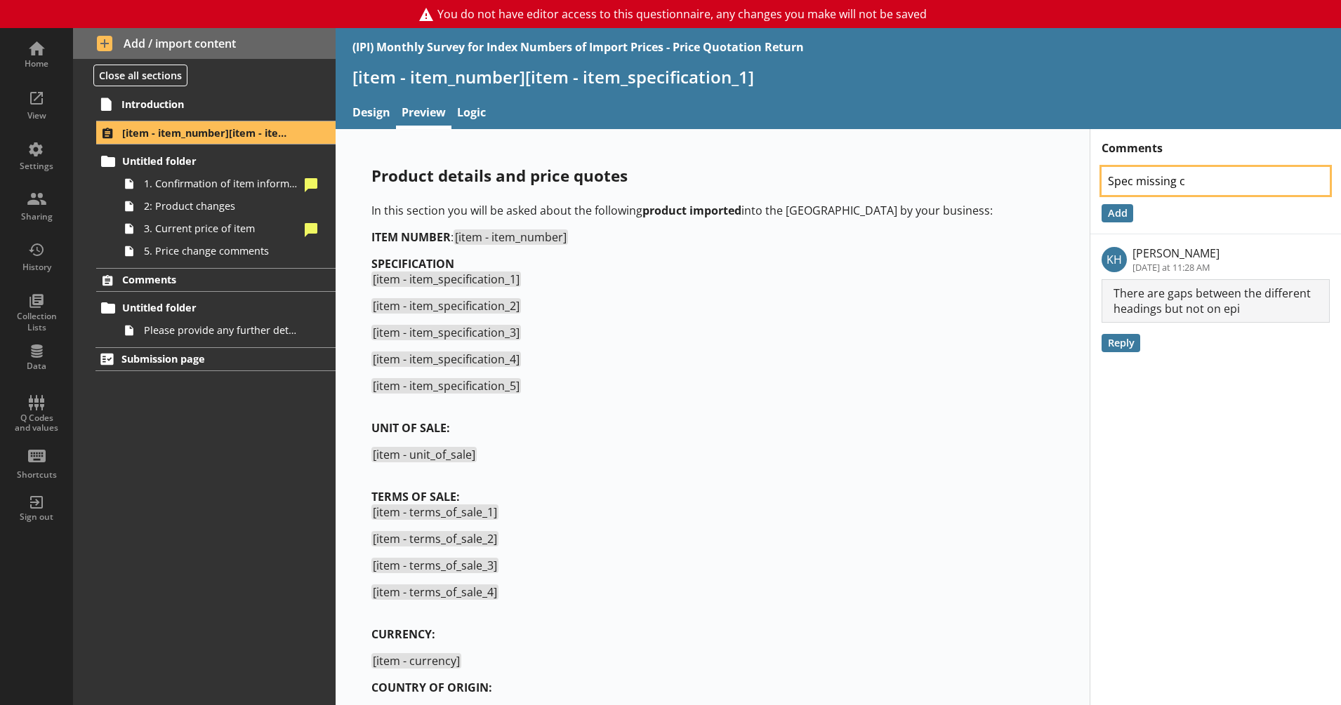
type textarea "Spec missing co"
type textarea "x"
type textarea "Spec missing col"
type textarea "x"
type textarea "Spec missing colo"
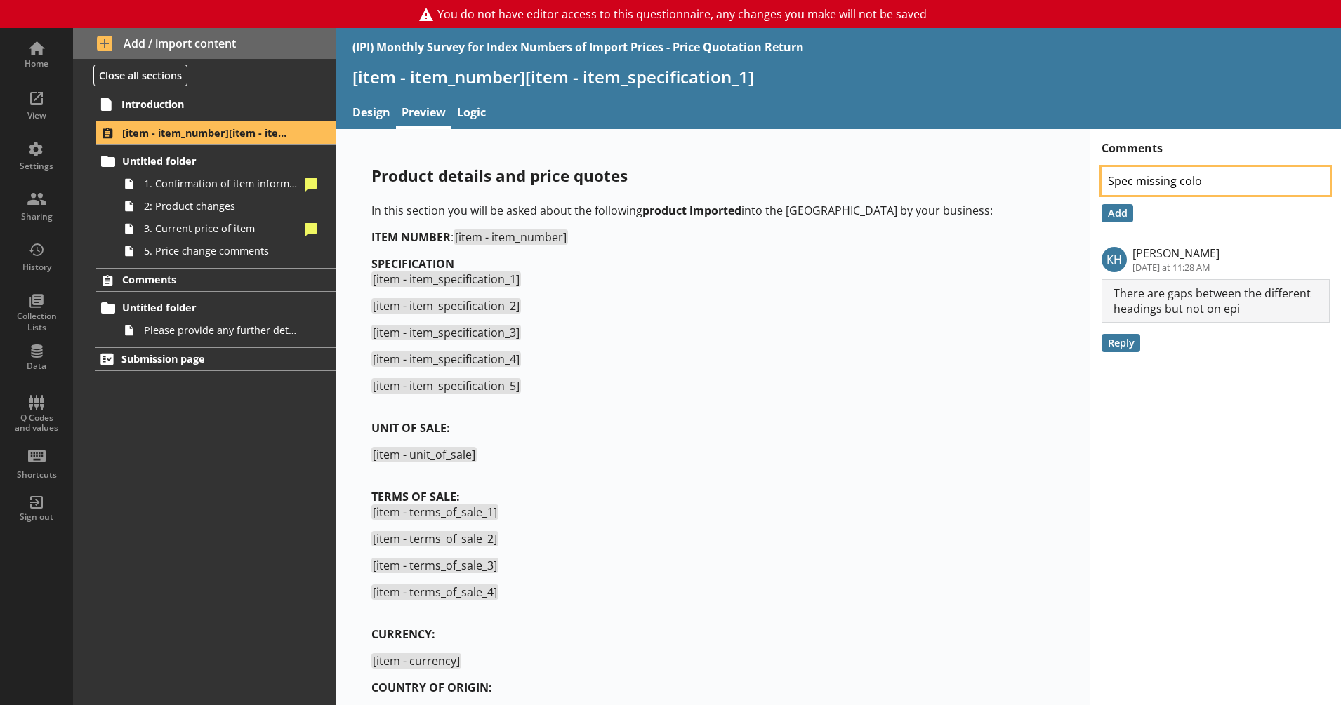
type textarea "x"
type textarea "Spec missing colon"
click at [1110, 213] on button "Add" at bounding box center [1117, 213] width 32 height 18
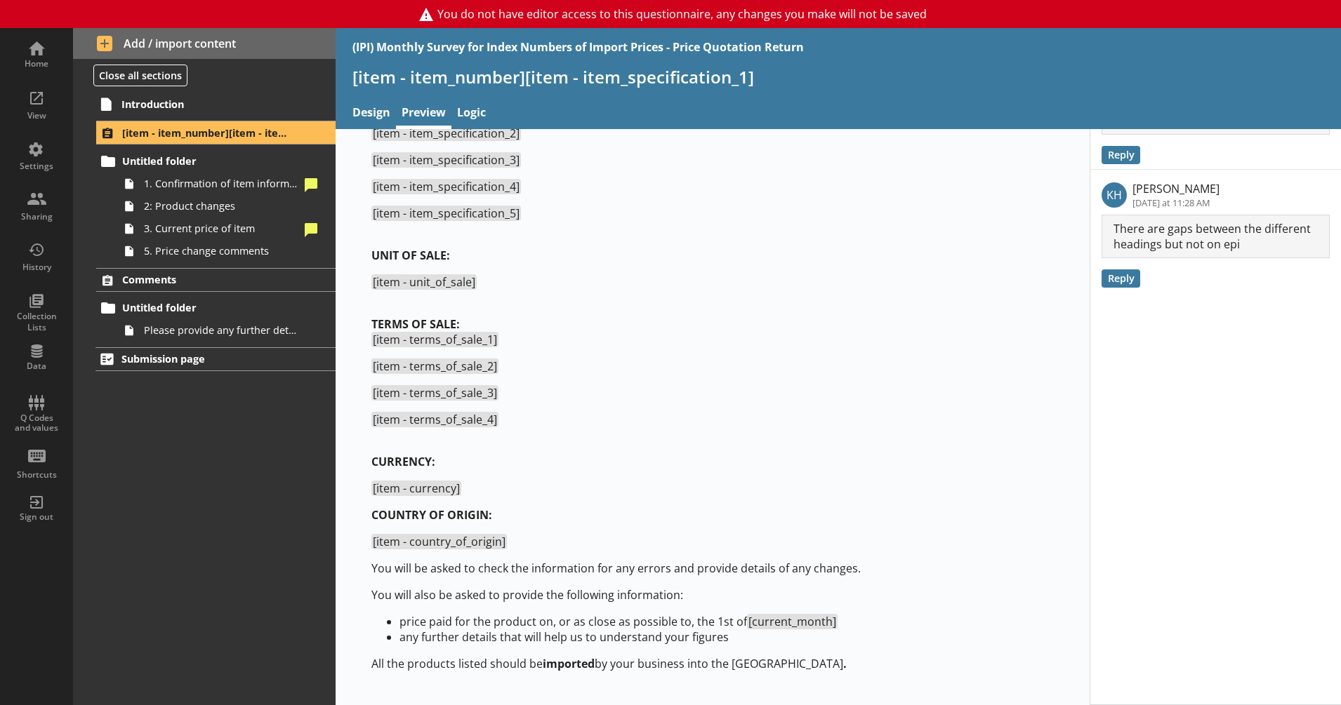
scroll to position [172, 0]
click at [192, 188] on span "1. Confirmation of item information" at bounding box center [221, 183] width 155 height 13
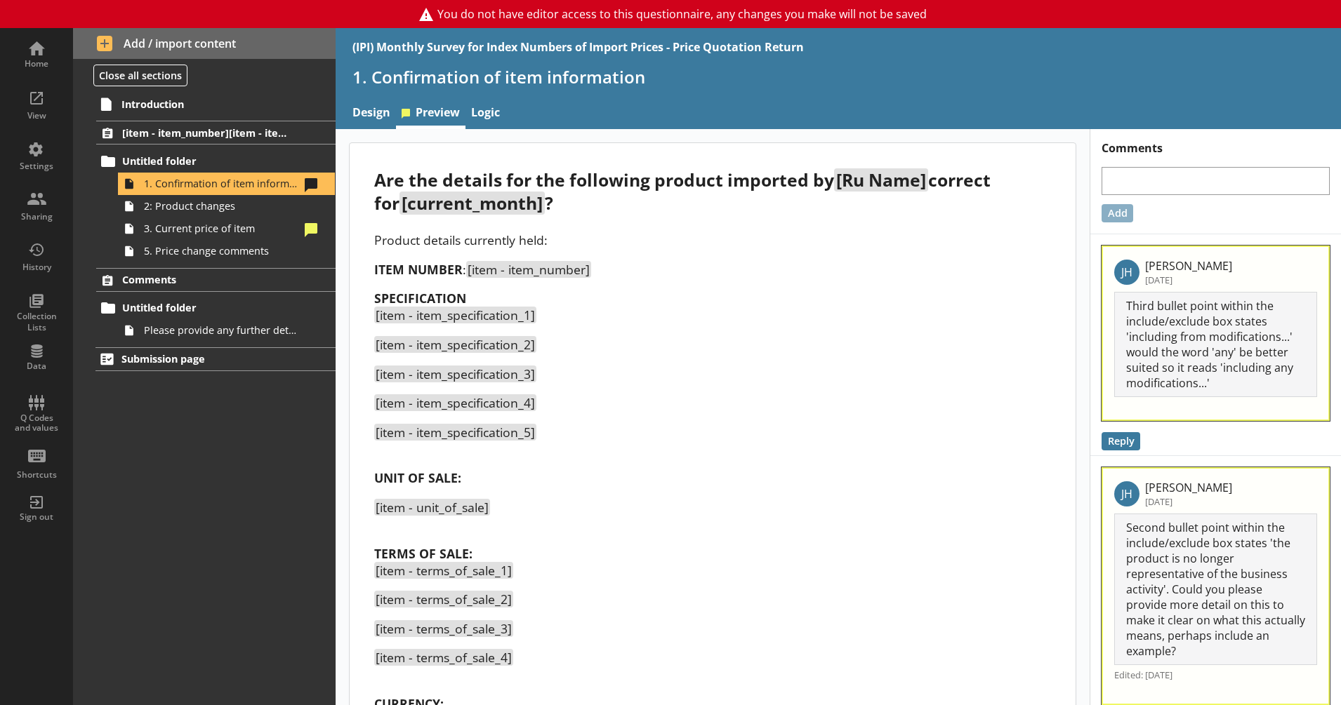
click at [1150, 161] on div "Add" at bounding box center [1215, 189] width 251 height 67
click at [1124, 177] on textarea at bounding box center [1215, 181] width 228 height 28
type textarea "x"
type textarea "S"
type textarea "x"
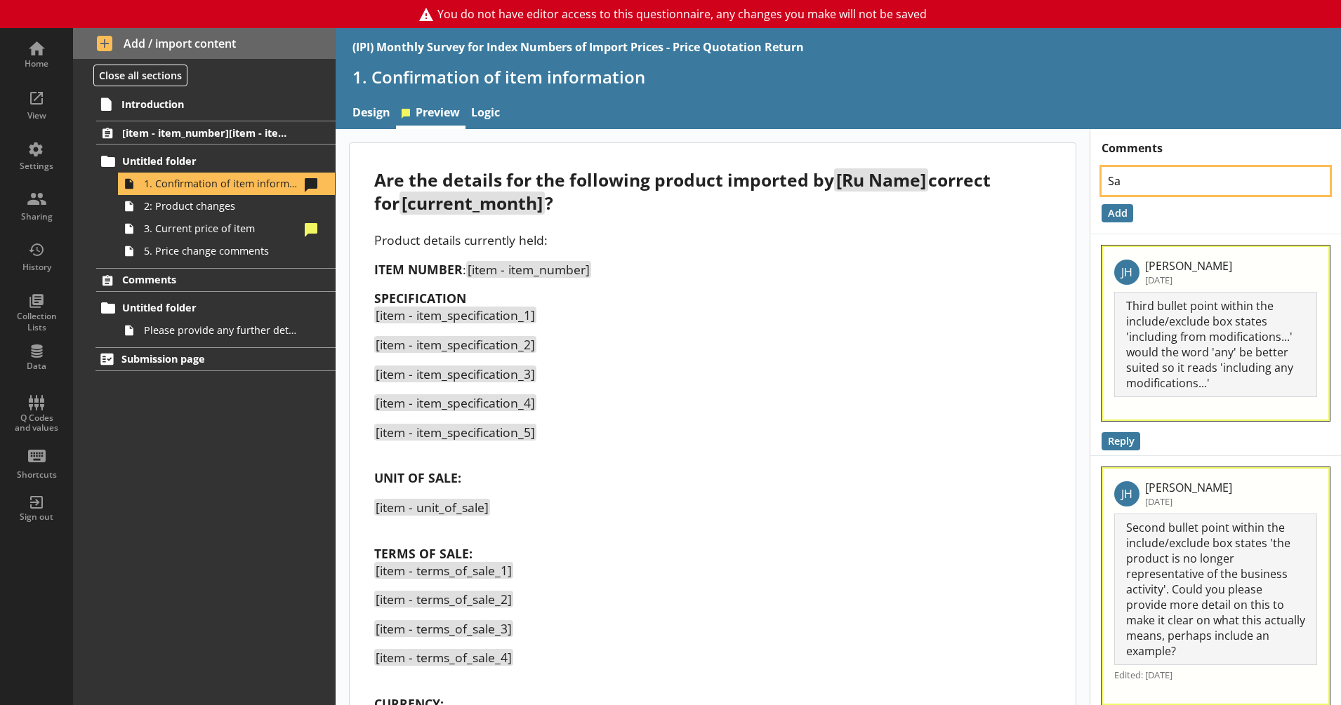
type textarea "Sam"
type textarea "x"
type textarea "Same"
type textarea "x"
type textarea "Same"
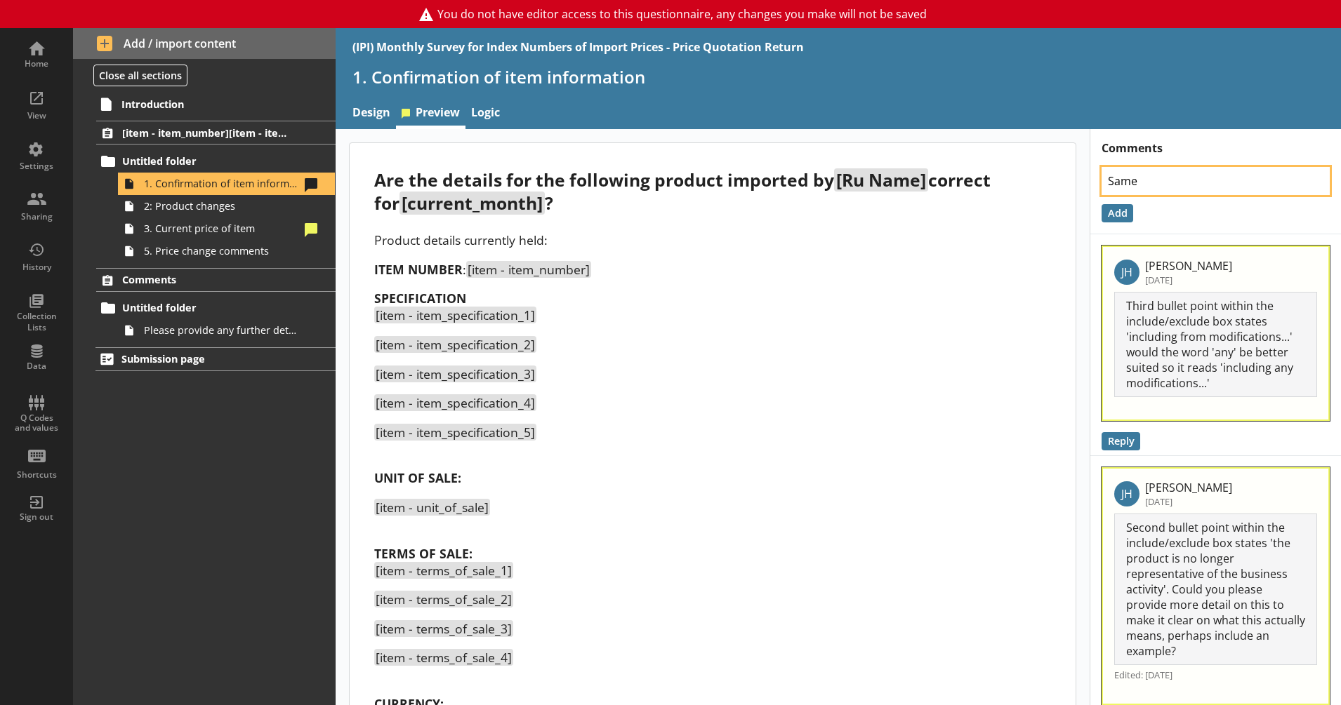
type textarea "x"
type textarea "Same s"
type textarea "x"
type textarea "Same sp"
type textarea "x"
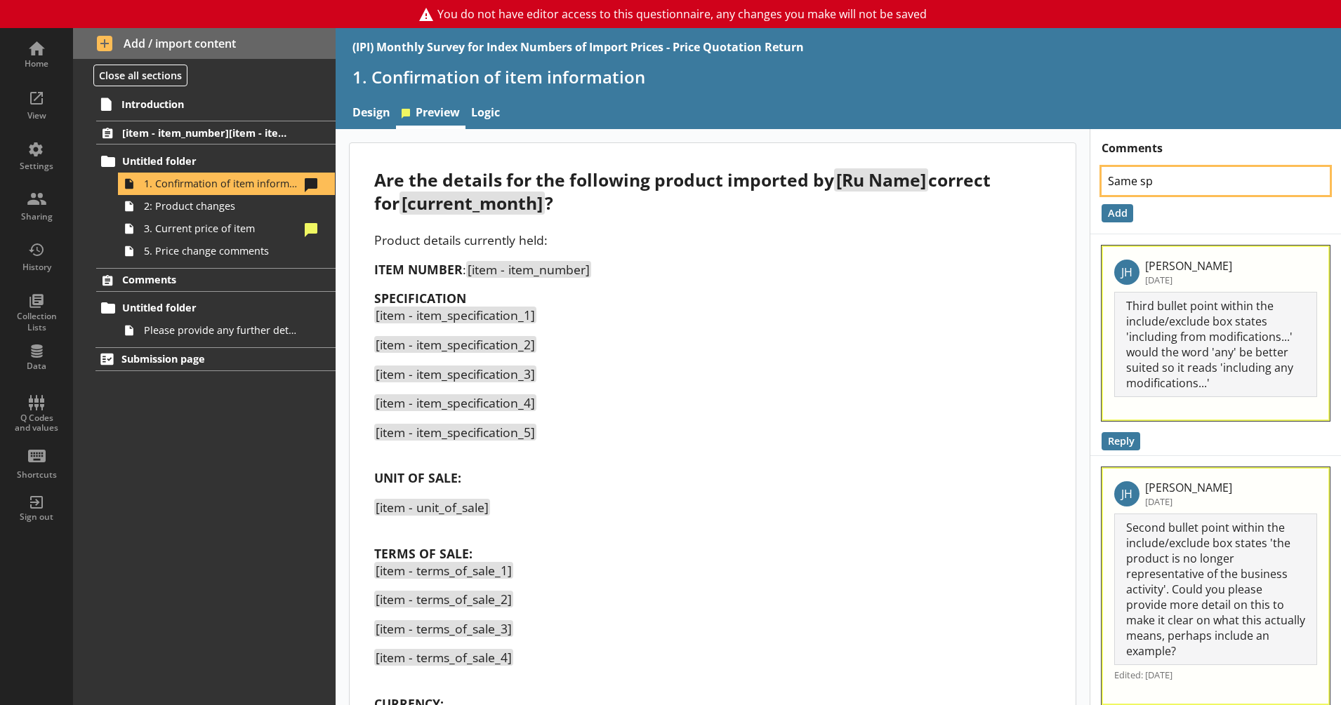
type textarea "Same spa"
type textarea "x"
type textarea "Same spac"
type textarea "x"
type textarea "Same spaci"
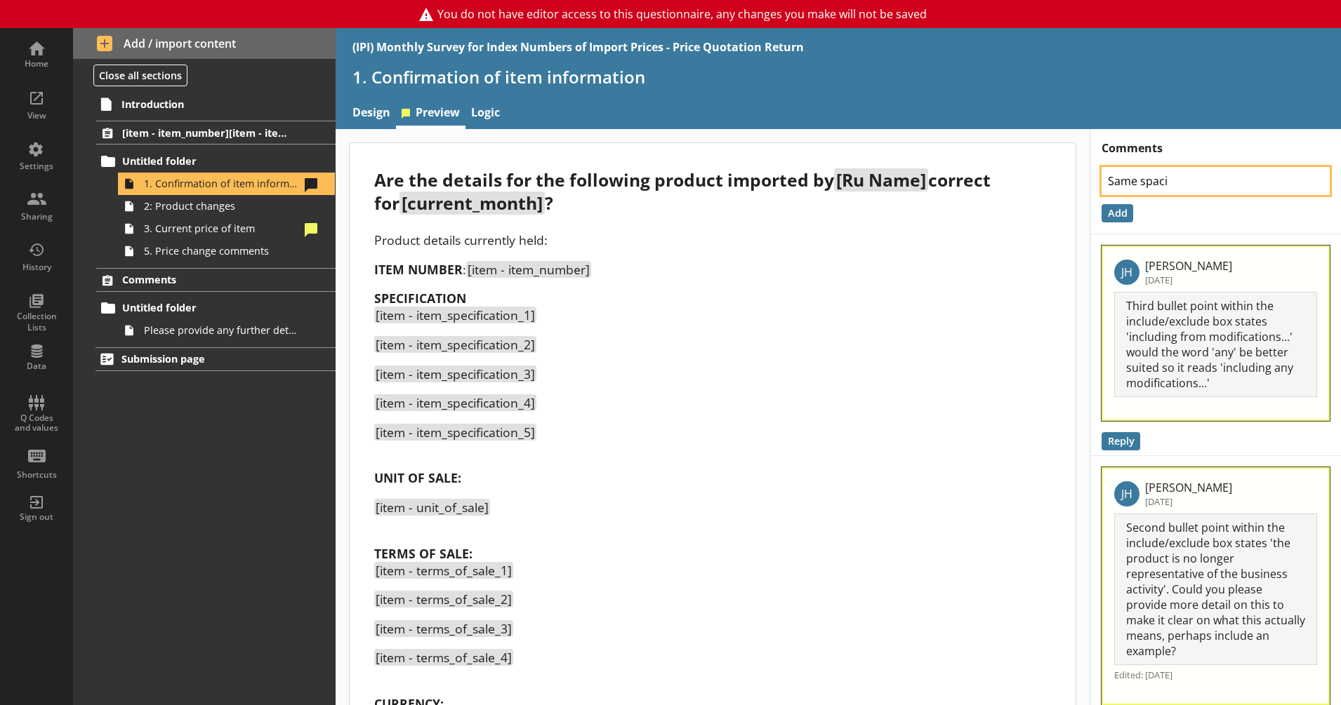
type textarea "x"
type textarea "Same spacin"
type textarea "x"
type textarea "Same spacing"
type textarea "x"
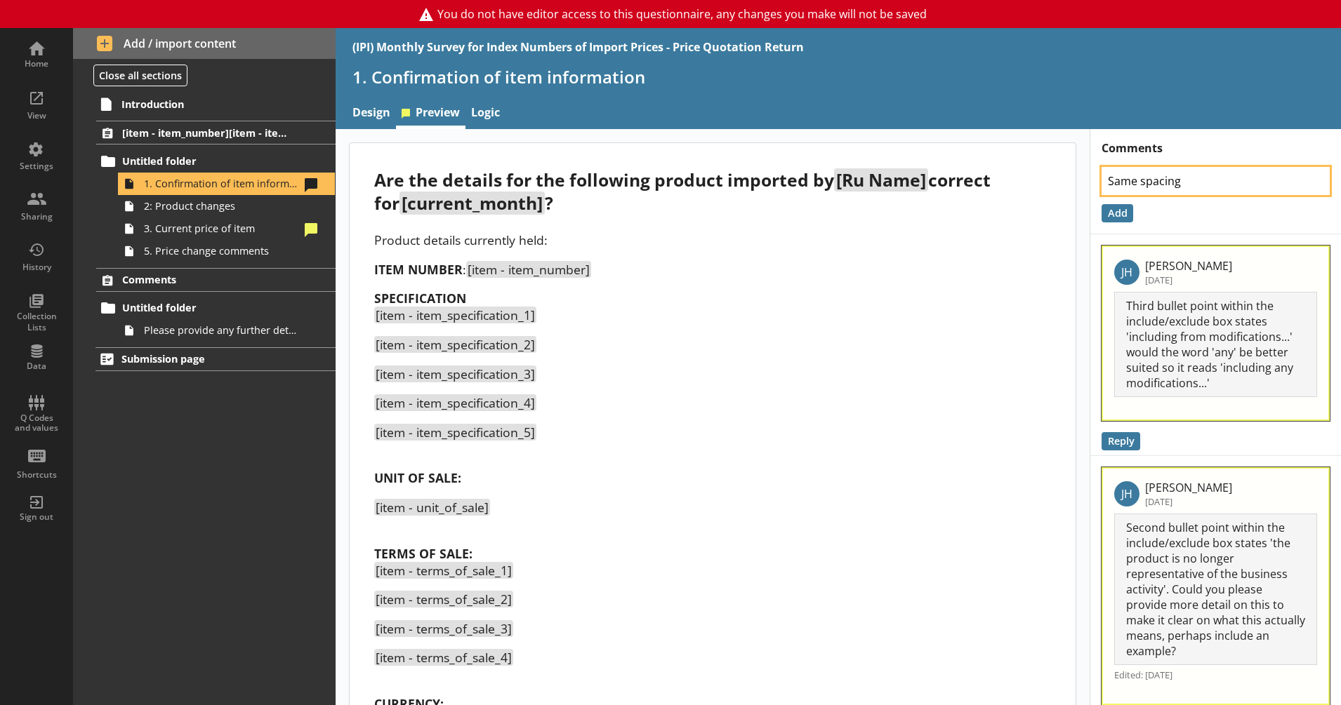
type textarea "Same spacing"
type textarea "x"
type textarea "Same spacing co"
type textarea "x"
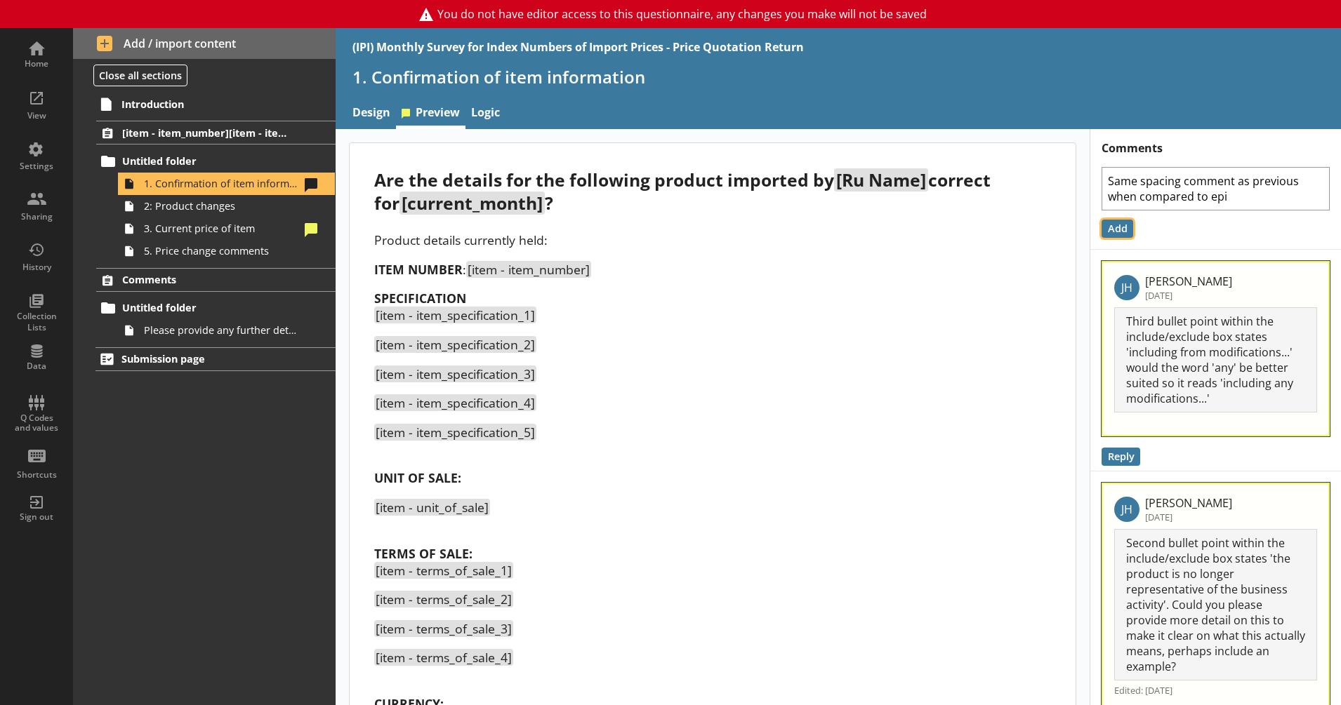
click at [1105, 233] on button "Add" at bounding box center [1117, 229] width 32 height 18
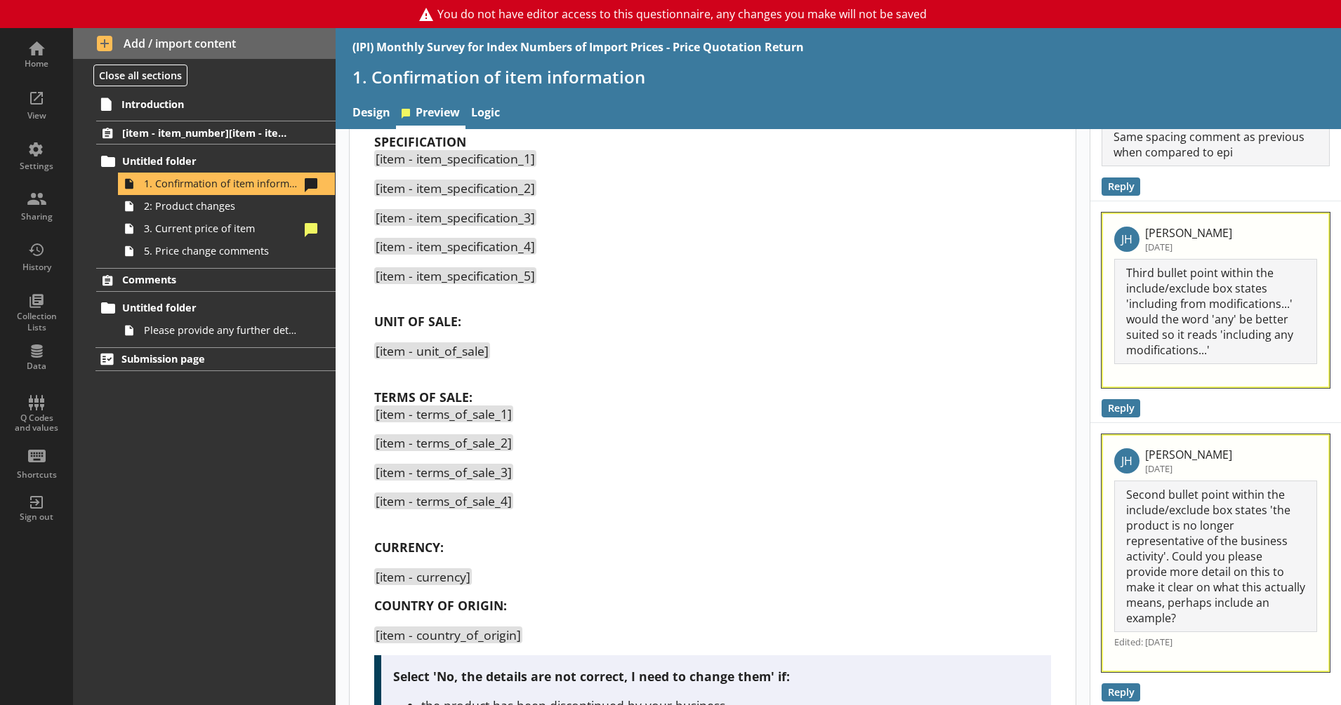
scroll to position [155, 0]
click at [44, 371] on div "Data" at bounding box center [36, 366] width 49 height 11
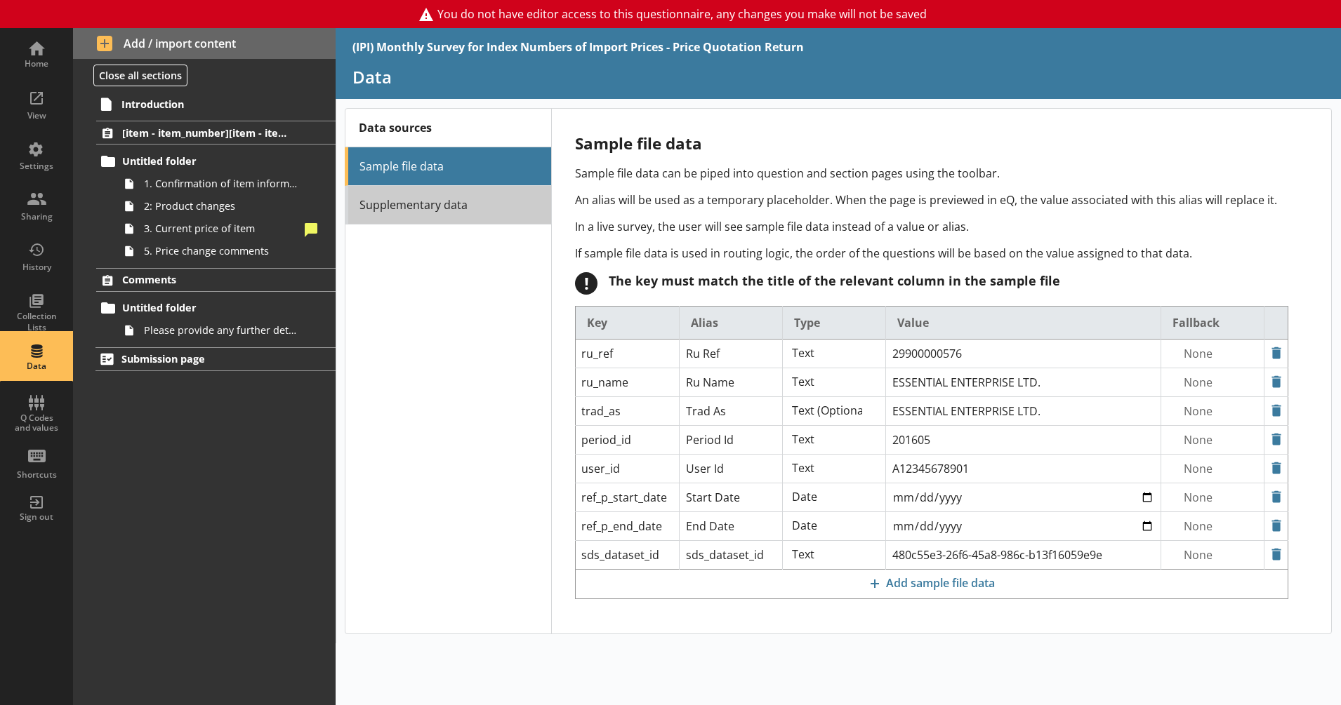
click at [442, 216] on link "Supplementary data" at bounding box center [448, 205] width 206 height 39
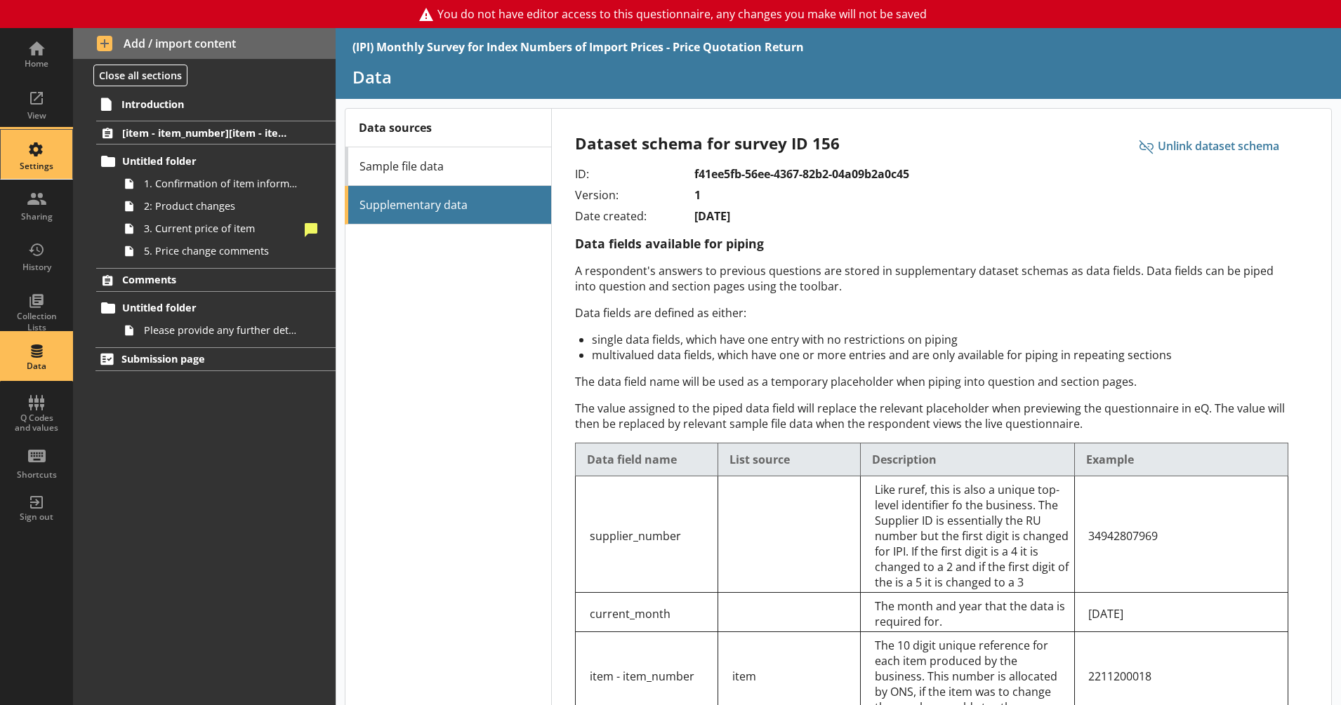
click at [41, 162] on div "Settings" at bounding box center [36, 166] width 49 height 11
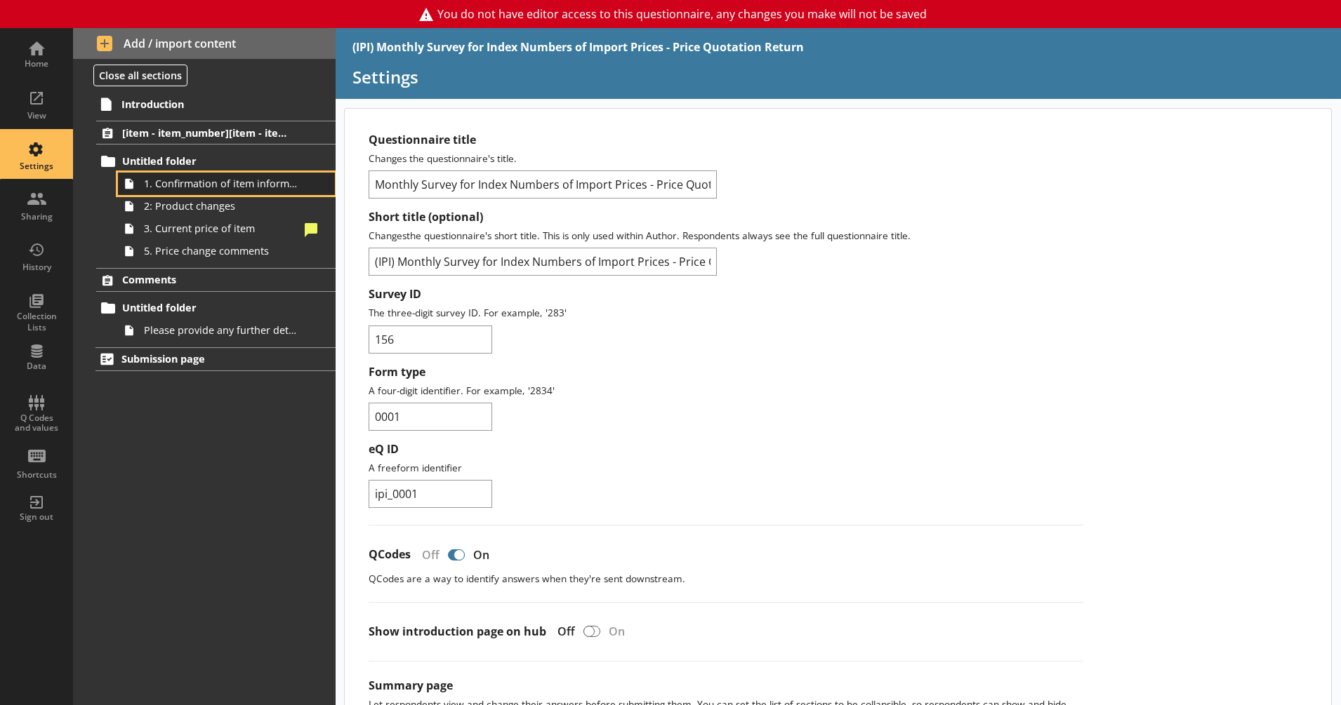
click at [225, 190] on span "1. Confirmation of item information" at bounding box center [221, 183] width 155 height 13
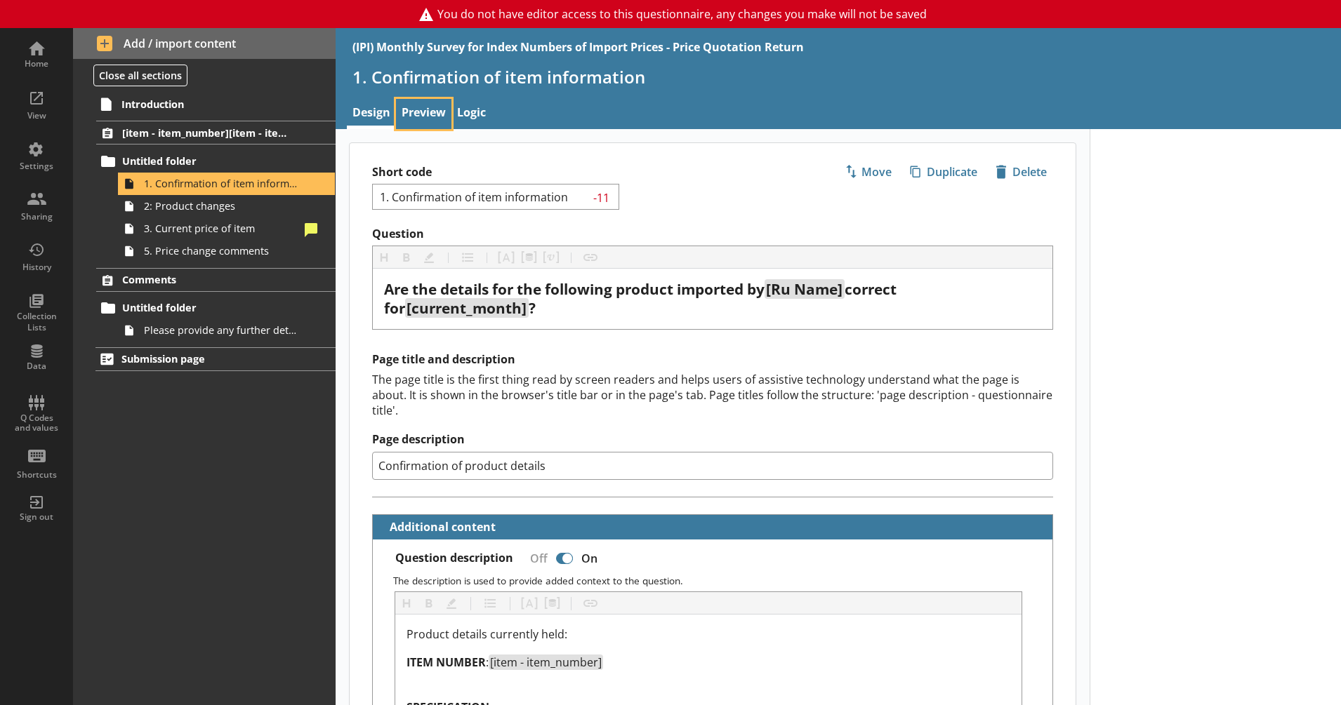
click at [437, 106] on link "Preview" at bounding box center [423, 114] width 55 height 30
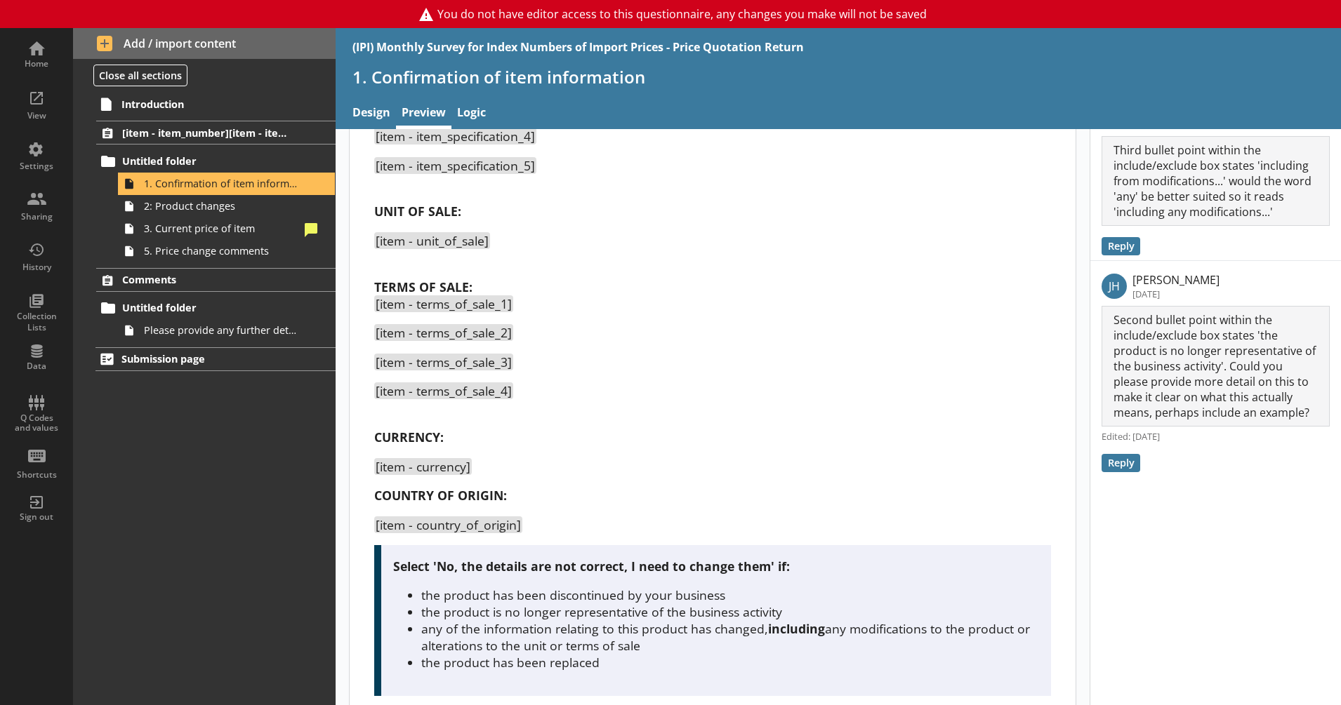
scroll to position [406, 0]
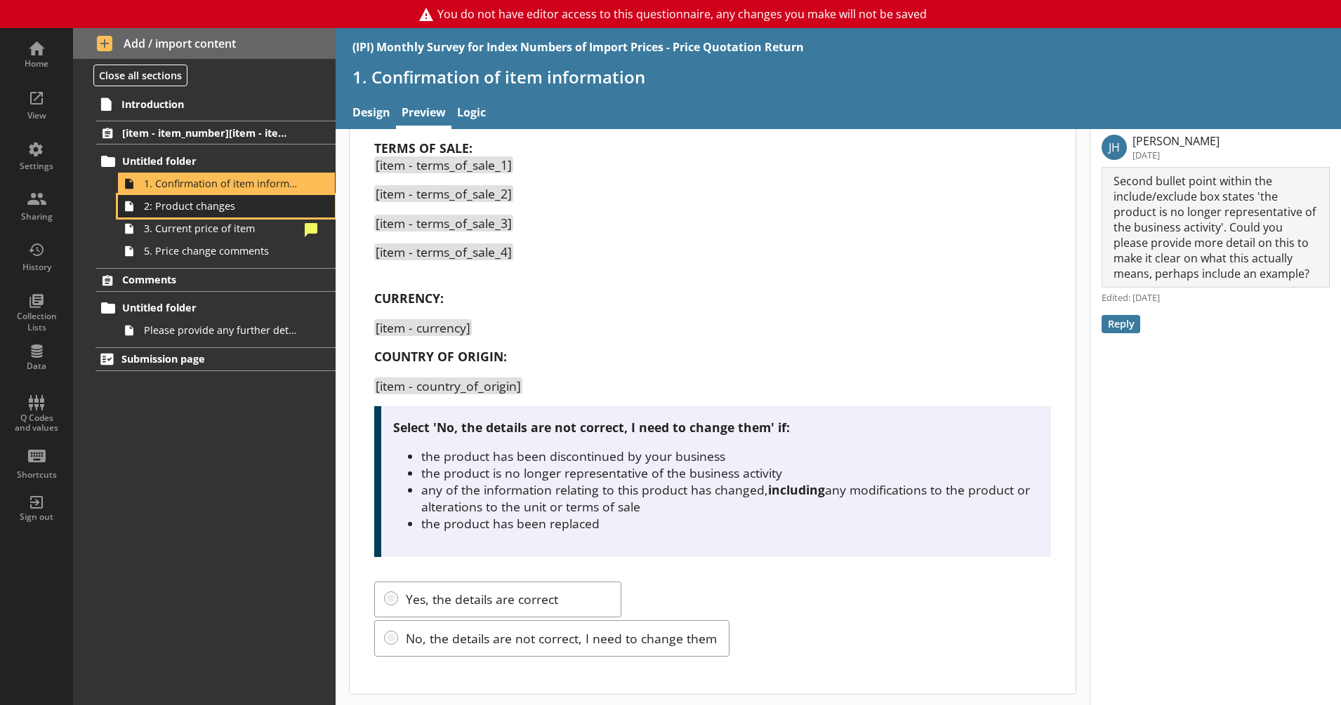
click at [199, 208] on span "2: Product changes" at bounding box center [221, 205] width 155 height 13
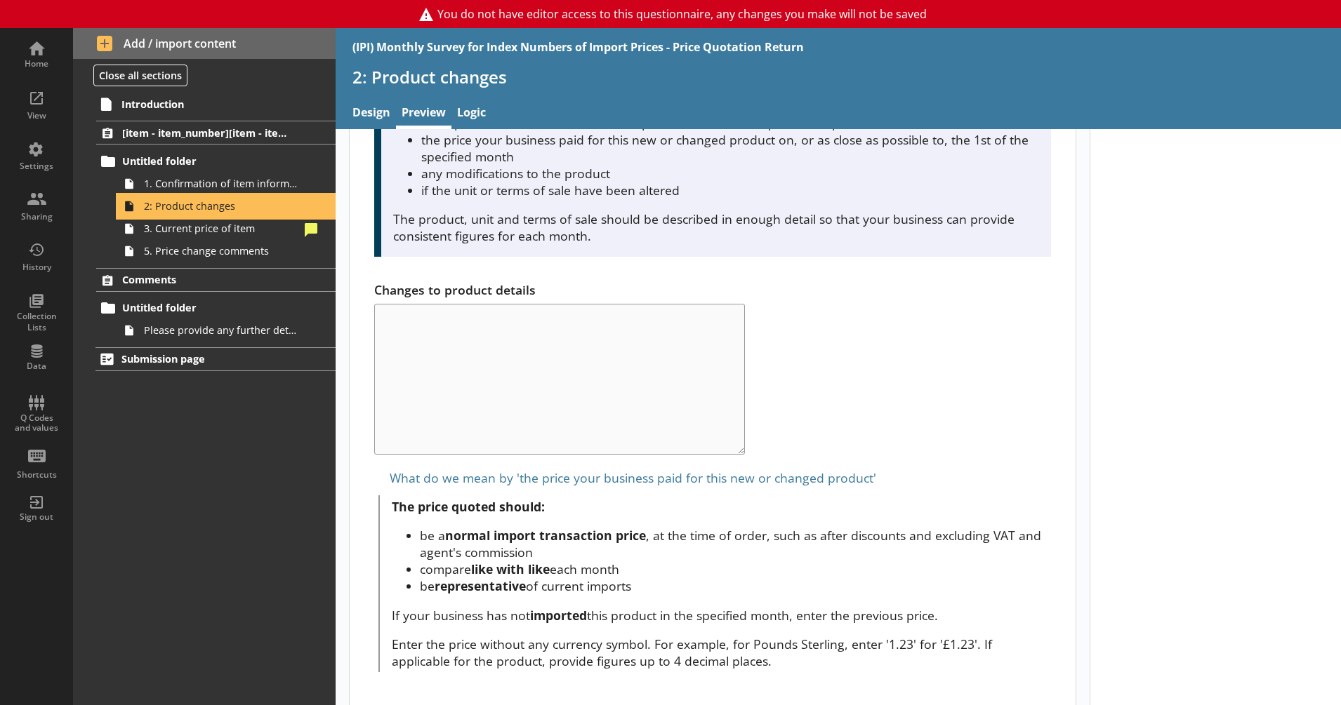
scroll to position [707, 0]
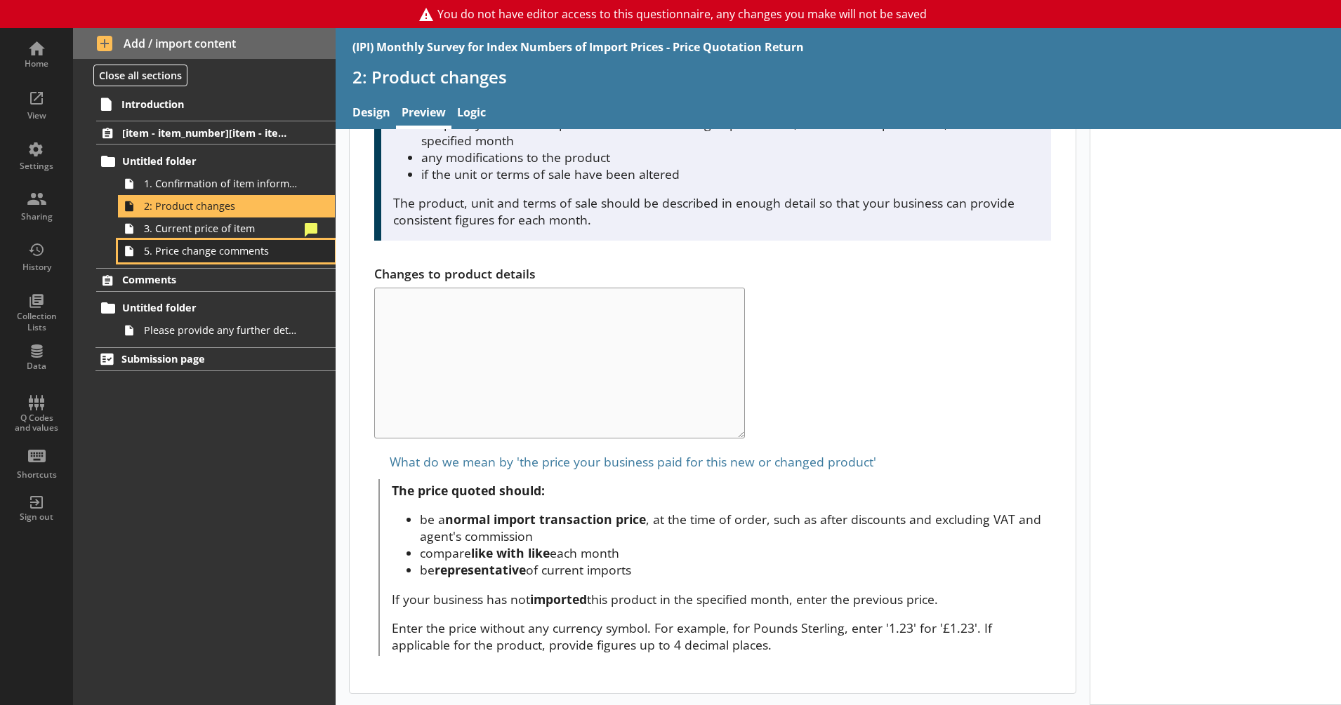
click at [224, 241] on link "5. Price change comments" at bounding box center [226, 251] width 217 height 22
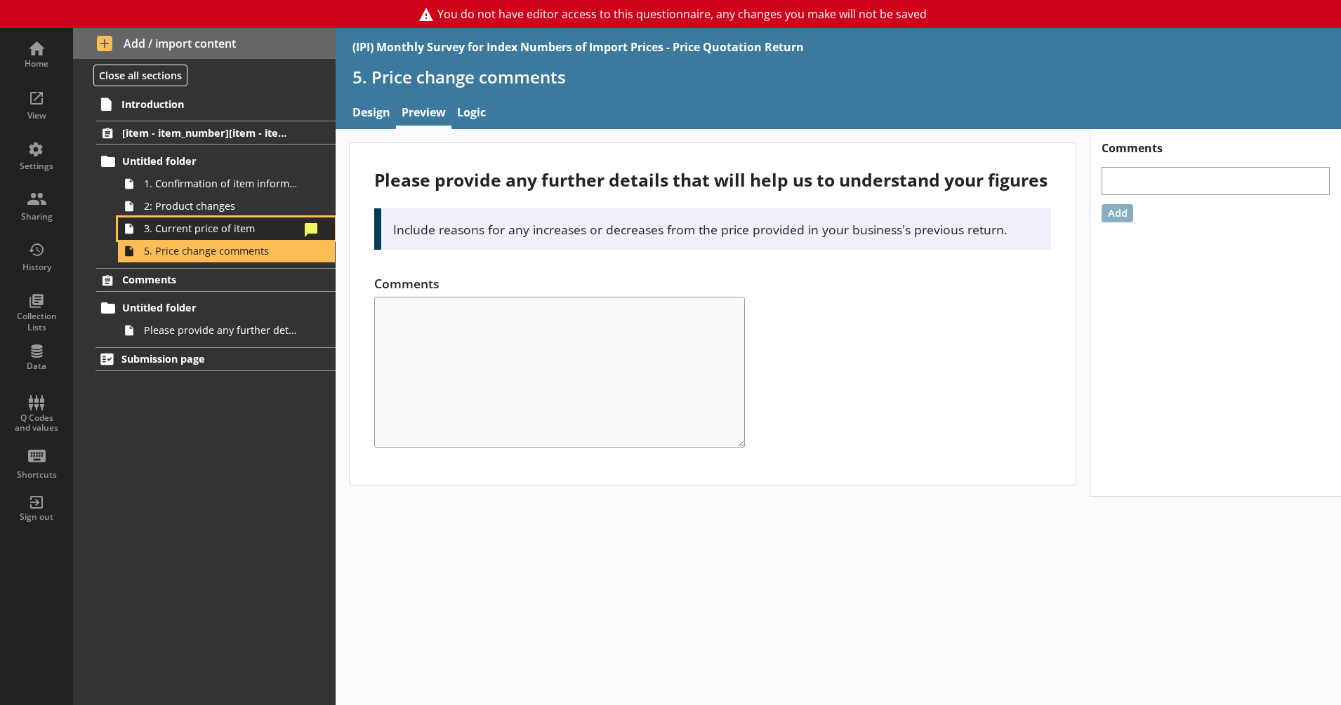
click at [218, 234] on span "3. Current price of item" at bounding box center [221, 228] width 155 height 13
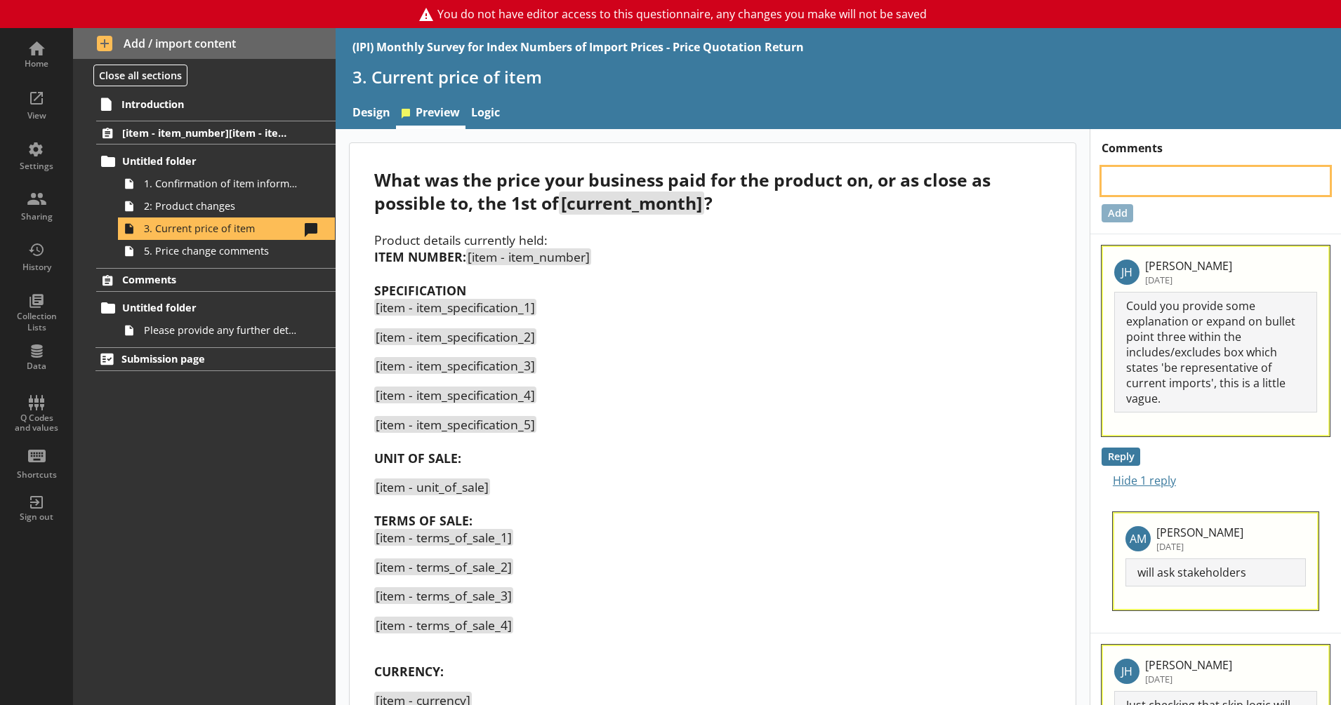
click at [1162, 186] on textarea at bounding box center [1215, 181] width 228 height 28
drag, startPoint x: 1126, startPoint y: 182, endPoint x: 1096, endPoint y: 178, distance: 29.7
click at [1101, 178] on textarea "Space needed between top two lines" at bounding box center [1215, 181] width 228 height 28
click at [1105, 212] on button "Add" at bounding box center [1117, 213] width 32 height 18
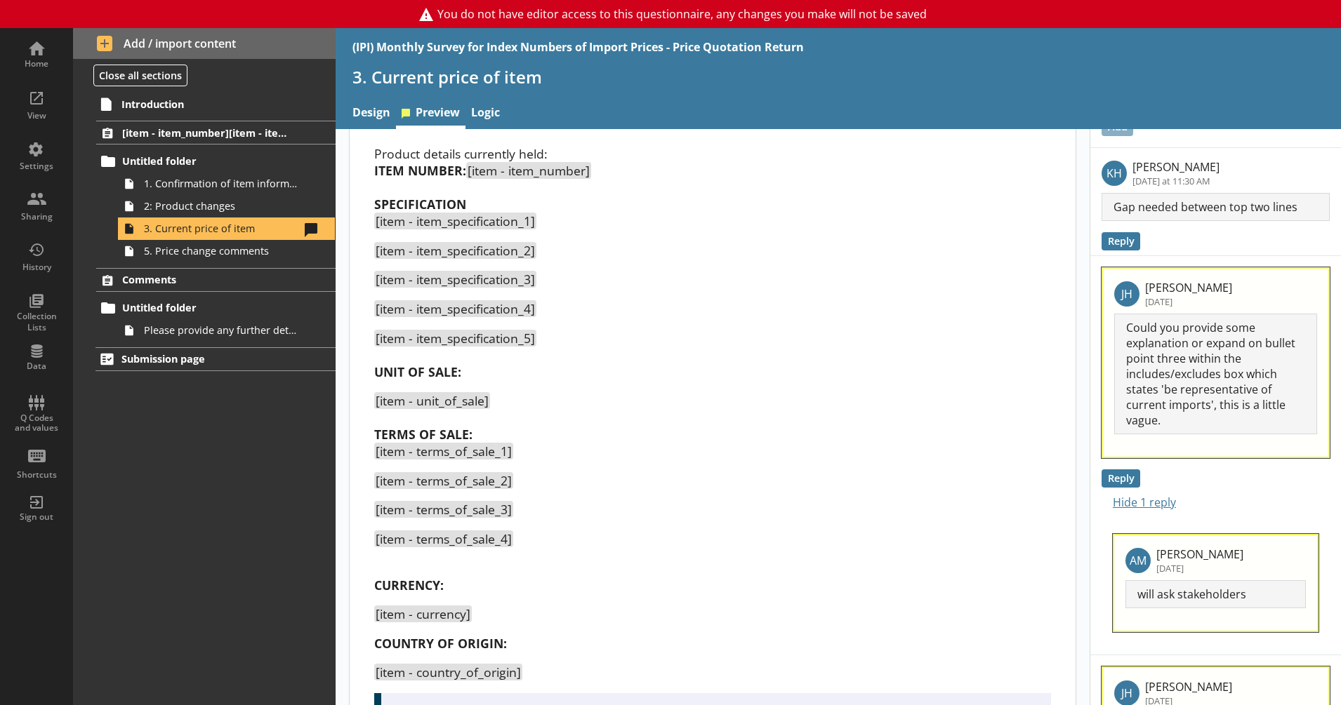
scroll to position [95, 0]
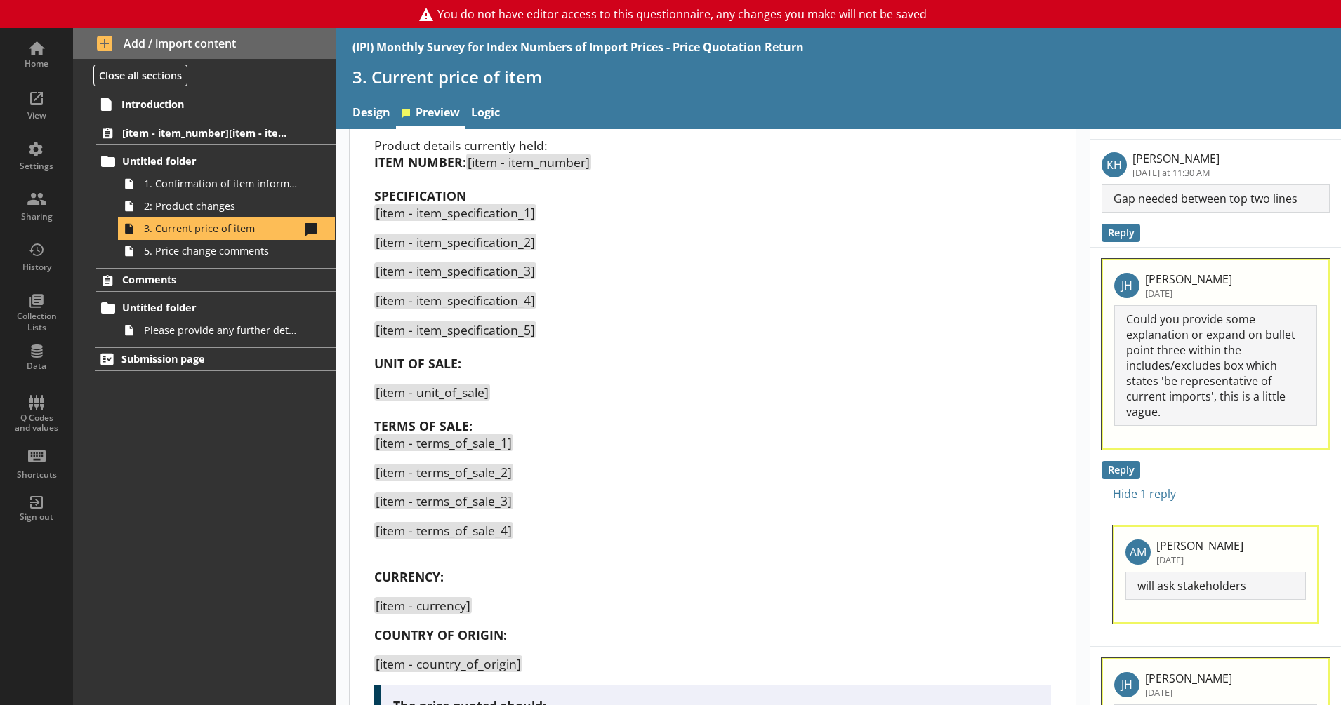
click at [397, 350] on p "[item - item_specification_5] UNIT OF SALE:" at bounding box center [712, 346] width 677 height 51
click at [404, 554] on p "CURRENCY:" at bounding box center [712, 569] width 677 height 34
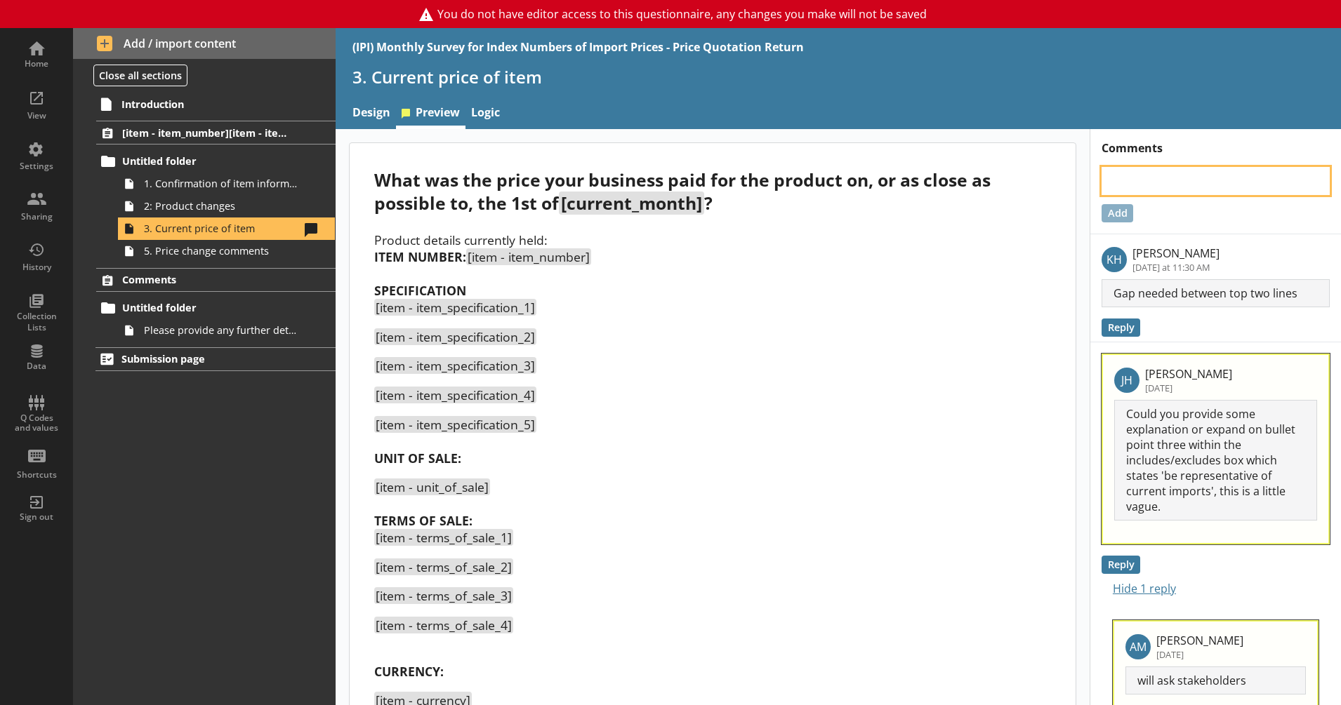
click at [1173, 185] on textarea at bounding box center [1215, 181] width 228 height 28
click at [1118, 216] on button "Add" at bounding box center [1117, 213] width 32 height 18
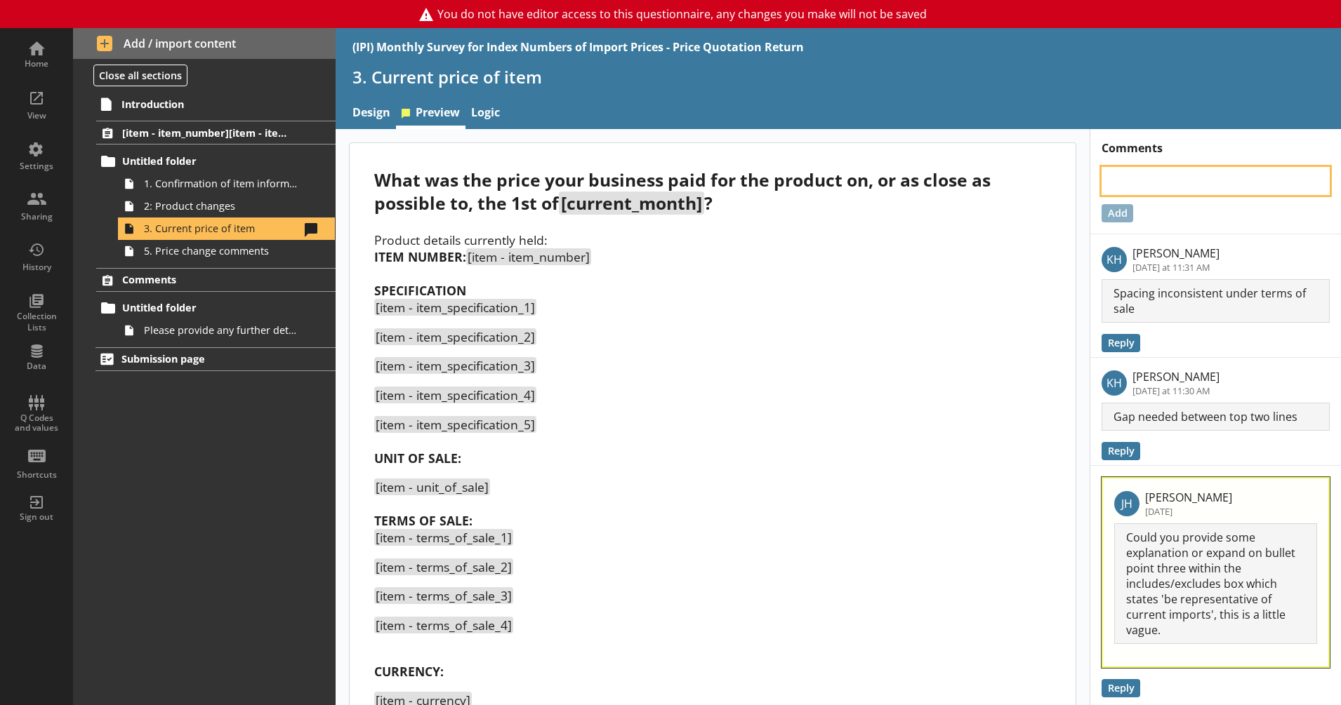
click at [1146, 180] on textarea at bounding box center [1215, 181] width 228 height 28
click at [1108, 220] on button "Add" at bounding box center [1117, 213] width 32 height 18
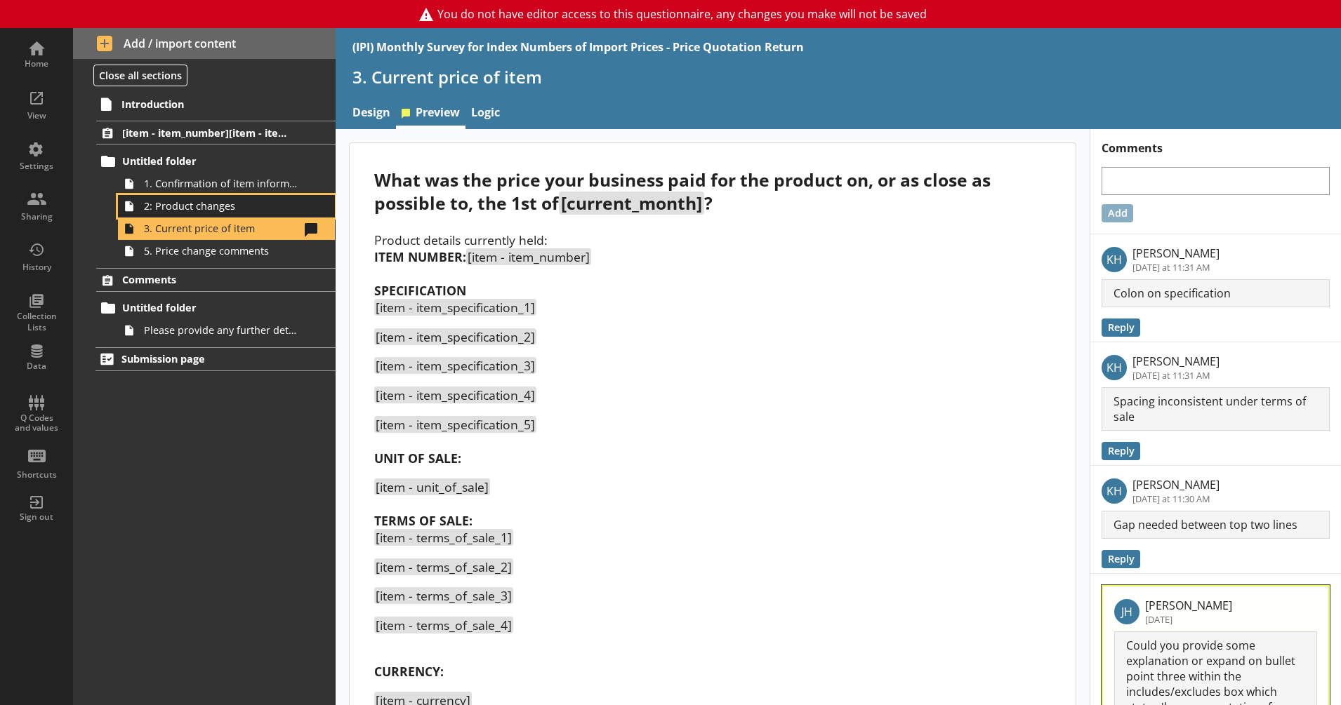
click at [218, 206] on span "2: Product changes" at bounding box center [221, 205] width 155 height 13
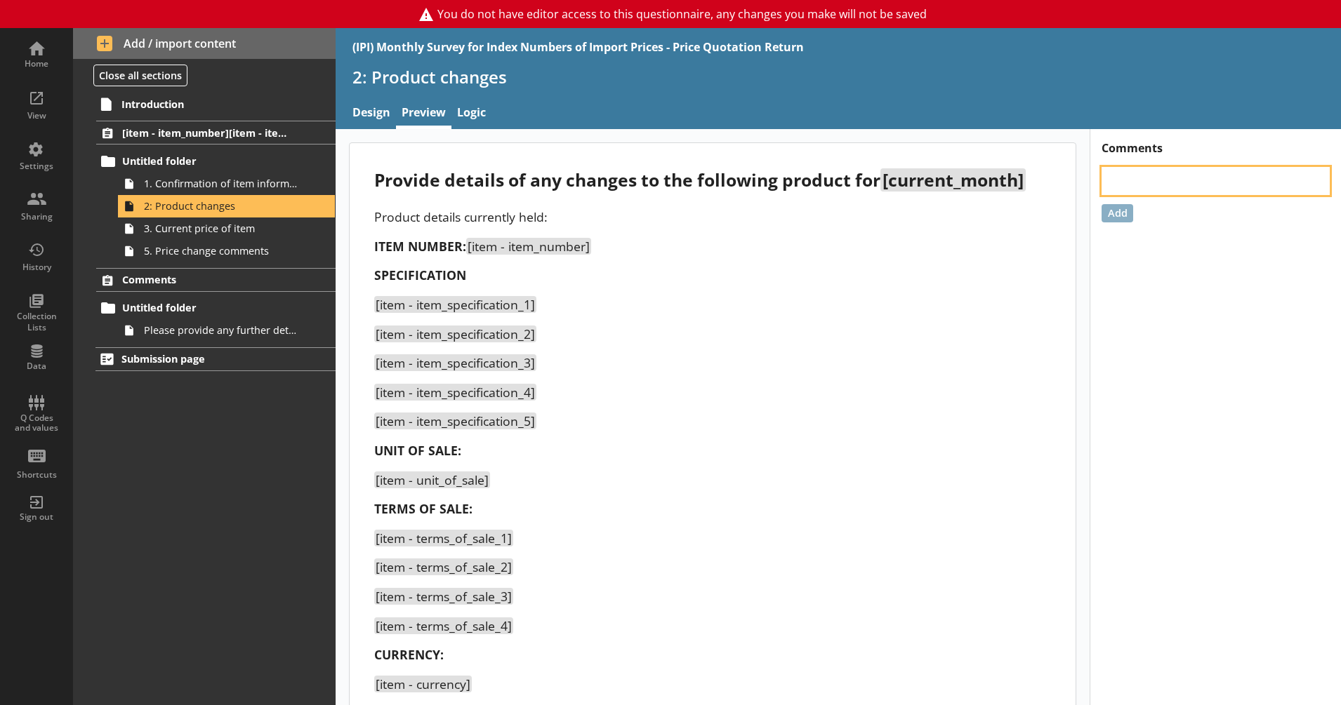
click at [1138, 179] on textarea at bounding box center [1215, 181] width 228 height 28
click at [1113, 219] on button "Add" at bounding box center [1117, 213] width 32 height 18
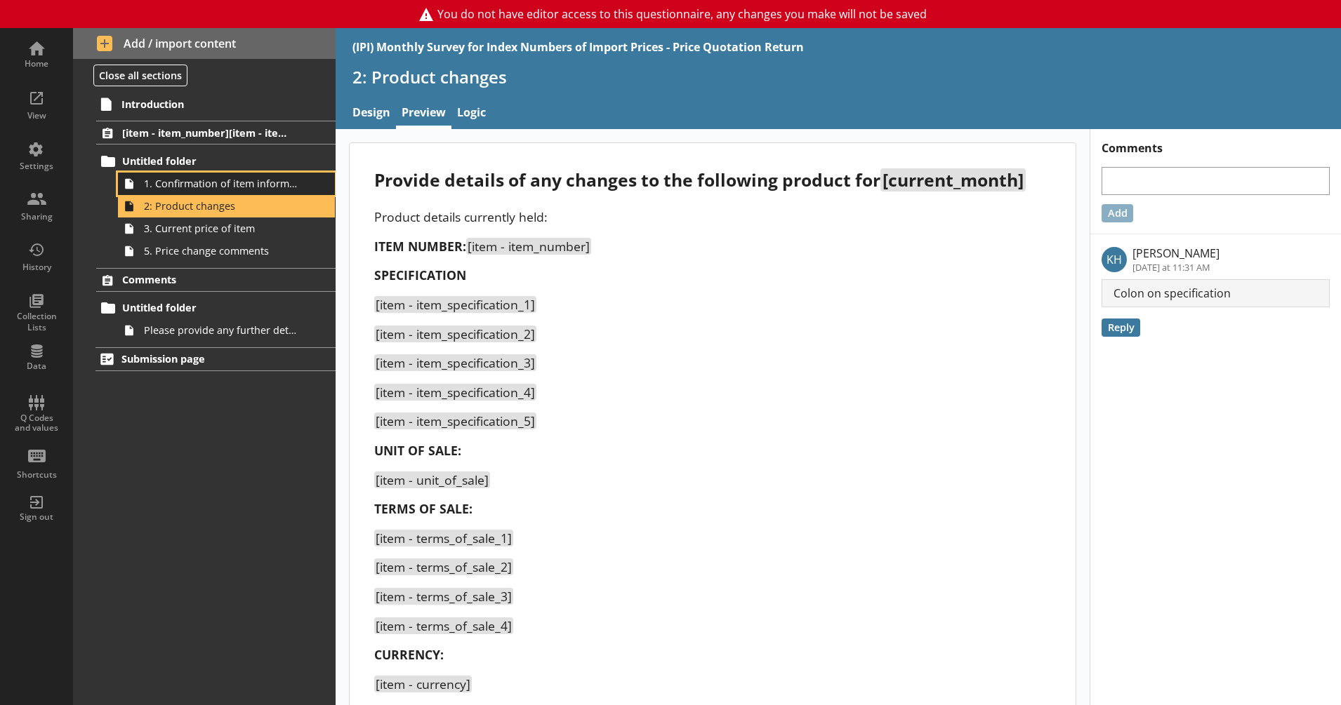
click at [191, 187] on span "1. Confirmation of item information" at bounding box center [221, 183] width 155 height 13
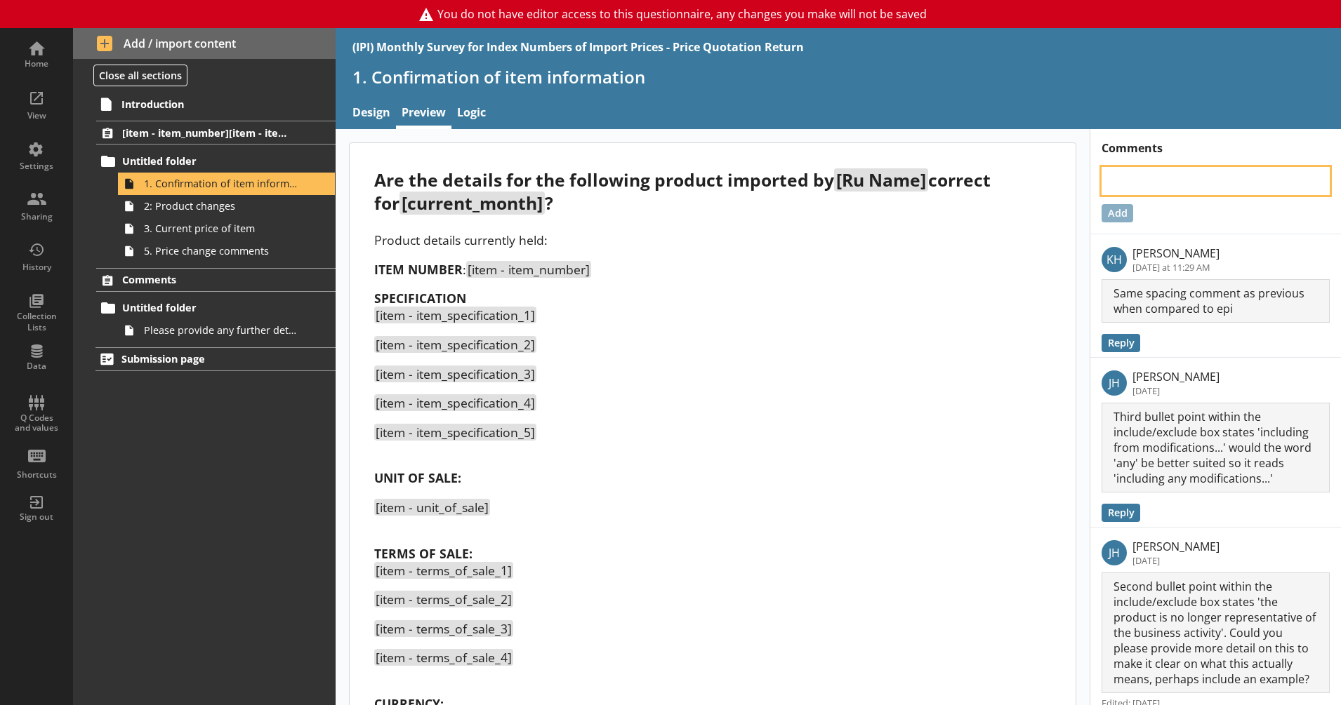
click at [1118, 175] on textarea at bounding box center [1215, 181] width 228 height 28
click at [1106, 208] on button "Add" at bounding box center [1117, 213] width 32 height 18
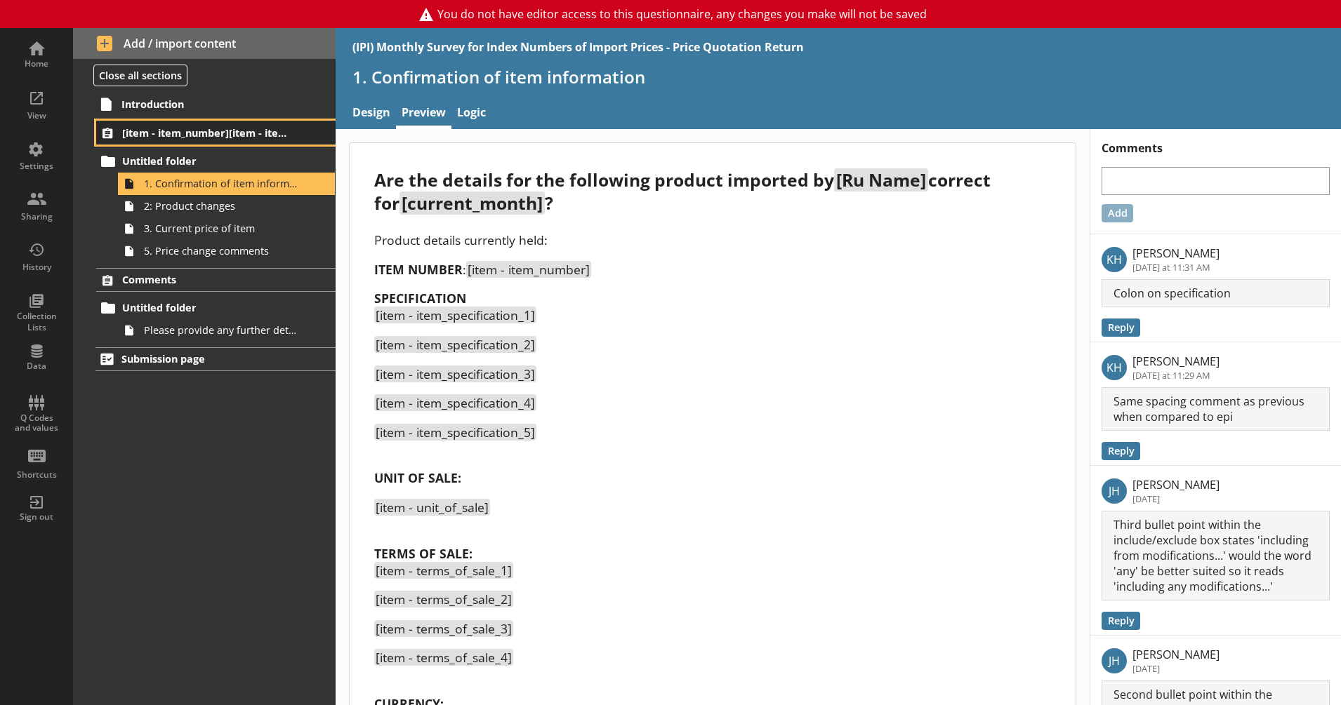
click at [201, 124] on link "[item - item_number][item - item_specification_1]" at bounding box center [215, 133] width 239 height 24
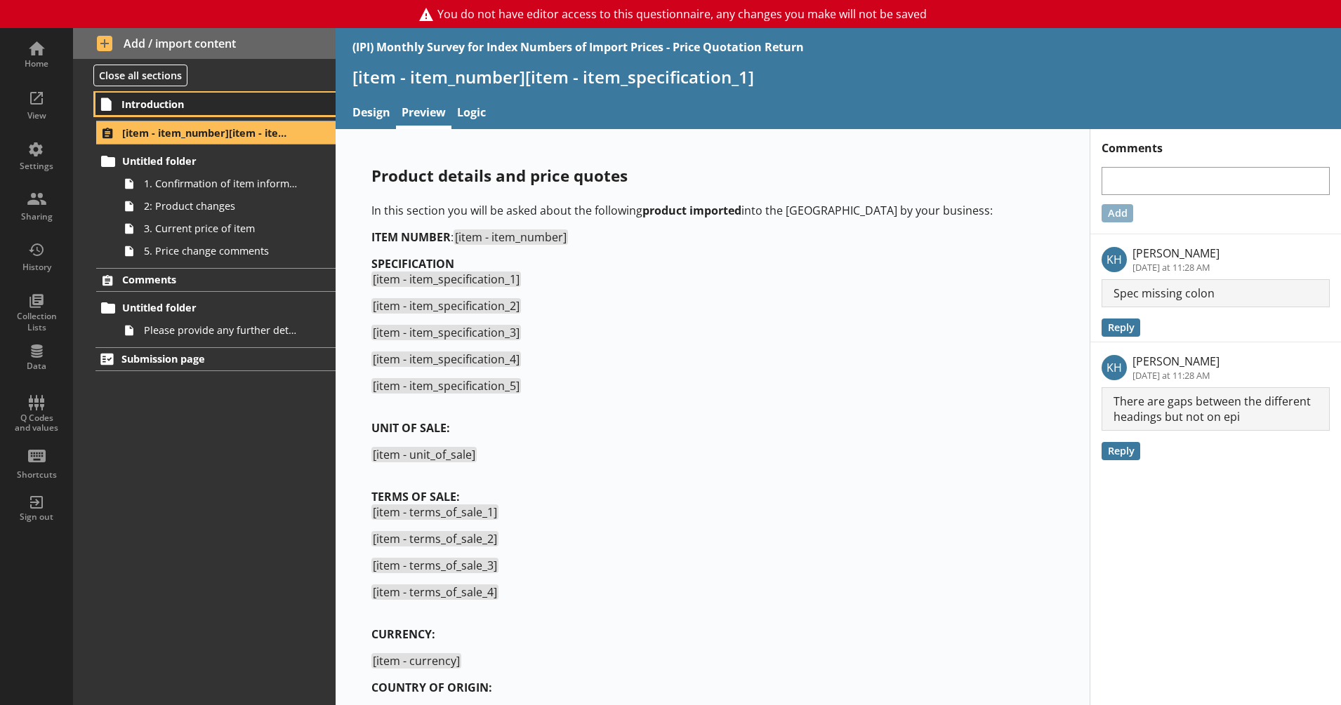
click at [234, 104] on span "Introduction" at bounding box center [207, 104] width 172 height 13
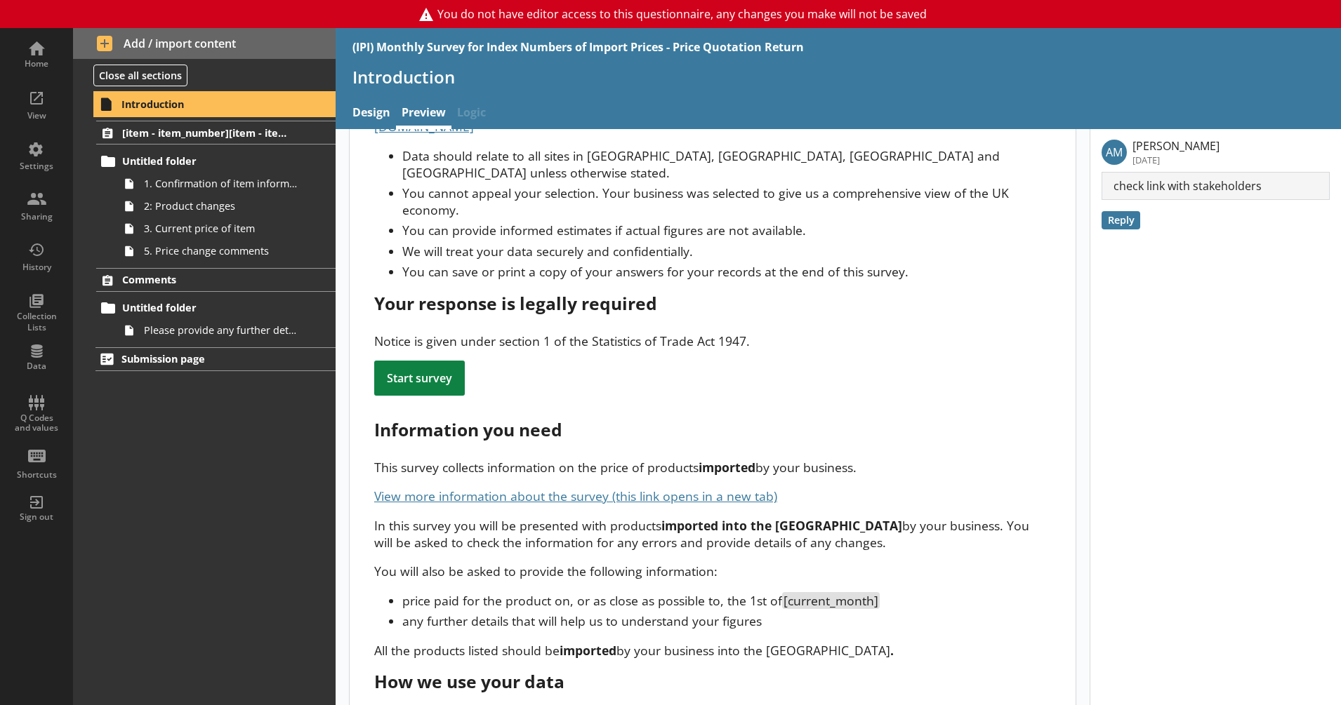
scroll to position [216, 0]
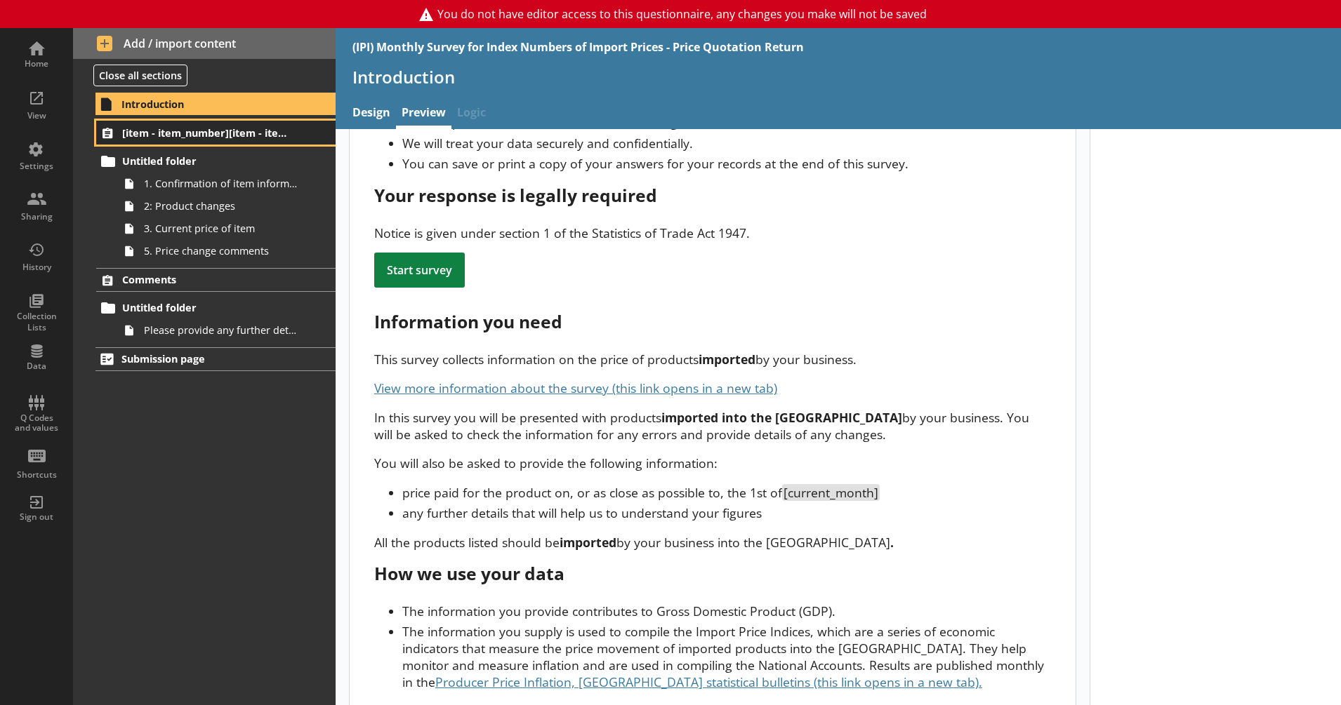
click at [159, 123] on link "[item - item_number][item - item_specification_1]" at bounding box center [215, 133] width 239 height 24
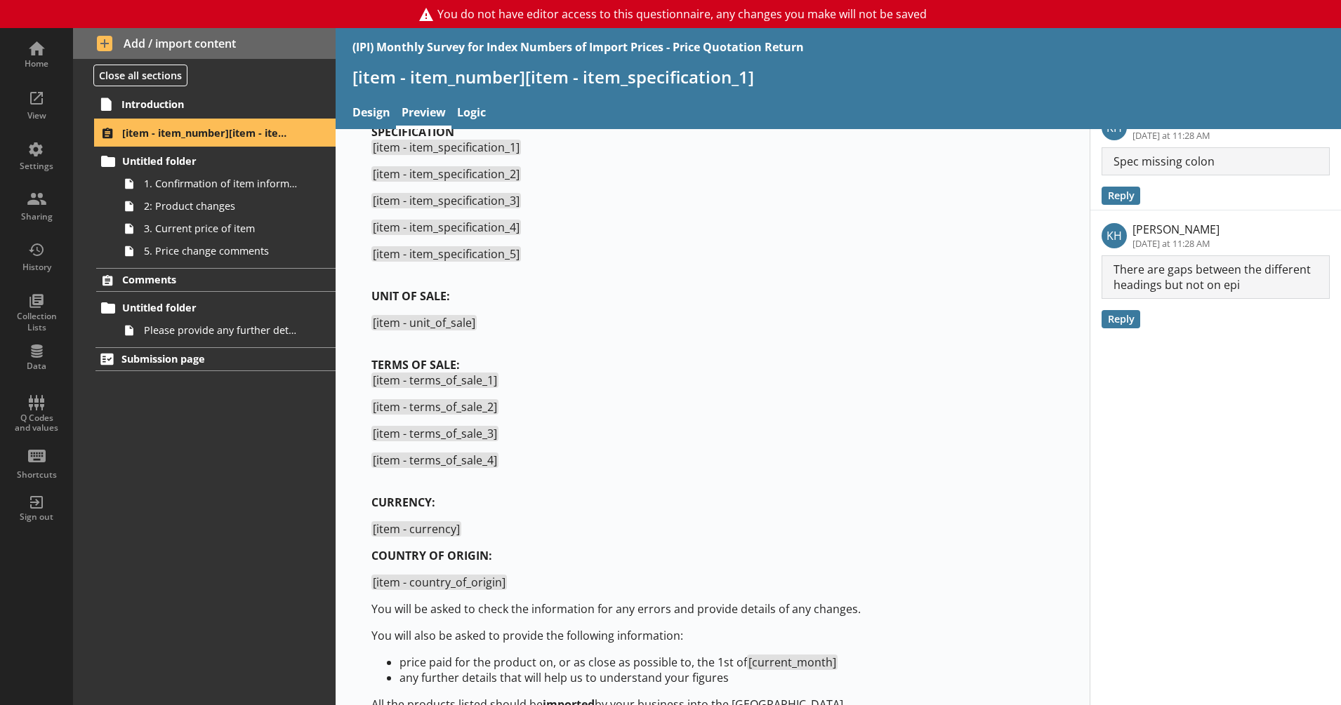
scroll to position [173, 0]
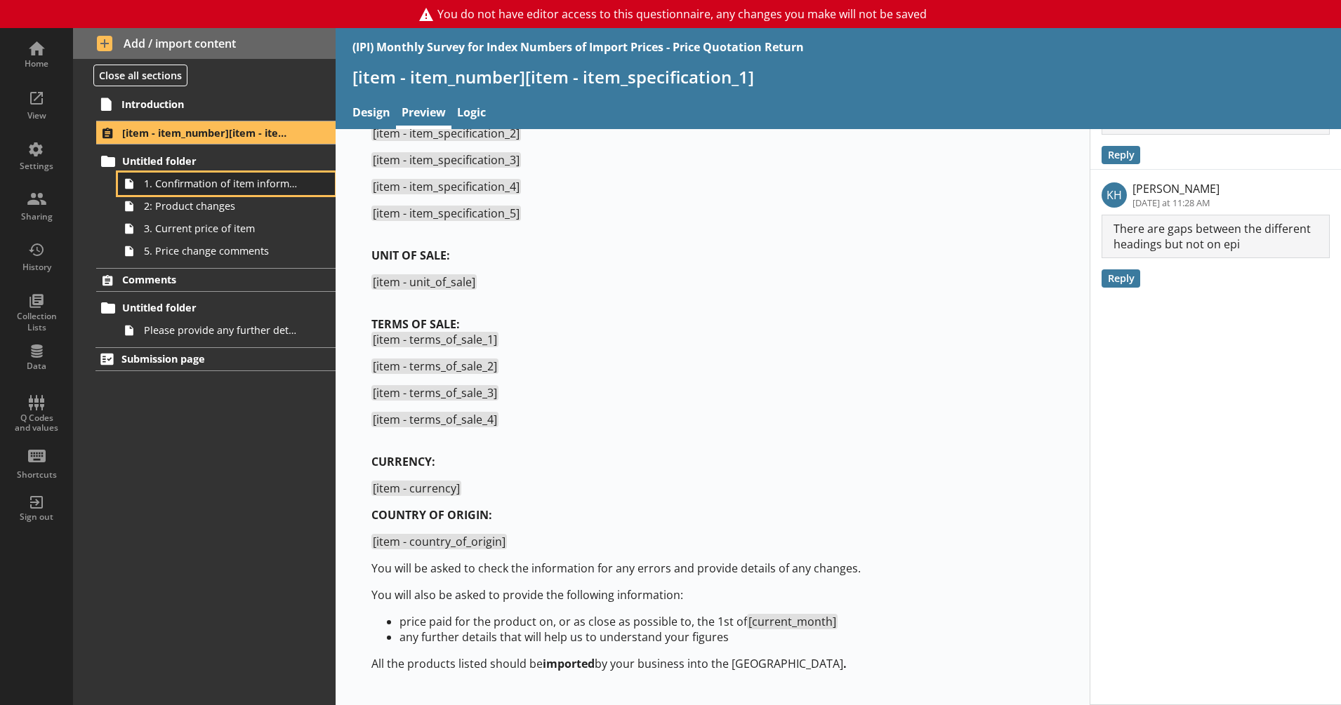
click at [181, 186] on span "1. Confirmation of item information" at bounding box center [221, 183] width 155 height 13
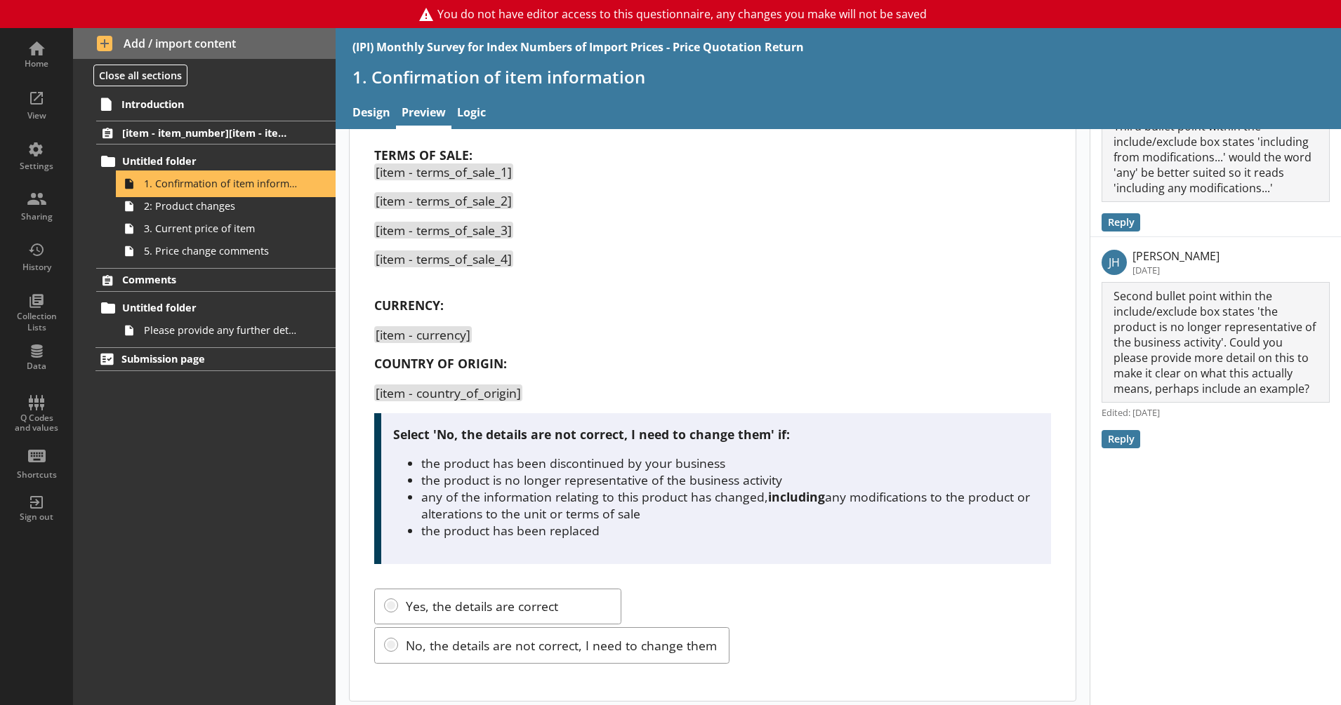
scroll to position [399, 0]
click at [241, 215] on link "2: Product changes" at bounding box center [226, 206] width 217 height 22
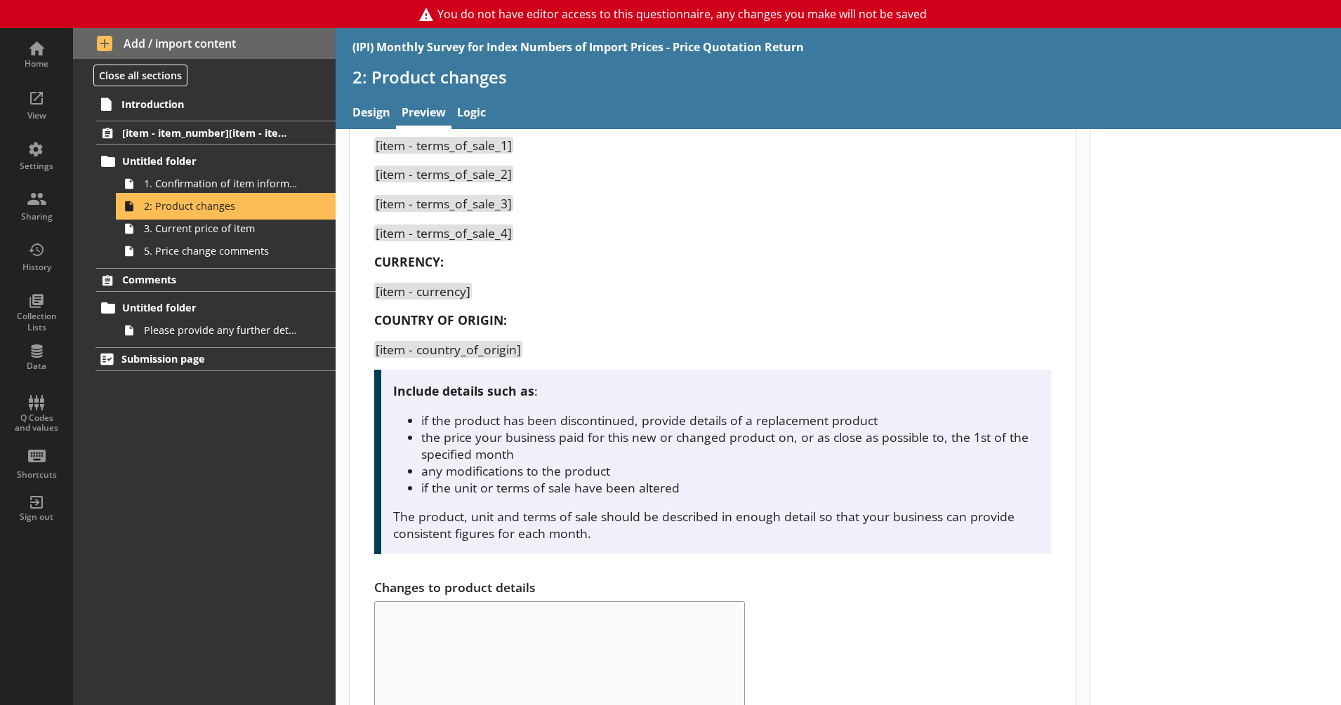
scroll to position [394, 0]
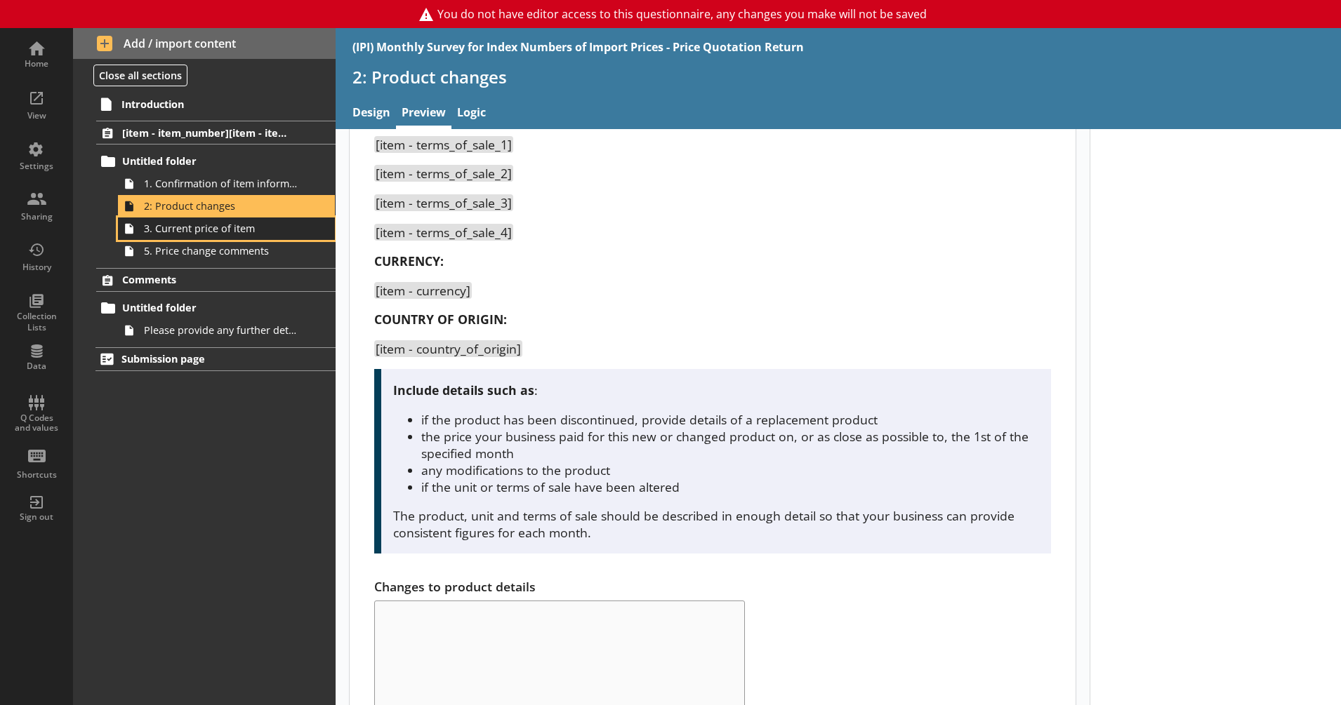
click at [266, 223] on span "3. Current price of item" at bounding box center [221, 228] width 155 height 13
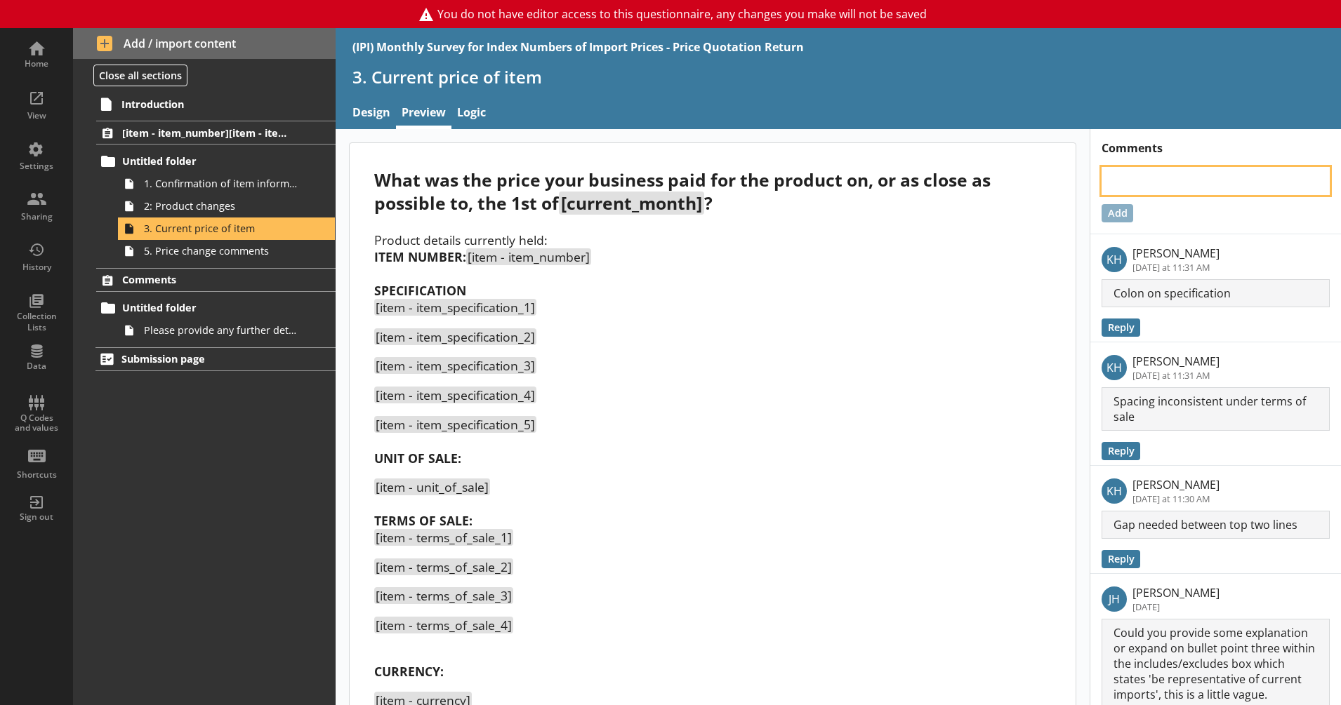
click at [1140, 189] on textarea at bounding box center [1215, 181] width 228 height 28
click at [1104, 213] on button "Add" at bounding box center [1117, 213] width 32 height 18
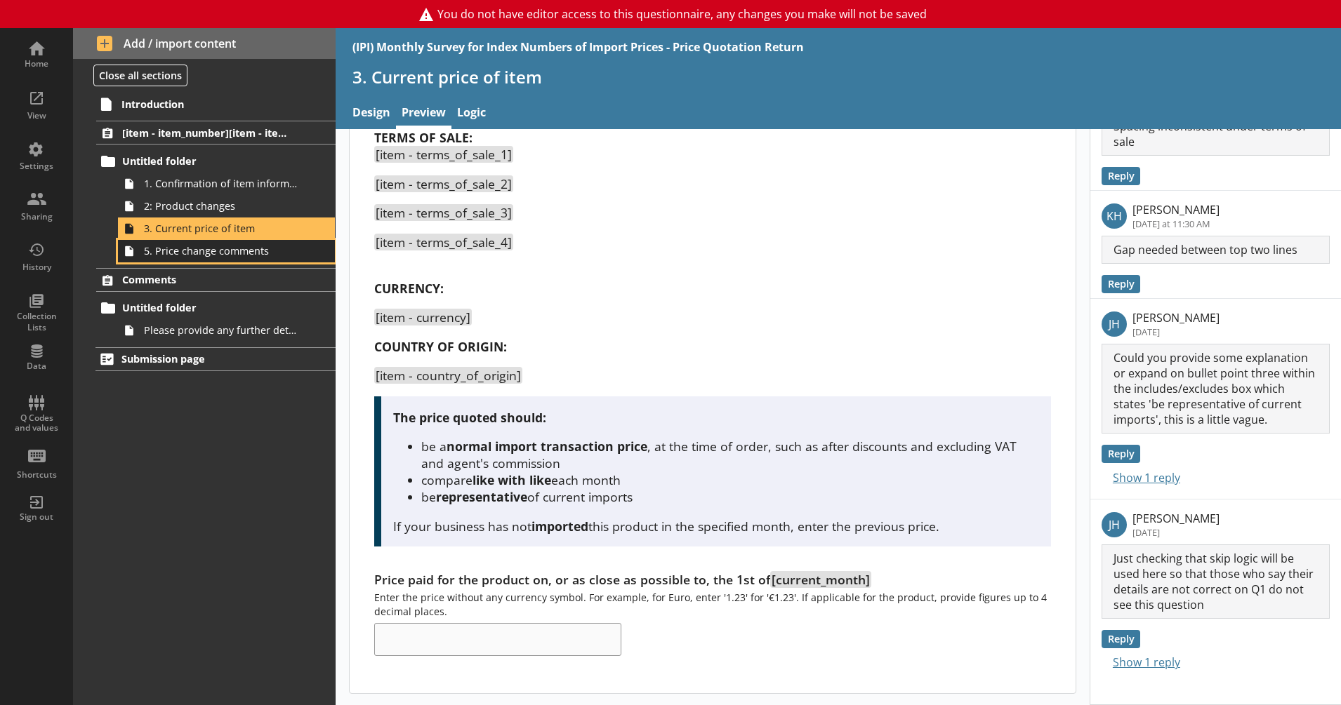
click at [201, 249] on span "5. Price change comments" at bounding box center [221, 250] width 155 height 13
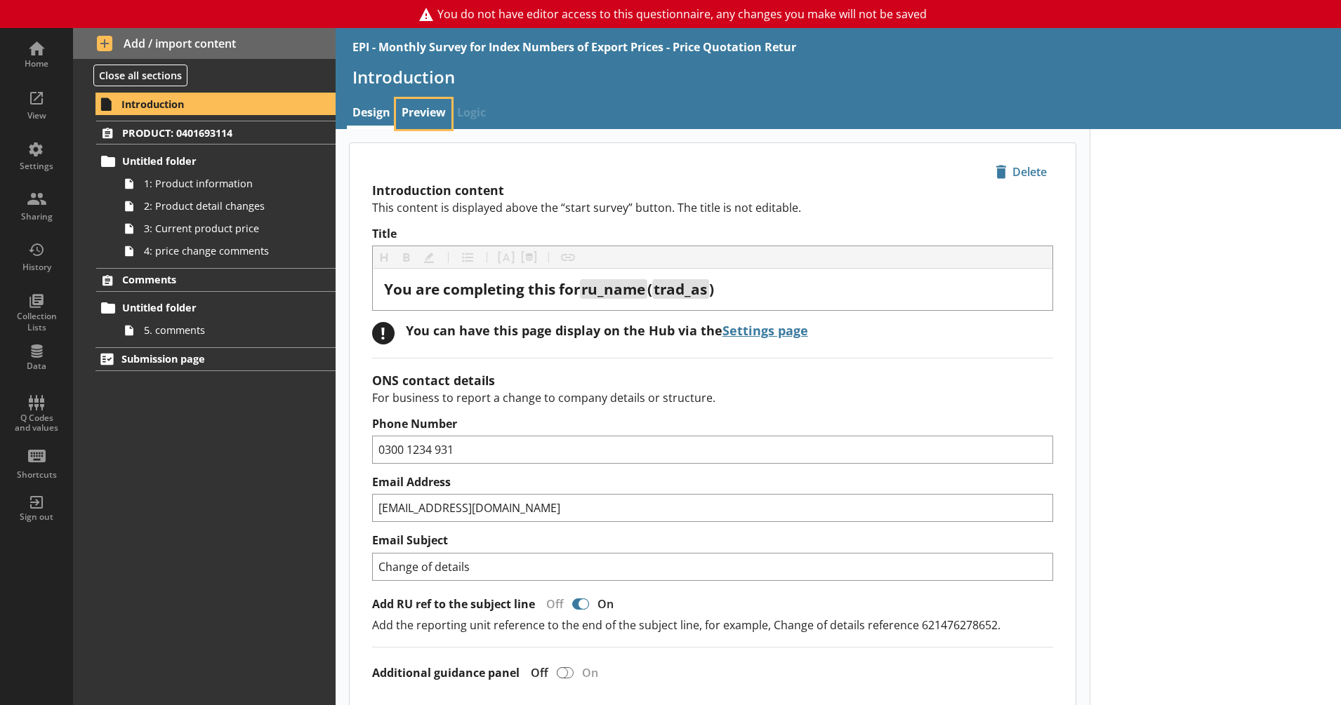
click at [409, 116] on link "Preview" at bounding box center [423, 114] width 55 height 30
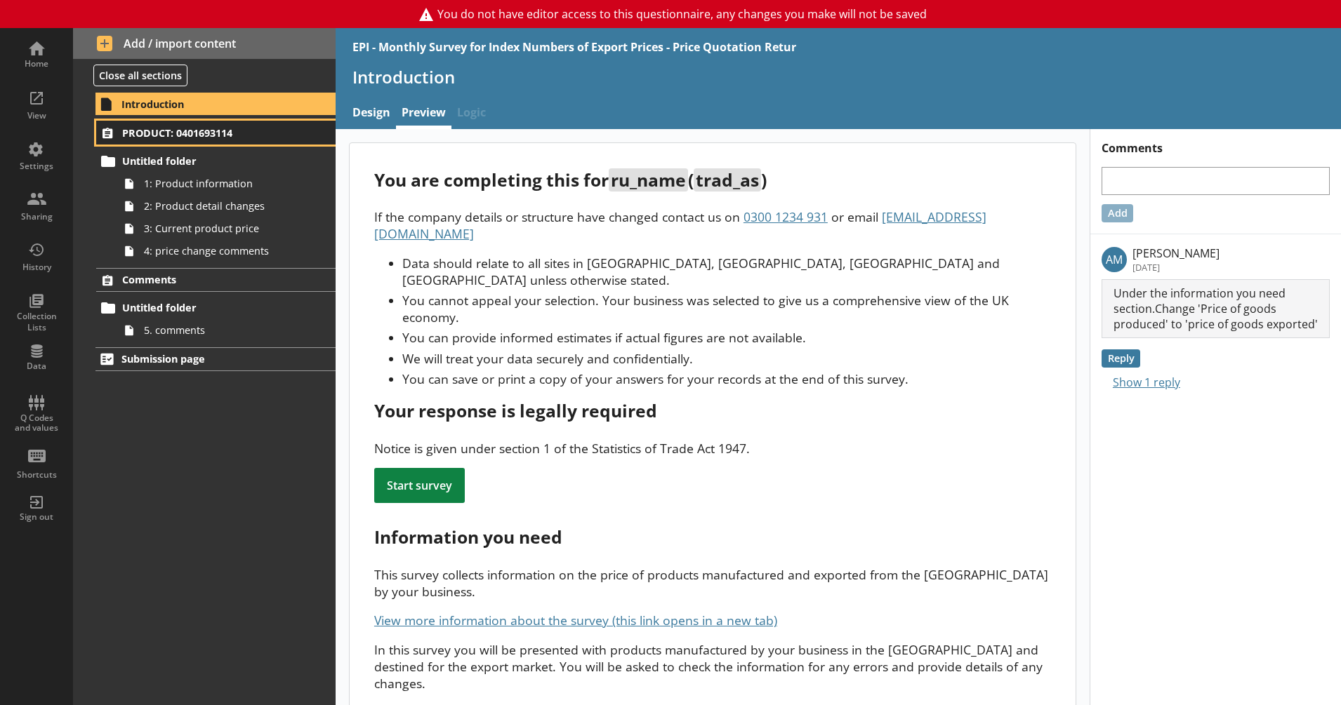
click at [239, 129] on span "PRODUCT: 0401693114" at bounding box center [207, 132] width 171 height 13
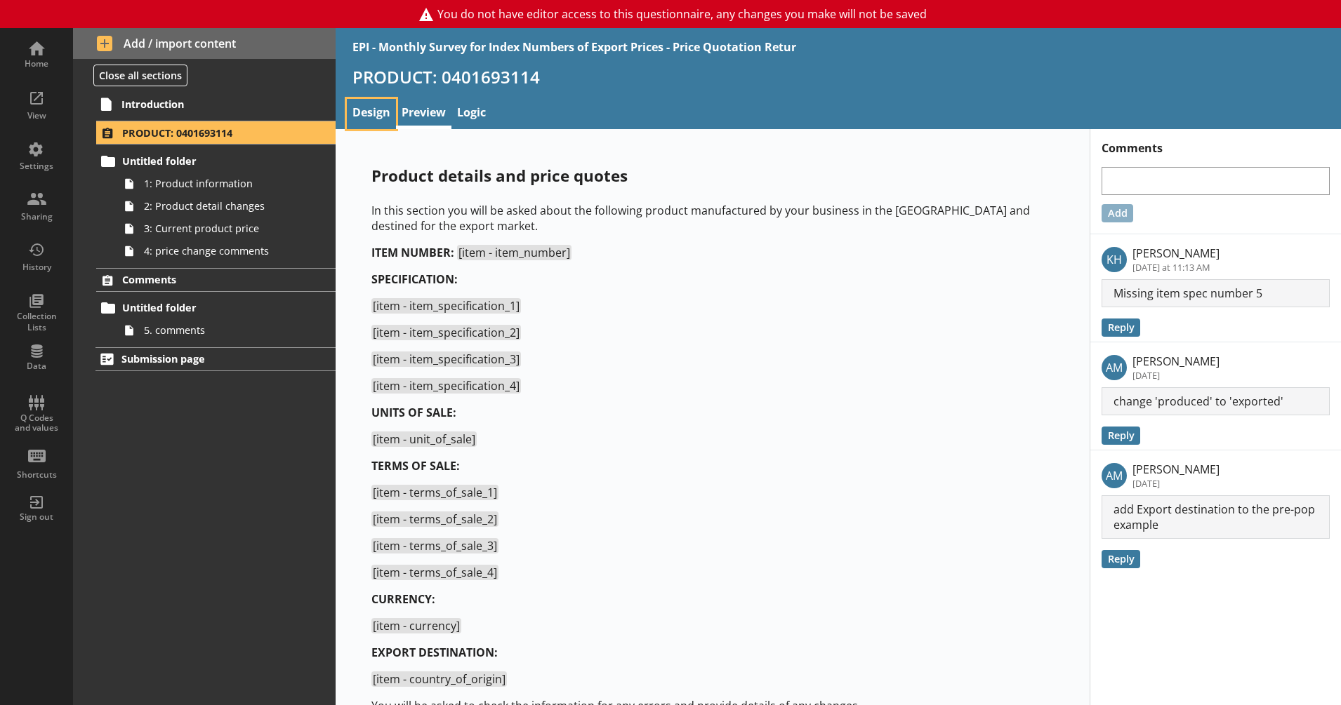
click at [379, 118] on link "Design" at bounding box center [371, 114] width 49 height 30
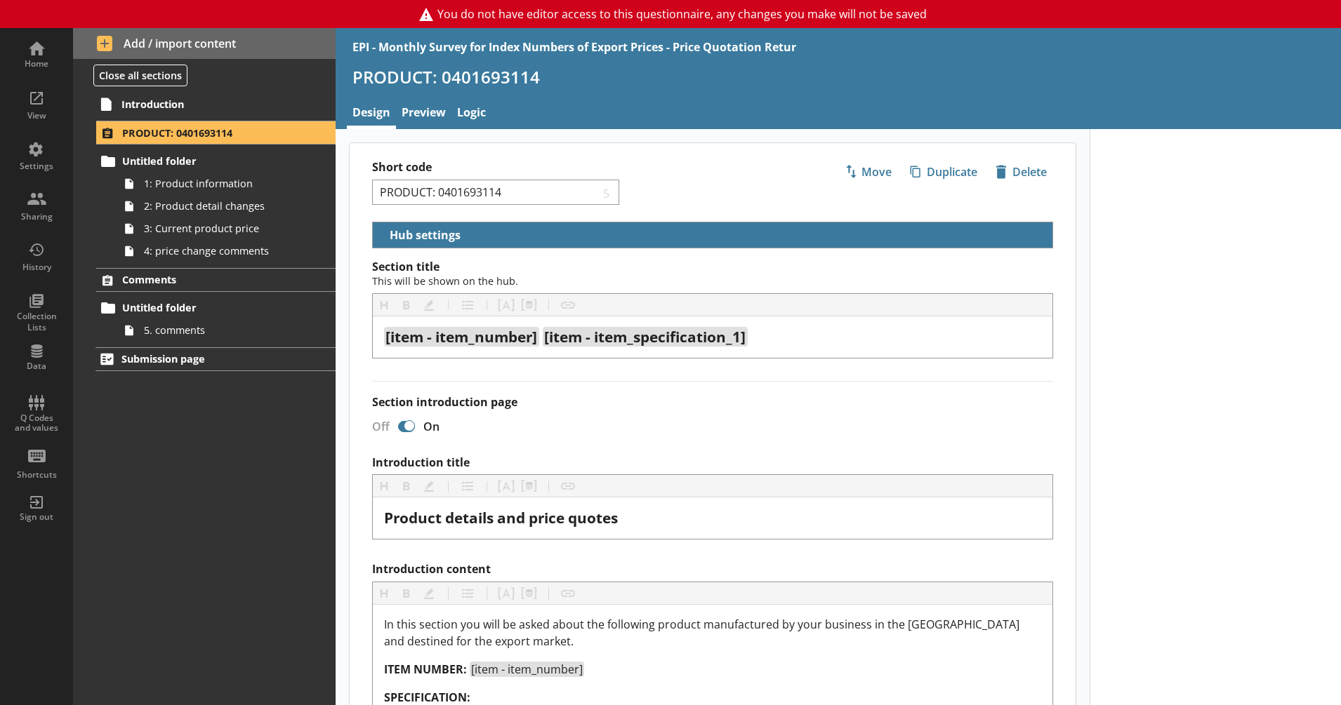
select select "5d514584-2e6d-4149-86df-4889fd375b9d"
click at [430, 115] on link "Preview" at bounding box center [423, 114] width 55 height 30
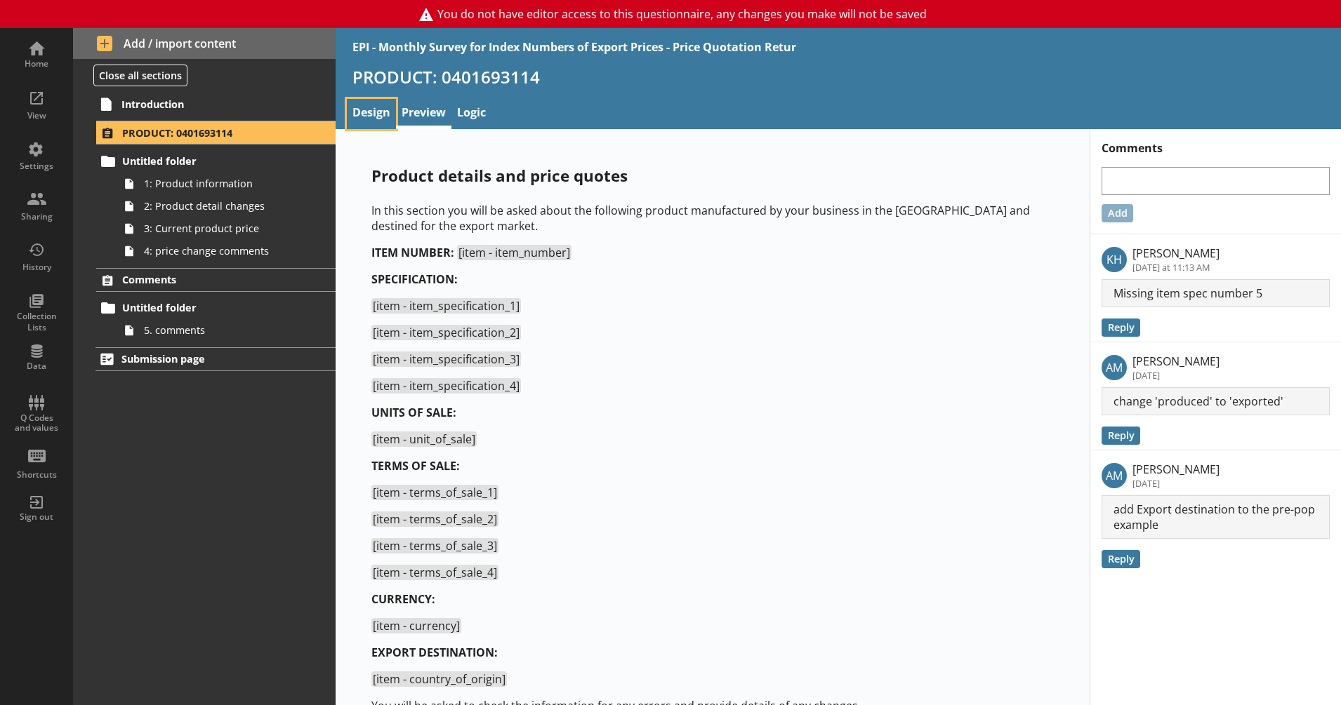
click at [359, 117] on link "Design" at bounding box center [371, 114] width 49 height 30
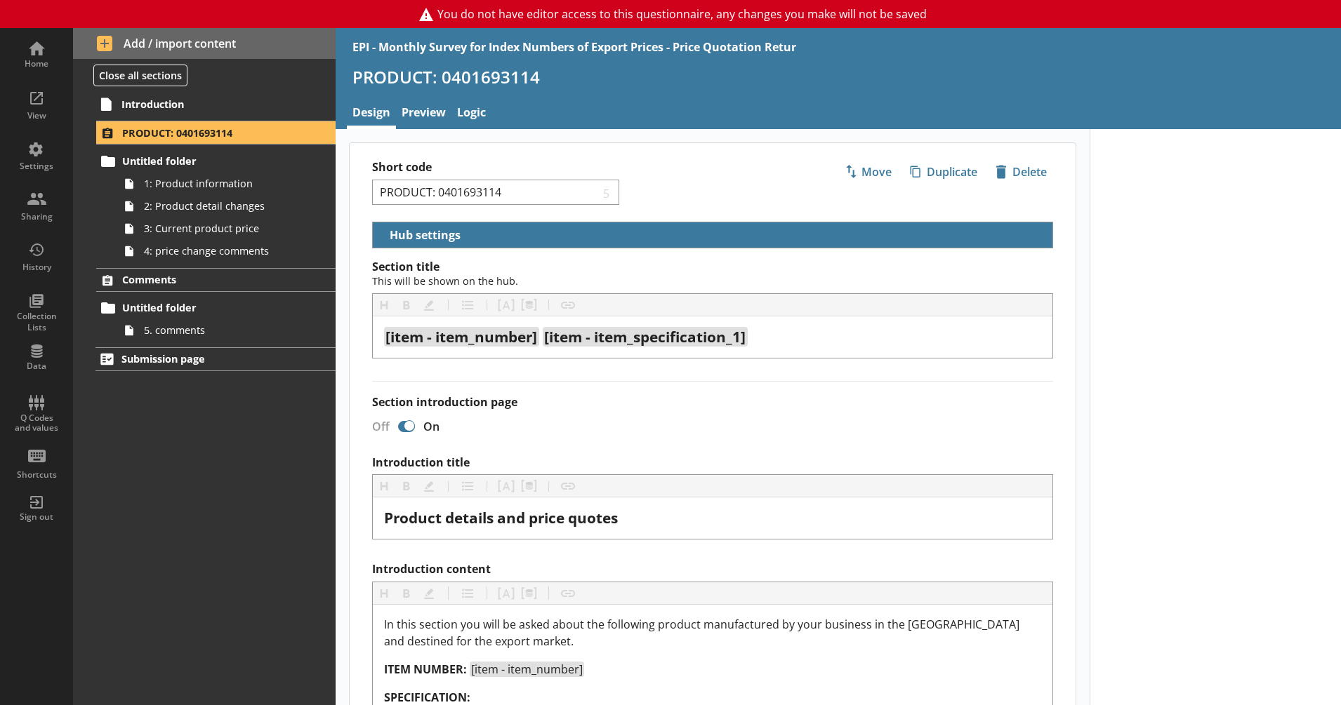
select select "5d514584-2e6d-4149-86df-4889fd375b9d"
click at [423, 109] on link "Preview" at bounding box center [423, 114] width 55 height 30
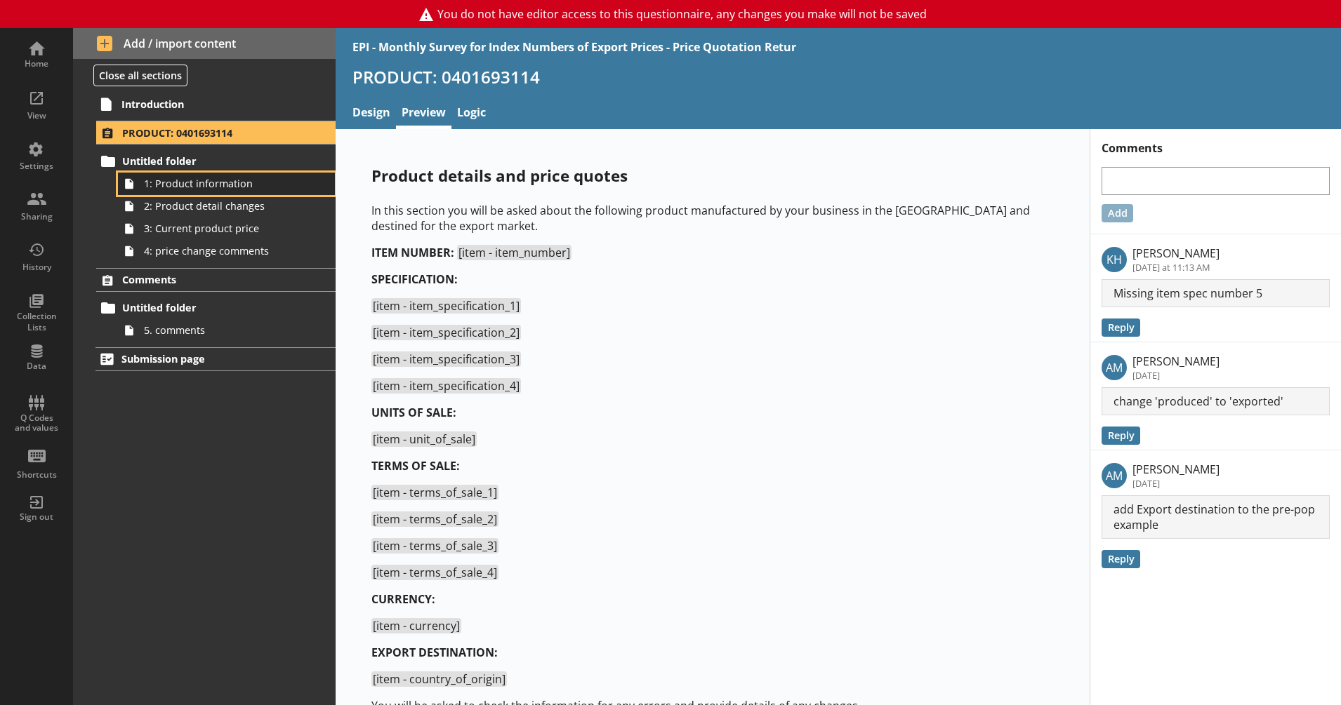
click at [247, 184] on span "1: Product information" at bounding box center [221, 183] width 155 height 13
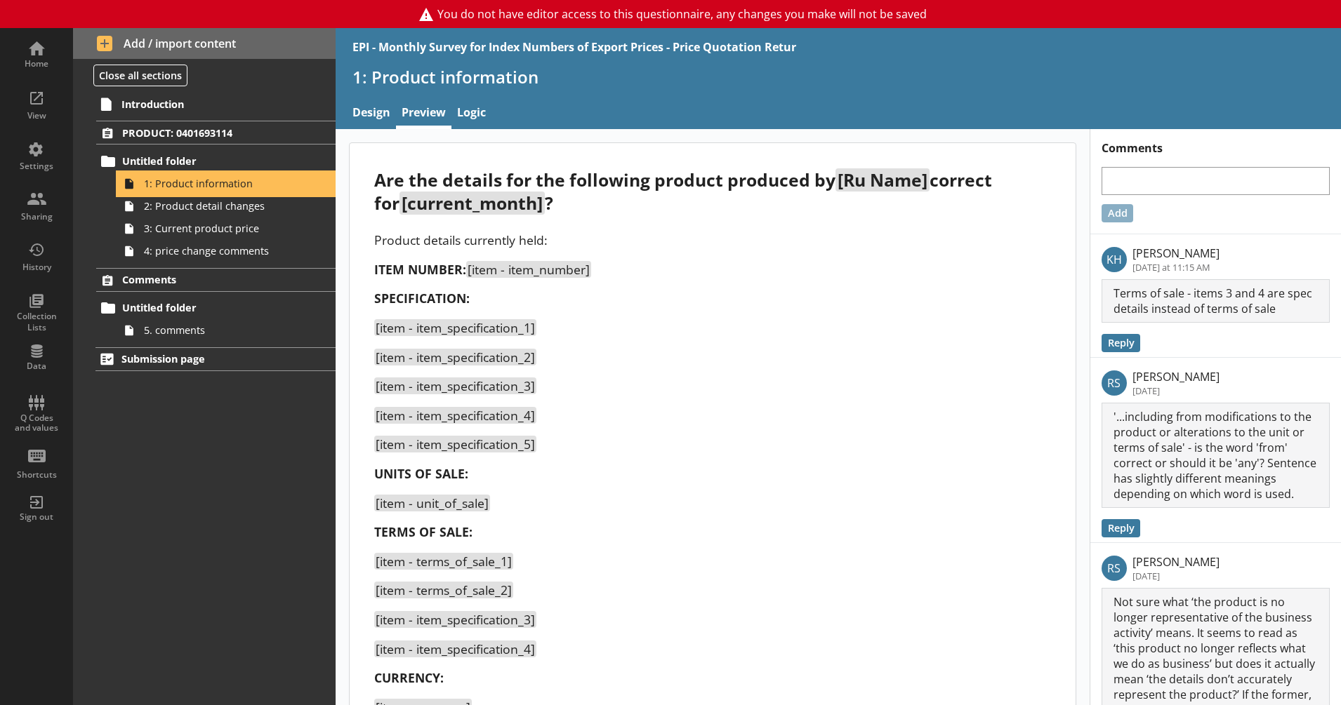
scroll to position [323, 0]
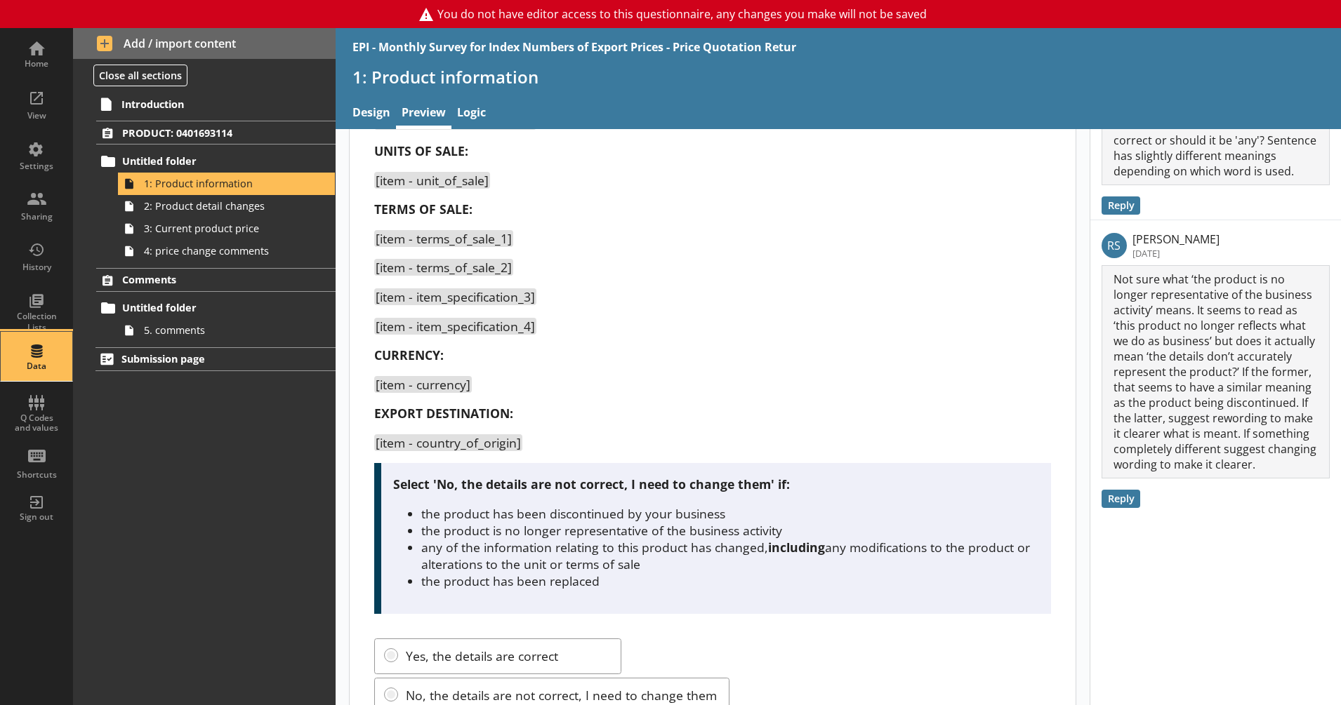
click at [45, 361] on div "Data" at bounding box center [36, 366] width 49 height 11
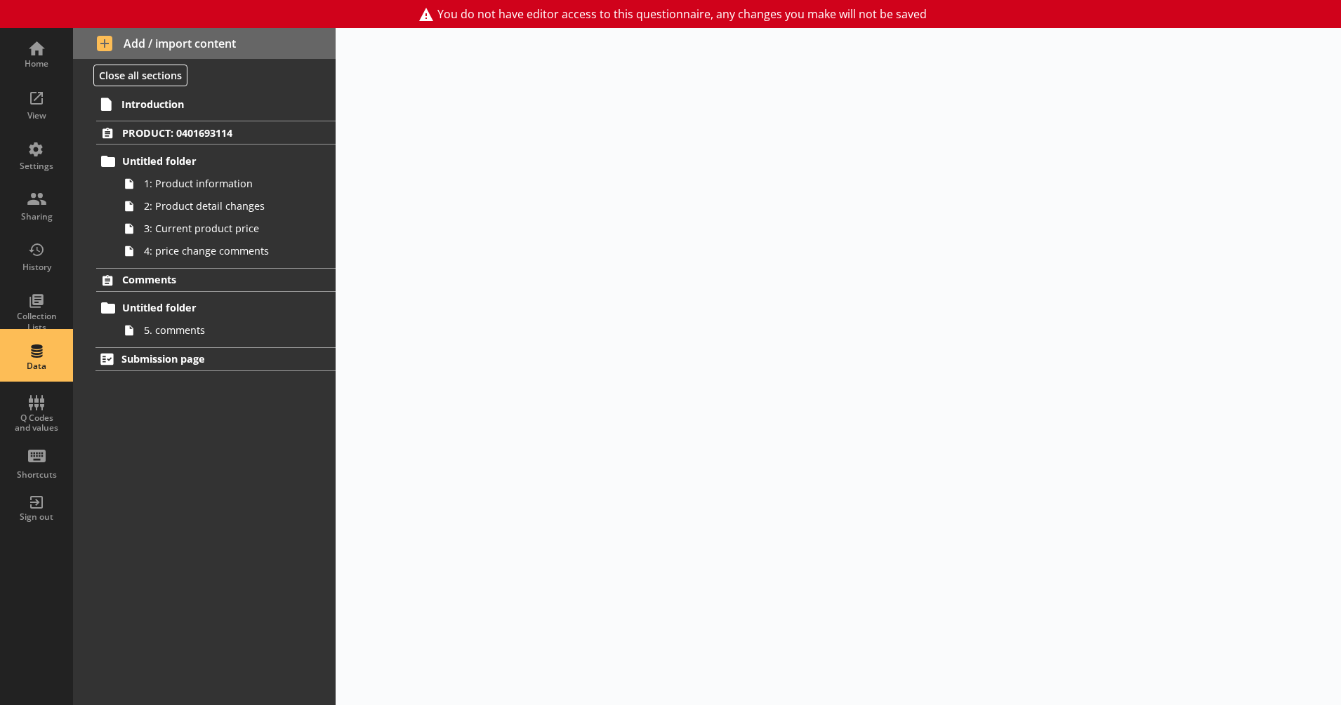
select select "Text_Optional"
select select "Date"
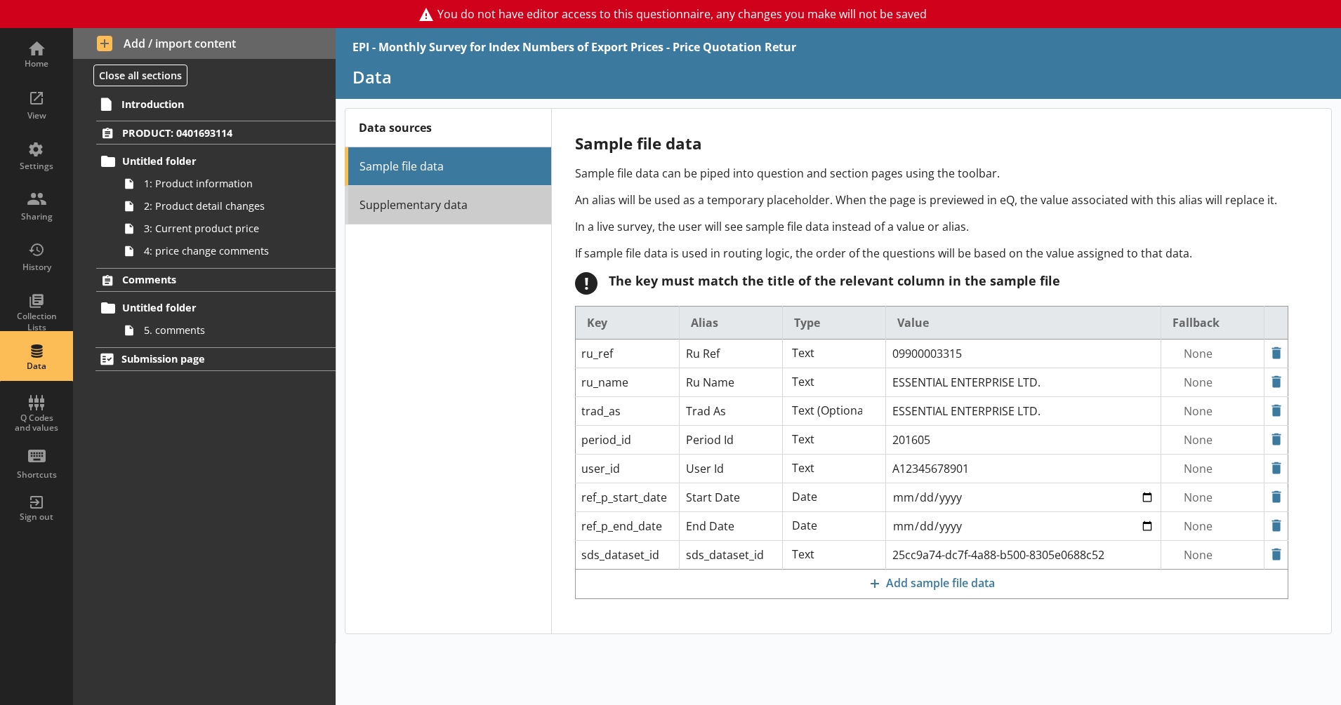
click at [390, 207] on link "Supplementary data" at bounding box center [448, 205] width 206 height 39
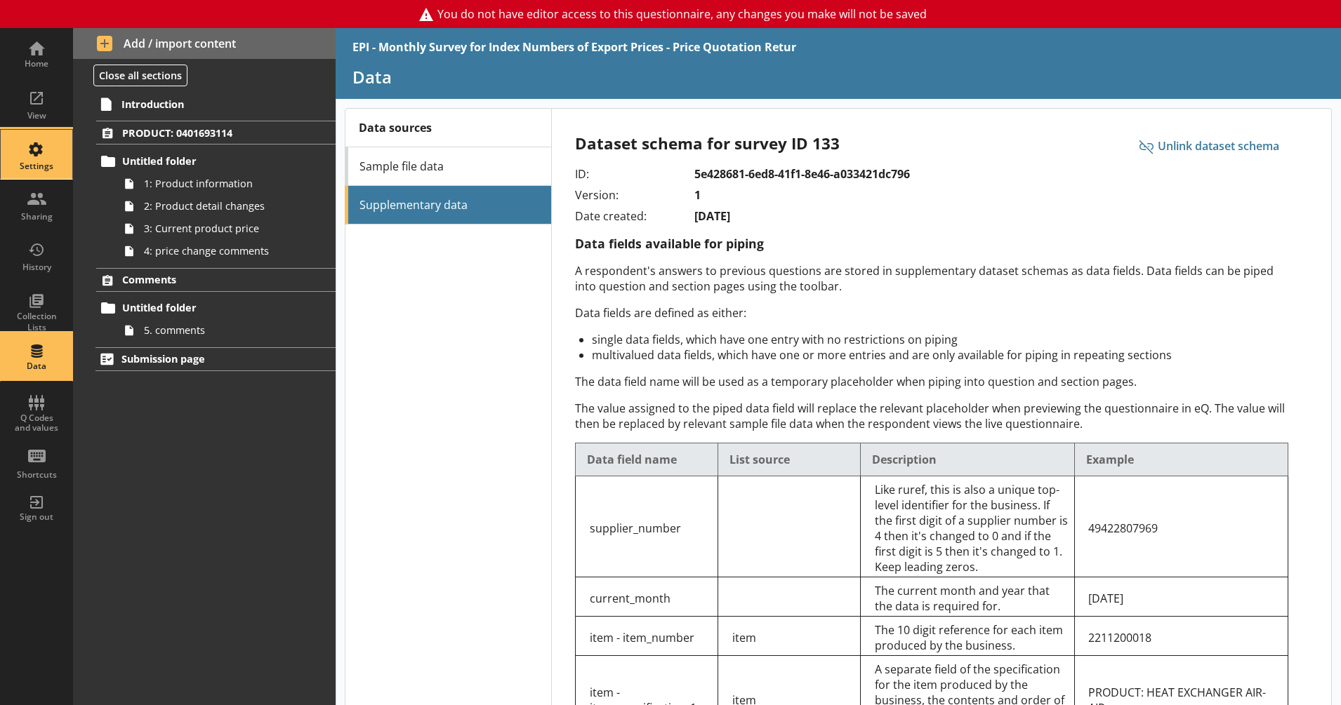
click at [29, 159] on div "Settings" at bounding box center [36, 154] width 49 height 49
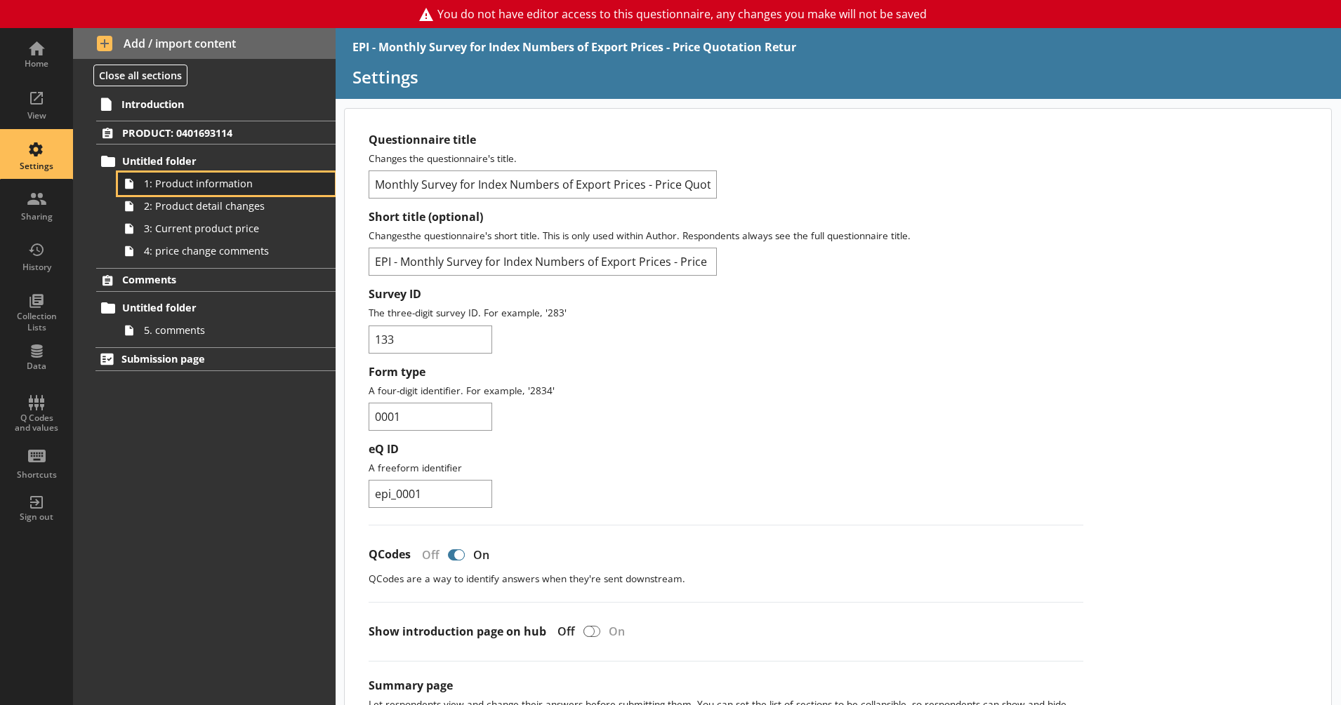
click at [225, 186] on span "1: Product information" at bounding box center [221, 183] width 155 height 13
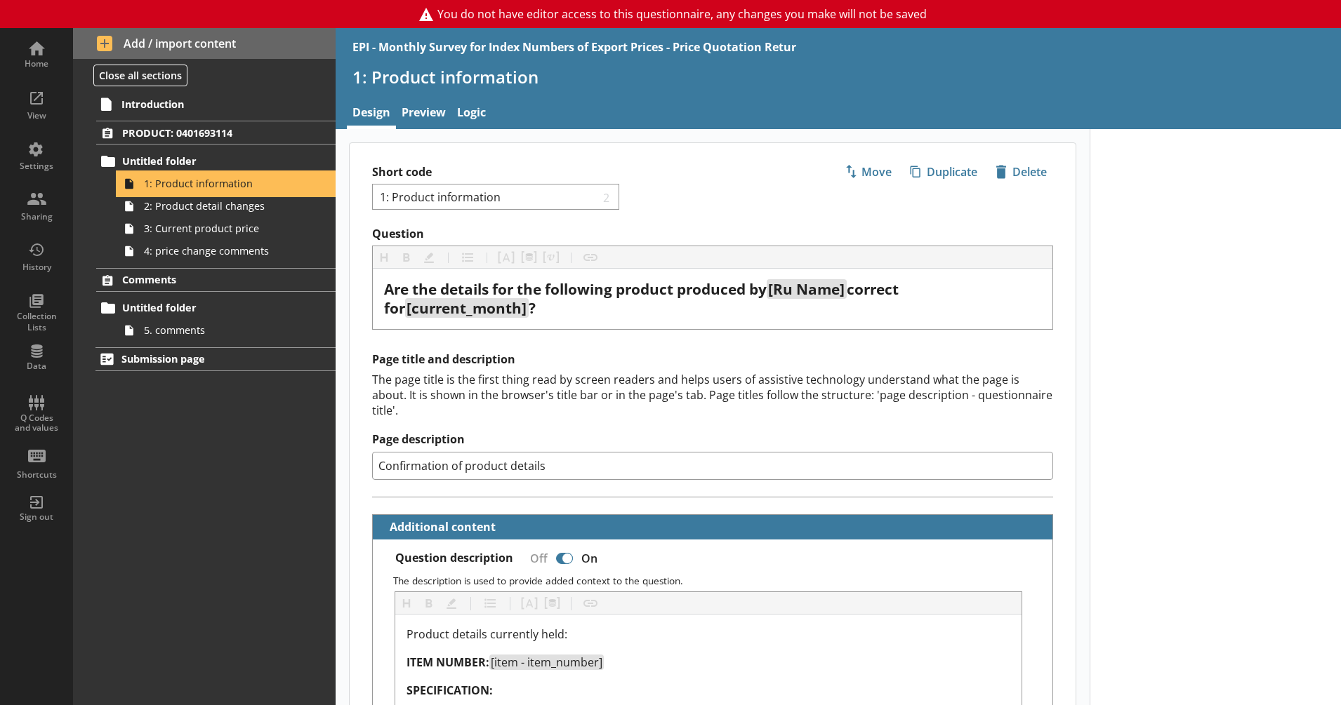
type textarea "x"
click at [422, 117] on link "Preview" at bounding box center [423, 114] width 55 height 30
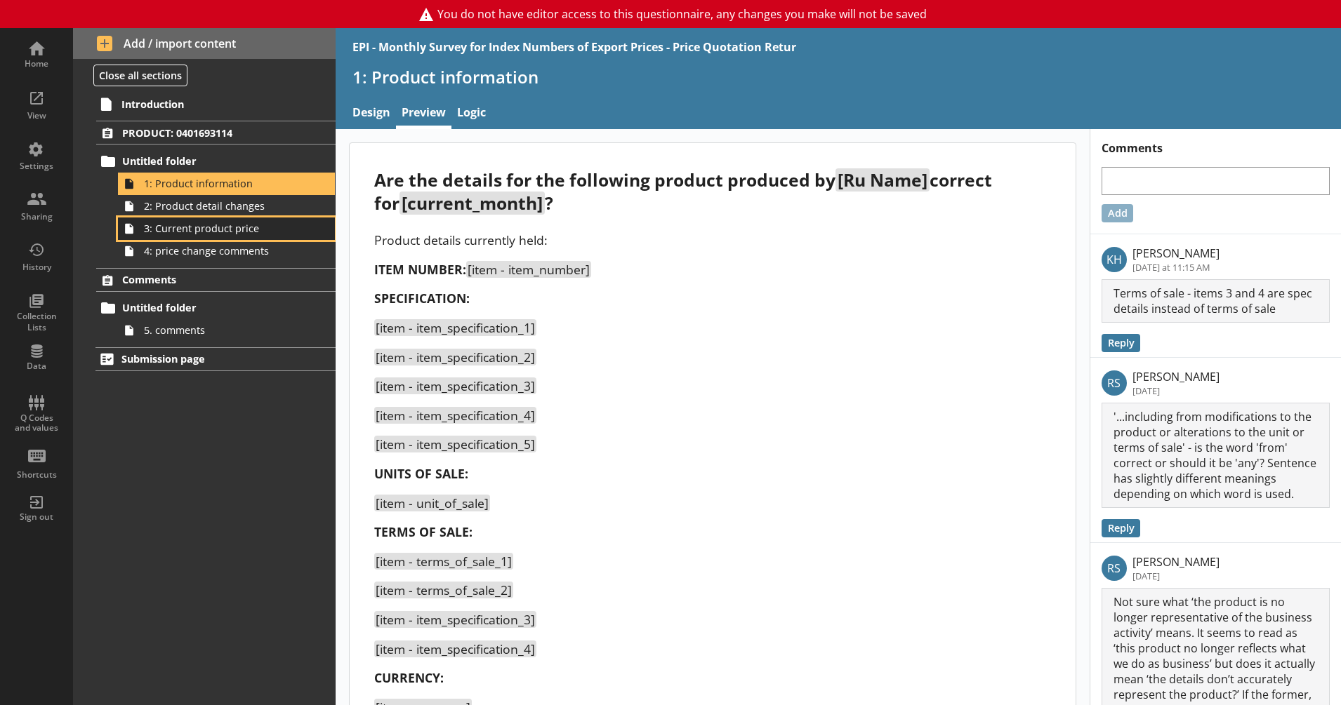
click at [250, 232] on span "3: Current product price" at bounding box center [221, 228] width 155 height 13
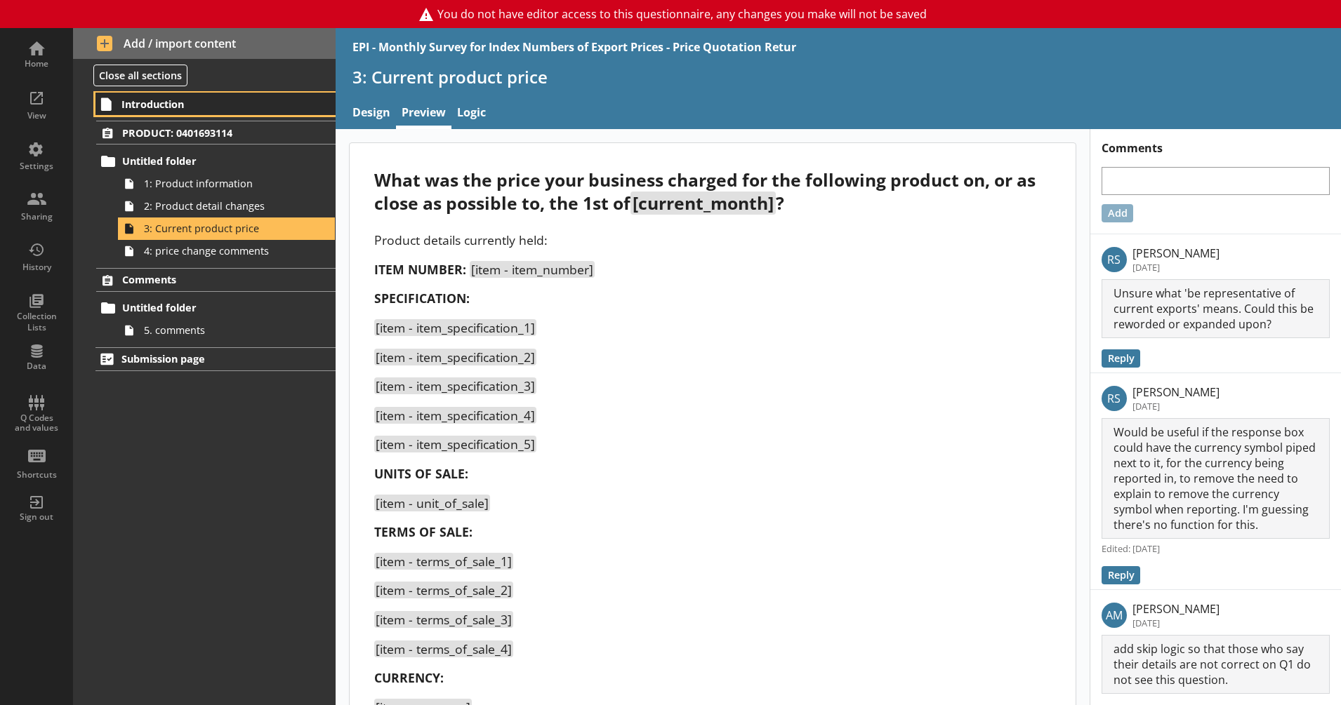
click at [278, 105] on span "Introduction" at bounding box center [207, 104] width 172 height 13
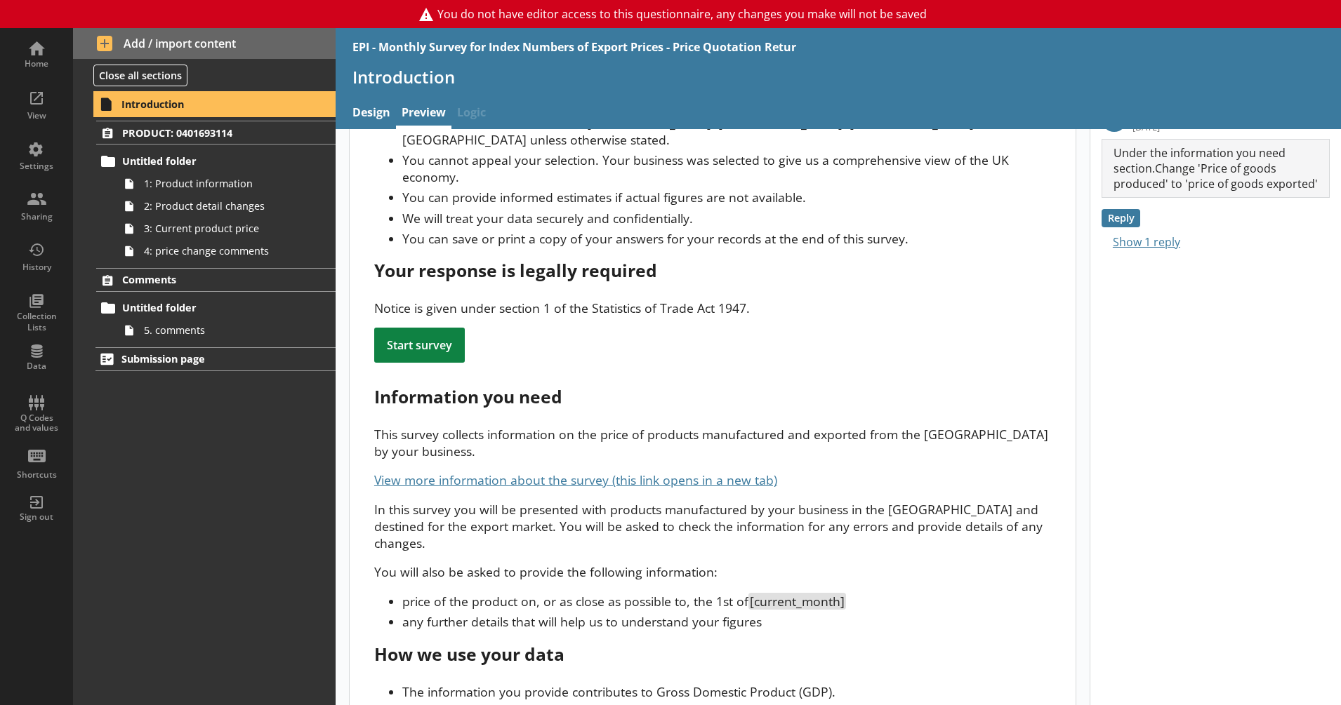
scroll to position [221, 0]
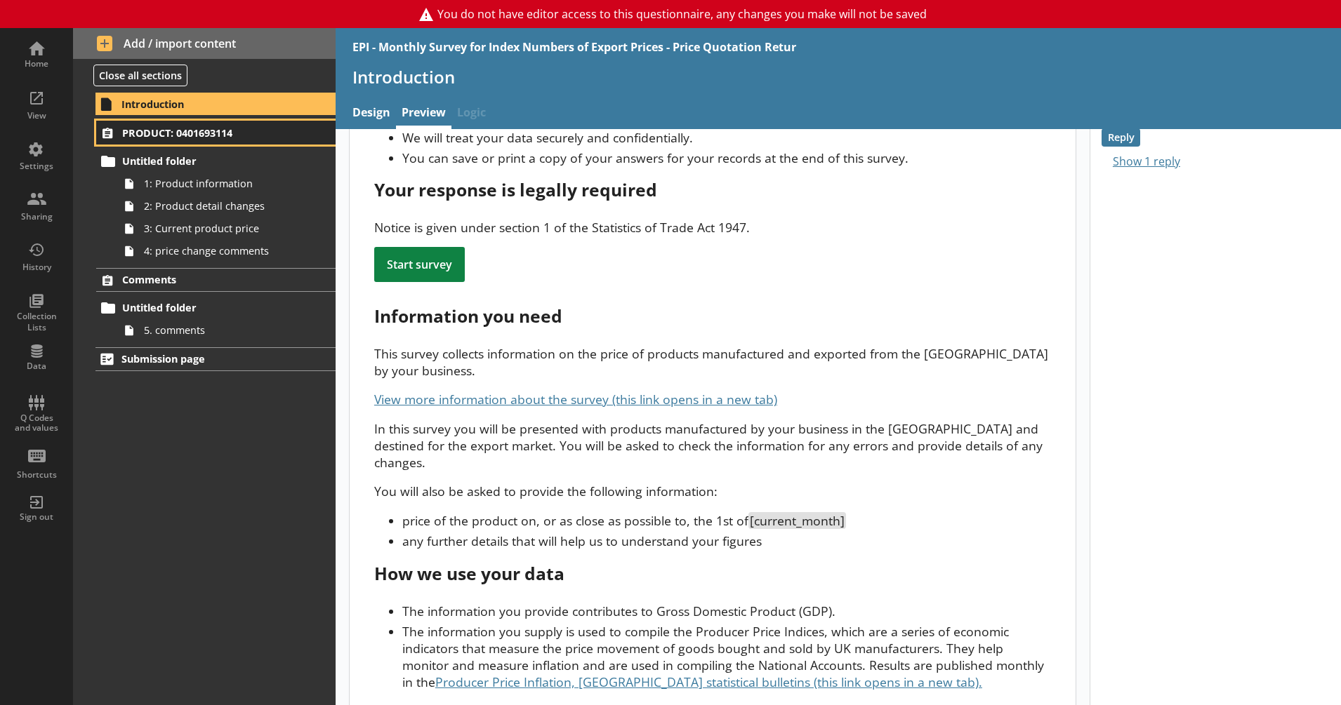
click at [205, 133] on span "PRODUCT: 0401693114" at bounding box center [207, 132] width 171 height 13
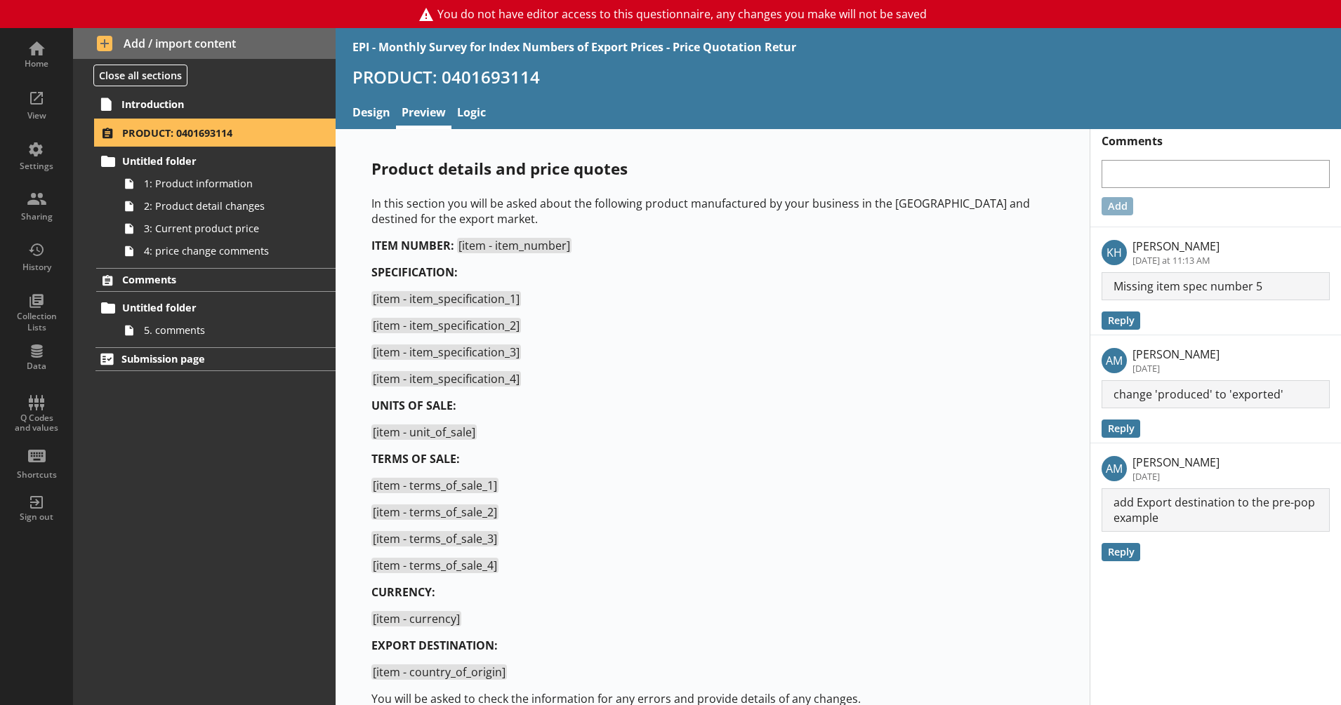
scroll to position [138, 0]
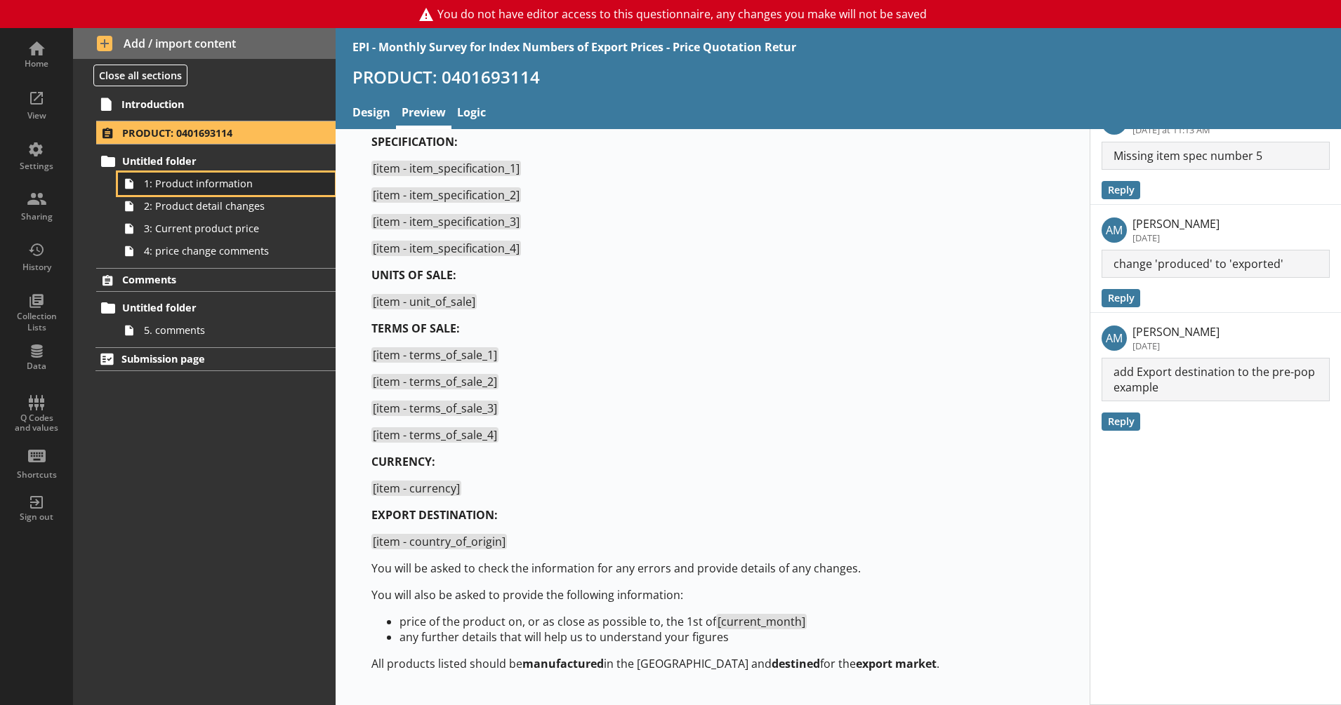
click at [199, 185] on span "1: Product information" at bounding box center [221, 183] width 155 height 13
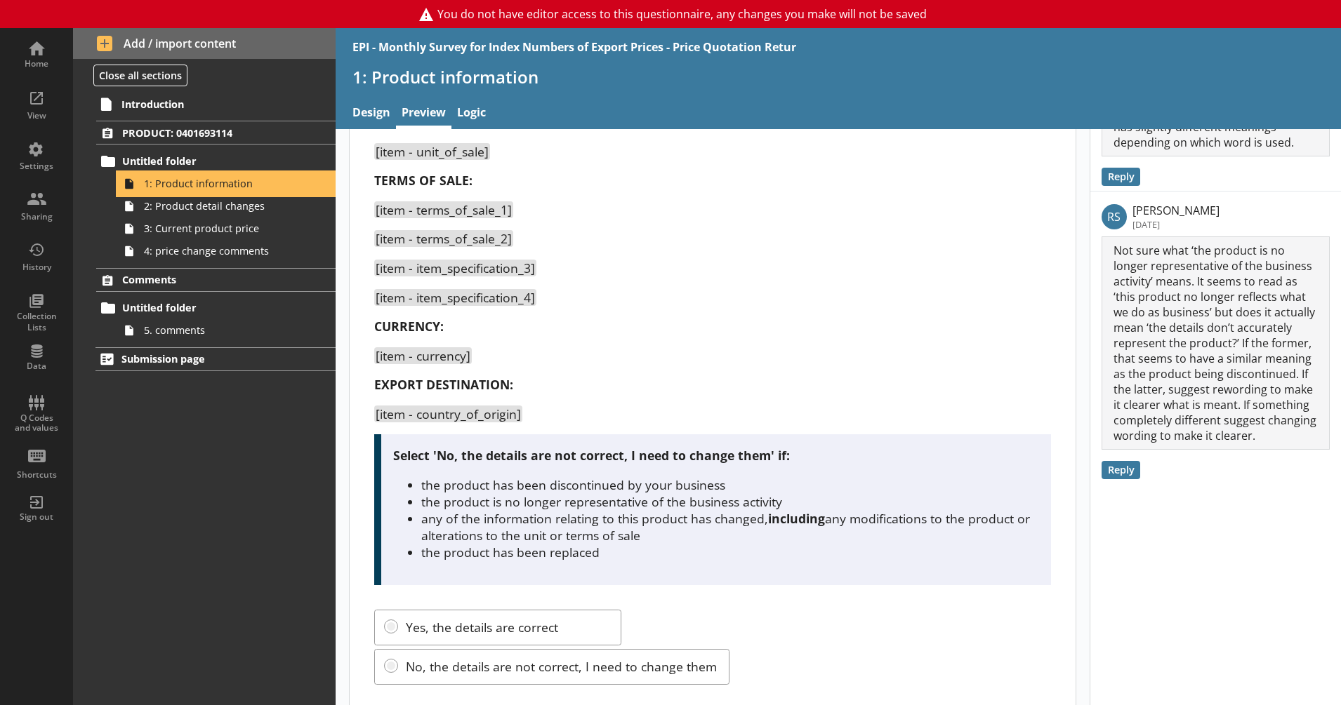
scroll to position [357, 0]
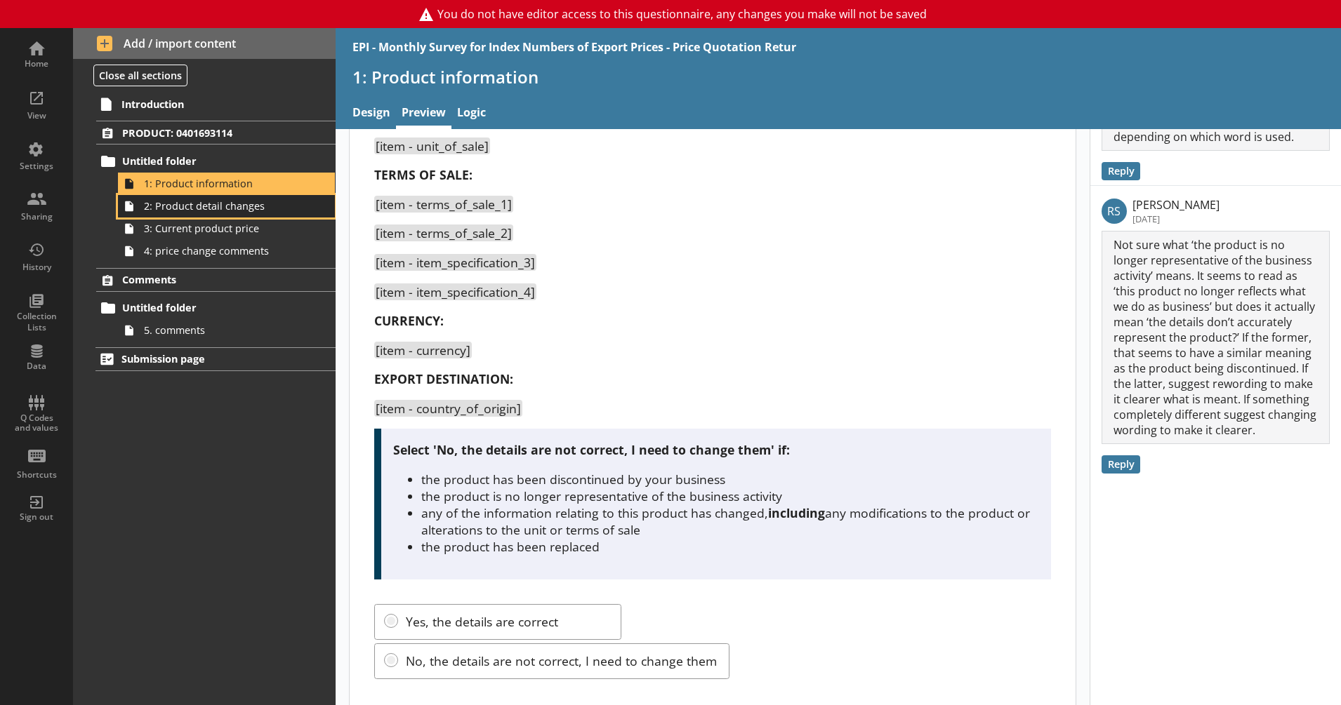
click at [211, 212] on span "2: Product detail changes" at bounding box center [221, 205] width 155 height 13
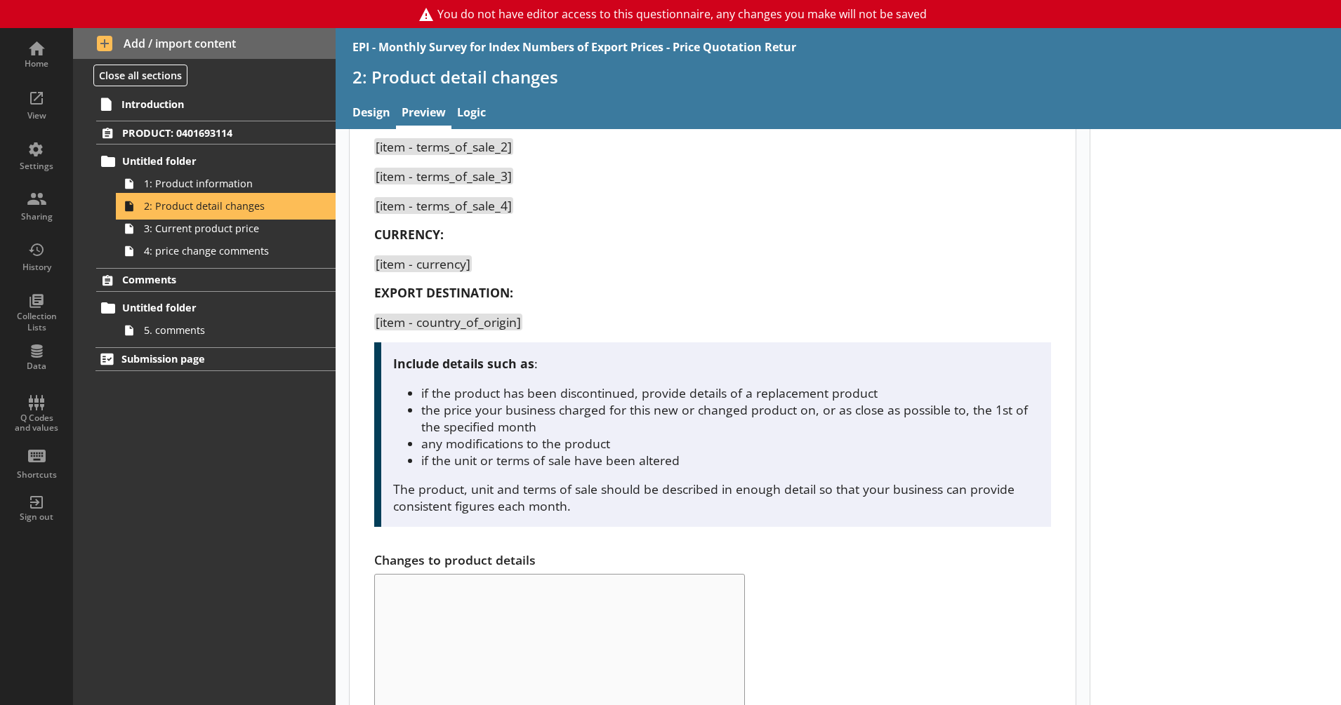
scroll to position [421, 0]
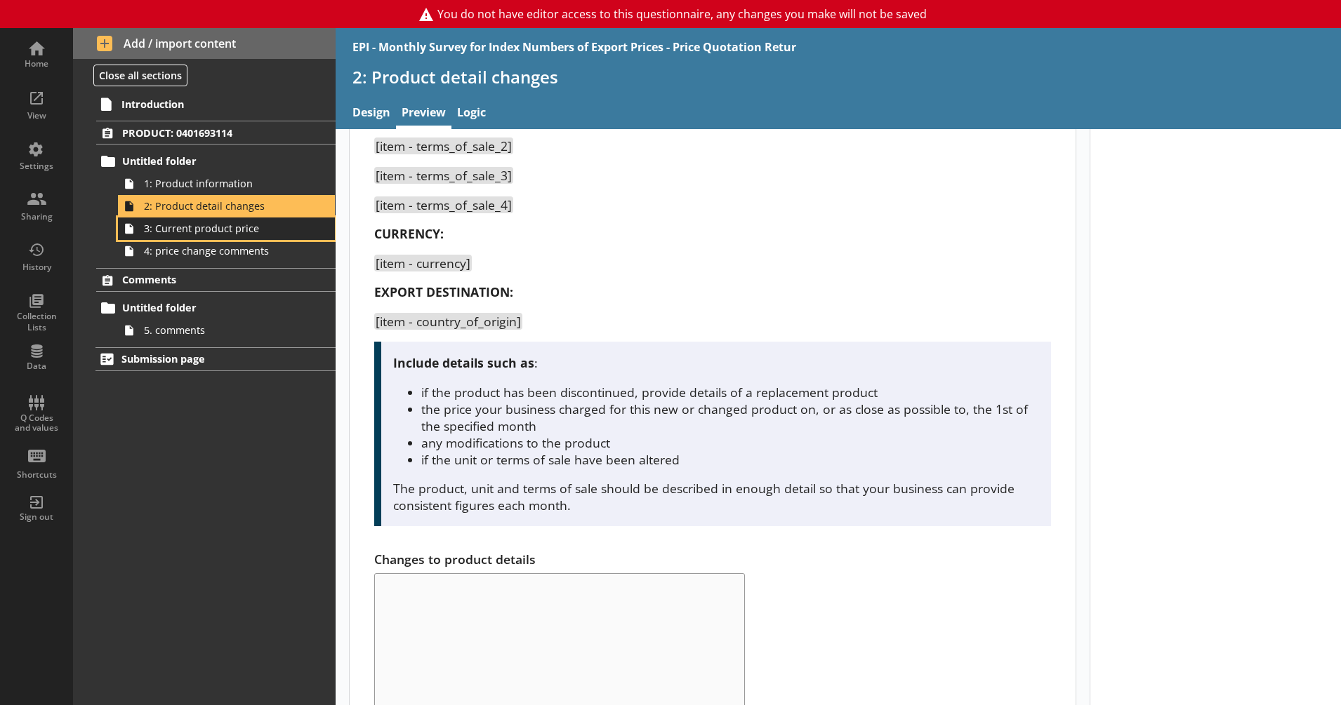
click at [199, 232] on span "3: Current product price" at bounding box center [221, 228] width 155 height 13
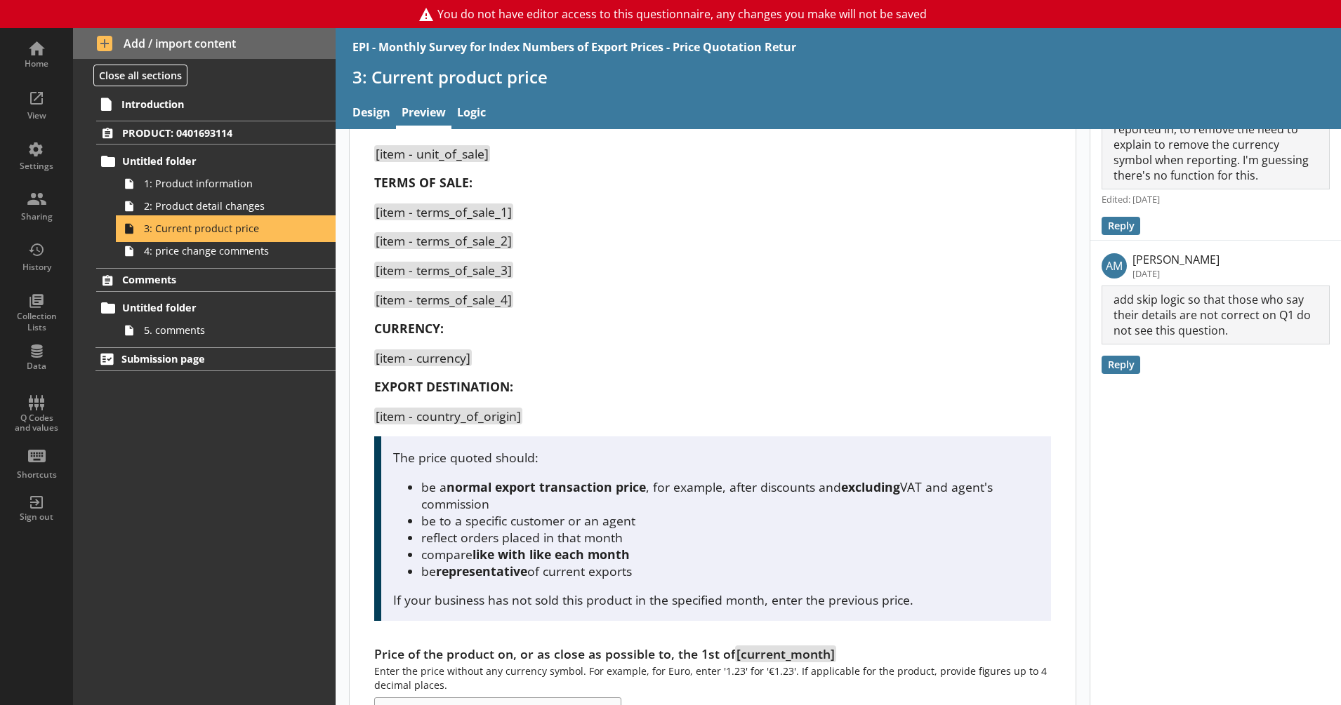
scroll to position [424, 0]
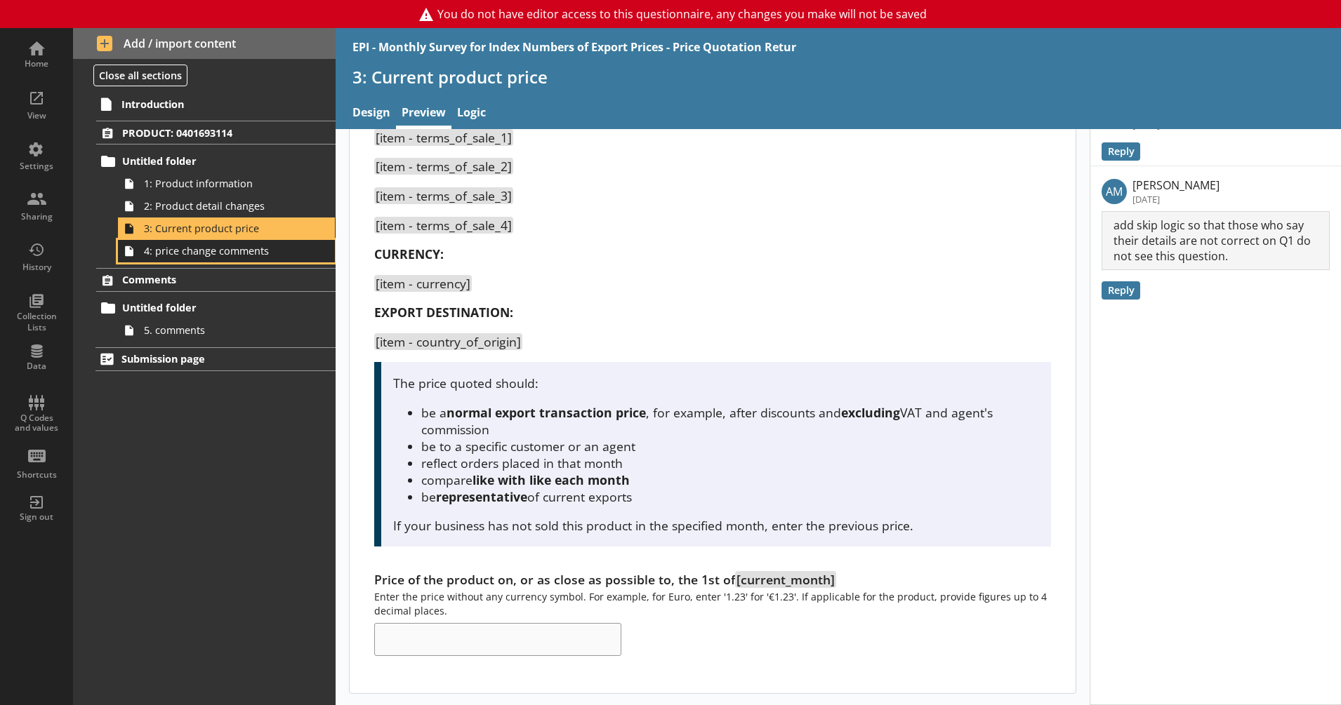
click at [194, 256] on span "4: price change comments" at bounding box center [221, 250] width 155 height 13
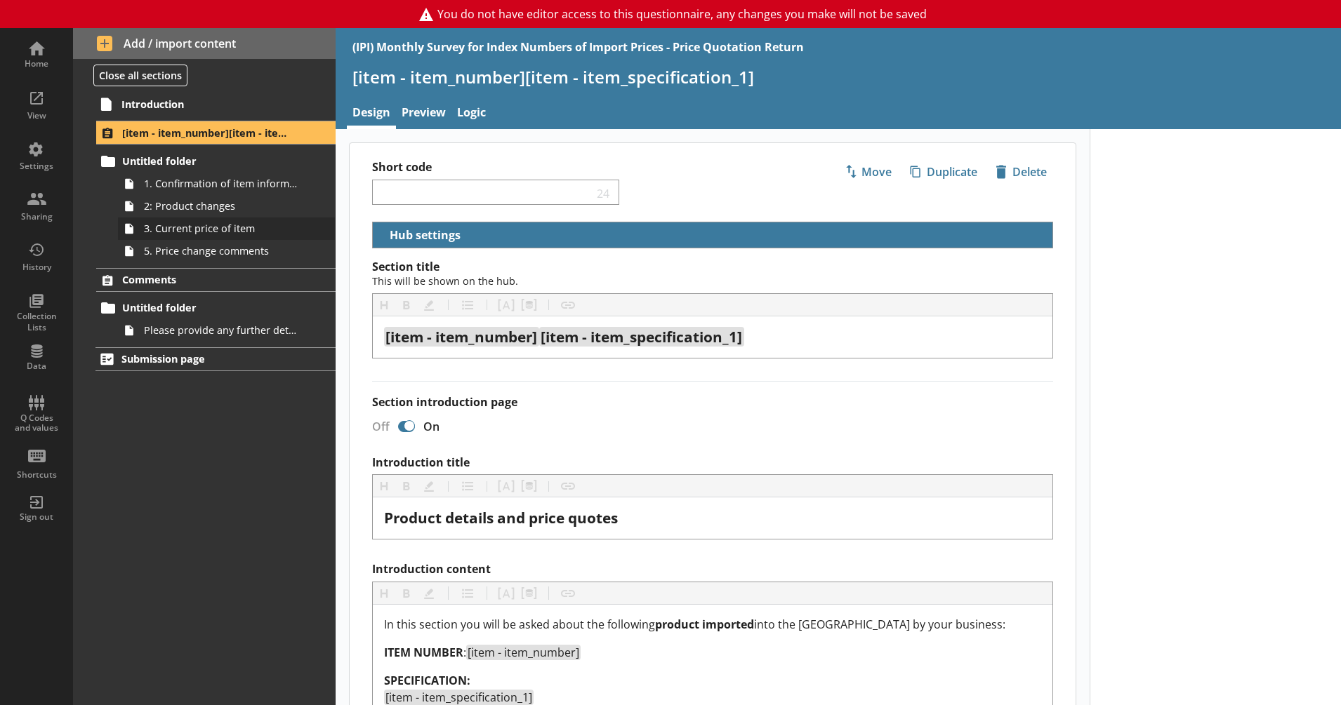
select select "18c8d37d-0af8-4842-925b-360f30585748"
click at [48, 107] on div "View" at bounding box center [36, 103] width 49 height 49
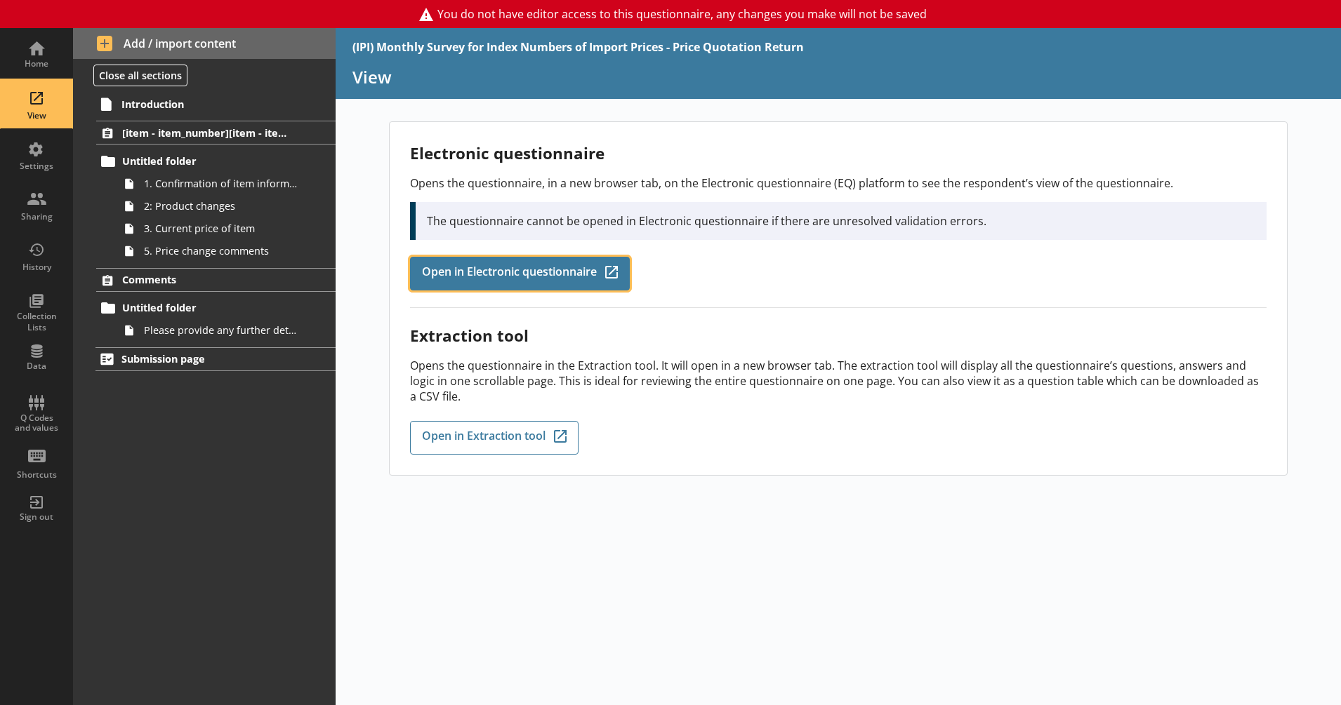
click at [547, 284] on link "Open in Electronic questionnaire Q-Codes_Icon Created with Sketch." at bounding box center [520, 274] width 220 height 34
